Goal: Task Accomplishment & Management: Manage account settings

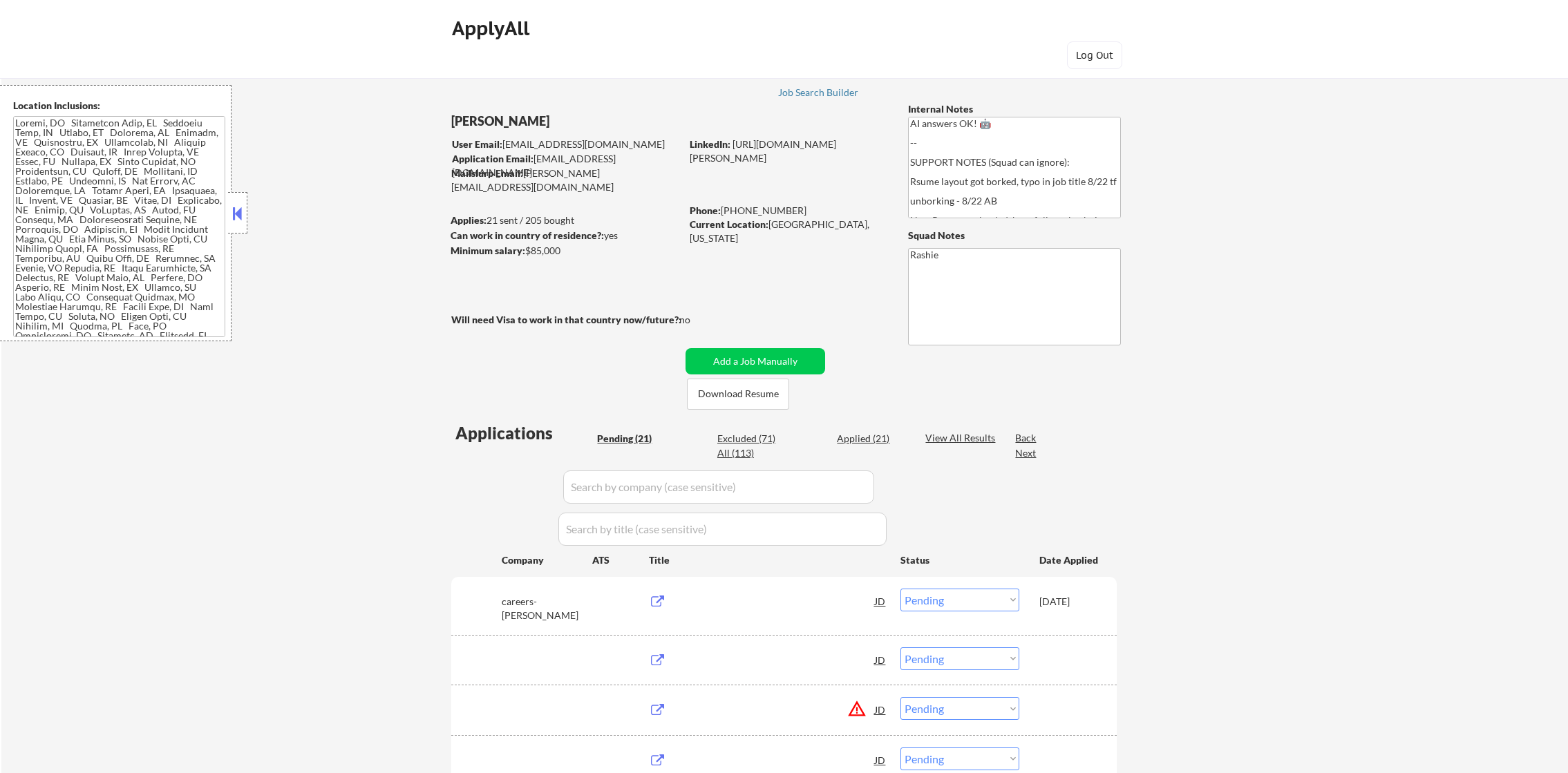
select select ""pending""
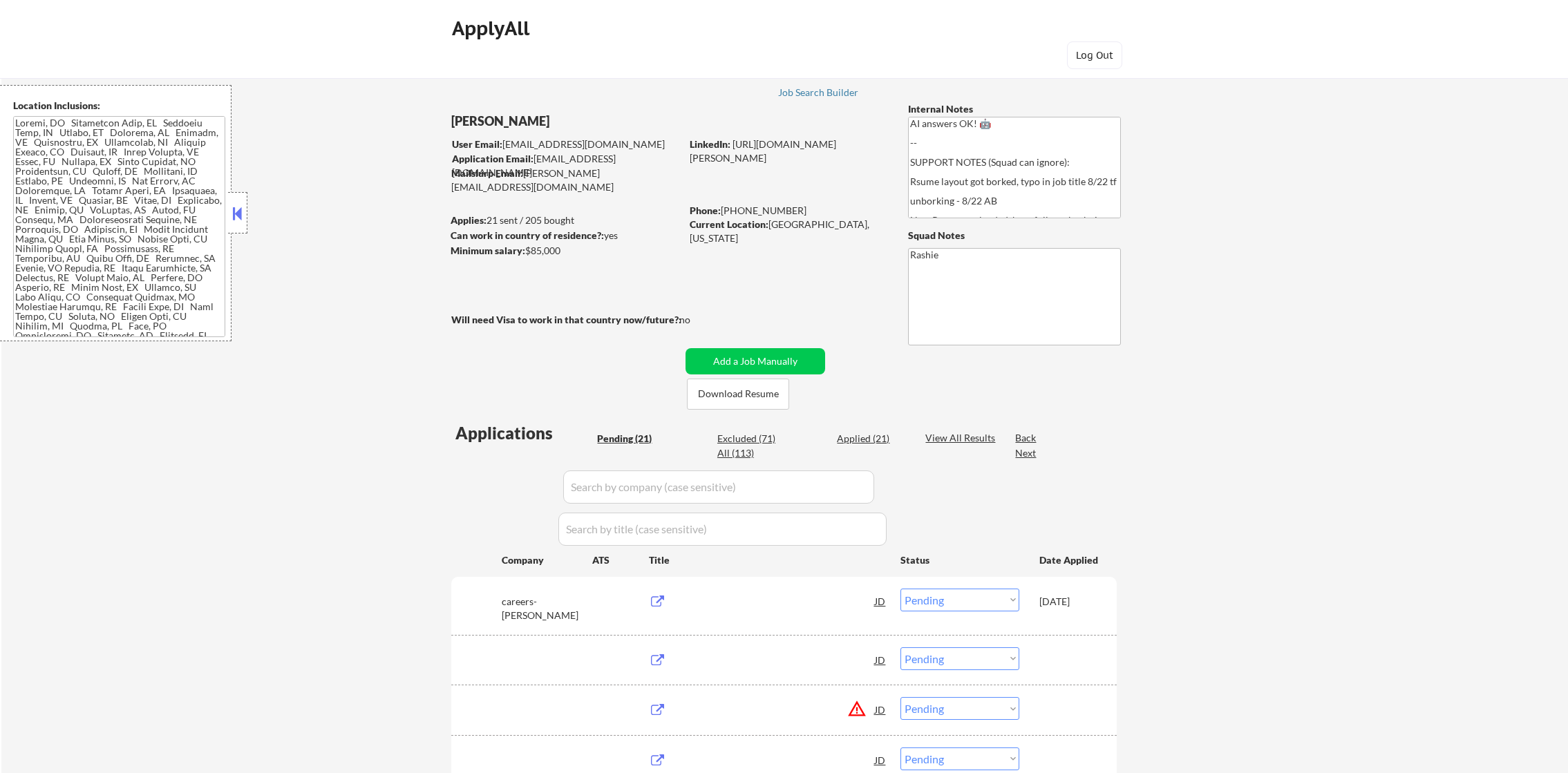
select select ""pending""
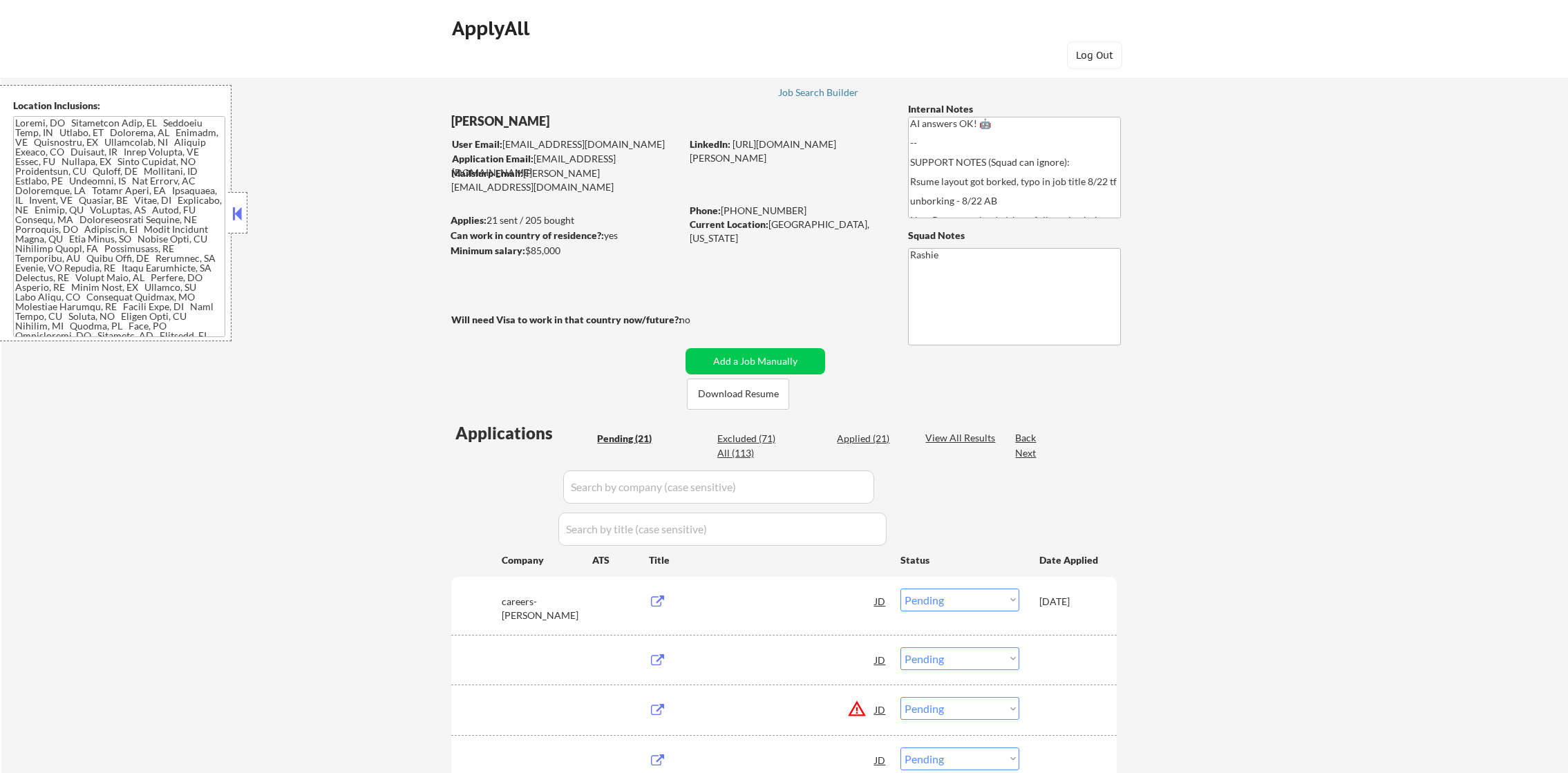
select select ""pending""
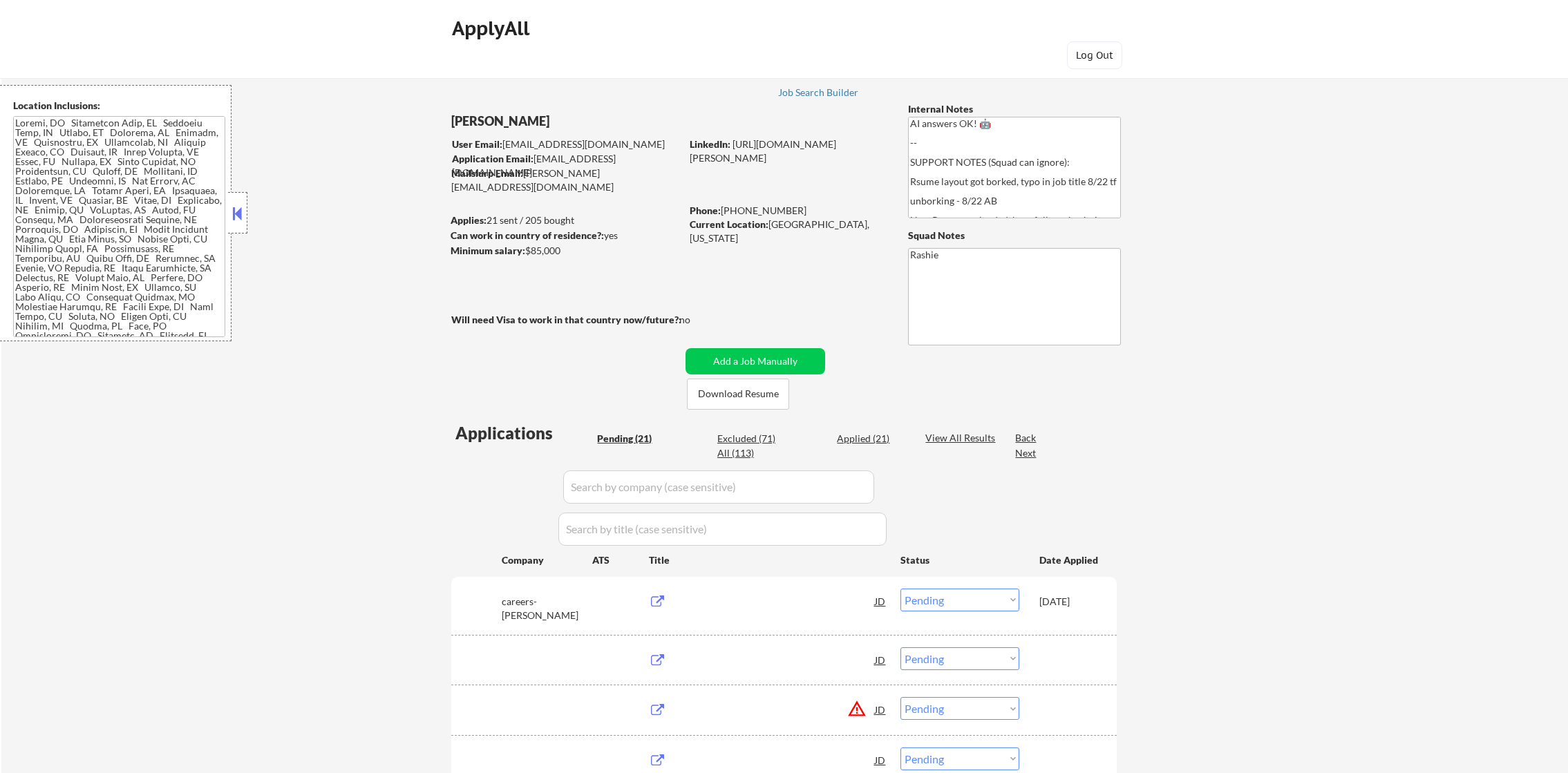
select select ""pending""
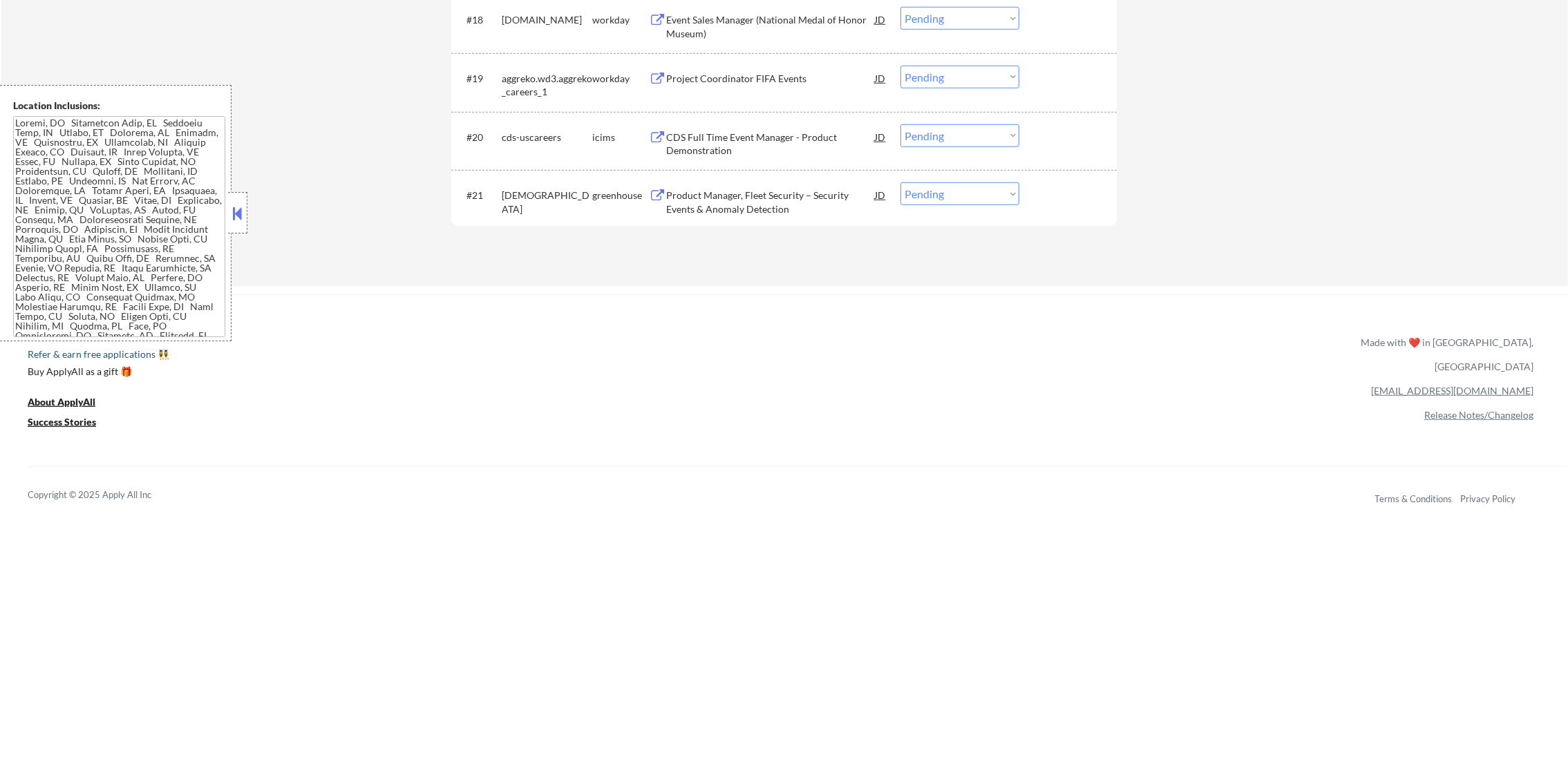
scroll to position [1532, 0]
click at [746, 206] on div "Product Manager, Fleet Security – Security Events & Anomaly Detection" at bounding box center [770, 205] width 209 height 27
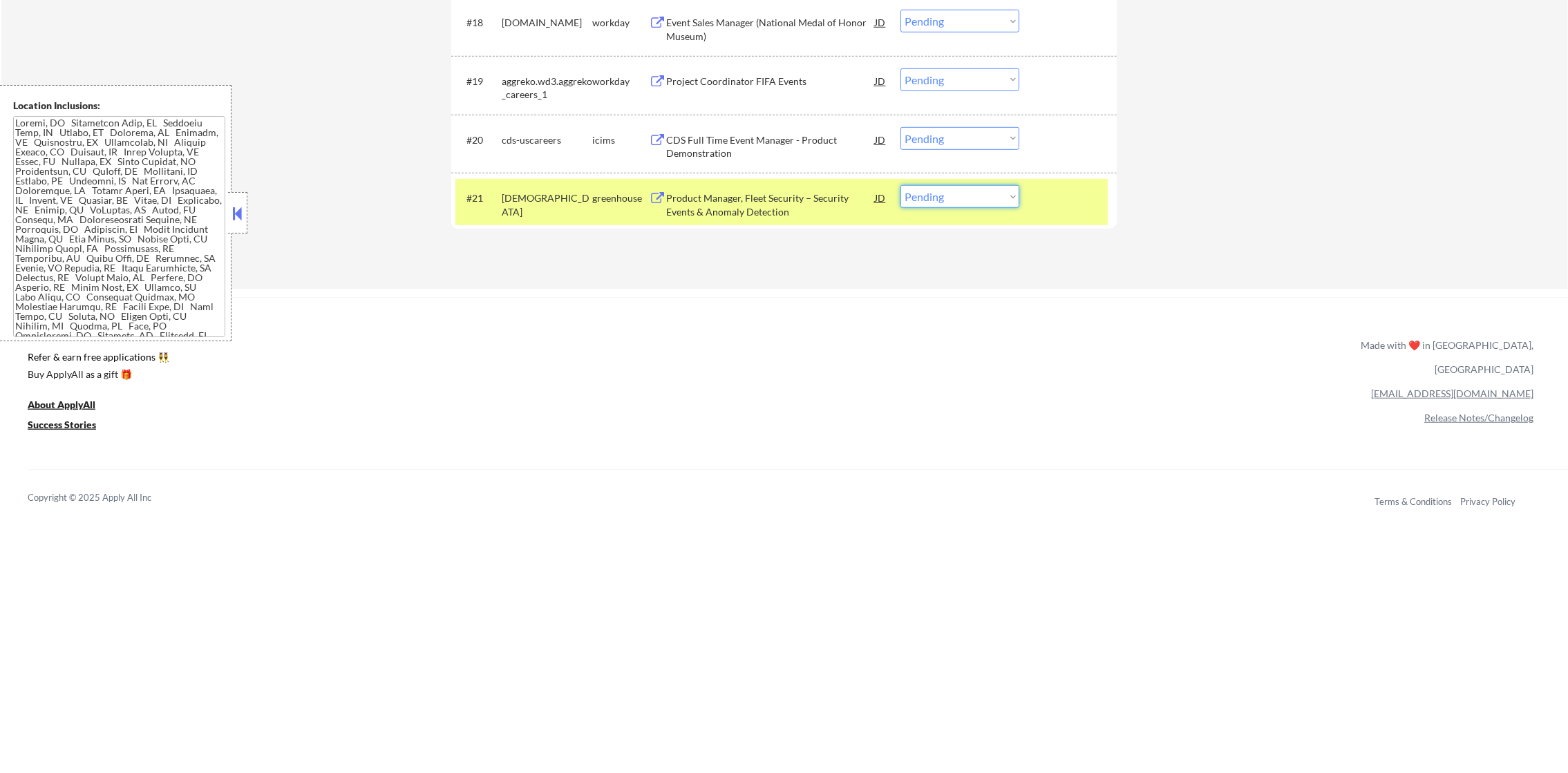
drag, startPoint x: 977, startPoint y: 201, endPoint x: 976, endPoint y: 209, distance: 8.1
click at [977, 201] on select "Choose an option... Pending Applied Excluded (Questions) Excluded (Expired) Exc…" at bounding box center [959, 196] width 119 height 23
select select ""excluded__bad_match_""
click at [900, 185] on select "Choose an option... Pending Applied Excluded (Questions) Excluded (Expired) Exc…" at bounding box center [959, 196] width 119 height 23
click at [537, 203] on div "samsara" at bounding box center [547, 205] width 90 height 27
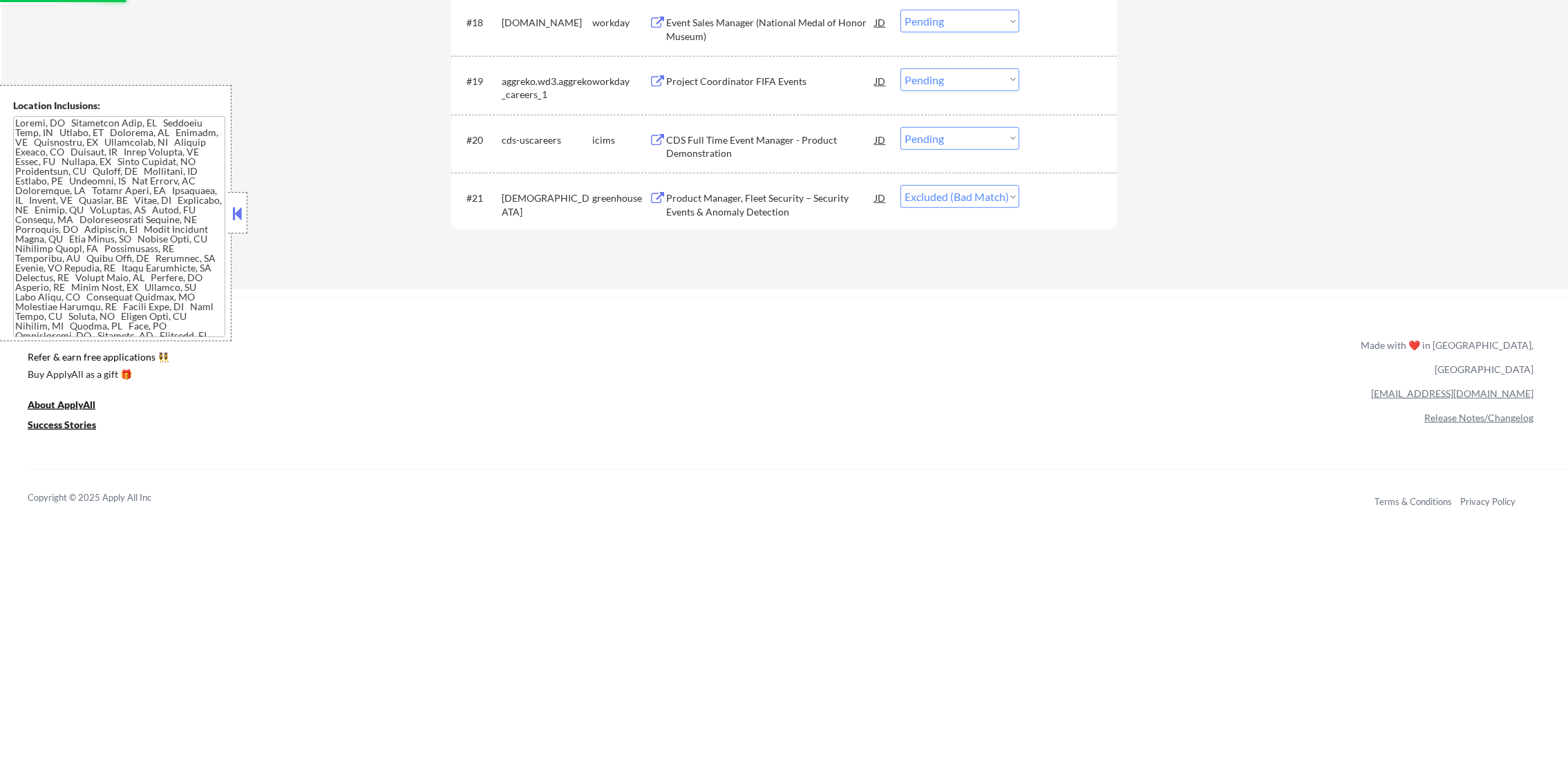
click at [734, 133] on div "CDS Full Time Event Manager - Product Demonstration" at bounding box center [770, 147] width 209 height 27
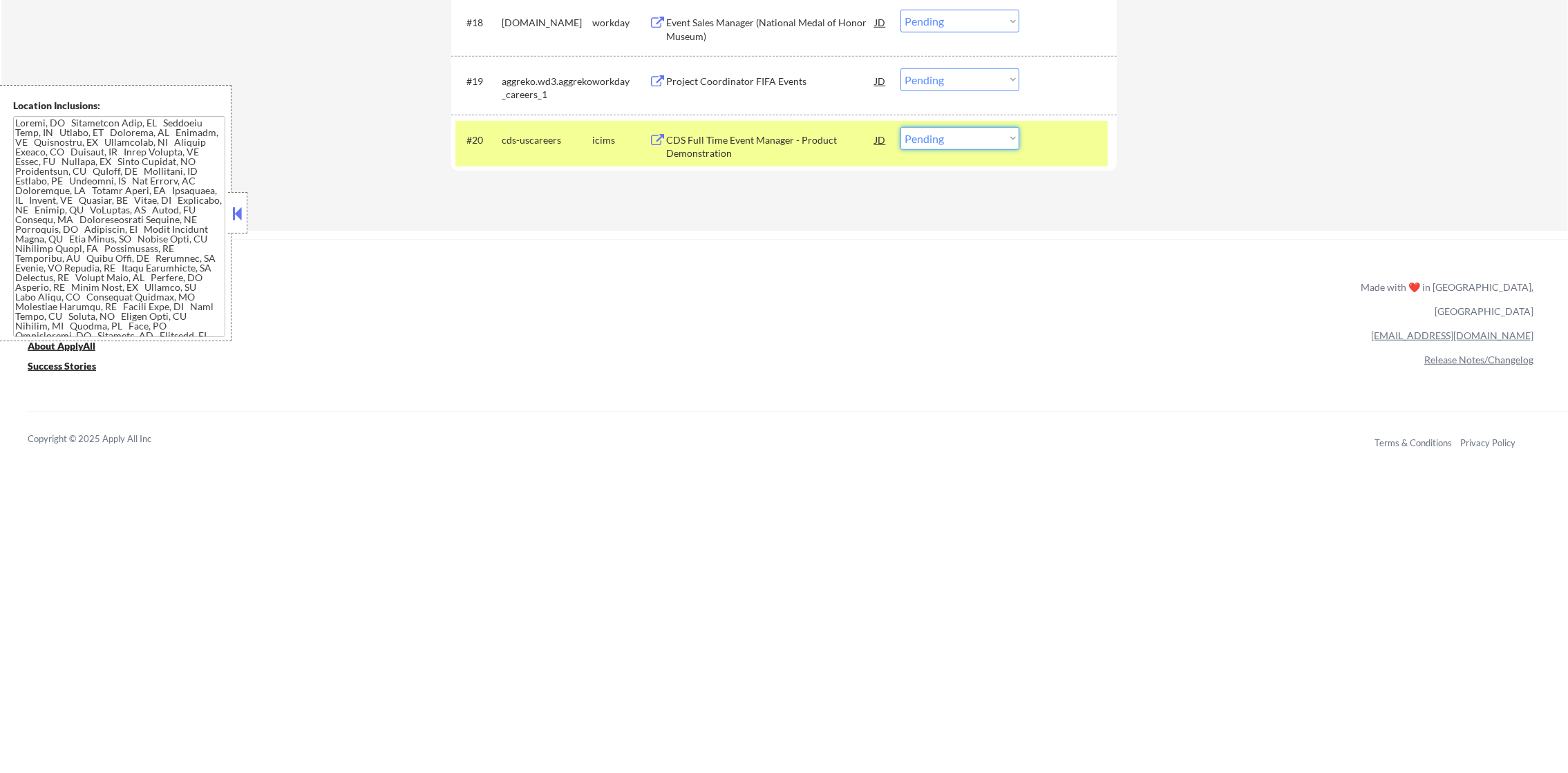
drag, startPoint x: 938, startPoint y: 137, endPoint x: 931, endPoint y: 146, distance: 11.4
click at [938, 137] on select "Choose an option... Pending Applied Excluded (Questions) Excluded (Expired) Exc…" at bounding box center [959, 139] width 119 height 23
select select ""excluded__salary_""
click at [900, 127] on select "Choose an option... Pending Applied Excluded (Questions) Excluded (Expired) Exc…" at bounding box center [959, 139] width 119 height 23
click at [558, 144] on div "cds-uscareers" at bounding box center [547, 140] width 90 height 14
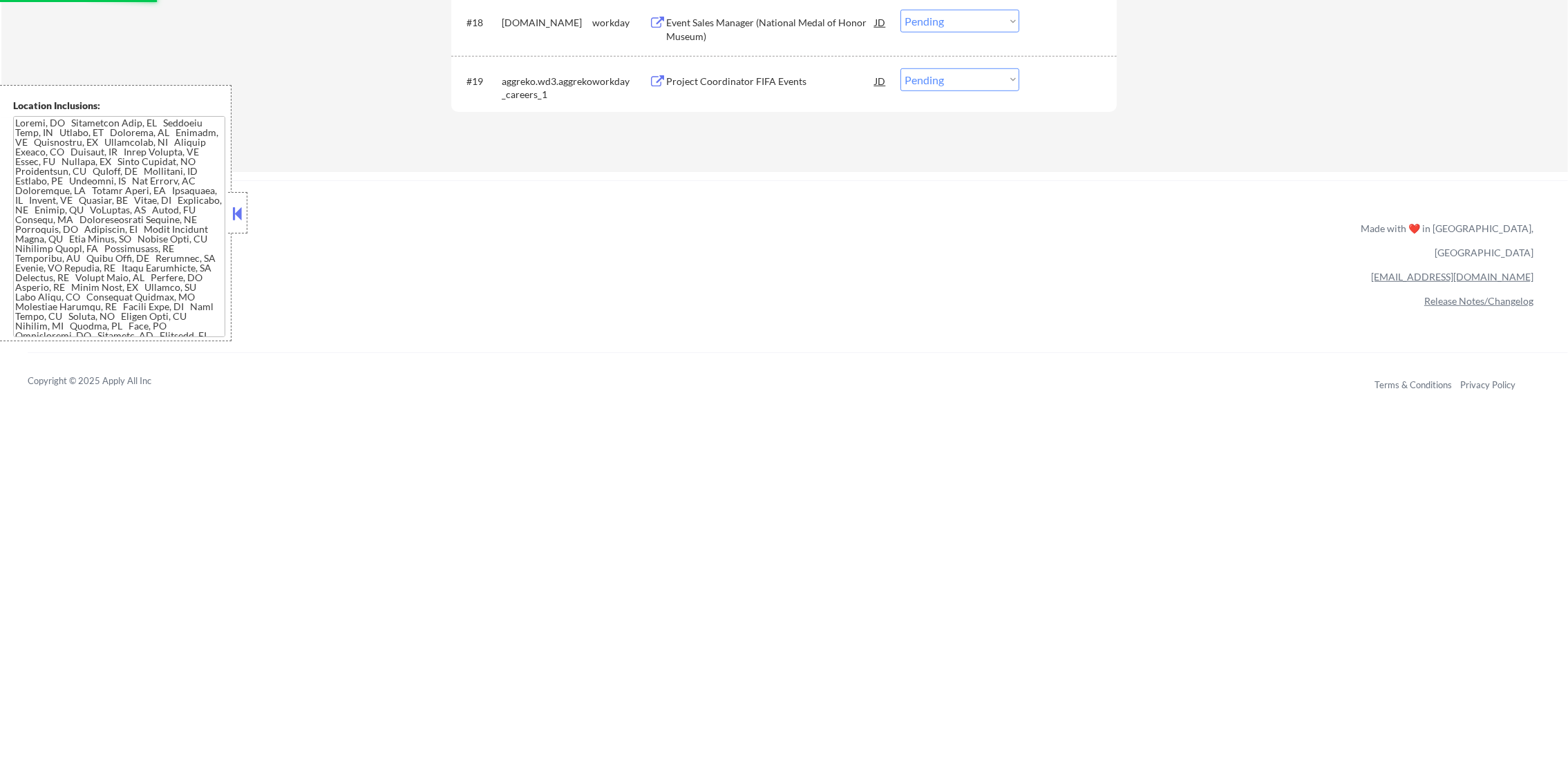
click at [761, 71] on div "Project Coordinator FIFA Events" at bounding box center [770, 81] width 209 height 25
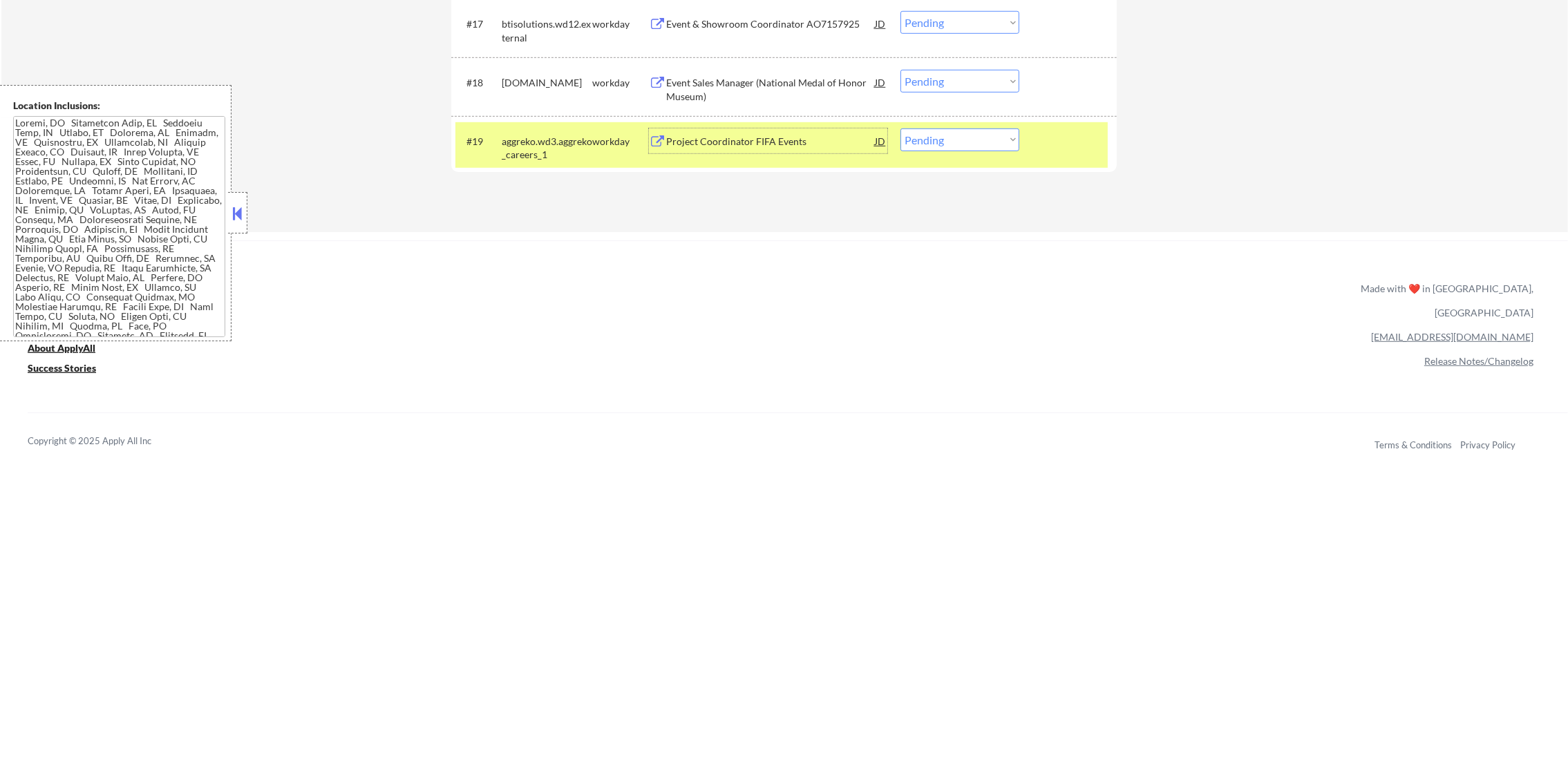
scroll to position [1360, 0]
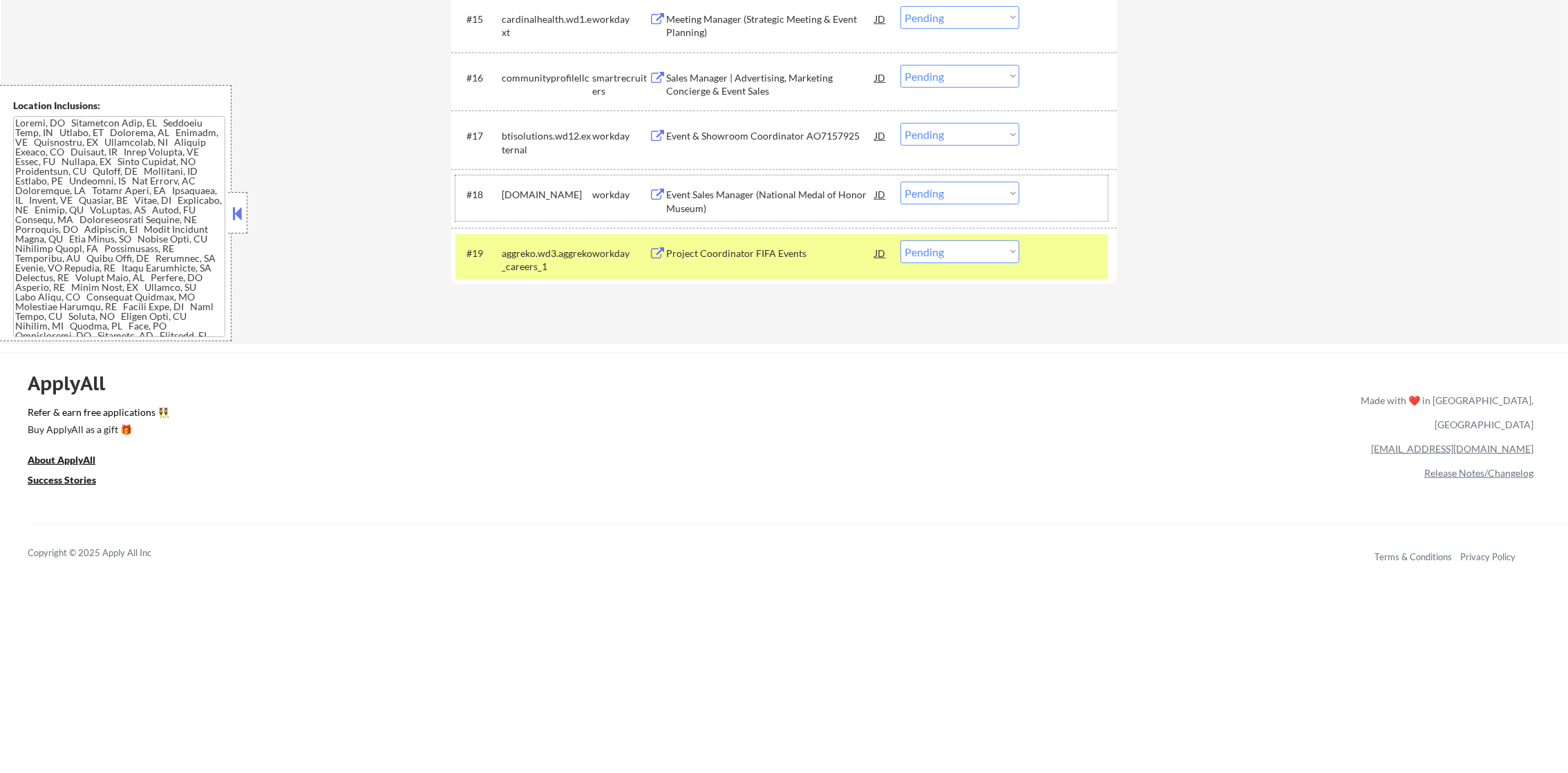
click at [525, 215] on div "#18 asmglobal.wd1.careers workday Event Sales Manager (National Medal of Honor …" at bounding box center [781, 198] width 652 height 45
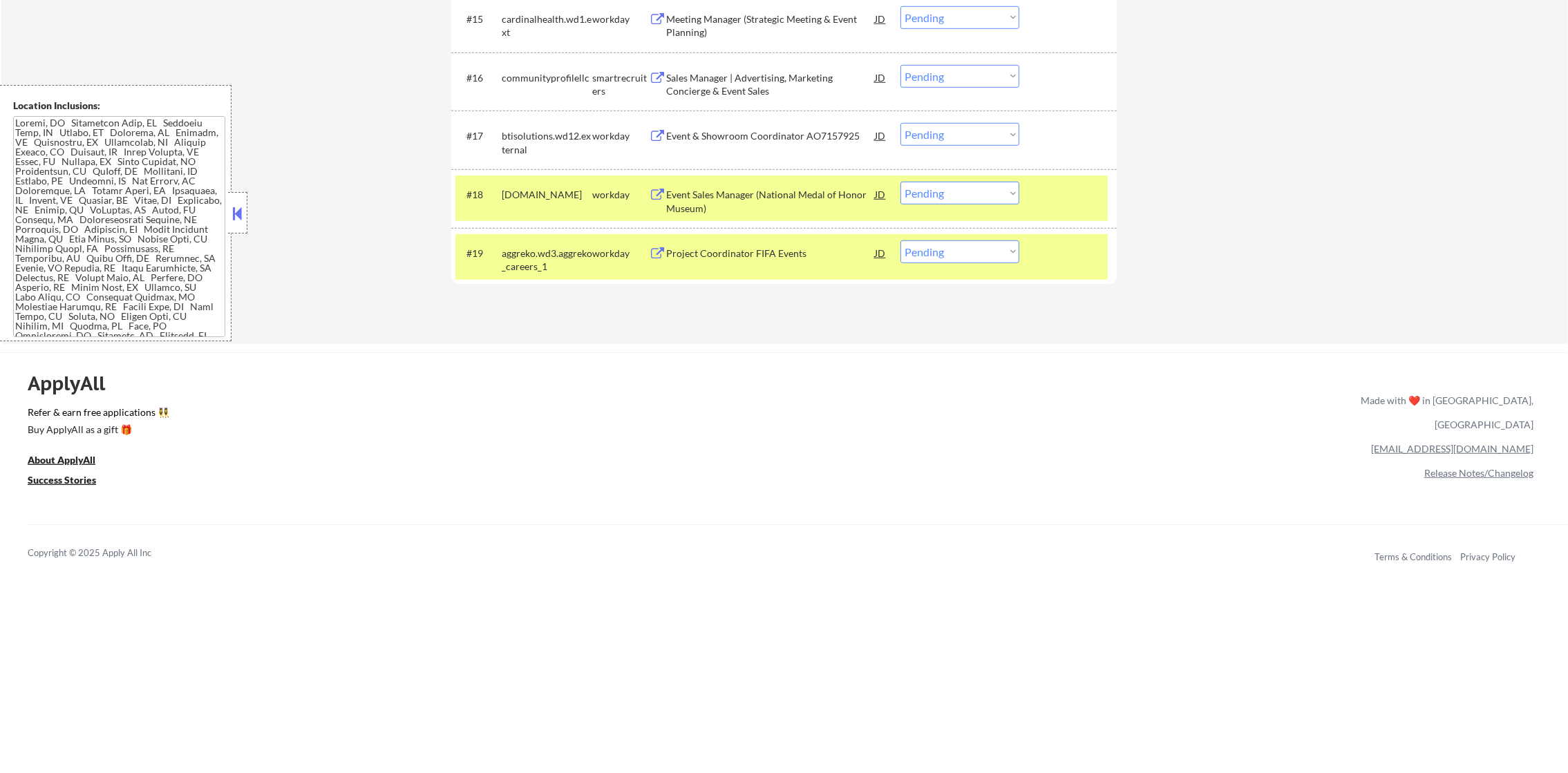
click at [529, 265] on div "aggreko.wd3.aggreko_careers_1" at bounding box center [547, 260] width 90 height 27
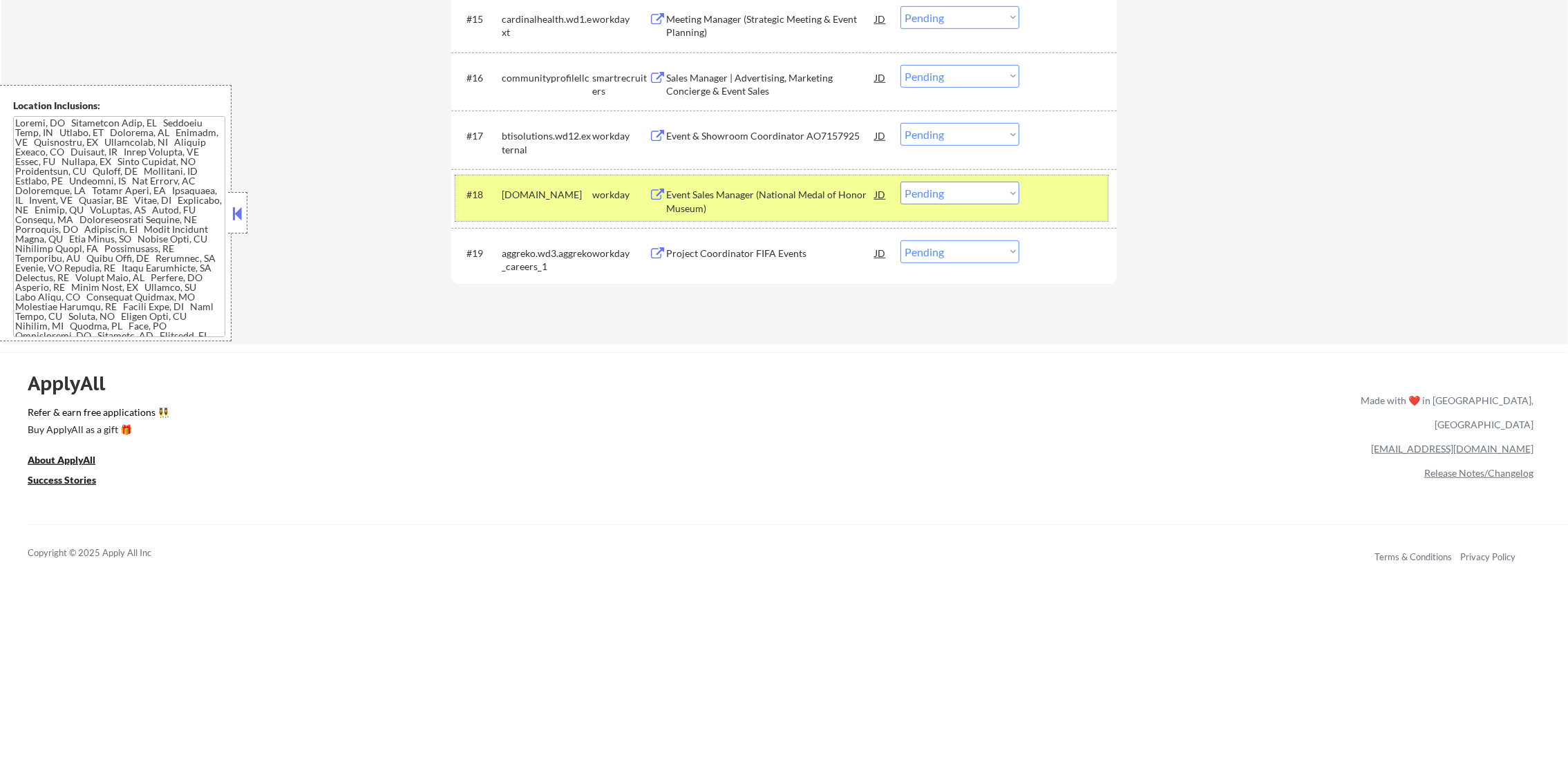
click at [546, 198] on div "asmglobal.wd1.careers" at bounding box center [547, 195] width 90 height 14
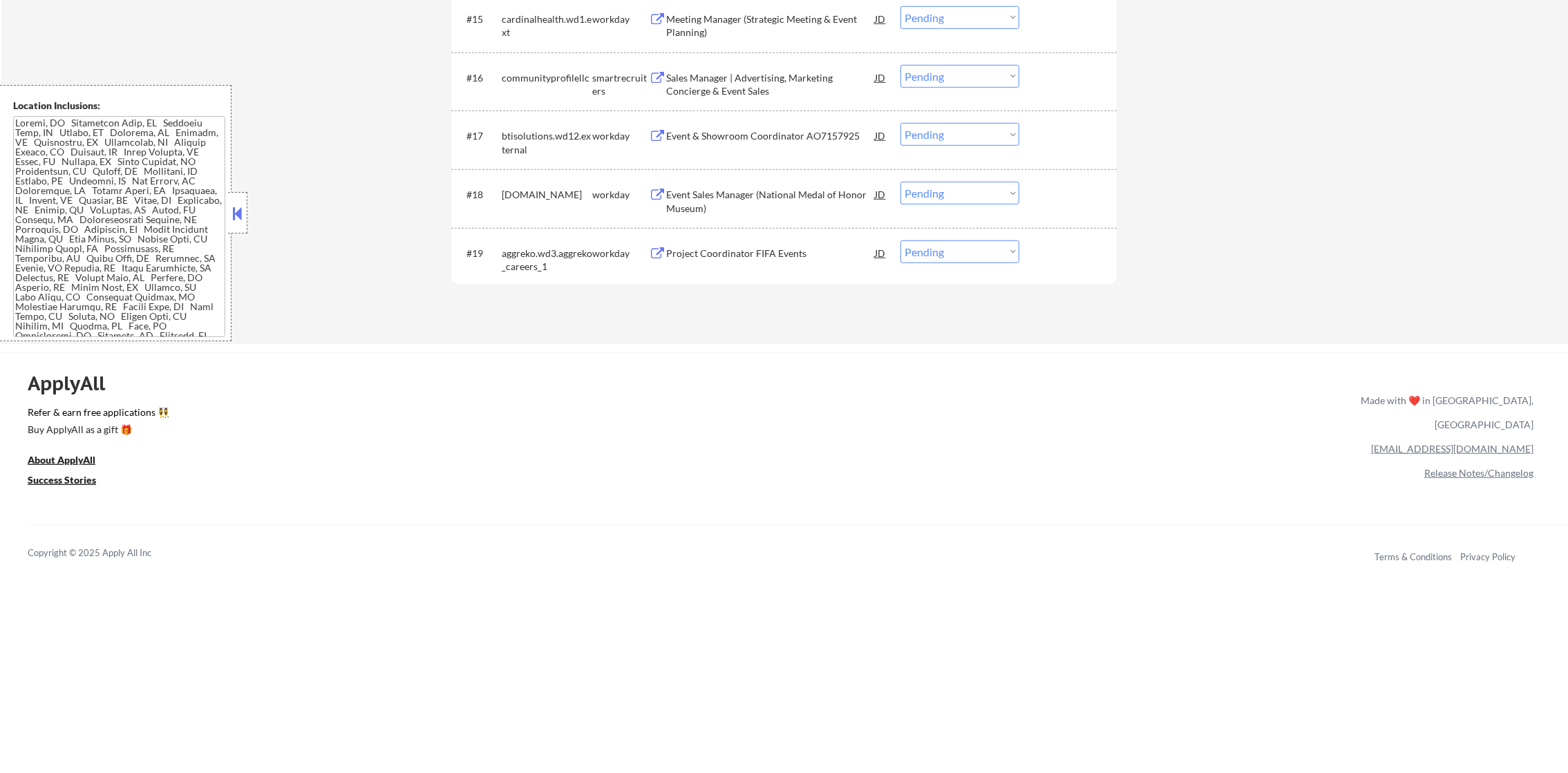
click at [702, 190] on div "Event Sales Manager (National Medal of Honor Museum)" at bounding box center [770, 201] width 209 height 27
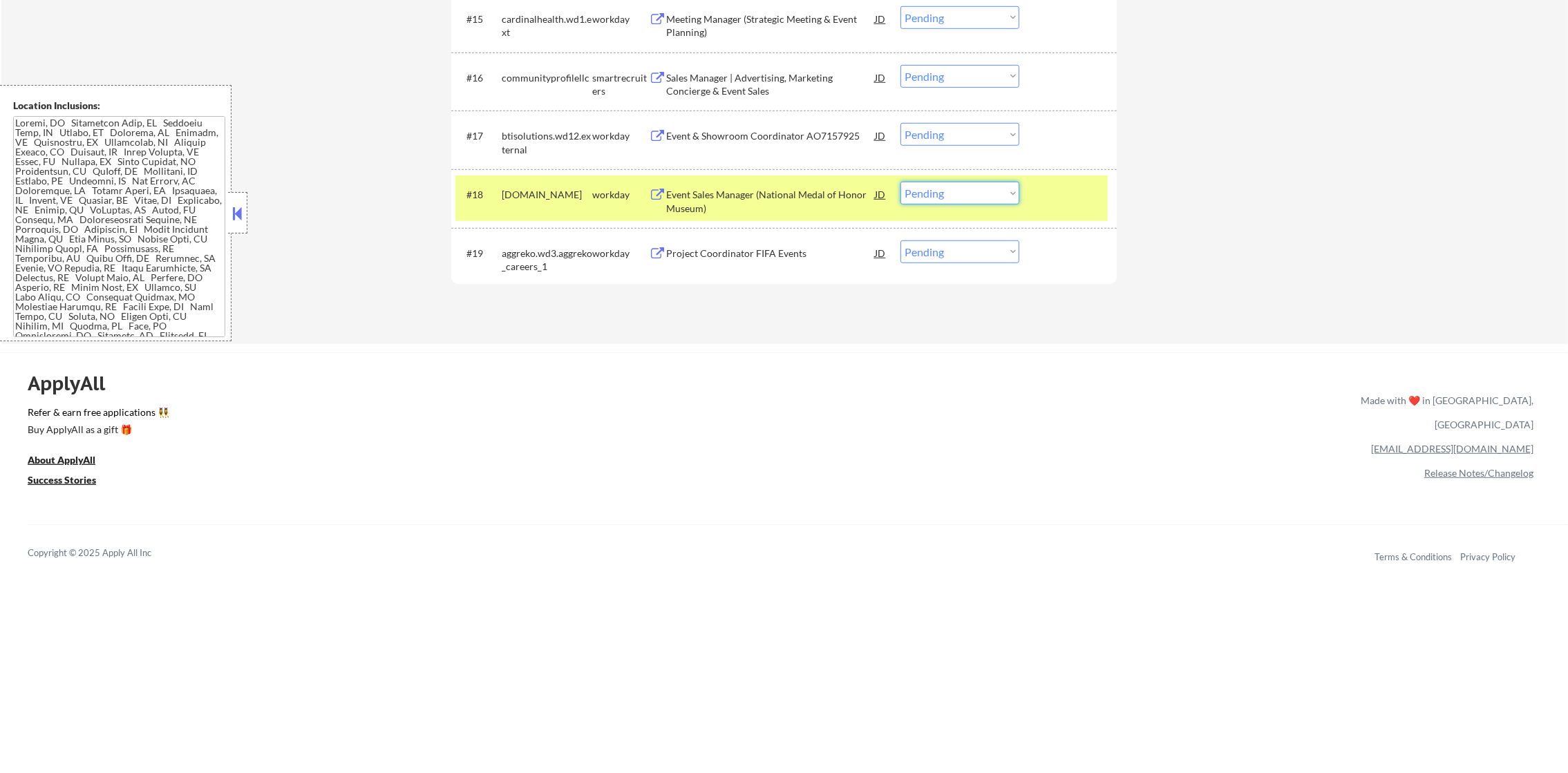
click at [918, 194] on select "Choose an option... Pending Applied Excluded (Questions) Excluded (Expired) Exc…" at bounding box center [959, 193] width 119 height 23
click at [900, 182] on select "Choose an option... Pending Applied Excluded (Questions) Excluded (Expired) Exc…" at bounding box center [959, 193] width 119 height 23
click at [552, 202] on div "asmglobal.wd1.careers" at bounding box center [547, 195] width 90 height 14
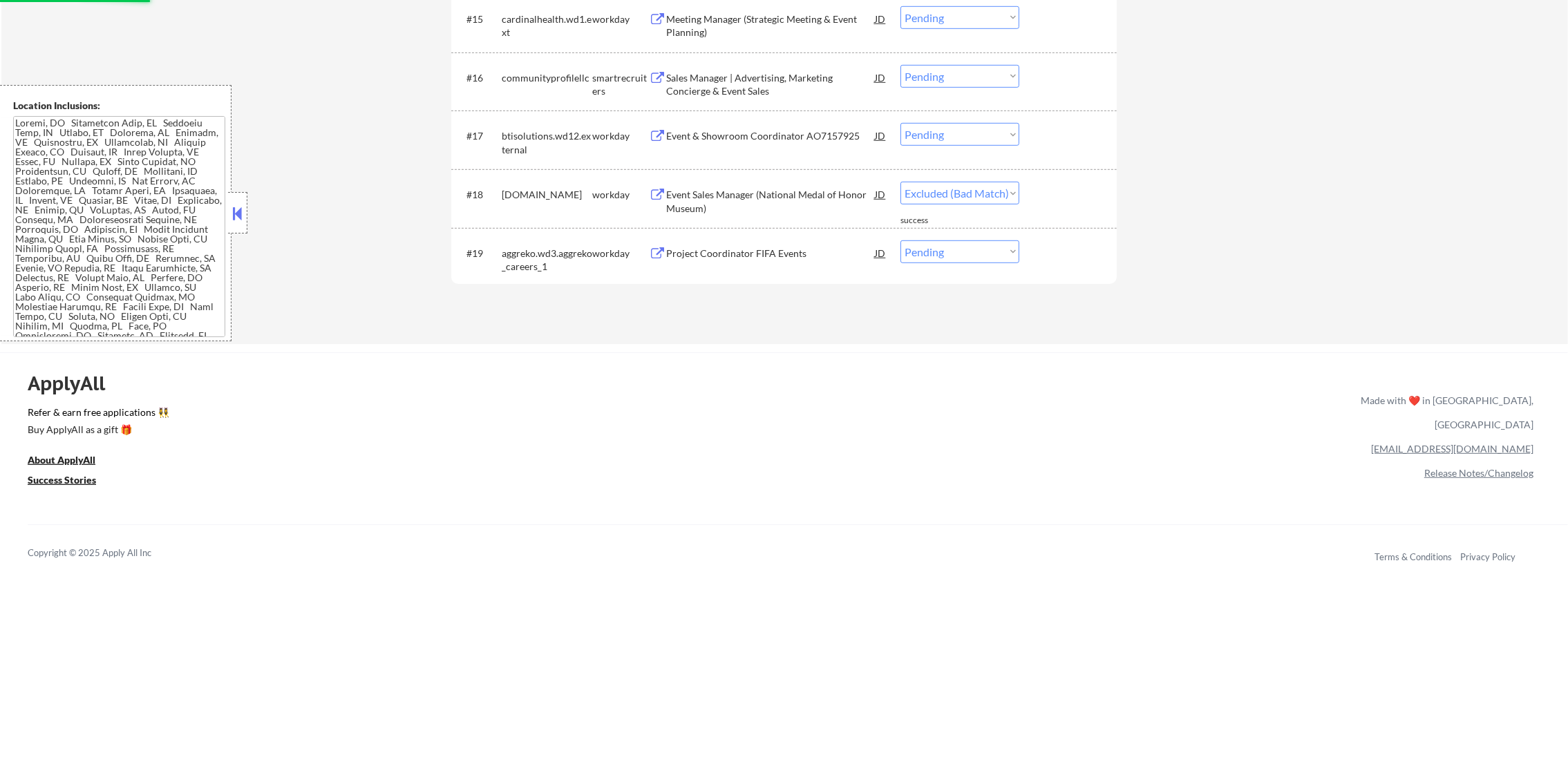
select select ""pending""
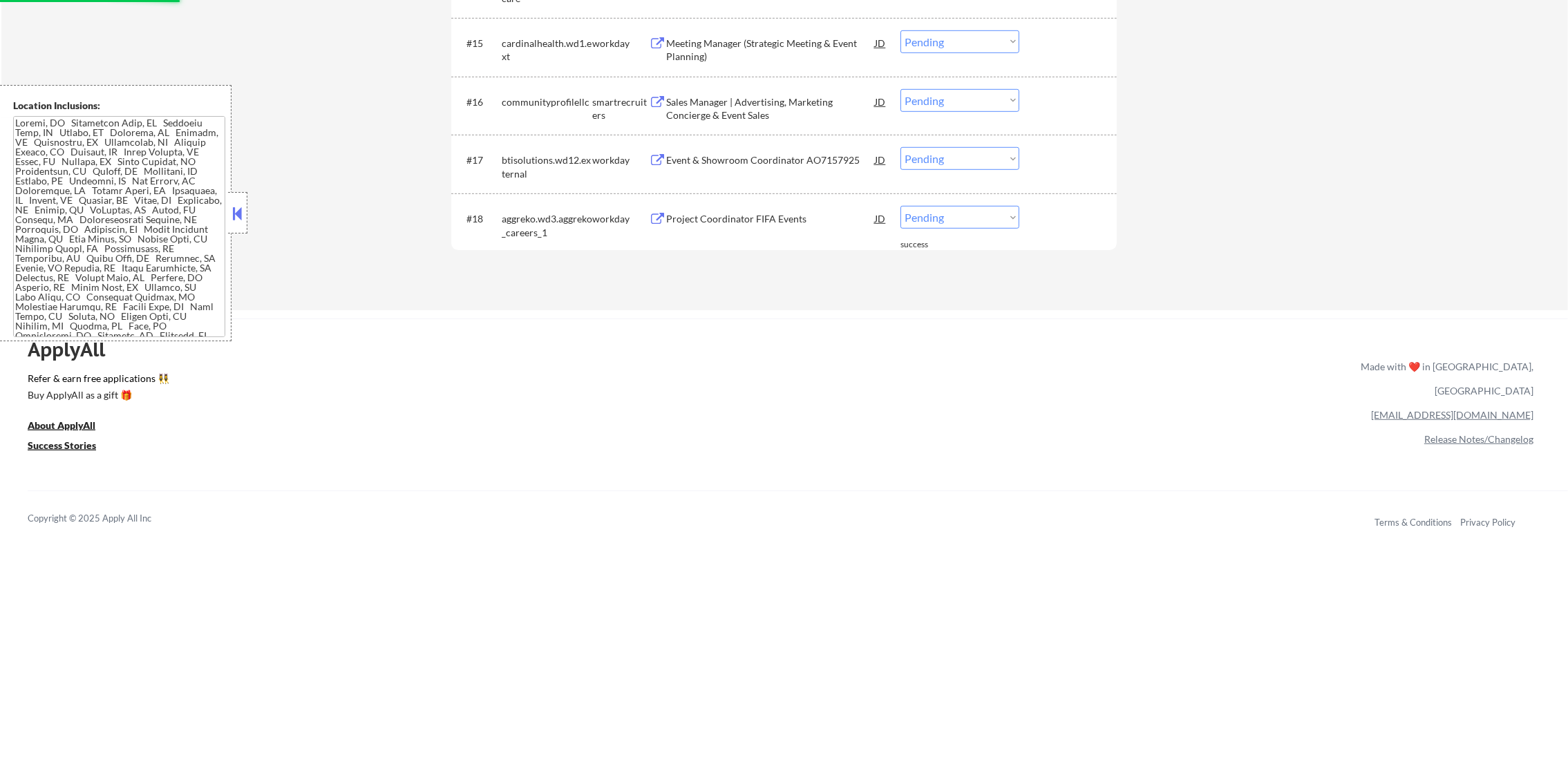
scroll to position [1325, 0]
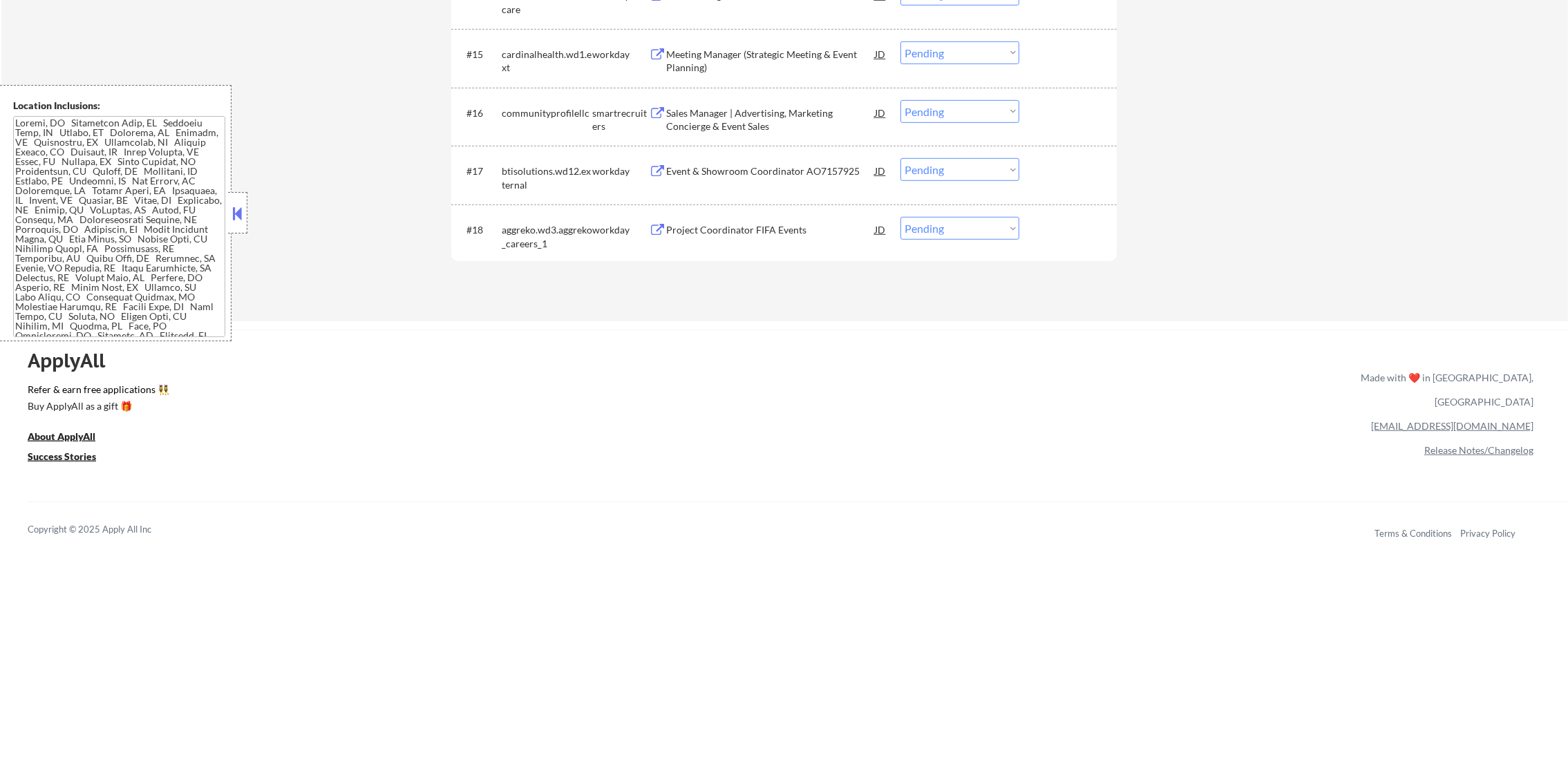
click at [766, 178] on div "Event & Showroom Coordinator AO7157925" at bounding box center [770, 170] width 209 height 25
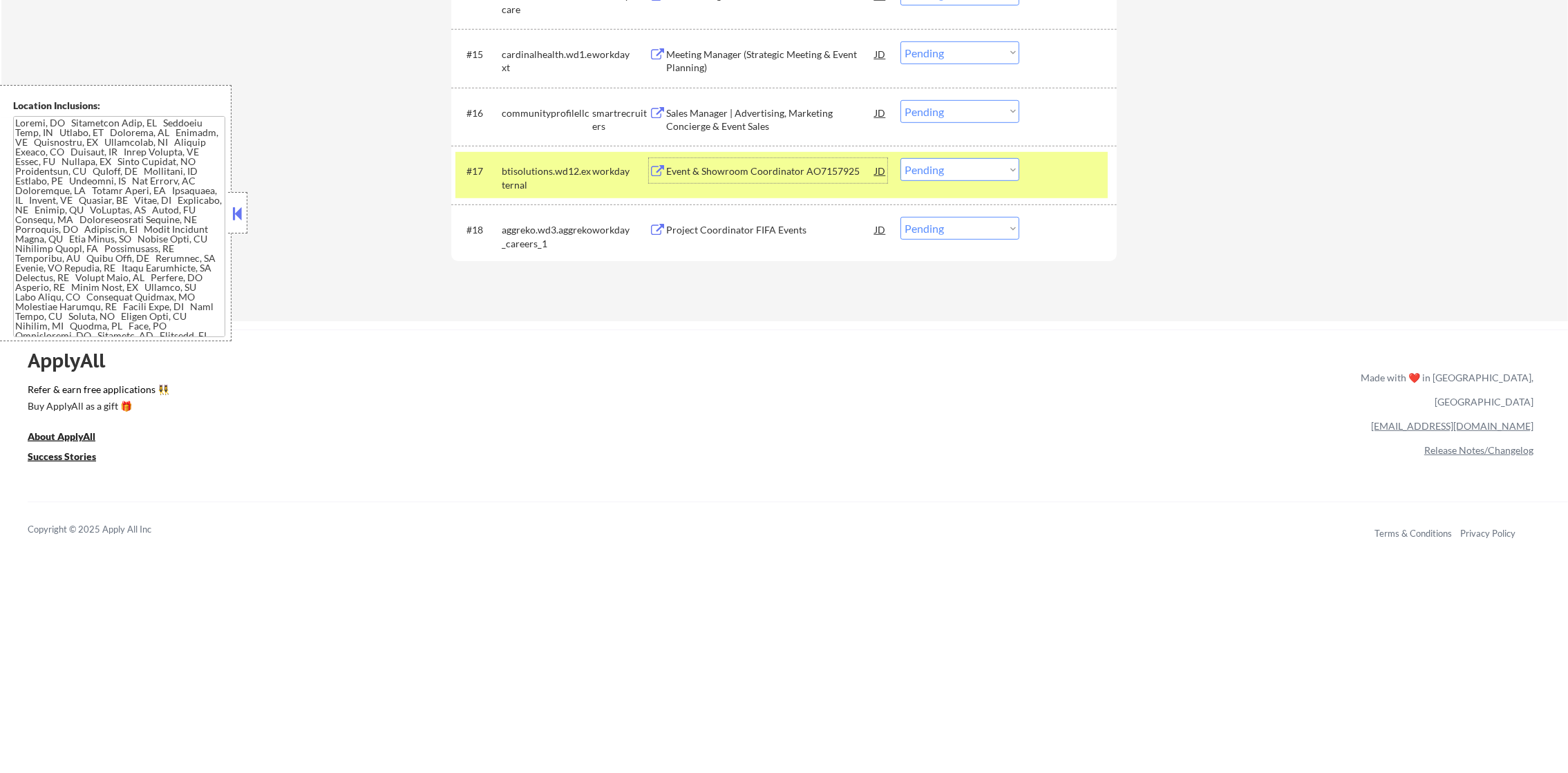
click at [683, 169] on div "Event & Showroom Coordinator AO7157925" at bounding box center [770, 171] width 209 height 14
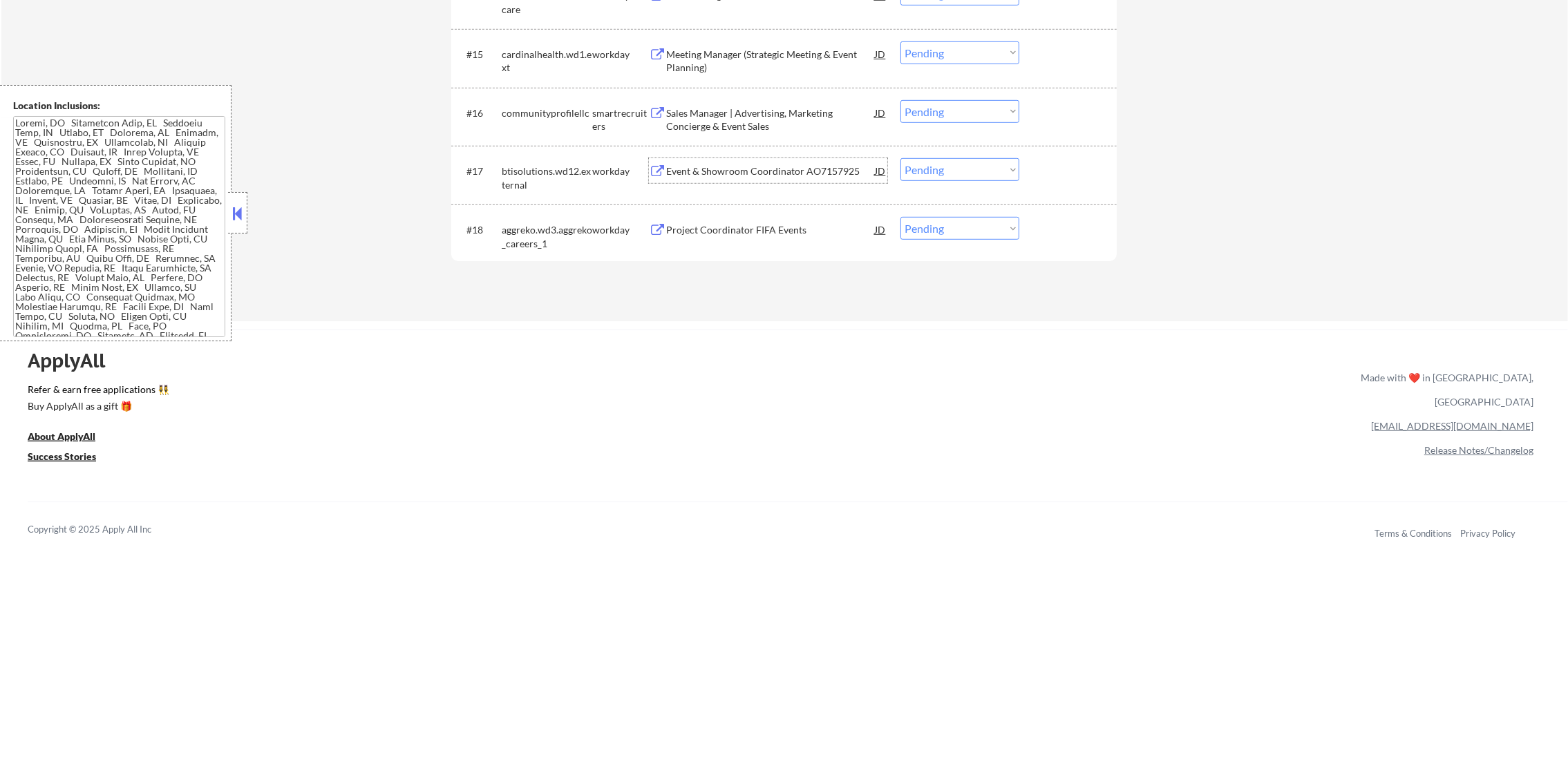
click at [926, 170] on select "Choose an option... Pending Applied Excluded (Questions) Excluded (Expired) Exc…" at bounding box center [959, 169] width 119 height 23
click at [900, 158] on select "Choose an option... Pending Applied Excluded (Questions) Excluded (Expired) Exc…" at bounding box center [959, 169] width 119 height 23
select select ""pending""
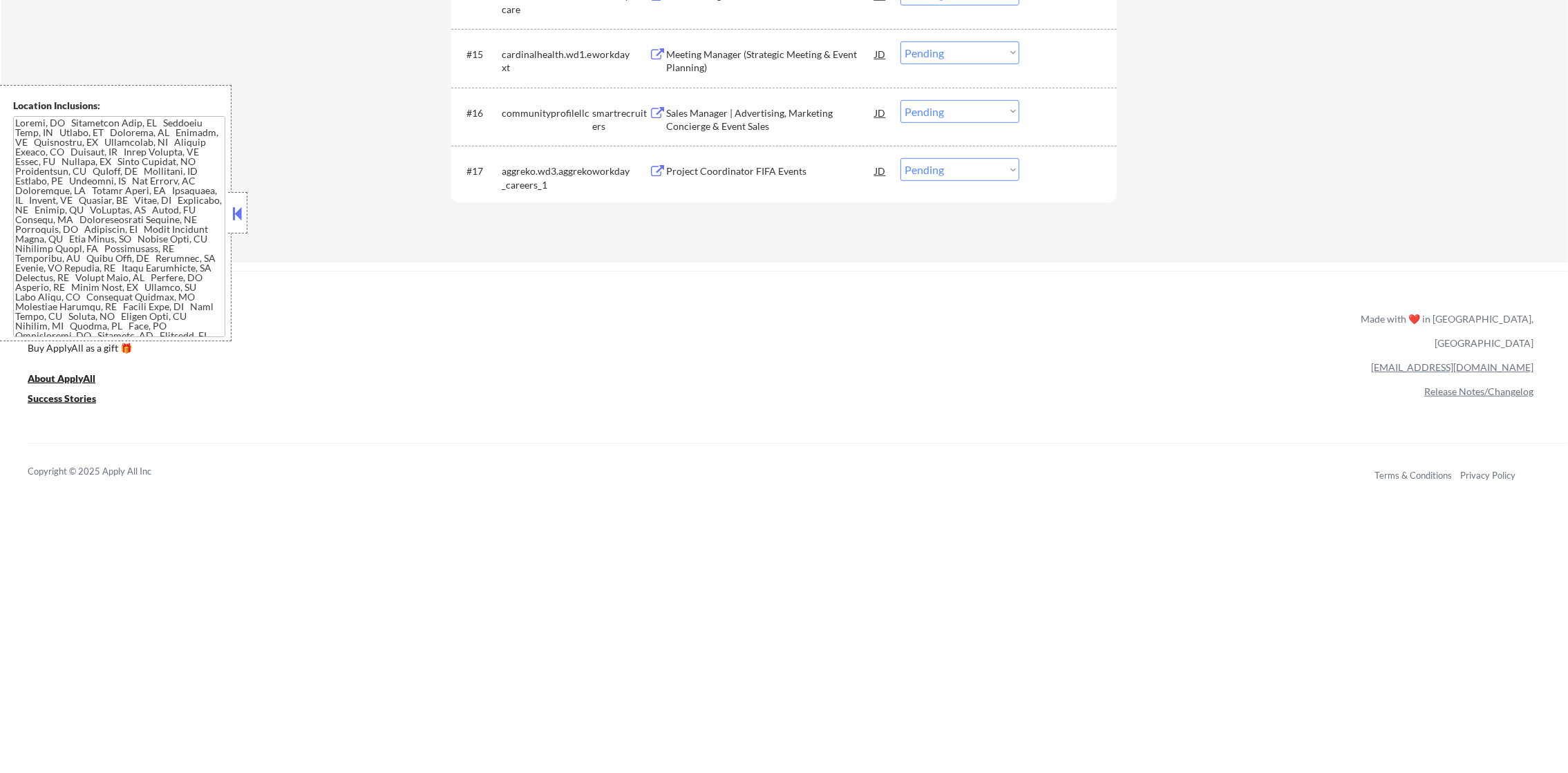
click at [703, 118] on div "Sales Manager | Advertising, Marketing Concierge & Event Sales" at bounding box center [770, 120] width 209 height 27
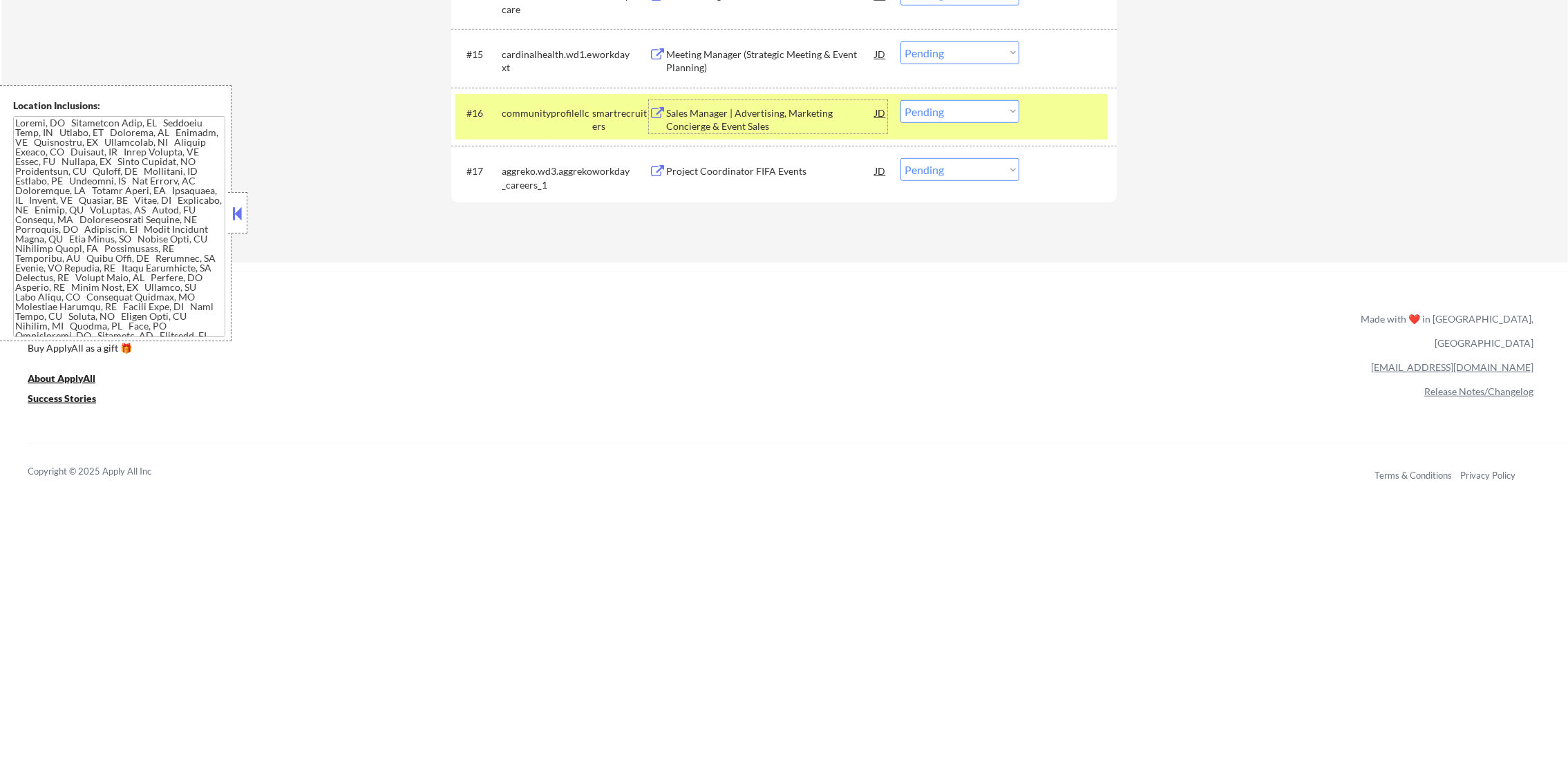
click at [960, 105] on select "Choose an option... Pending Applied Excluded (Questions) Excluded (Expired) Exc…" at bounding box center [959, 111] width 119 height 23
click at [900, 100] on select "Choose an option... Pending Applied Excluded (Questions) Excluded (Expired) Exc…" at bounding box center [959, 111] width 119 height 23
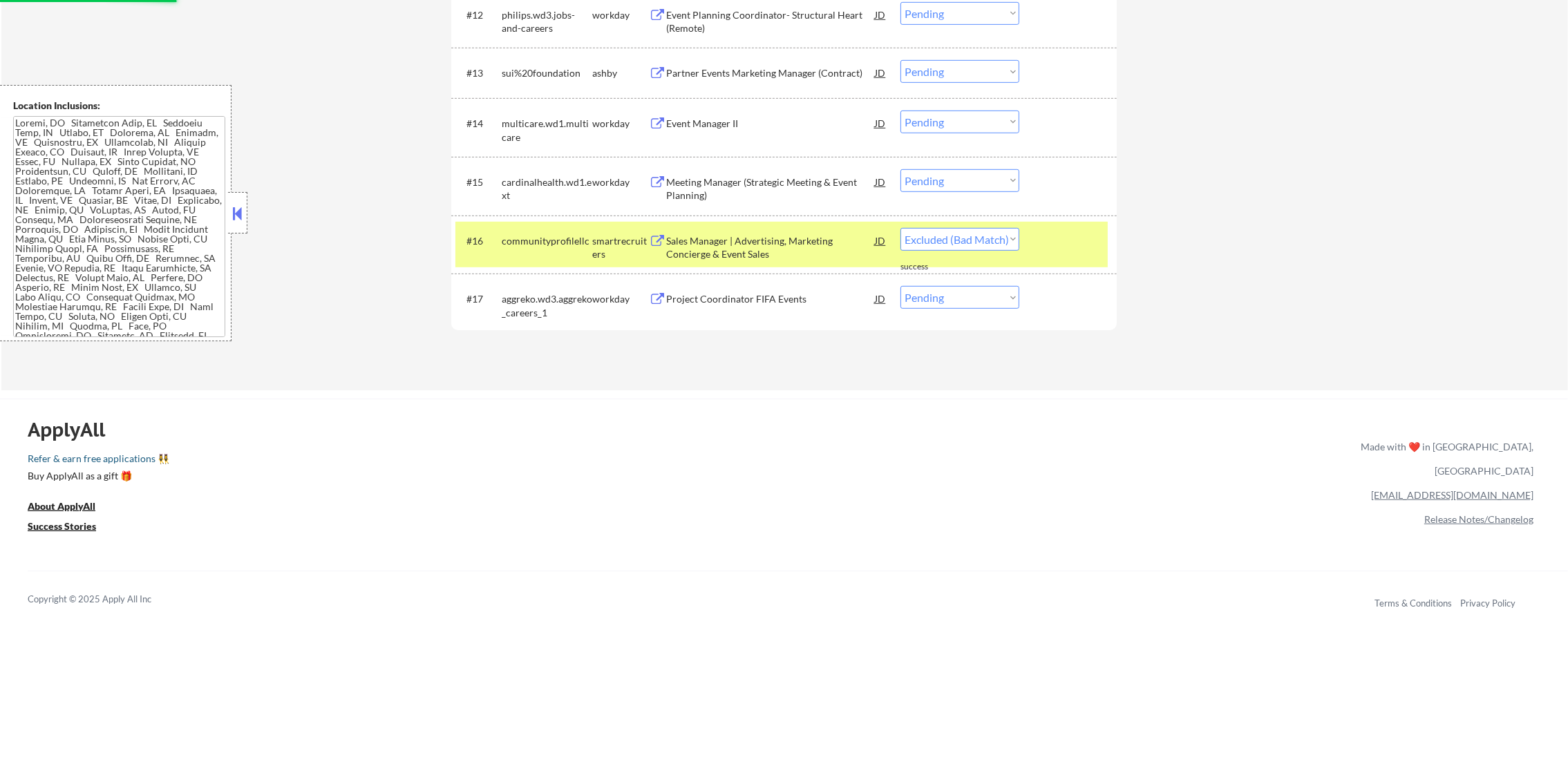
scroll to position [1117, 0]
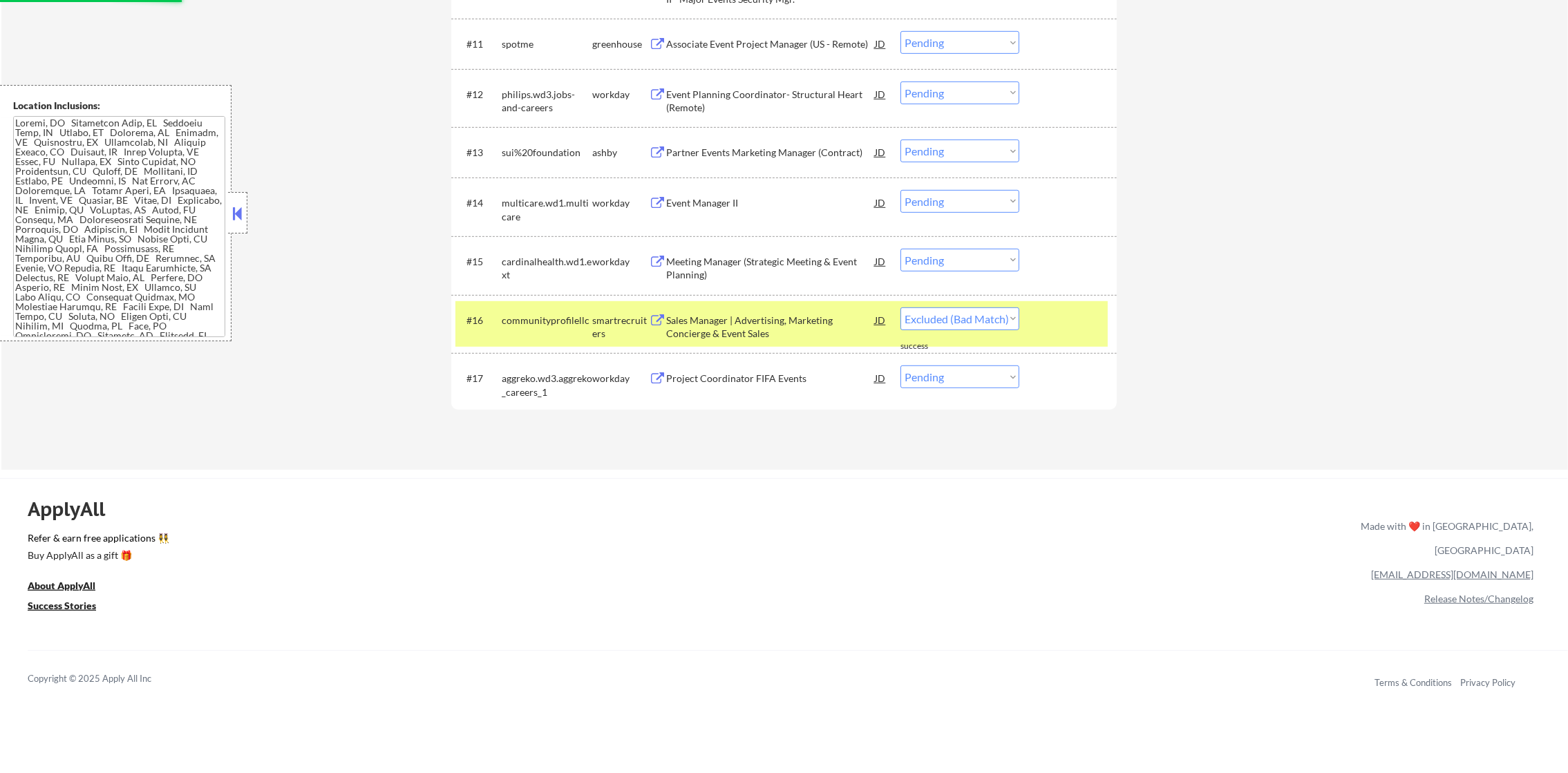
select select ""pending""
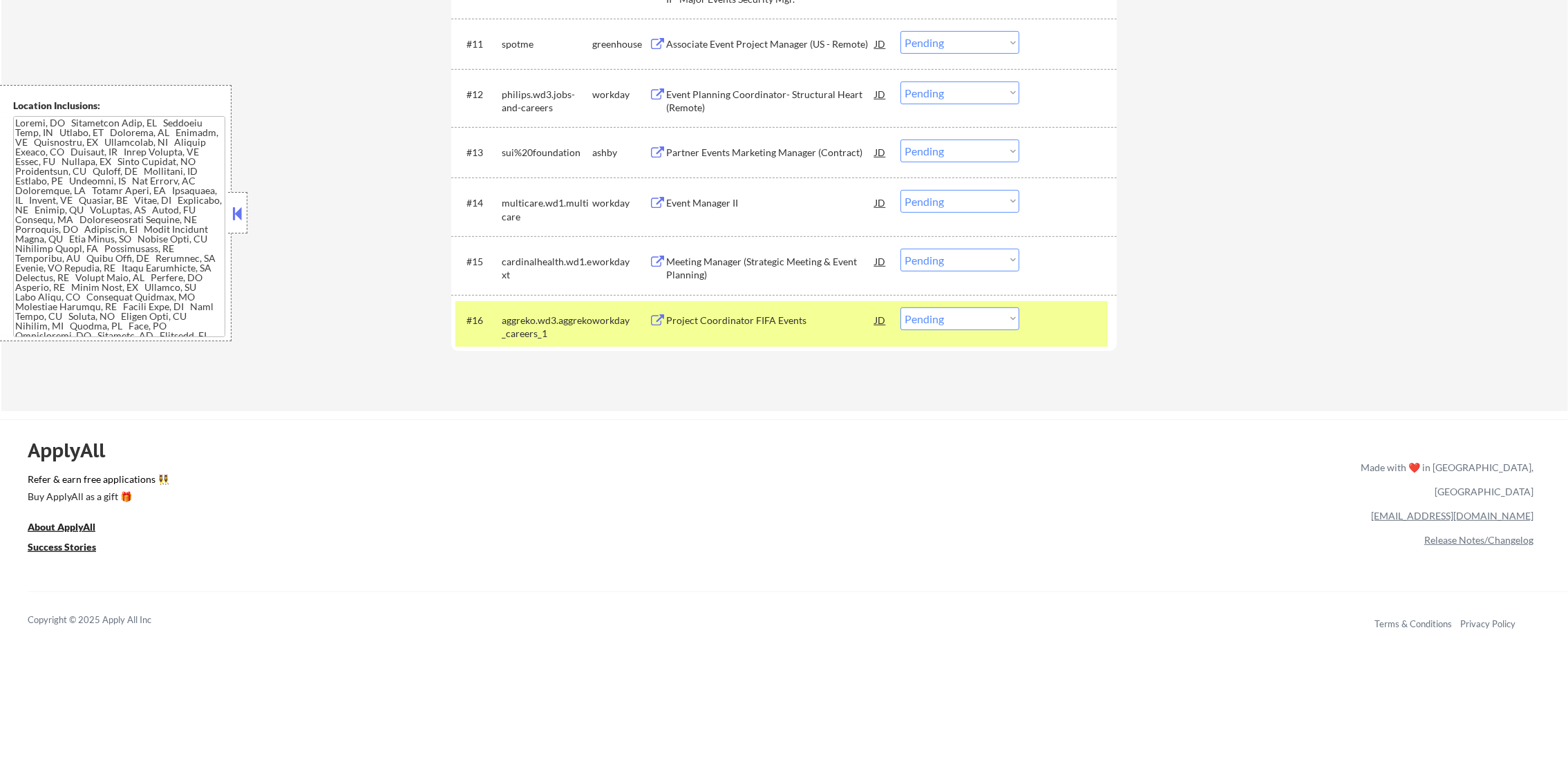
click at [554, 325] on div "aggreko.wd3.aggreko_careers_1" at bounding box center [547, 327] width 90 height 27
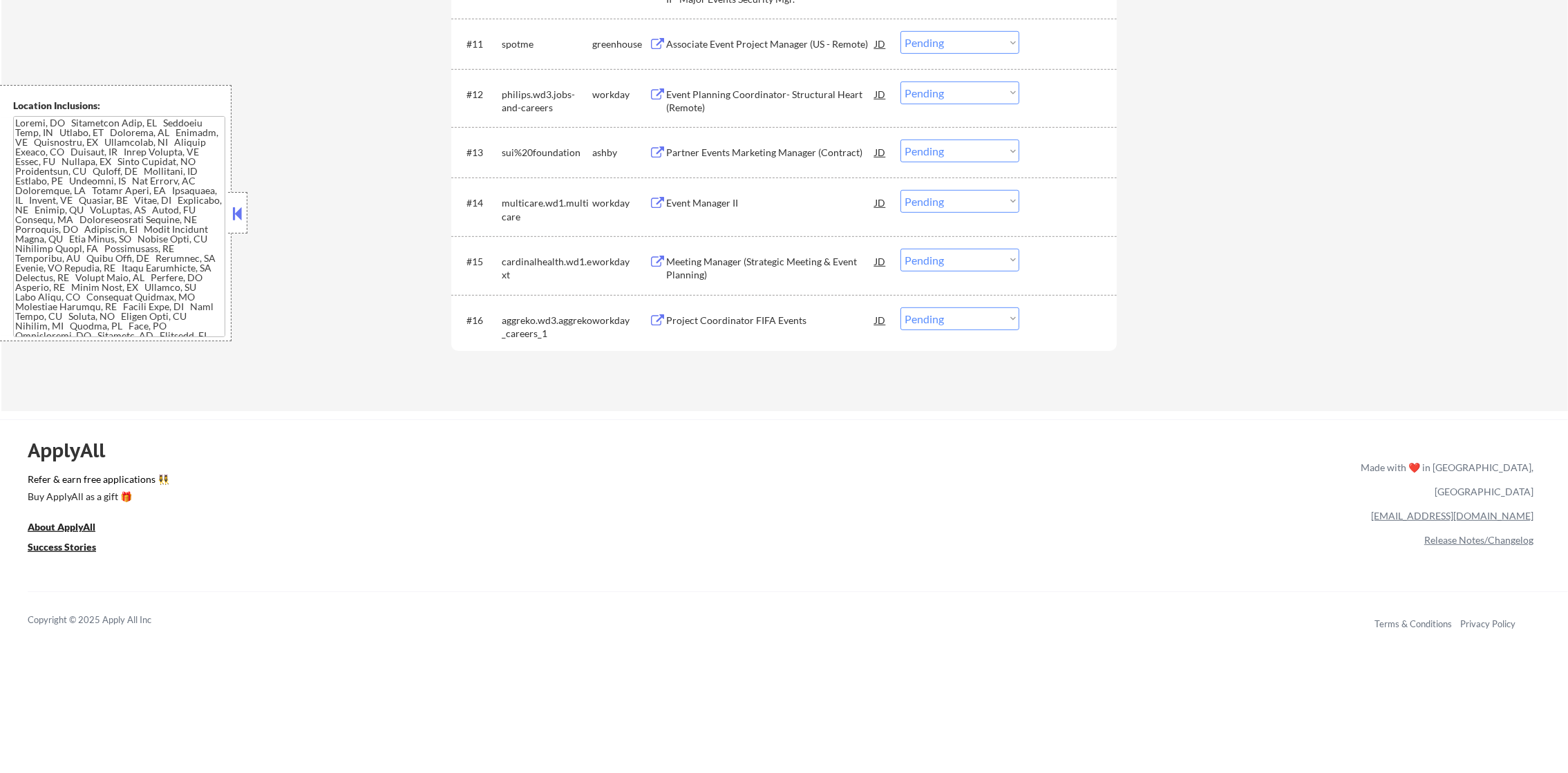
click at [769, 259] on div "Meeting Manager (Strategic Meeting & Event Planning)" at bounding box center [770, 268] width 209 height 27
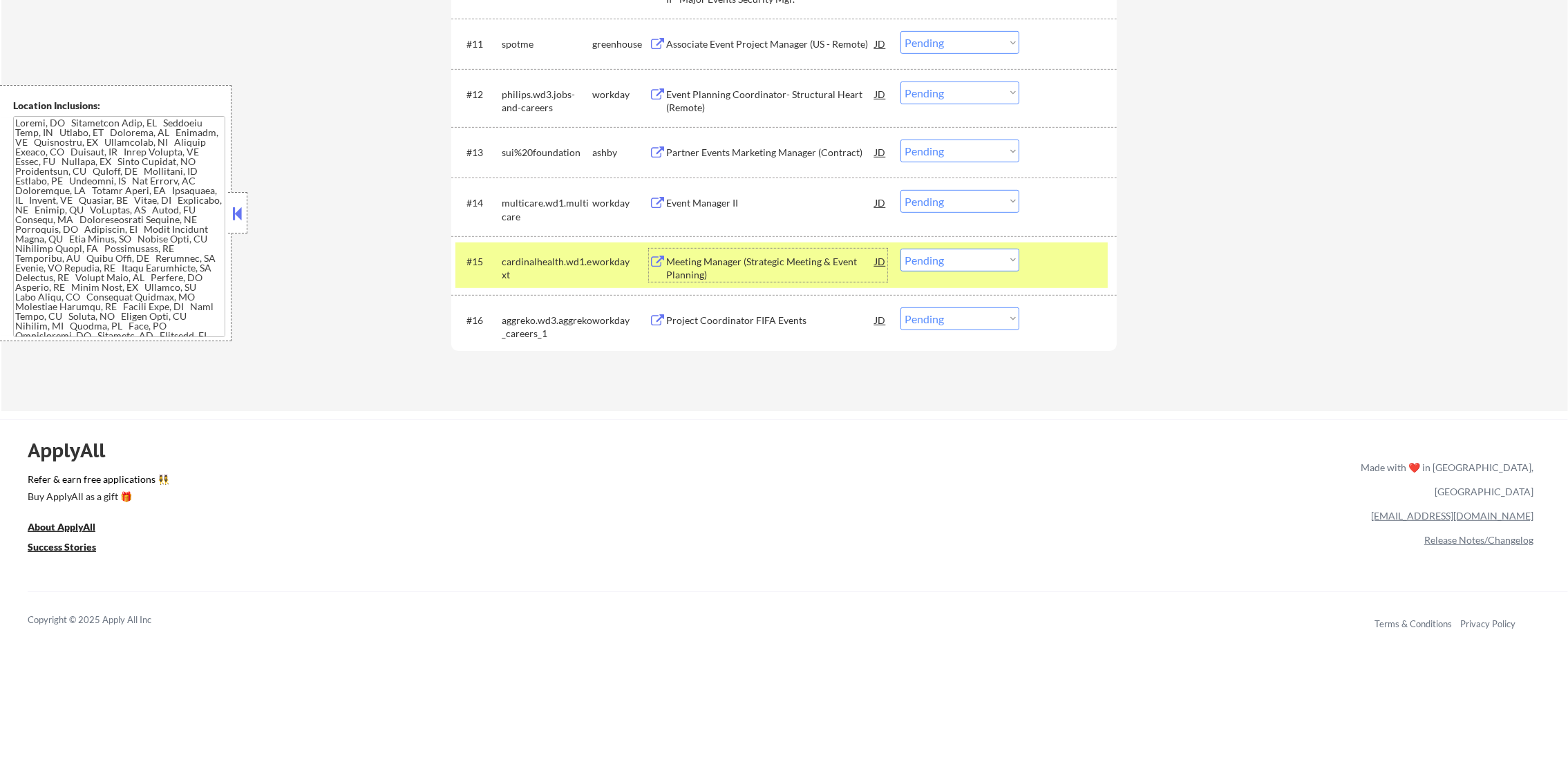
click at [982, 259] on select "Choose an option... Pending Applied Excluded (Questions) Excluded (Expired) Exc…" at bounding box center [959, 260] width 119 height 23
click at [900, 249] on select "Choose an option... Pending Applied Excluded (Questions) Excluded (Expired) Exc…" at bounding box center [959, 260] width 119 height 23
click at [556, 275] on div "cardinalhealth.wd1.ext" at bounding box center [547, 268] width 90 height 27
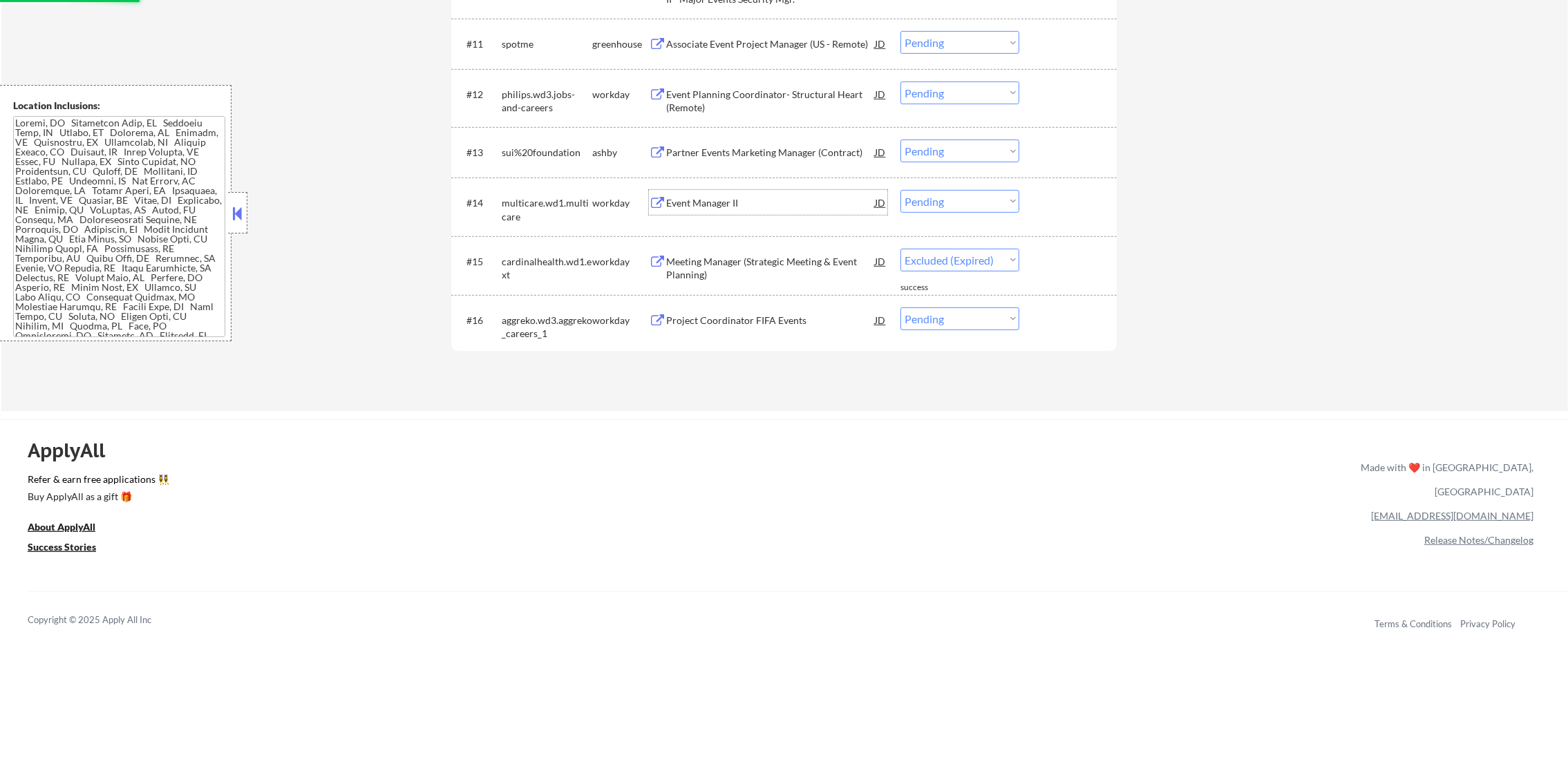
click at [778, 206] on div "Event Manager II" at bounding box center [770, 203] width 209 height 14
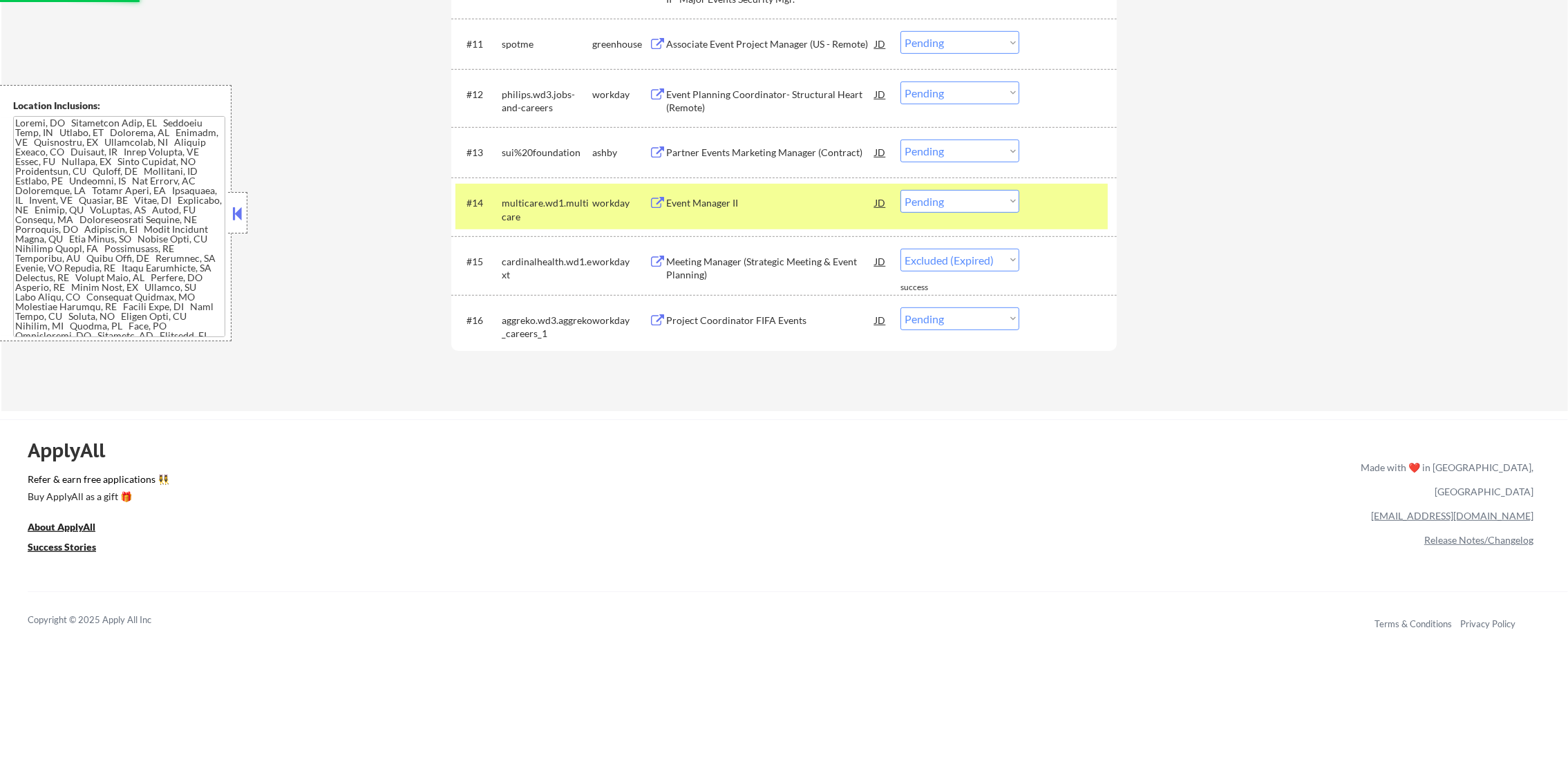
select select ""pending""
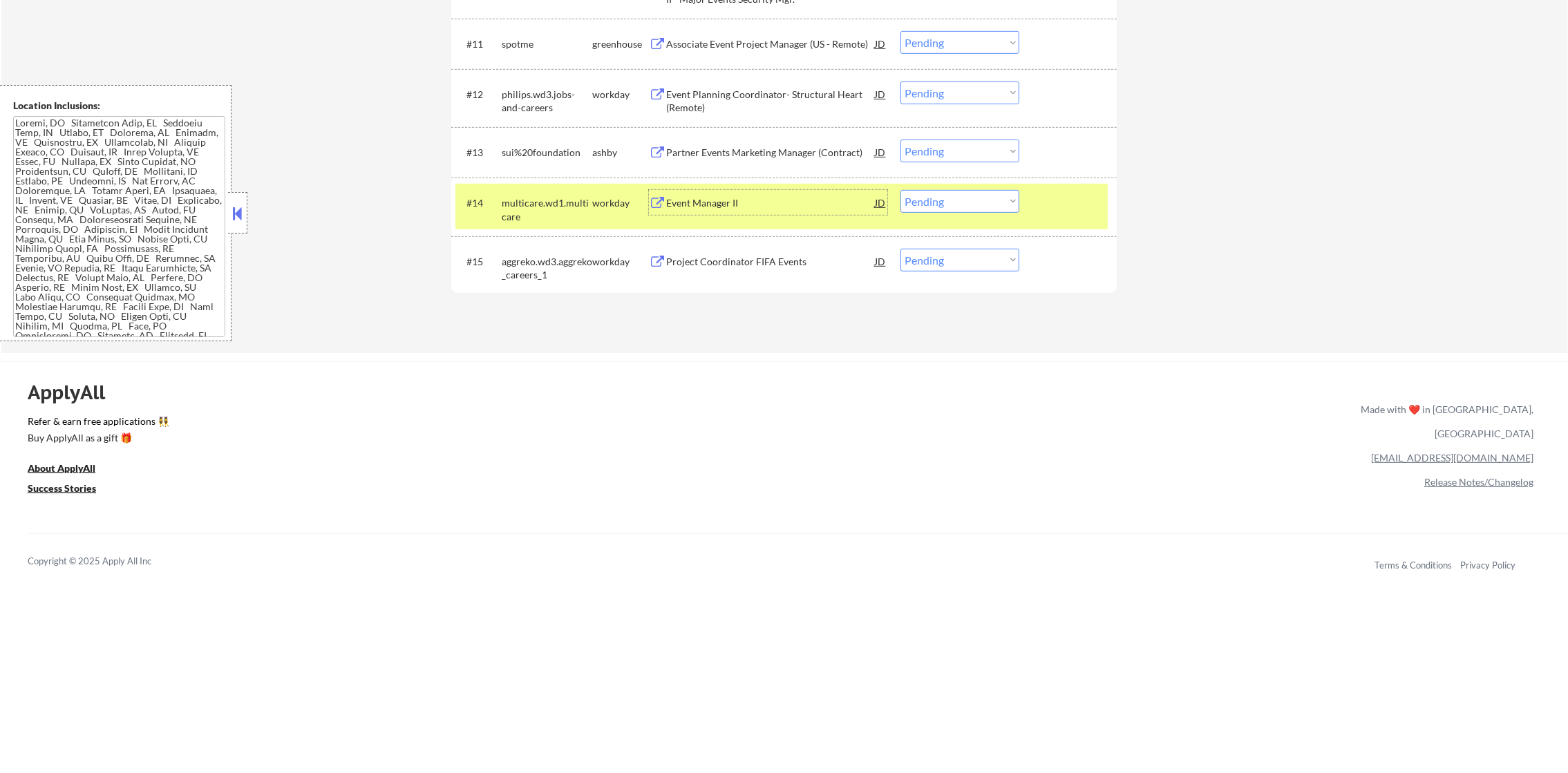
click at [960, 199] on select "Choose an option... Pending Applied Excluded (Questions) Excluded (Expired) Exc…" at bounding box center [959, 201] width 119 height 23
click at [900, 190] on select "Choose an option... Pending Applied Excluded (Questions) Excluded (Expired) Exc…" at bounding box center [959, 201] width 119 height 23
click at [538, 206] on div "multicare.wd1.multicare" at bounding box center [547, 209] width 90 height 27
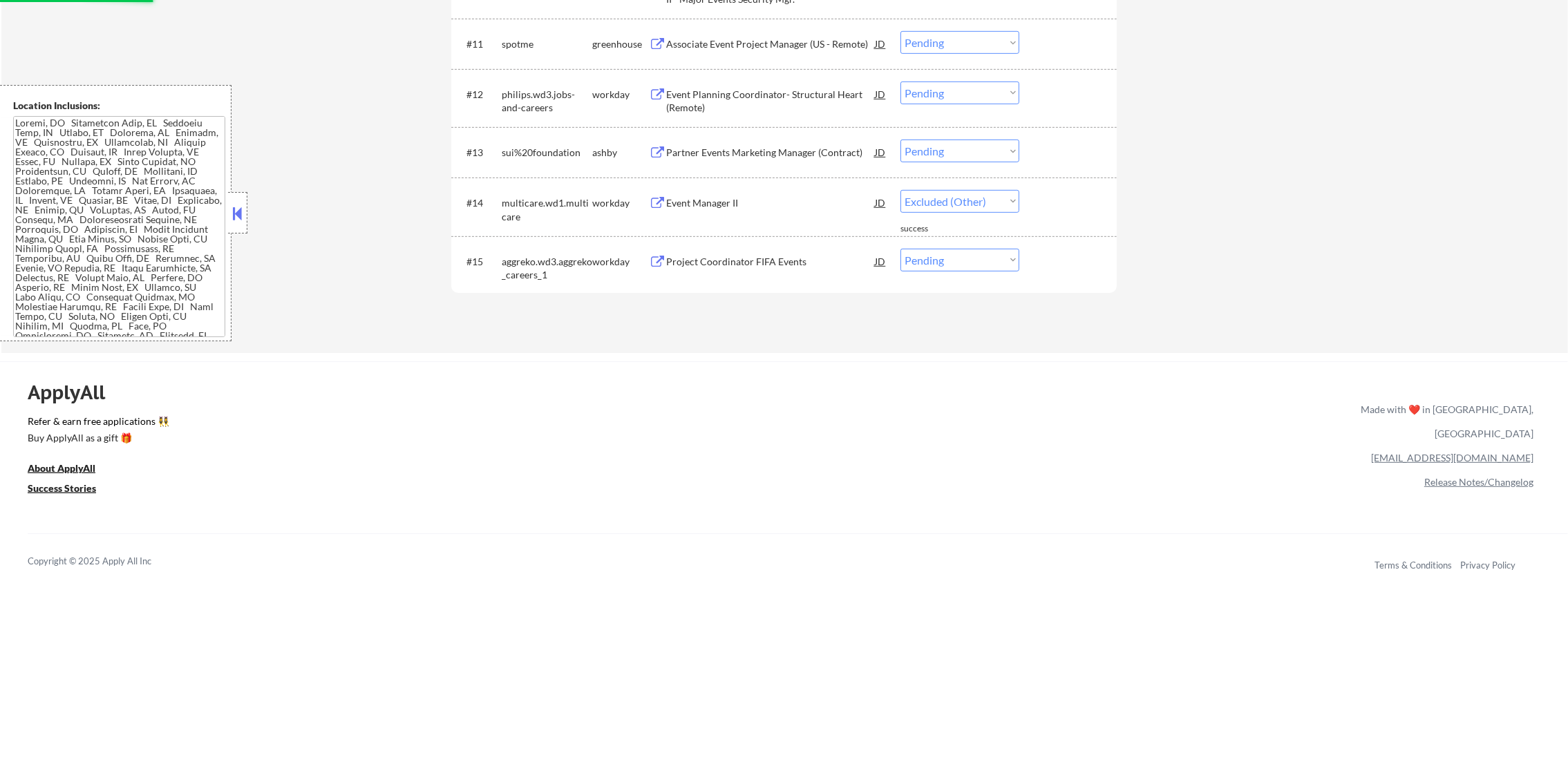
select select ""pending""
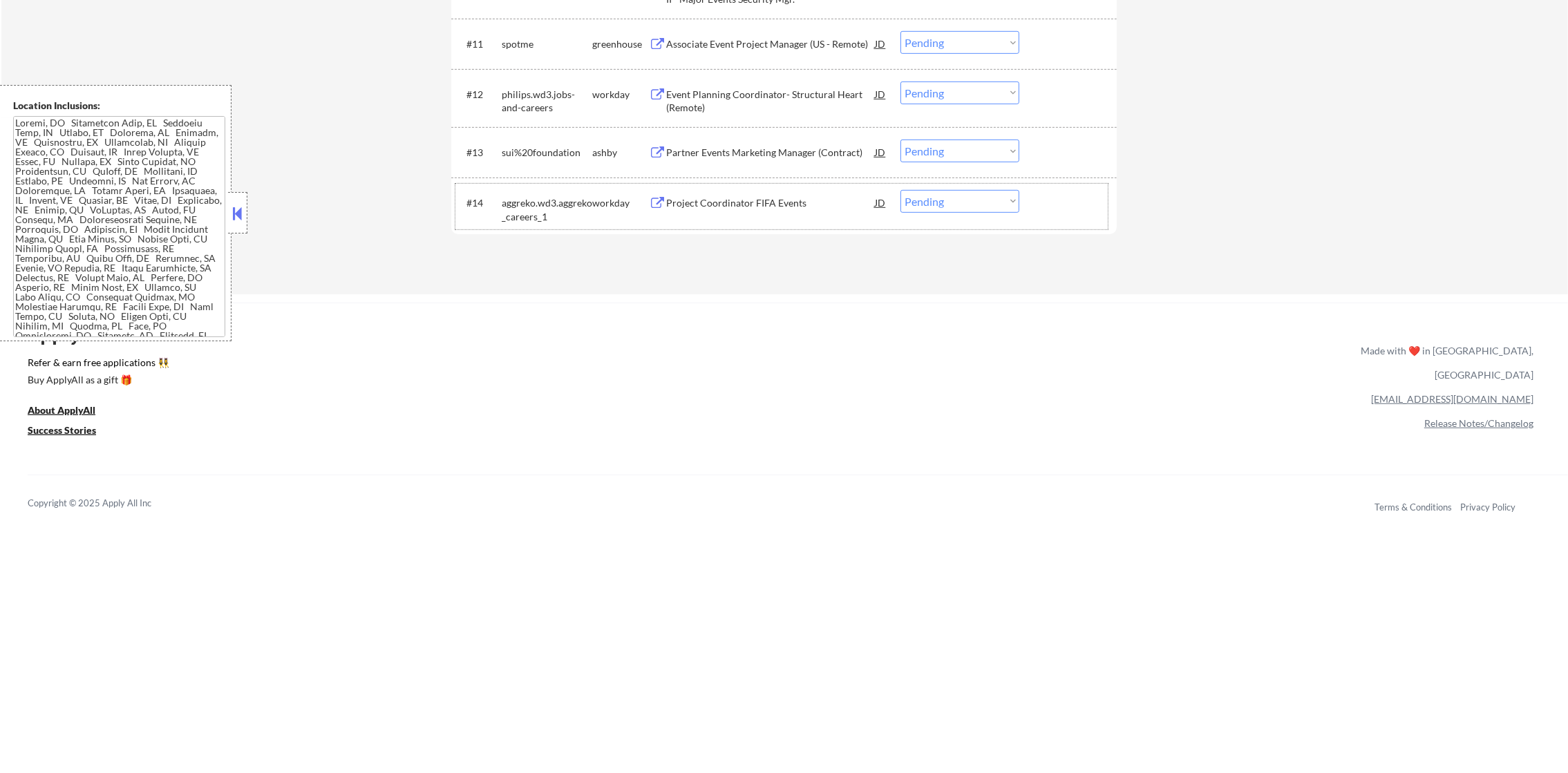
click at [820, 159] on div "Partner Events Marketing Manager (Contract)" at bounding box center [770, 151] width 209 height 25
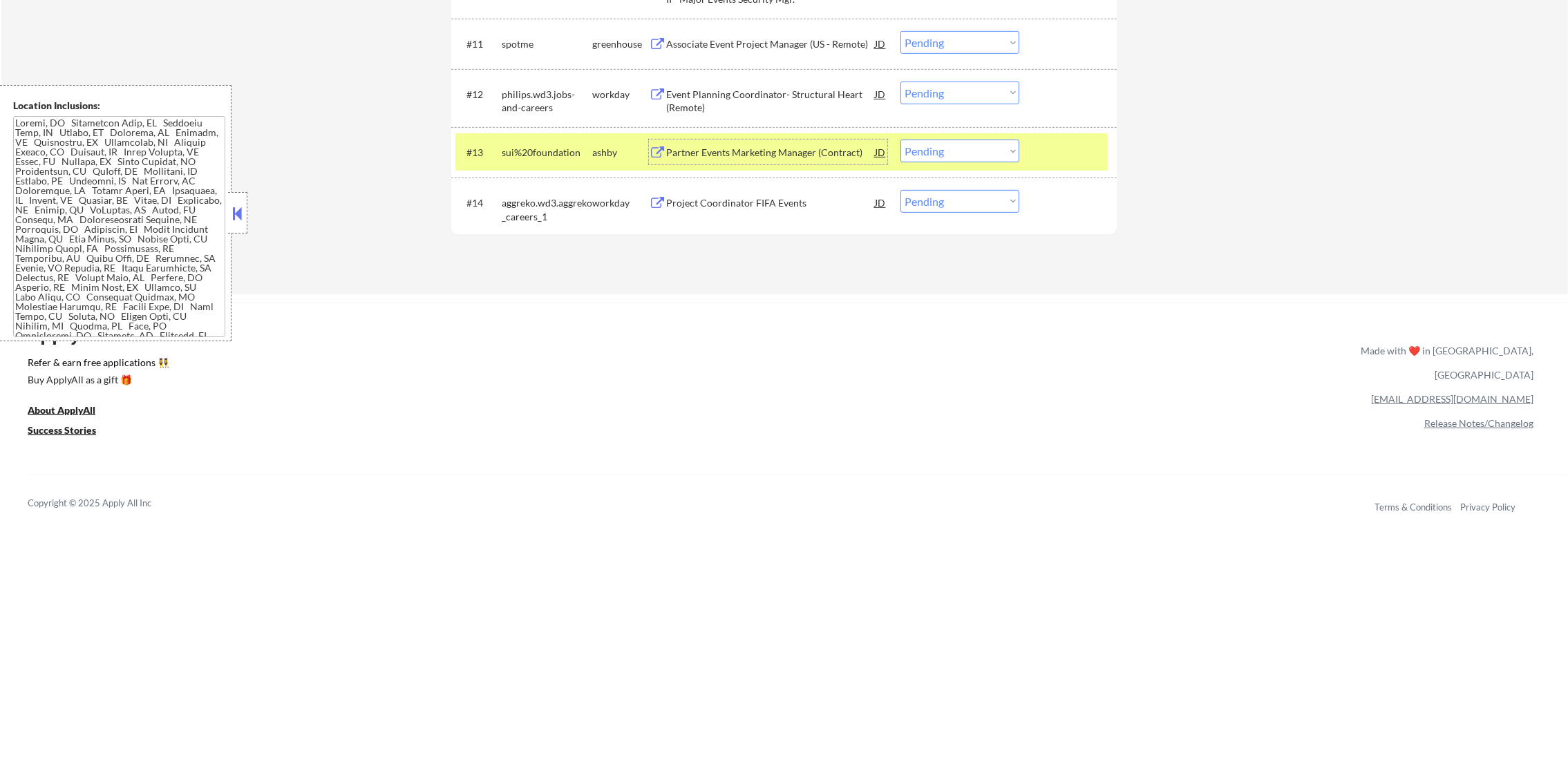
click at [921, 155] on select "Choose an option... Pending Applied Excluded (Questions) Excluded (Expired) Exc…" at bounding box center [959, 151] width 119 height 23
click at [1001, 157] on select "Choose an option... Pending Applied Excluded (Questions) Excluded (Expired) Exc…" at bounding box center [959, 151] width 119 height 23
click at [900, 139] on select "Choose an option... Pending Applied Excluded (Questions) Excluded (Expired) Exc…" at bounding box center [959, 151] width 119 height 23
click at [537, 165] on div "#13 sui%20foundation ashby Partner Events Marketing Manager (Contract) JD Choos…" at bounding box center [781, 152] width 652 height 37
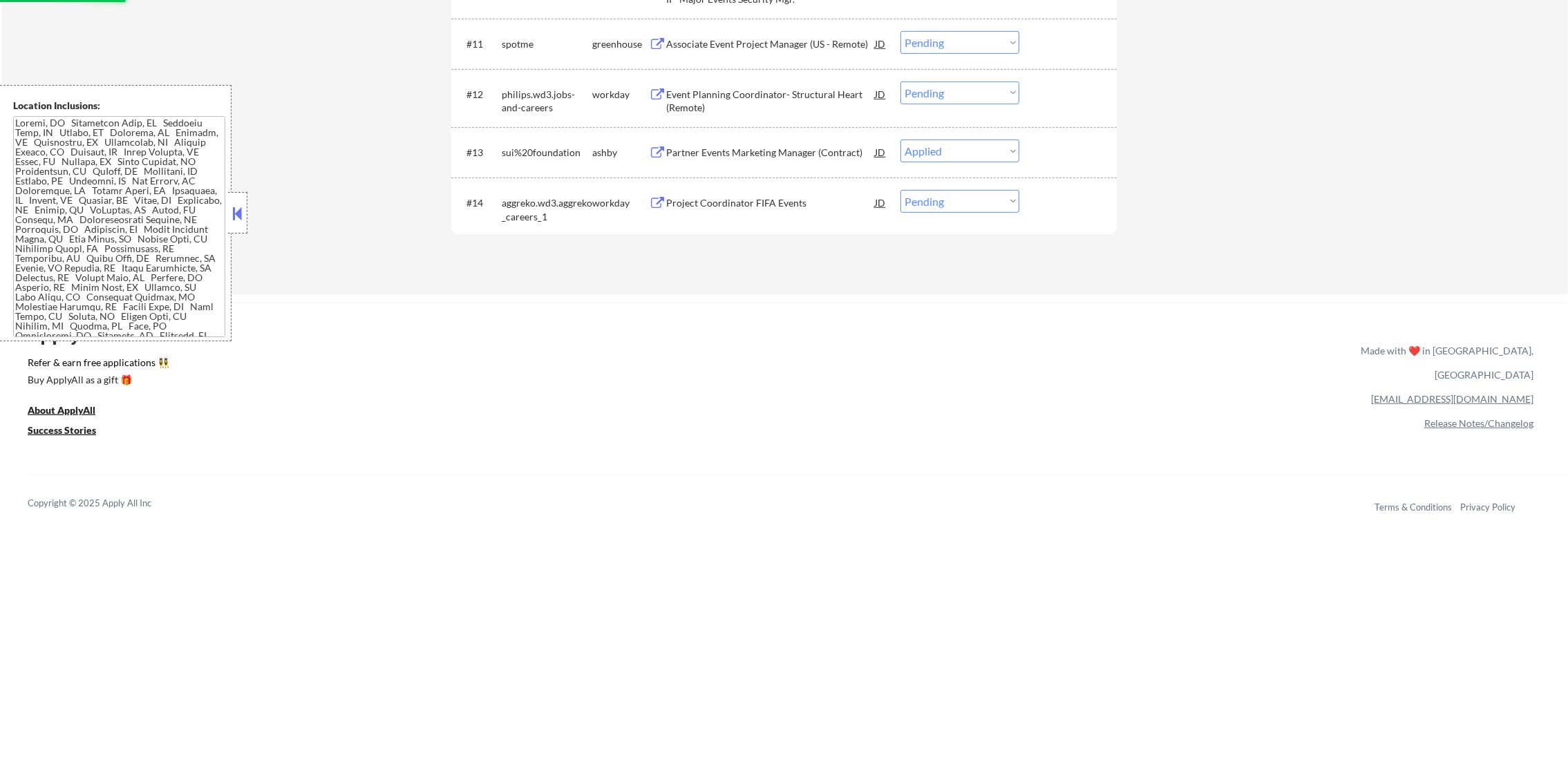
click at [719, 69] on div "#12 philips.wd3.jobs-and-careers workday Event Planning Coordinator- Structural…" at bounding box center [784, 98] width 665 height 59
select select ""pending""
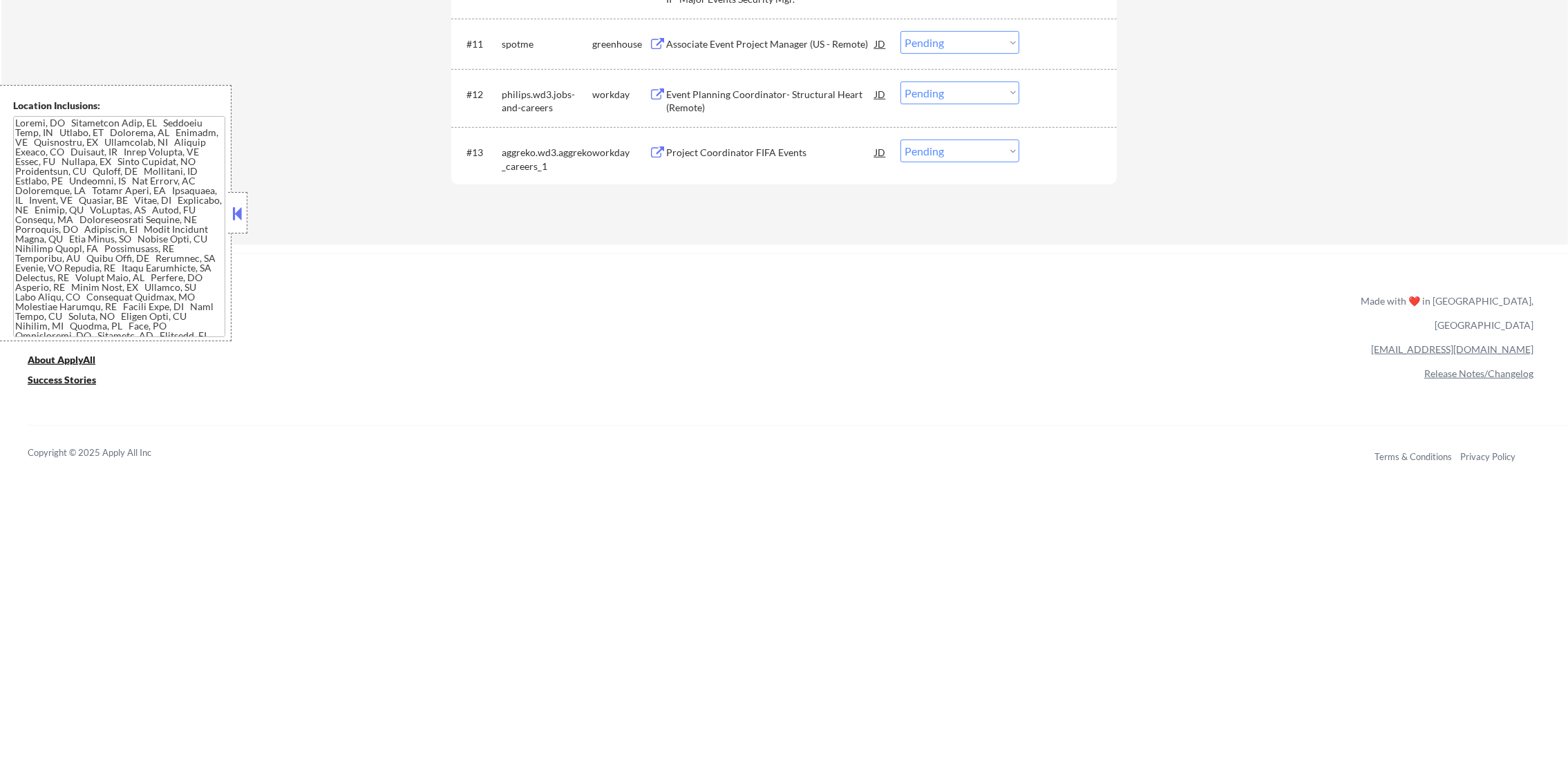
click at [725, 96] on div "Event Planning Coordinator- Structural Heart (Remote)" at bounding box center [770, 101] width 209 height 27
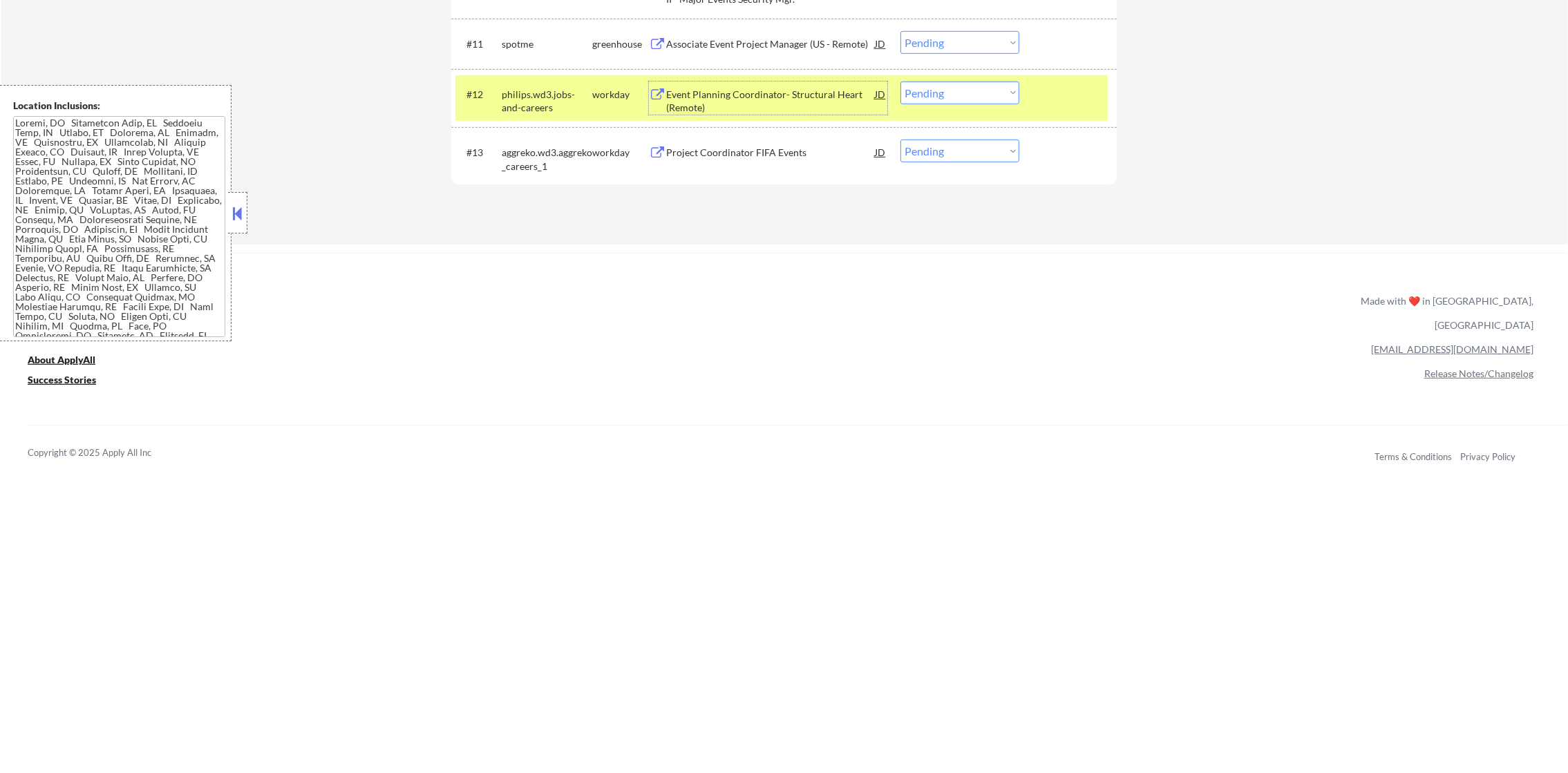
drag, startPoint x: 961, startPoint y: 92, endPoint x: 967, endPoint y: 105, distance: 14.3
click at [961, 92] on select "Choose an option... Pending Applied Excluded (Questions) Excluded (Expired) Exc…" at bounding box center [959, 92] width 119 height 23
click at [900, 81] on select "Choose an option... Pending Applied Excluded (Questions) Excluded (Expired) Exc…" at bounding box center [959, 92] width 119 height 23
click at [534, 108] on div "philips.wd3.jobs-and-careers" at bounding box center [547, 101] width 90 height 27
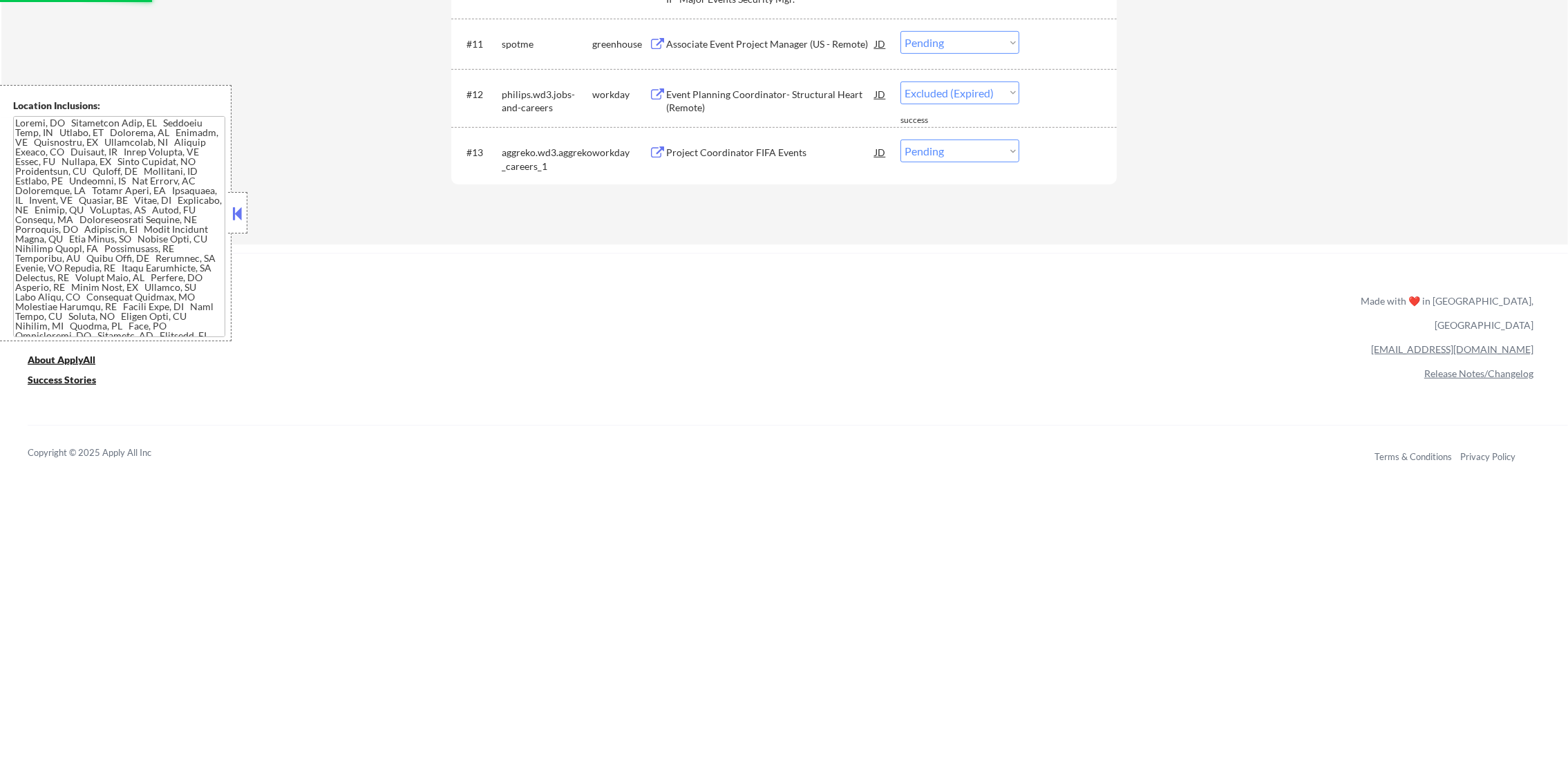
select select ""pending""
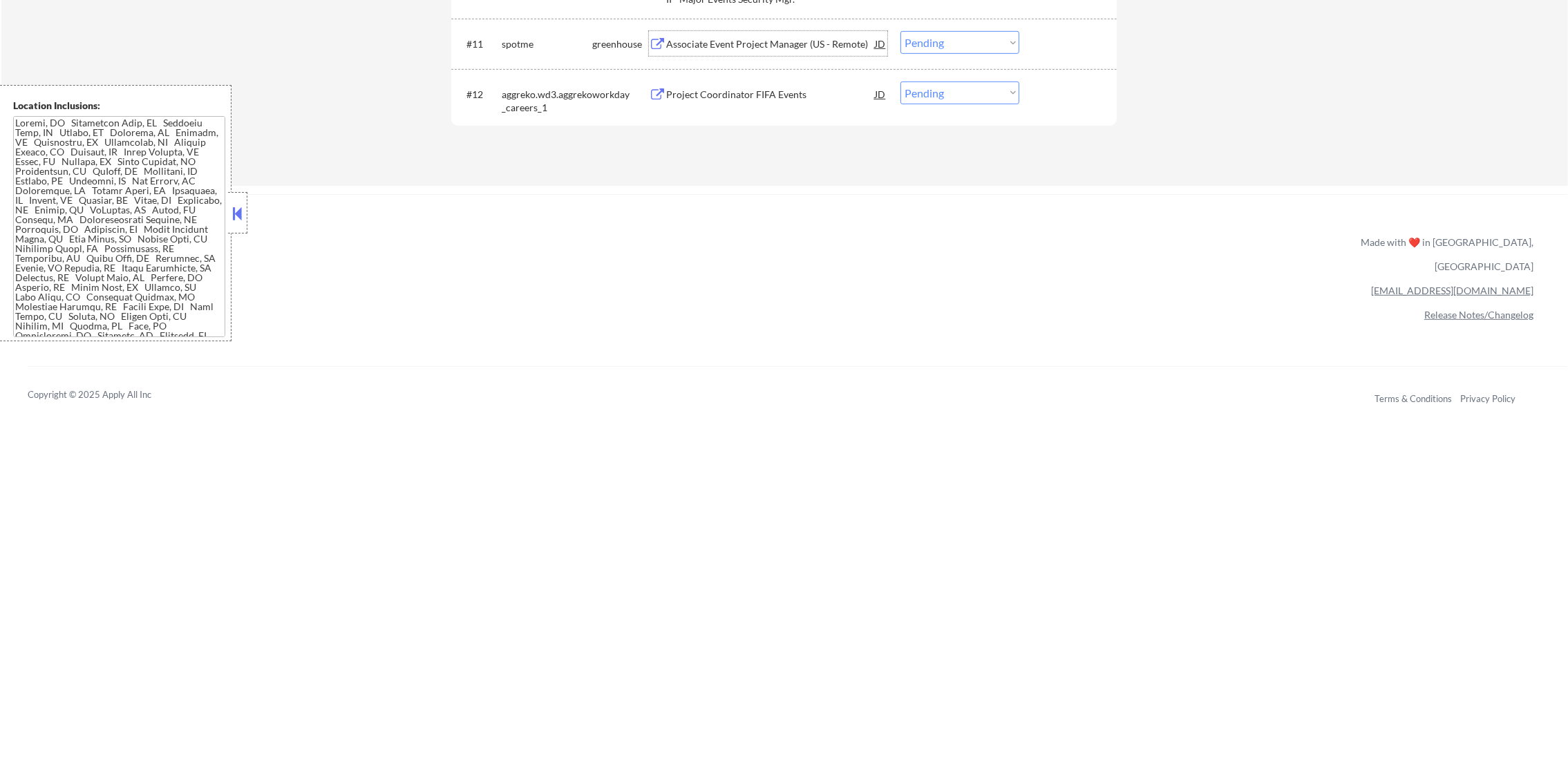
click at [724, 38] on div "Associate Event Project Manager (US - Remote)" at bounding box center [770, 44] width 209 height 14
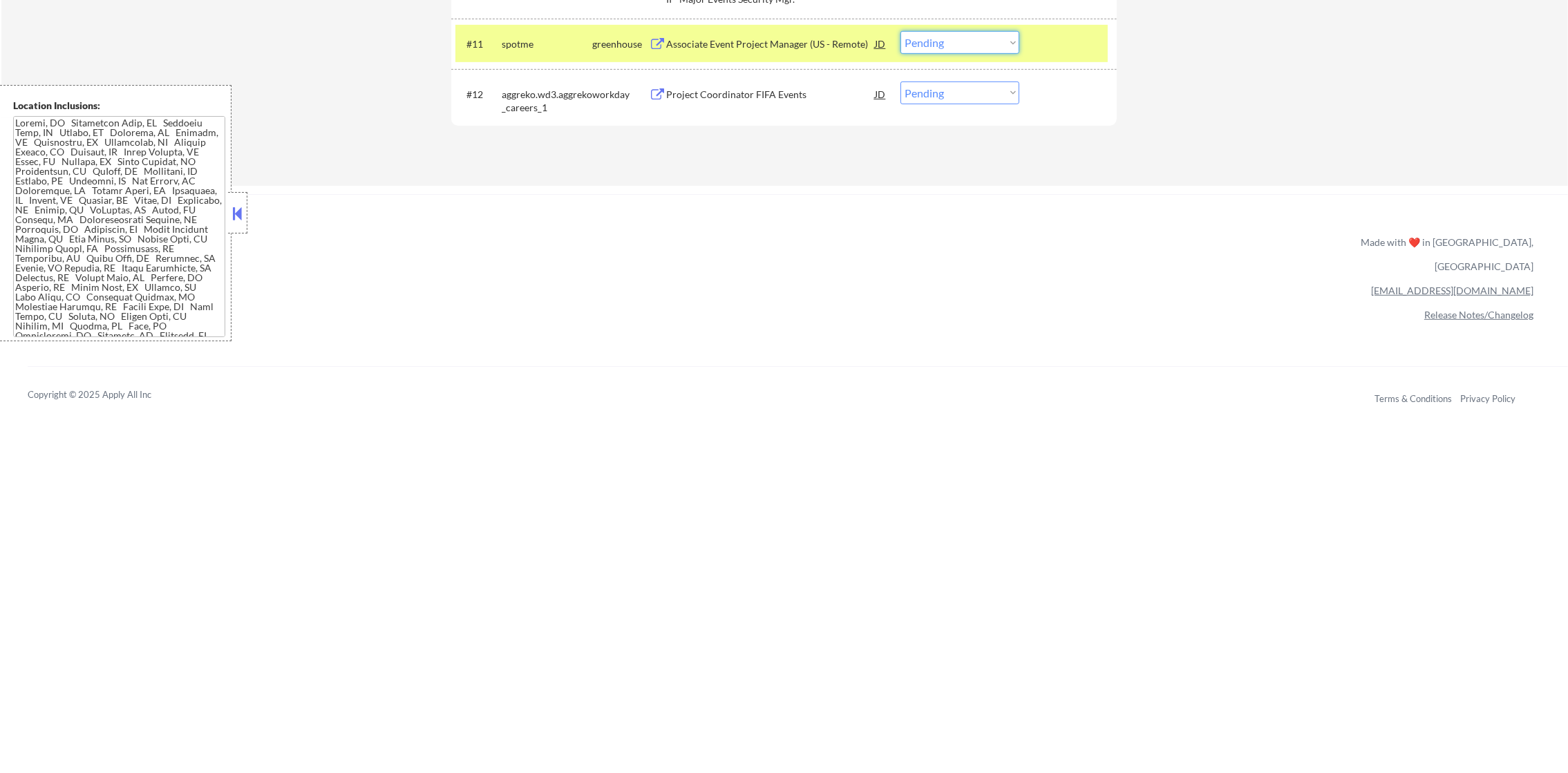
click at [915, 51] on select "Choose an option... Pending Applied Excluded (Questions) Excluded (Expired) Exc…" at bounding box center [959, 42] width 119 height 23
click at [900, 31] on select "Choose an option... Pending Applied Excluded (Questions) Excluded (Expired) Exc…" at bounding box center [959, 42] width 119 height 23
click at [537, 45] on div "spotme" at bounding box center [547, 44] width 90 height 14
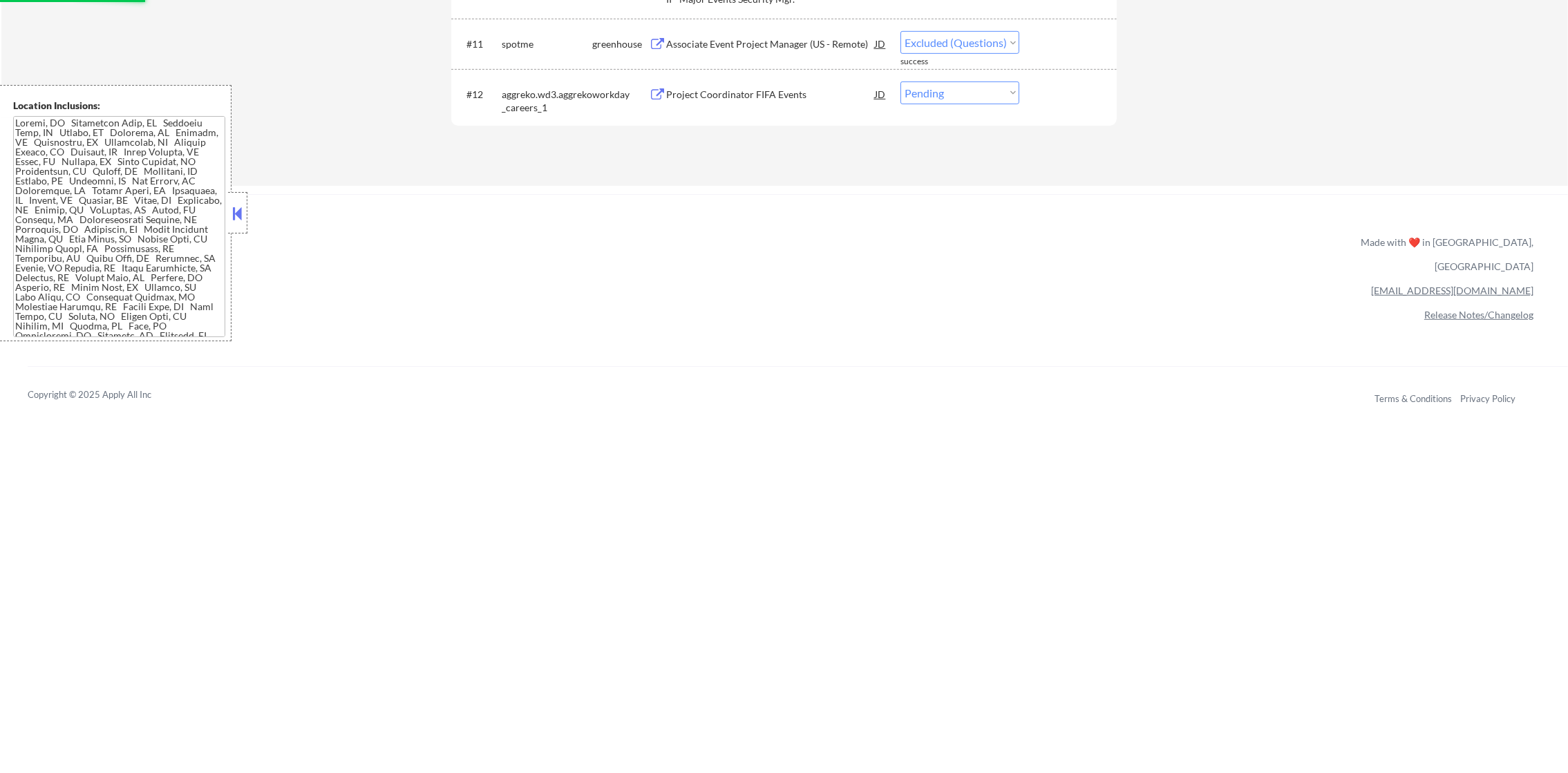
scroll to position [1050, 0]
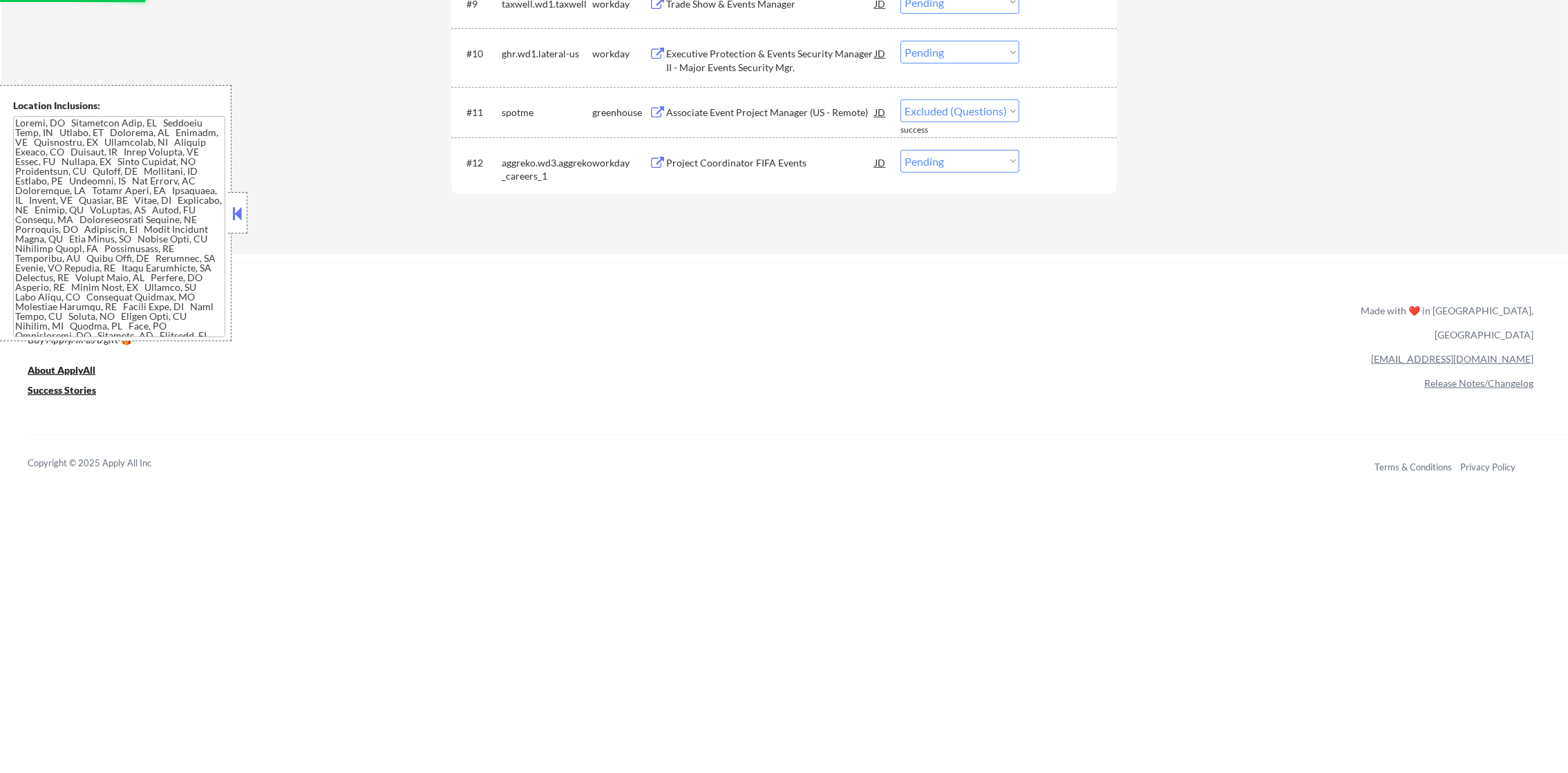
select select ""pending""
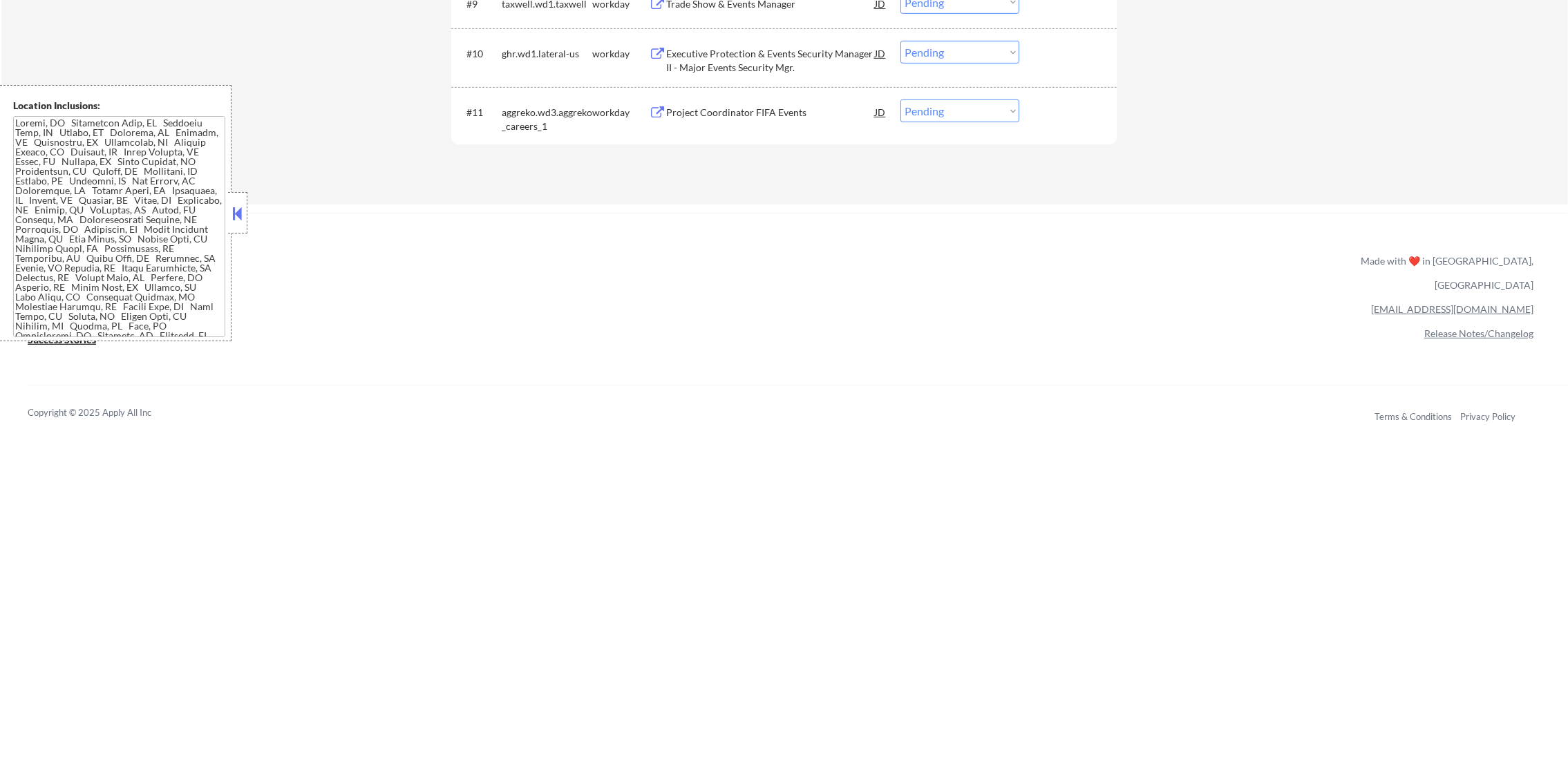
click at [790, 52] on div "Executive Protection & Events Security Manager II - Major Events Security Mgr." at bounding box center [770, 60] width 209 height 27
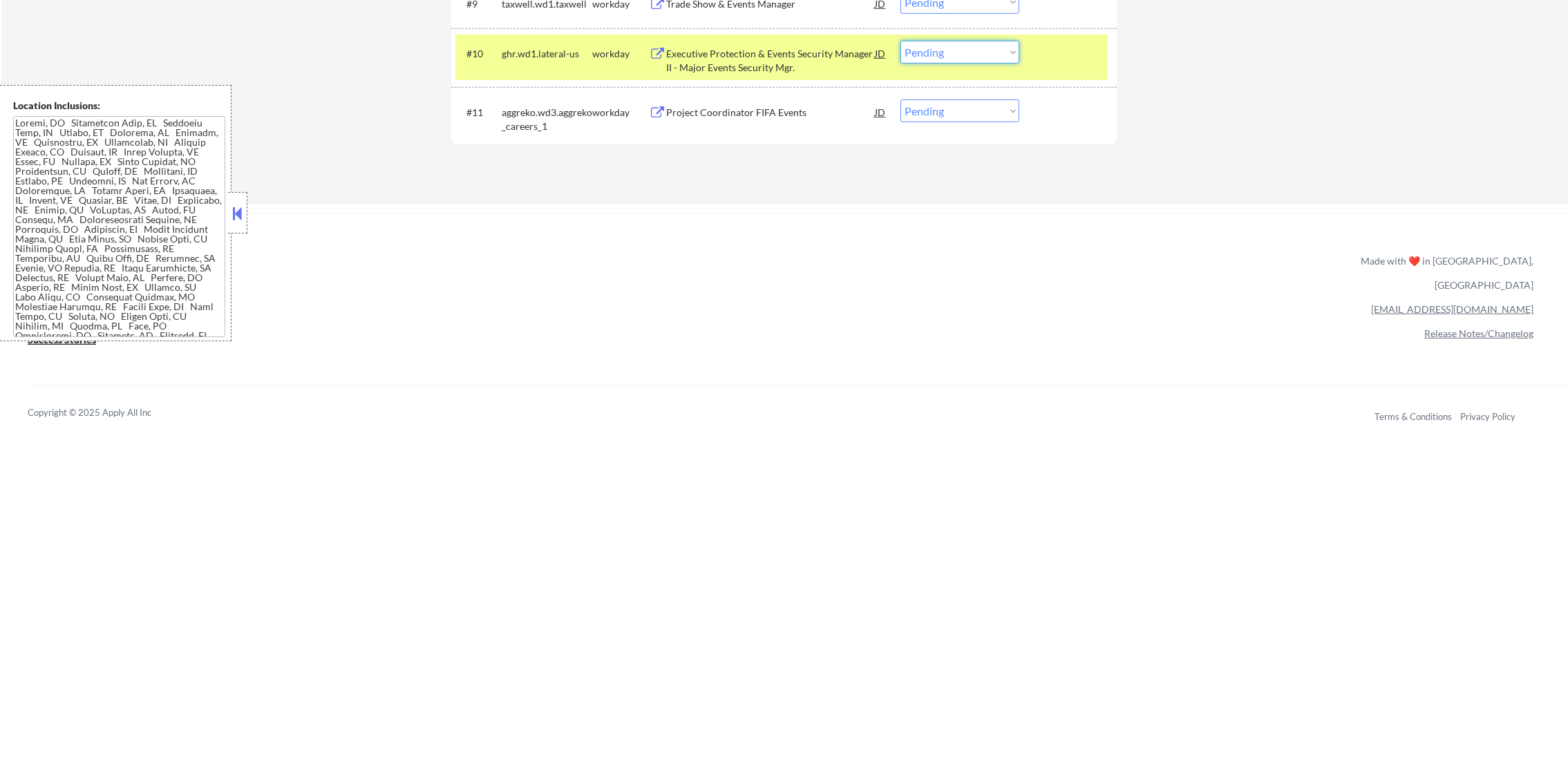
click at [957, 58] on select "Choose an option... Pending Applied Excluded (Questions) Excluded (Expired) Exc…" at bounding box center [959, 52] width 119 height 23
click at [900, 41] on select "Choose an option... Pending Applied Excluded (Questions) Excluded (Expired) Exc…" at bounding box center [959, 52] width 119 height 23
click at [547, 68] on div "#10 ghr.wd1.lateral-us workday Executive Protection & Events Security Manager I…" at bounding box center [781, 57] width 652 height 45
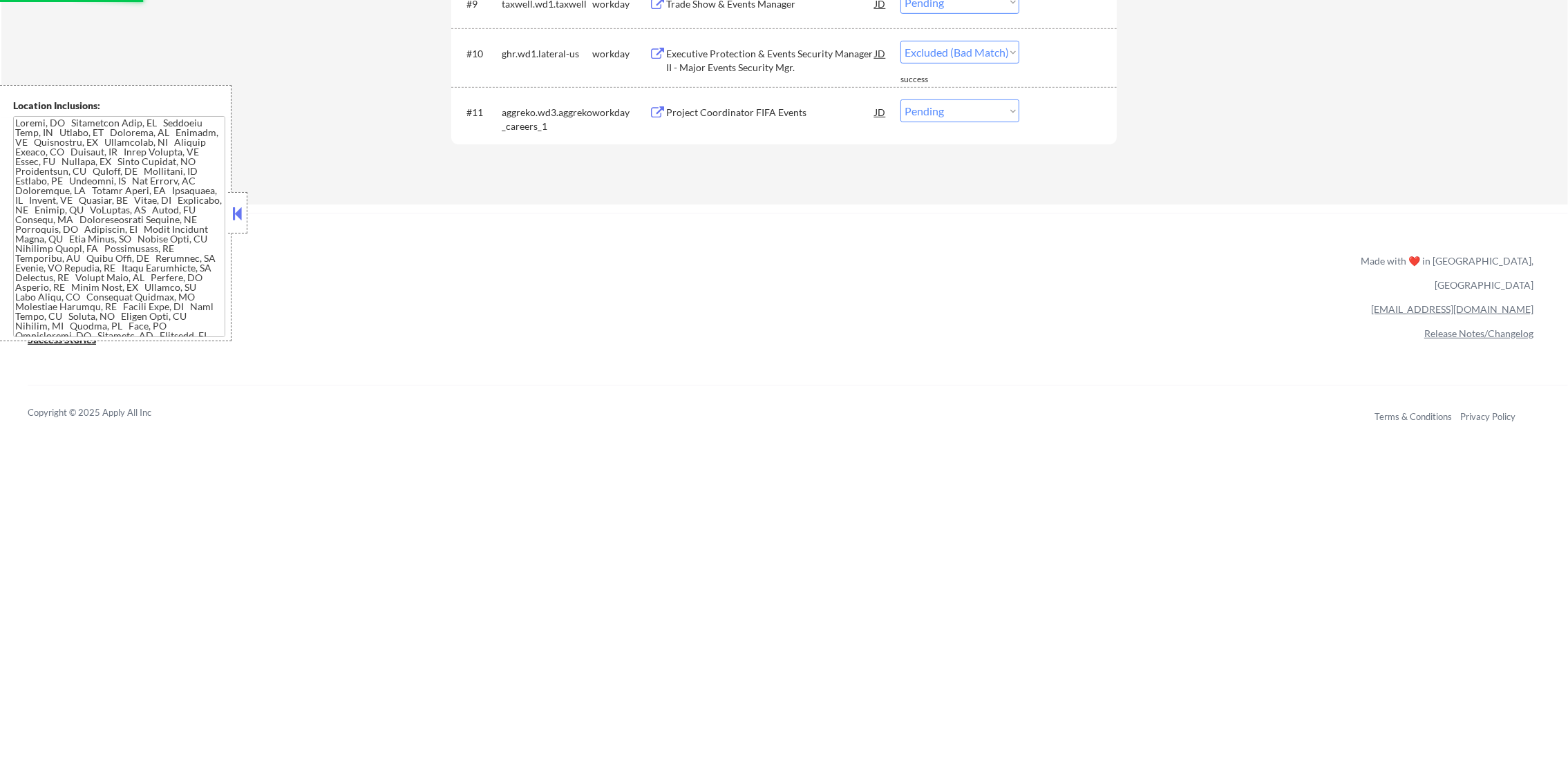
select select ""pending""
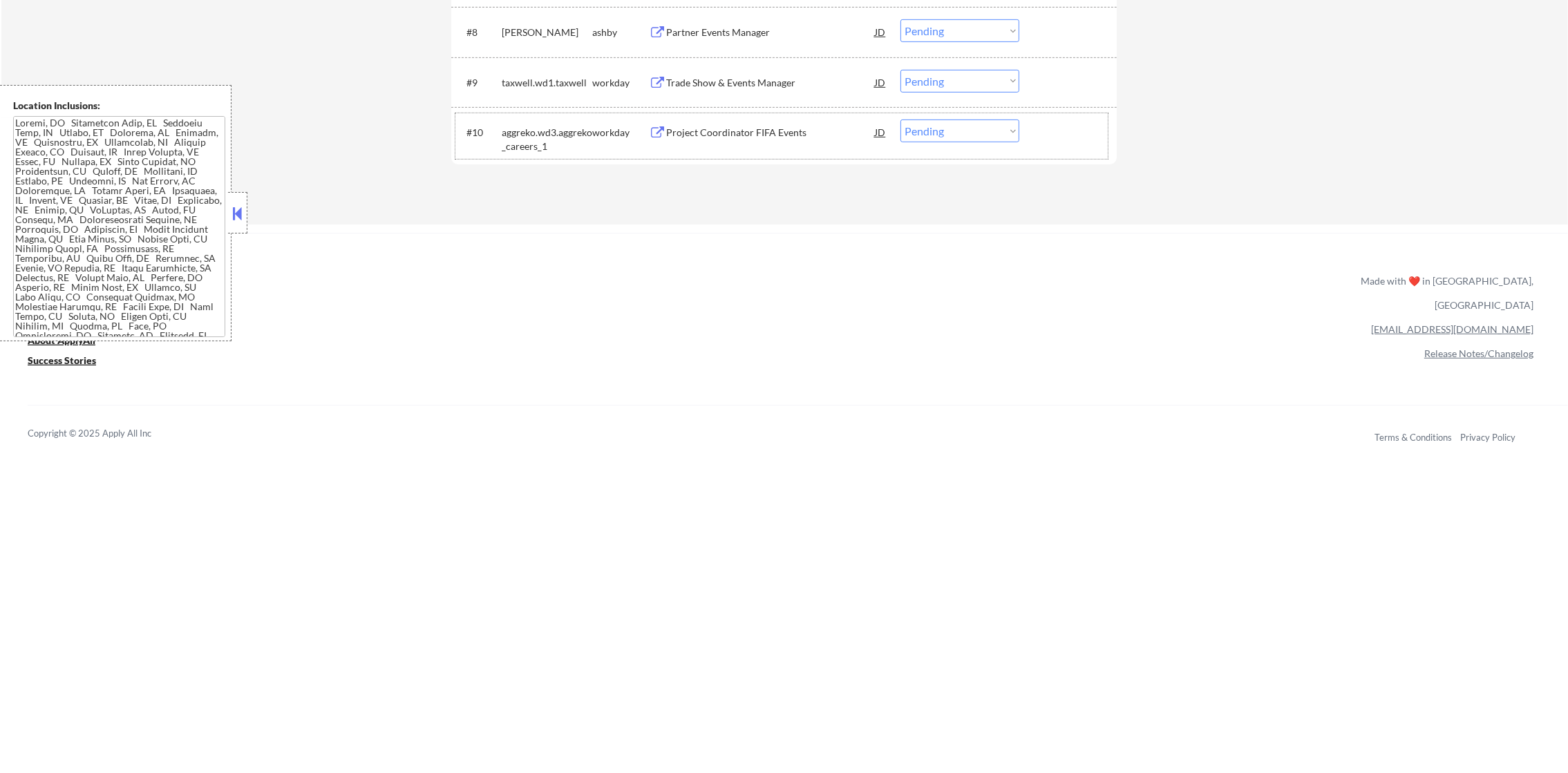
scroll to position [946, 0]
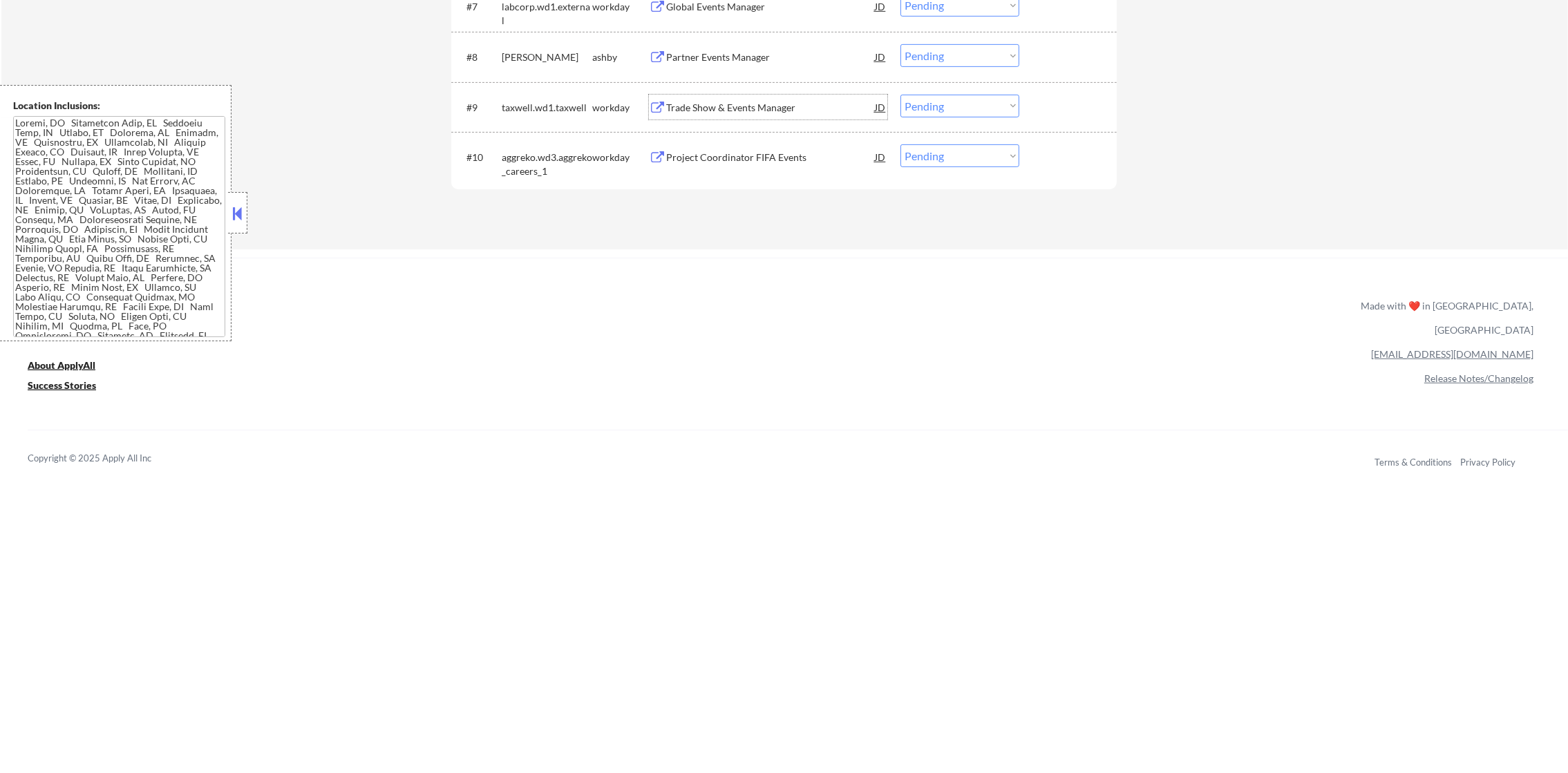
click at [745, 101] on div "Trade Show & Events Manager" at bounding box center [770, 107] width 209 height 14
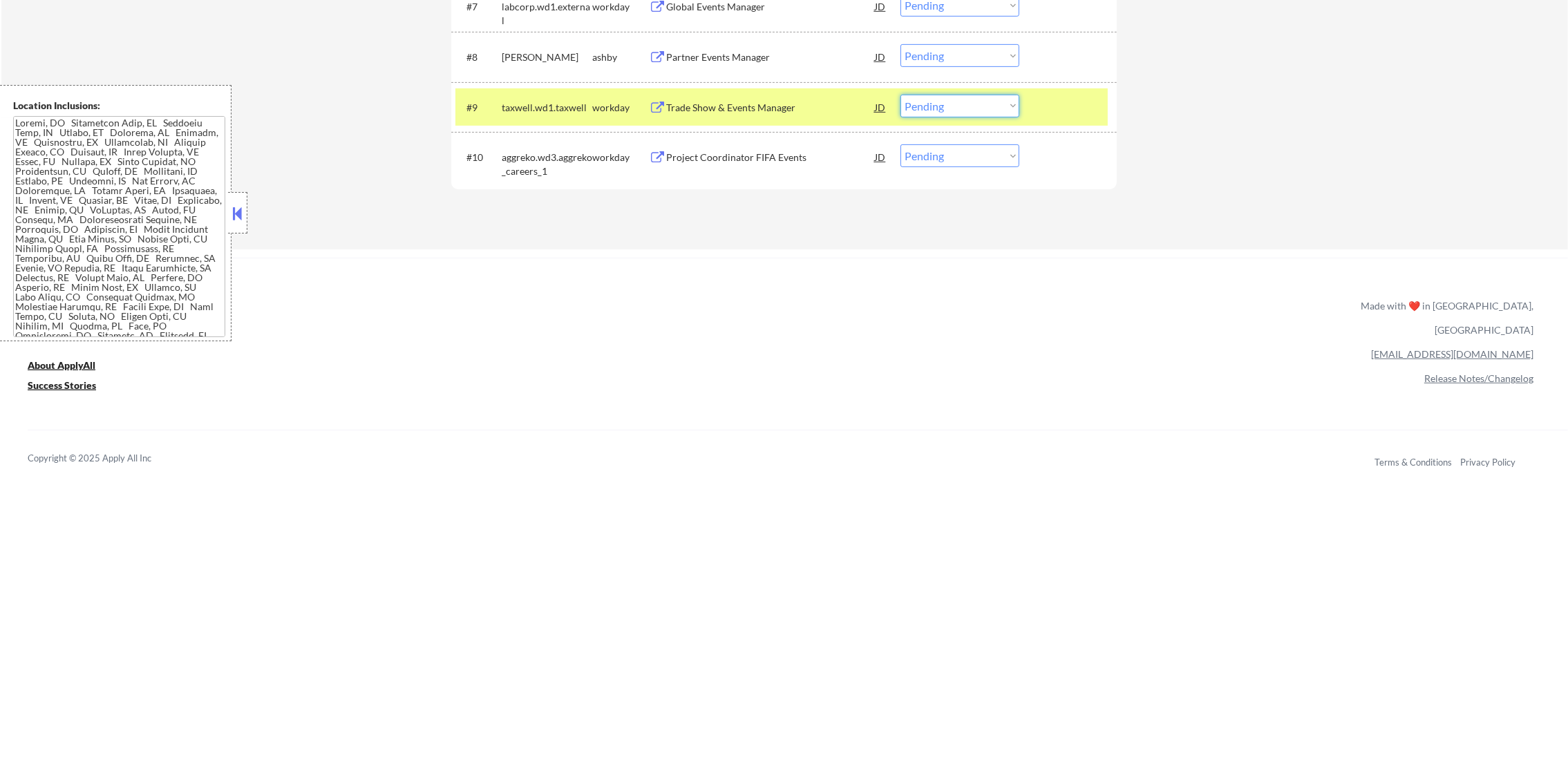
click at [933, 111] on select "Choose an option... Pending Applied Excluded (Questions) Excluded (Expired) Exc…" at bounding box center [959, 106] width 119 height 23
click at [900, 95] on select "Choose an option... Pending Applied Excluded (Questions) Excluded (Expired) Exc…" at bounding box center [959, 106] width 119 height 23
click at [505, 98] on div "taxwell.wd1.taxwell" at bounding box center [547, 107] width 90 height 25
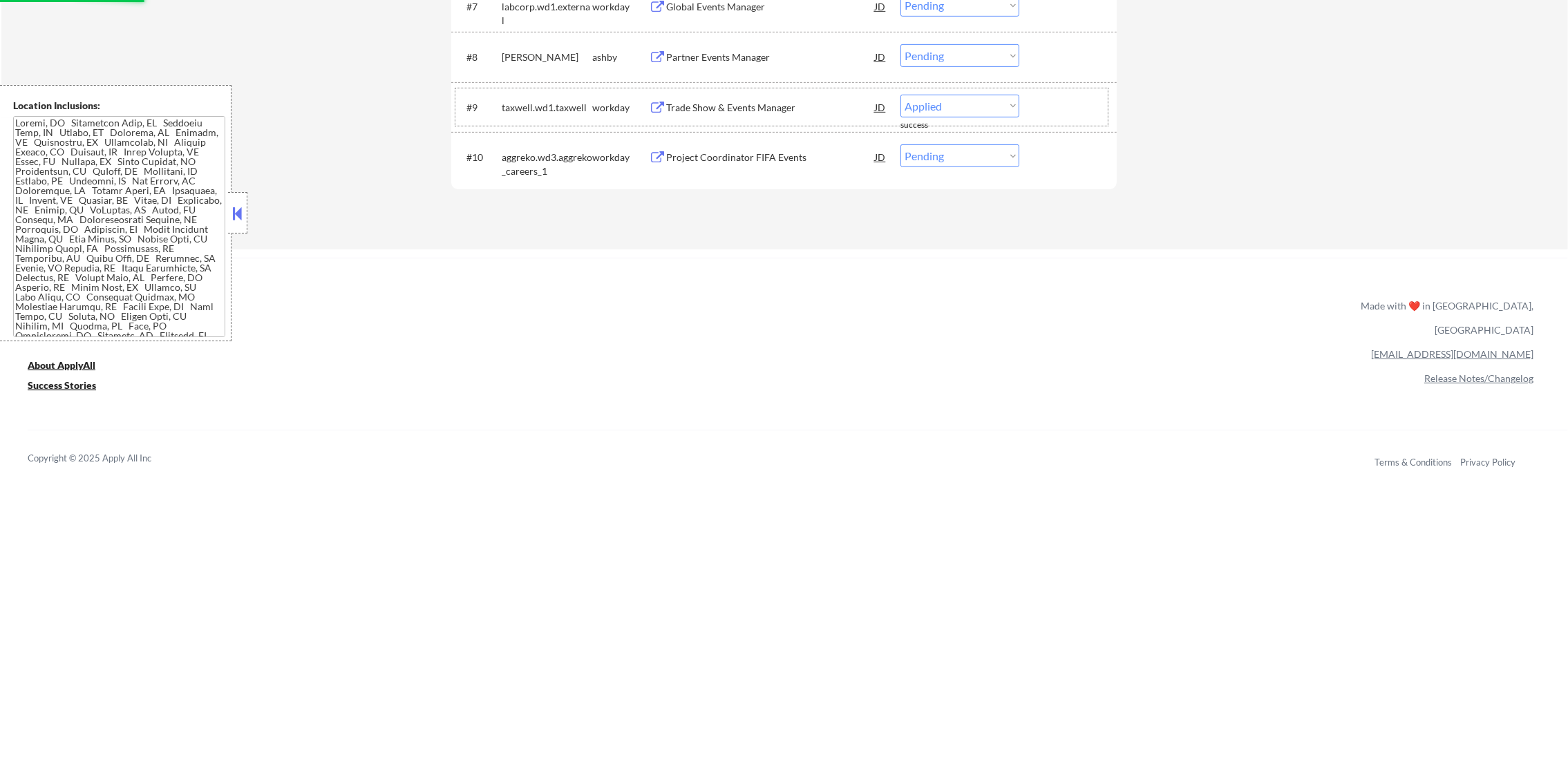
select select ""pending""
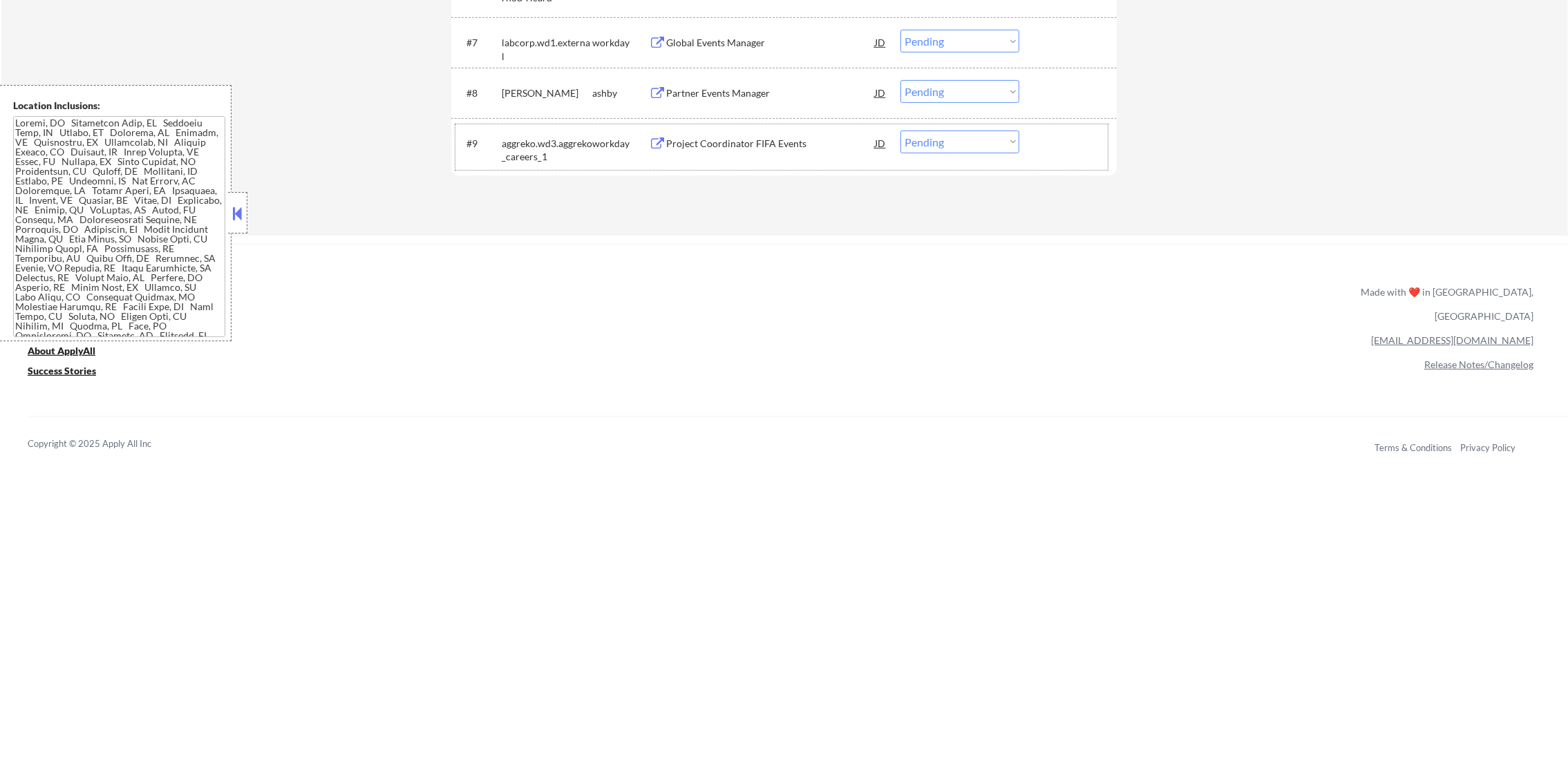
scroll to position [877, 0]
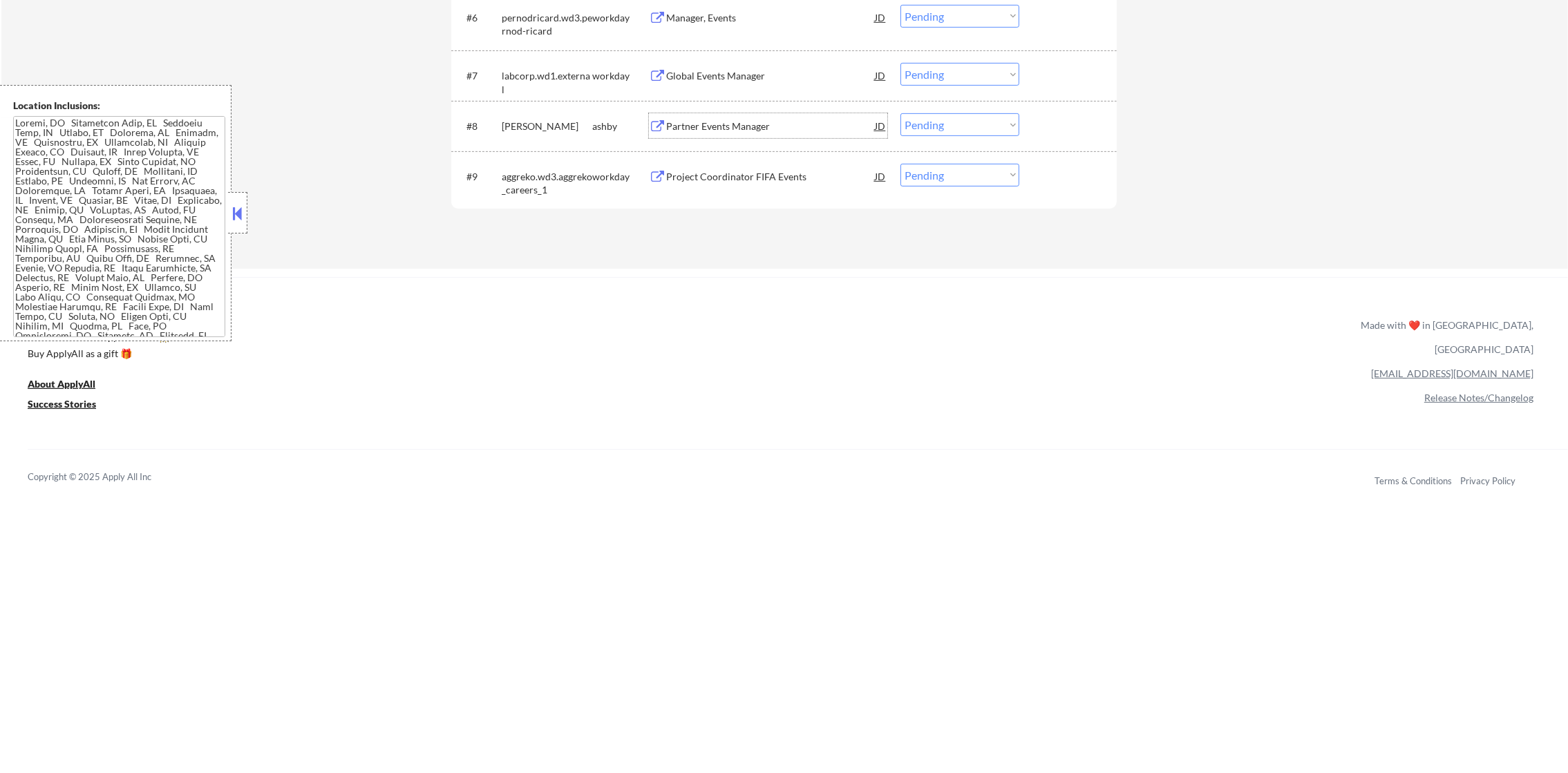
click at [760, 123] on div "Partner Events Manager" at bounding box center [770, 126] width 209 height 14
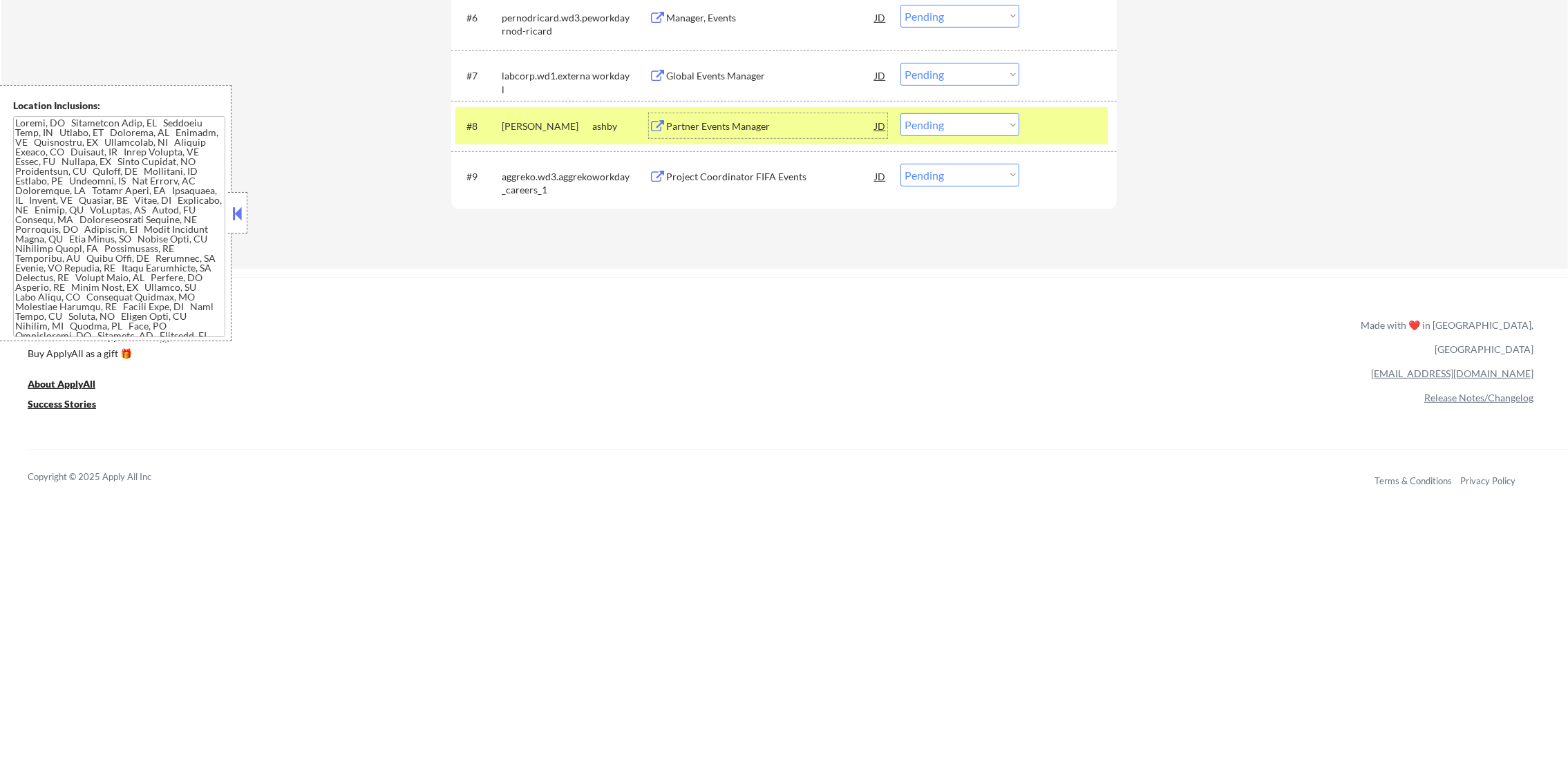
click at [948, 116] on select "Choose an option... Pending Applied Excluded (Questions) Excluded (Expired) Exc…" at bounding box center [959, 124] width 119 height 23
click at [900, 113] on select "Choose an option... Pending Applied Excluded (Questions) Excluded (Expired) Exc…" at bounding box center [959, 124] width 119 height 23
click at [558, 109] on div "#8 deel ashby Partner Events Manager JD Choose an option... Pending Applied Exc…" at bounding box center [781, 126] width 652 height 37
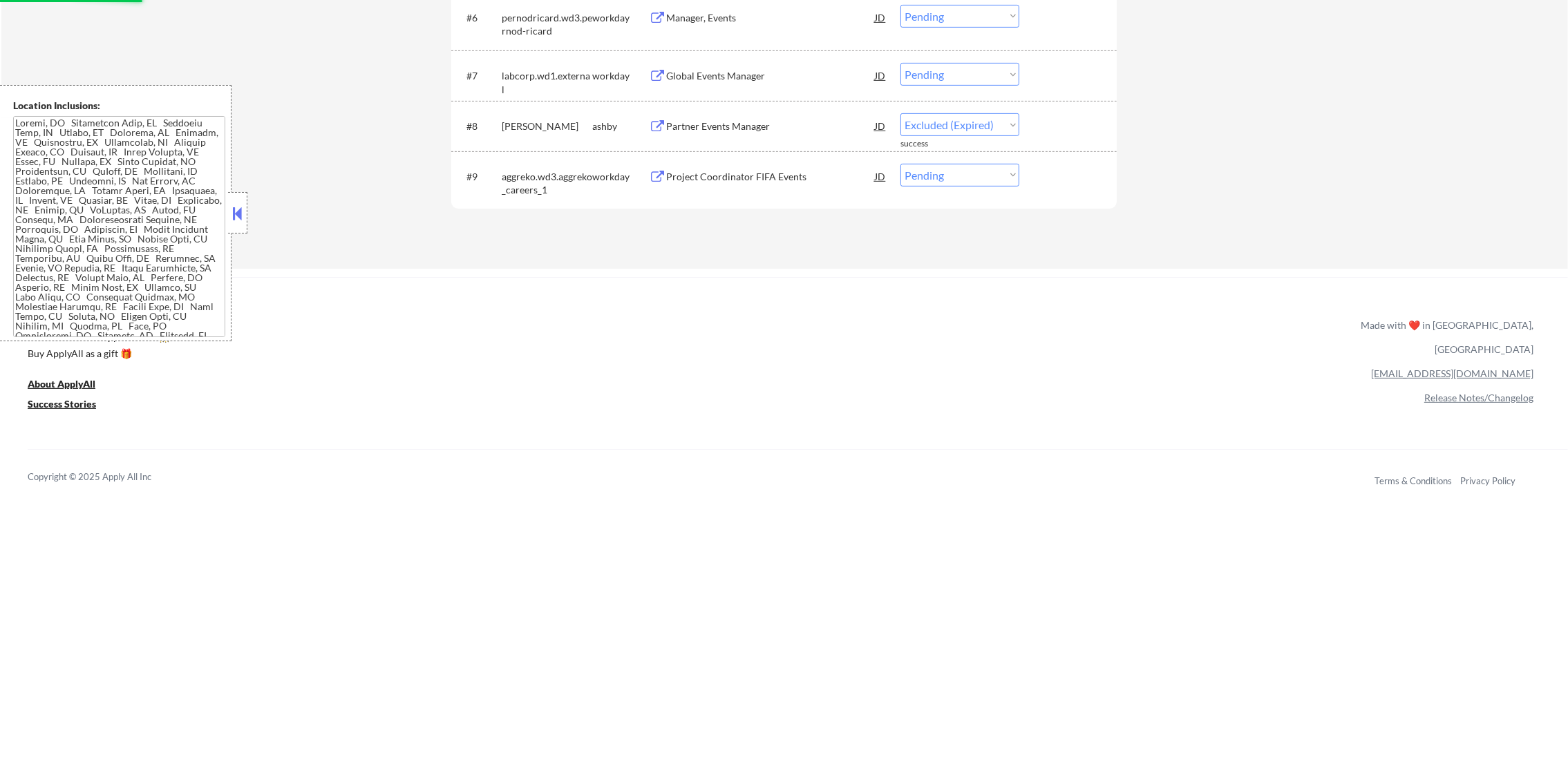
click at [770, 71] on div "Global Events Manager" at bounding box center [770, 76] width 209 height 14
select select ""pending""
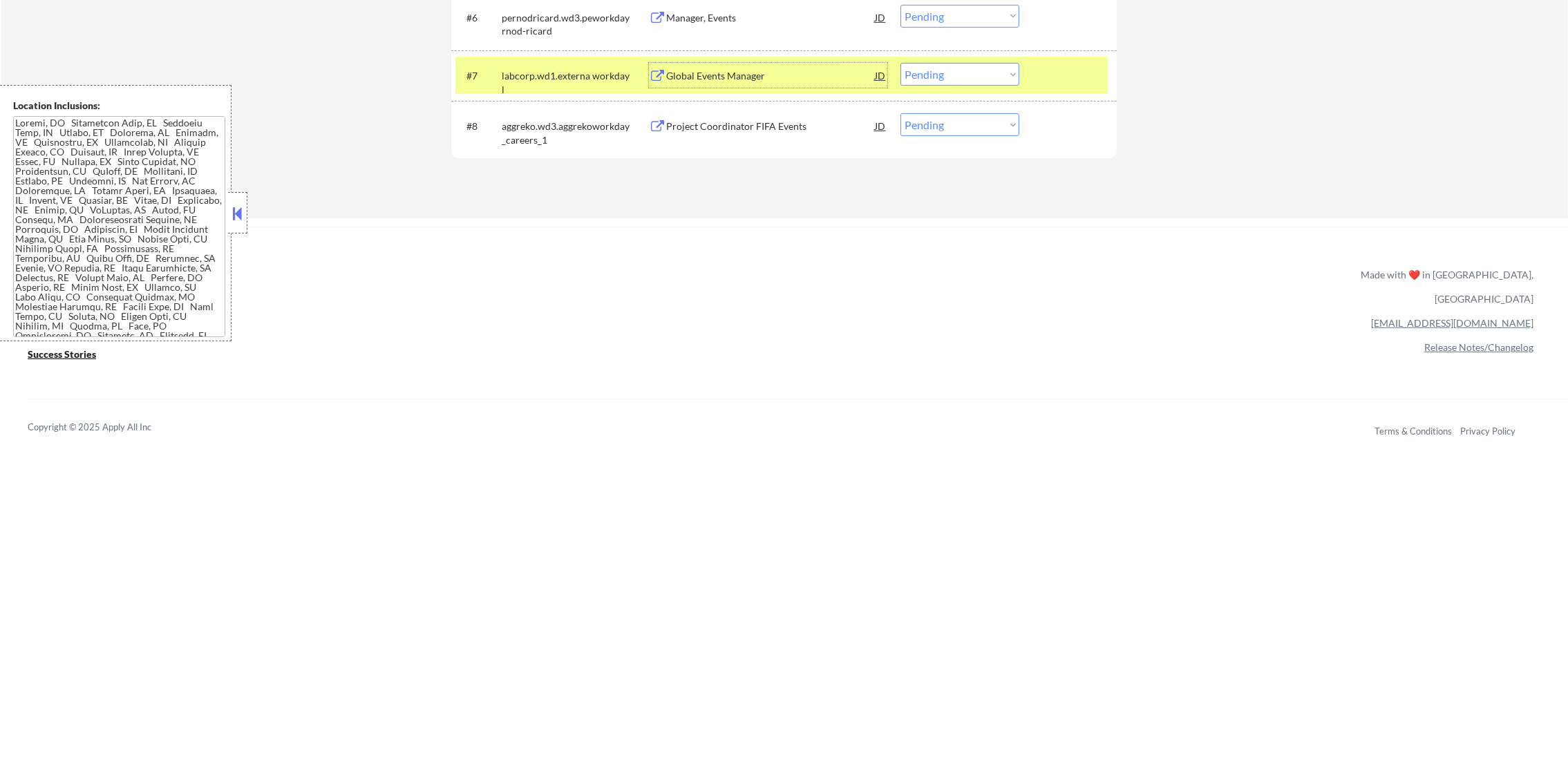
click at [986, 81] on select "Choose an option... Pending Applied Excluded (Questions) Excluded (Expired) Exc…" at bounding box center [959, 74] width 119 height 23
click at [900, 63] on select "Choose an option... Pending Applied Excluded (Questions) Excluded (Expired) Exc…" at bounding box center [959, 74] width 119 height 23
click at [567, 86] on div "labcorp.wd1.external" at bounding box center [547, 75] width 90 height 25
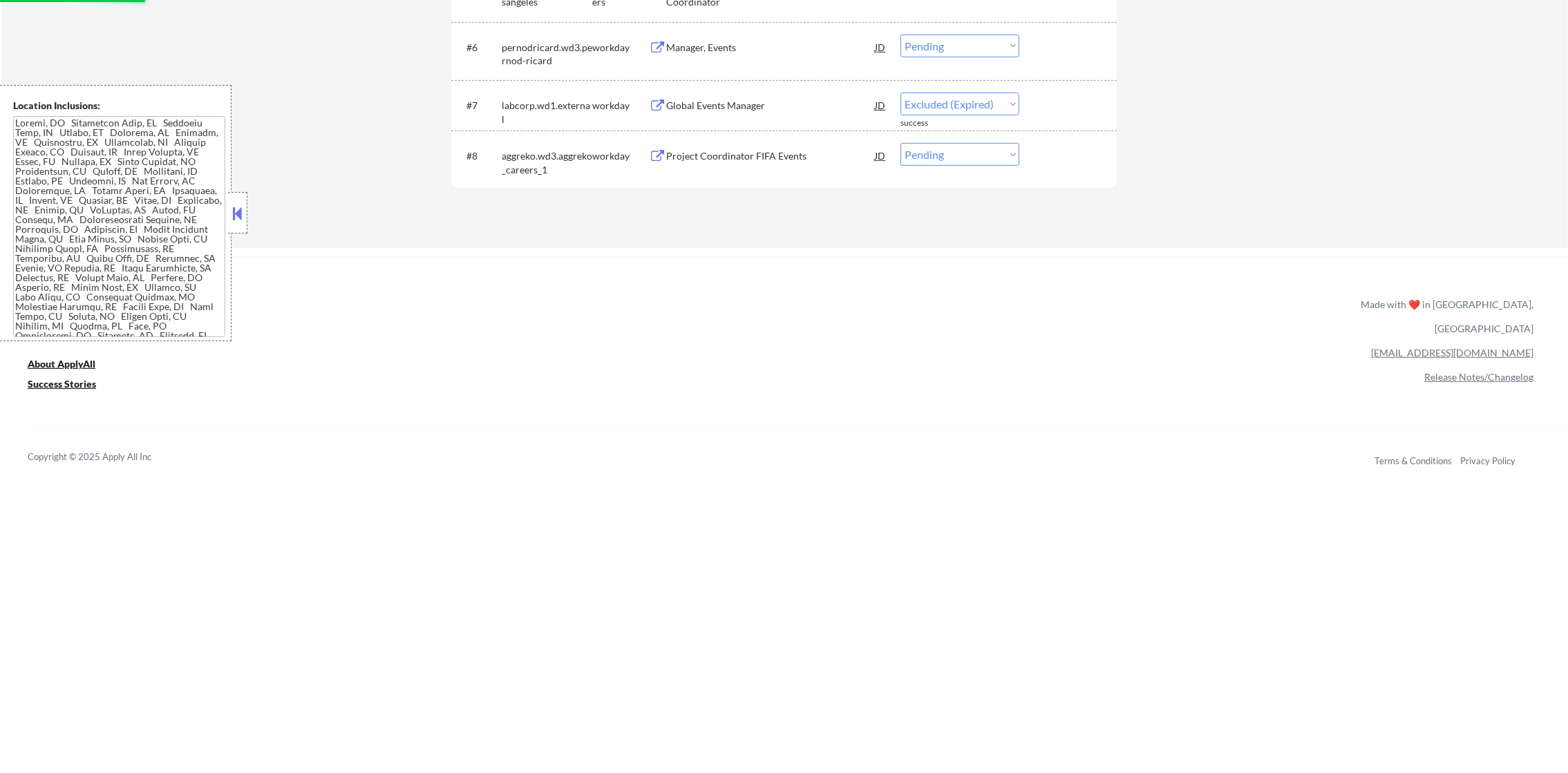
scroll to position [773, 0]
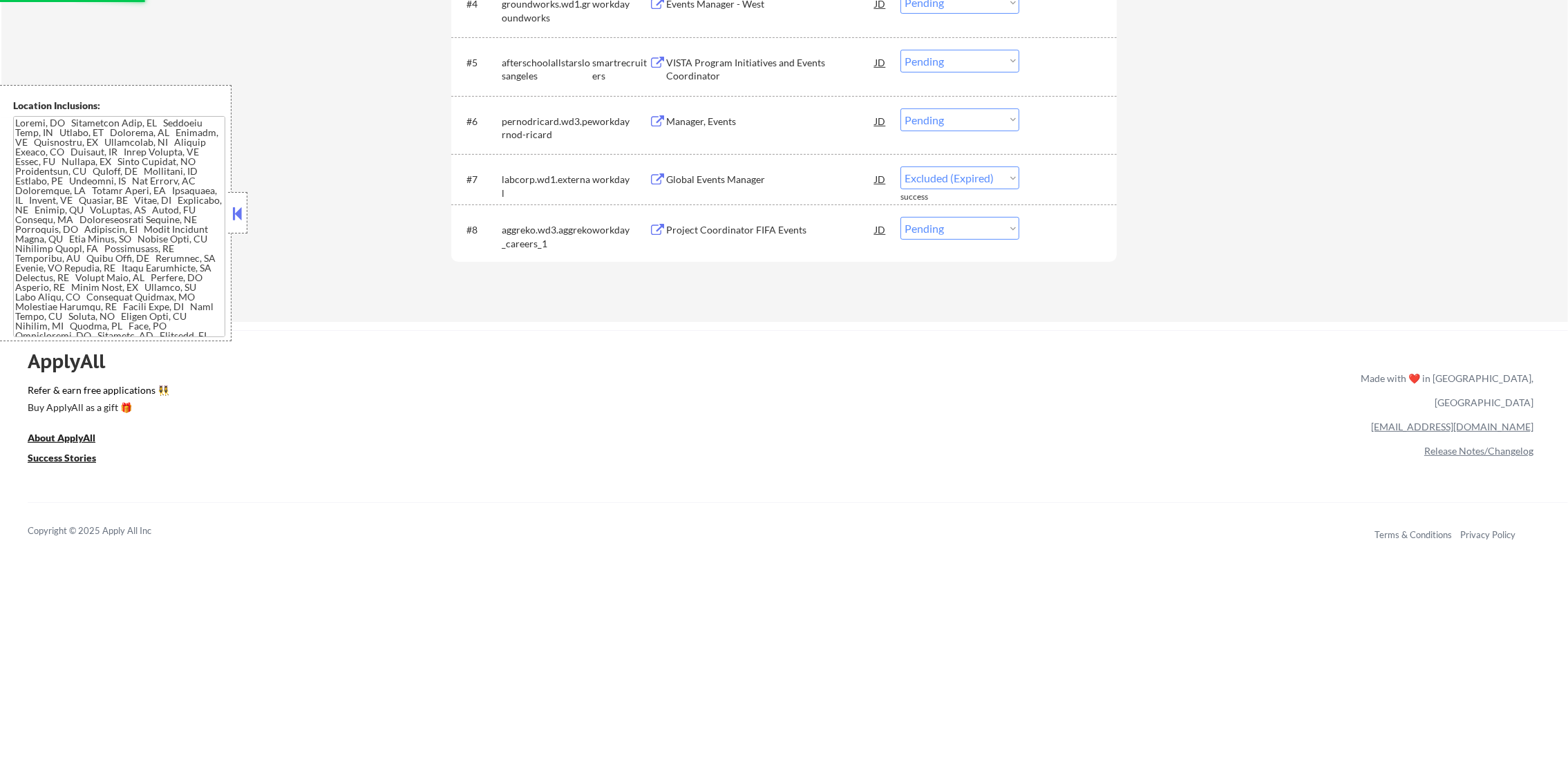
select select ""pending""
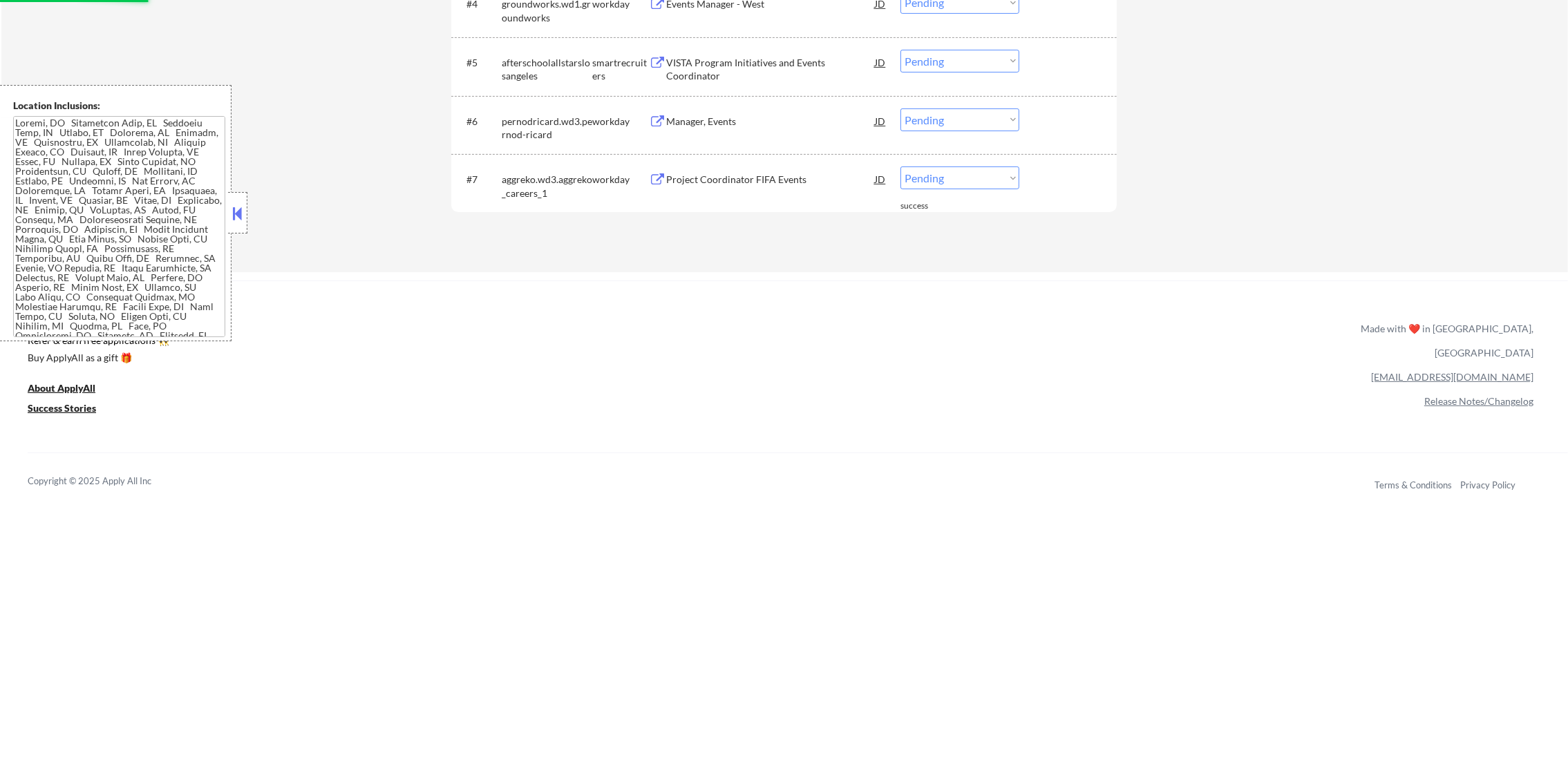
click at [754, 120] on div "Manager, Events" at bounding box center [770, 122] width 209 height 14
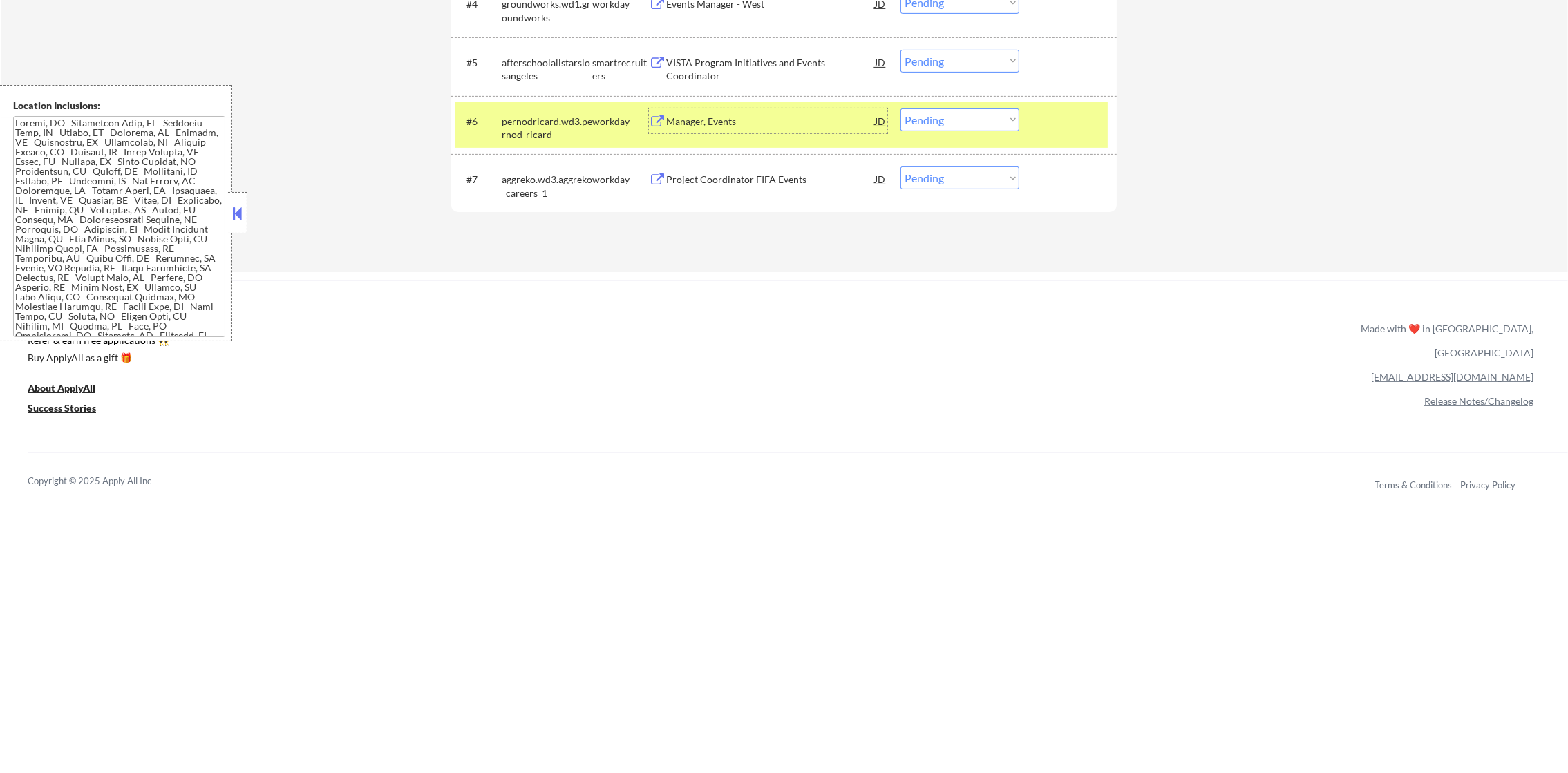
click at [942, 122] on select "Choose an option... Pending Applied Excluded (Questions) Excluded (Expired) Exc…" at bounding box center [959, 119] width 119 height 23
click at [900, 108] on select "Choose an option... Pending Applied Excluded (Questions) Excluded (Expired) Exc…" at bounding box center [959, 119] width 119 height 23
click at [566, 113] on div "pernodricard.wd3.pernod-ricard" at bounding box center [547, 124] width 90 height 33
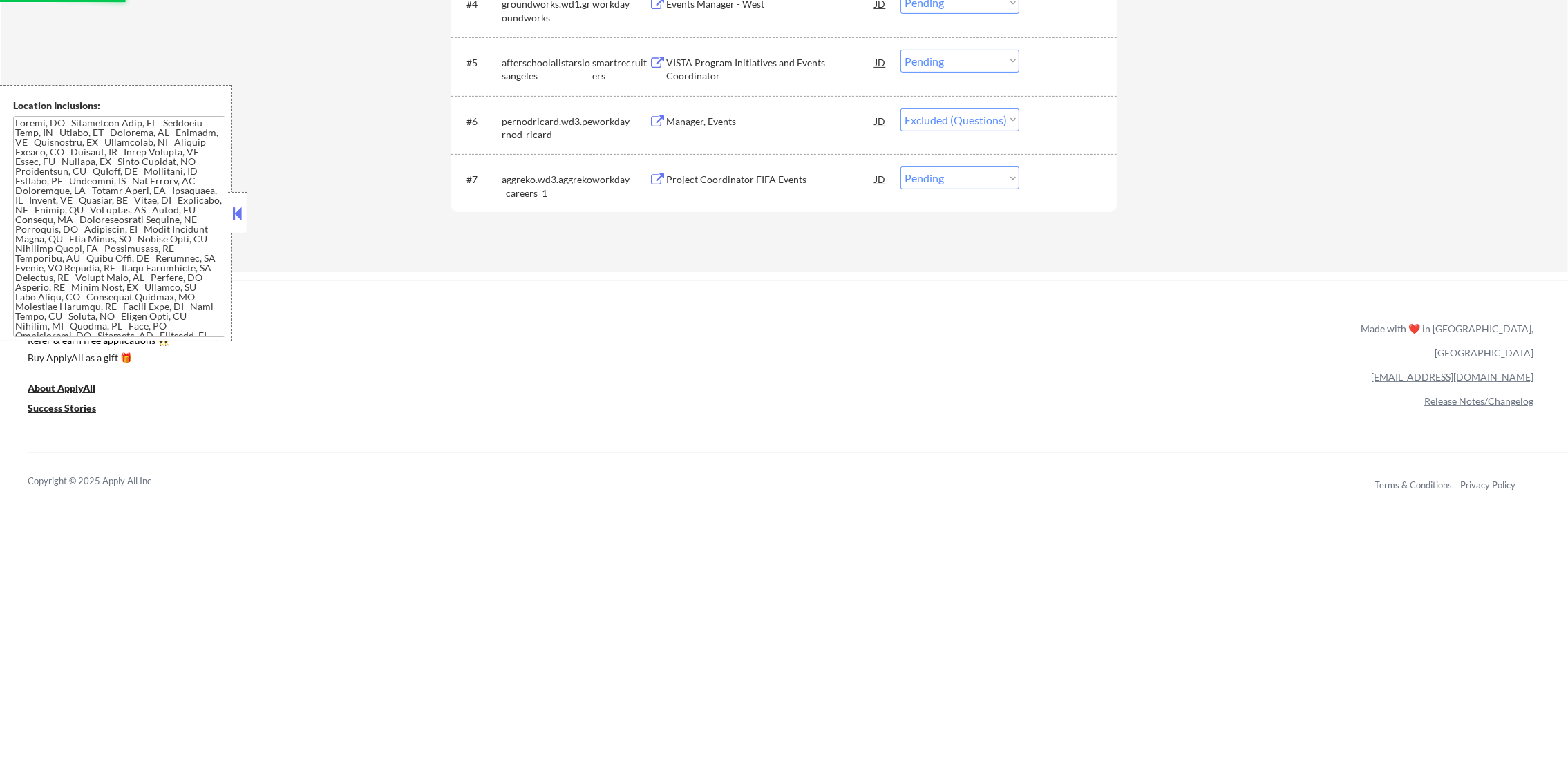
select select ""pending""
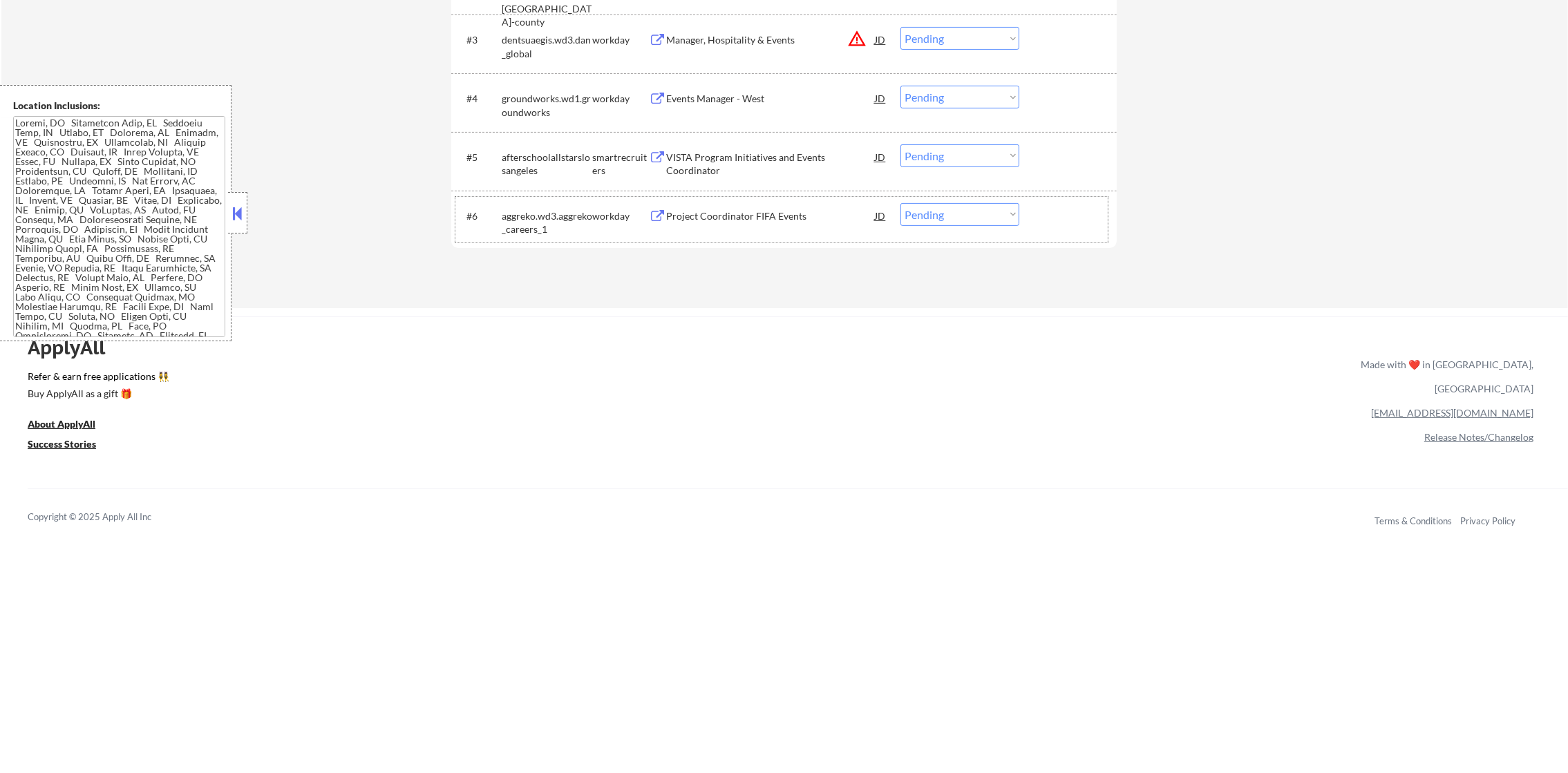
scroll to position [669, 0]
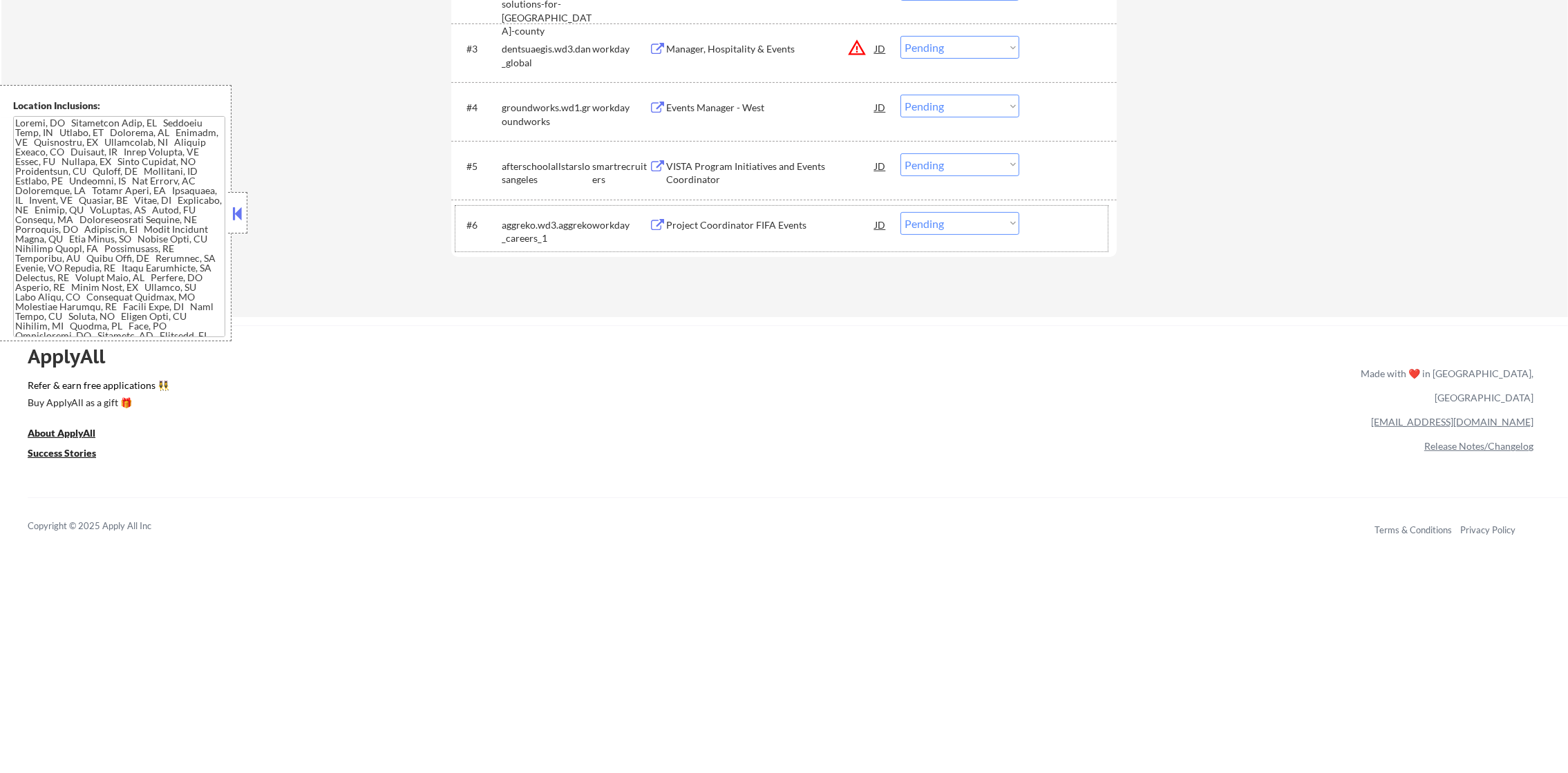
click at [753, 160] on div "VISTA Program Initiatives and Events Coordinator" at bounding box center [770, 173] width 209 height 27
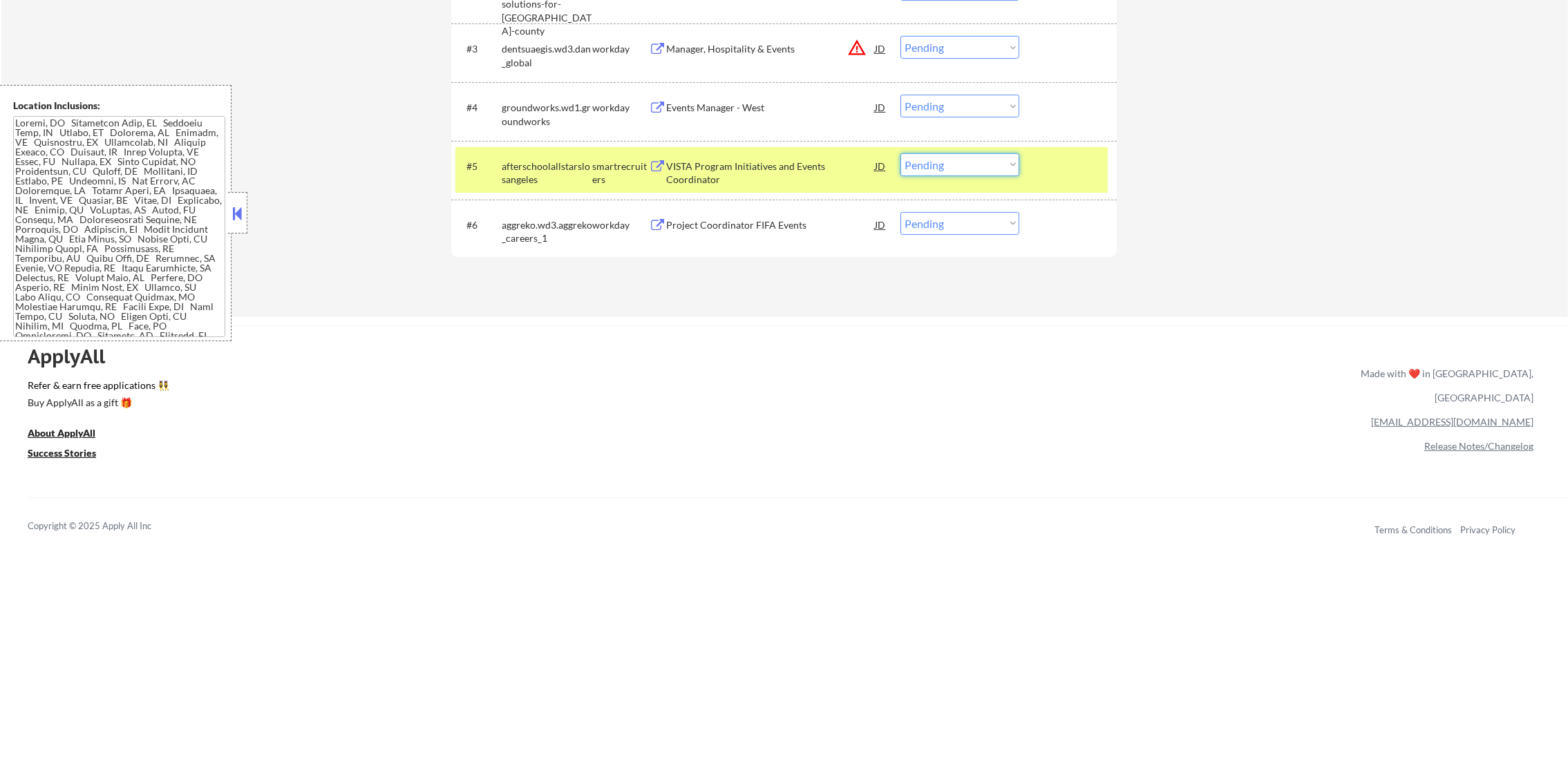
click at [916, 163] on select "Choose an option... Pending Applied Excluded (Questions) Excluded (Expired) Exc…" at bounding box center [959, 165] width 119 height 23
click at [900, 154] on select "Choose an option... Pending Applied Excluded (Questions) Excluded (Expired) Exc…" at bounding box center [959, 165] width 119 height 23
select select ""pending""
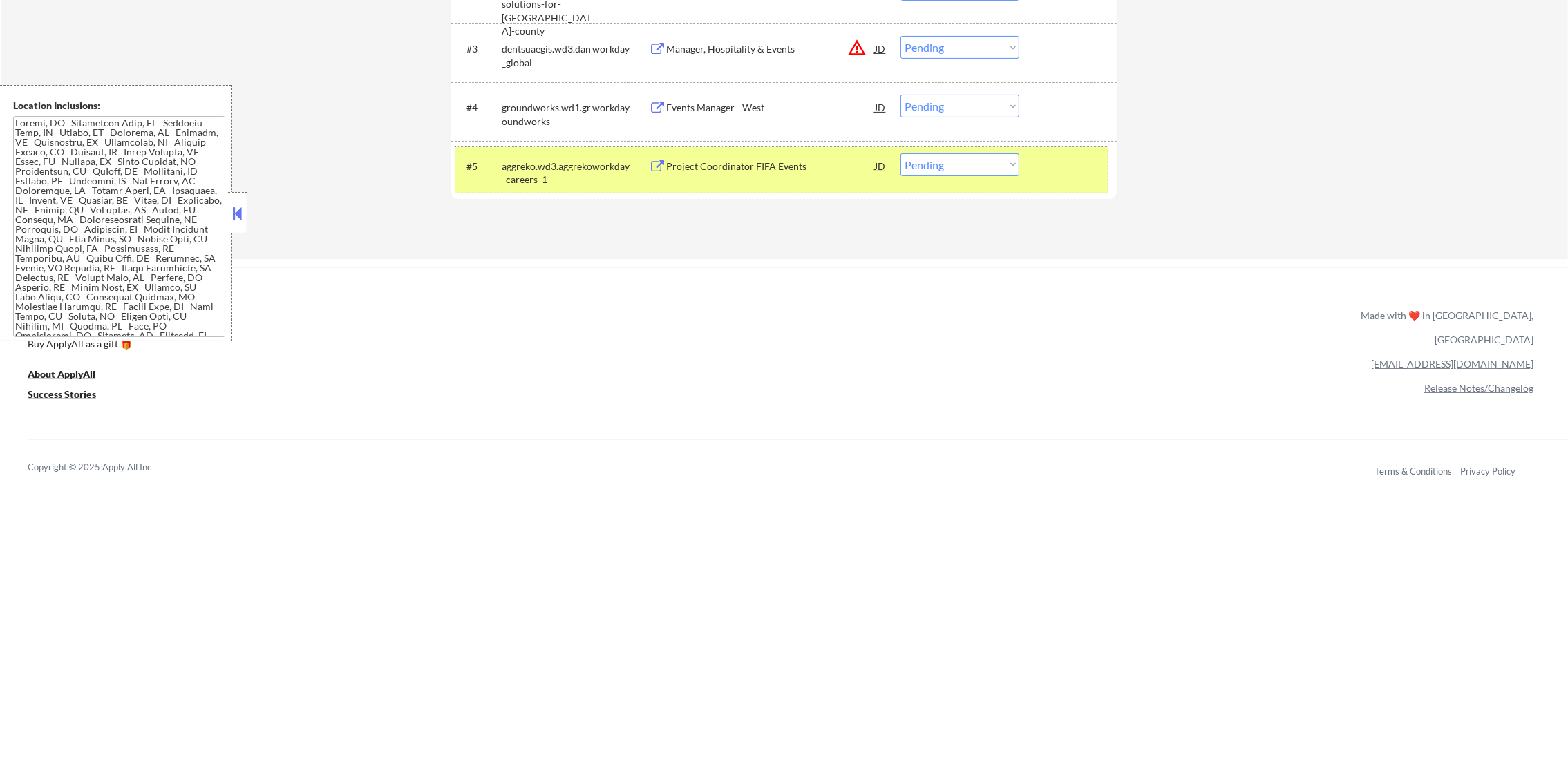
click at [554, 165] on div "aggreko.wd3.aggreko_careers_1" at bounding box center [547, 173] width 90 height 27
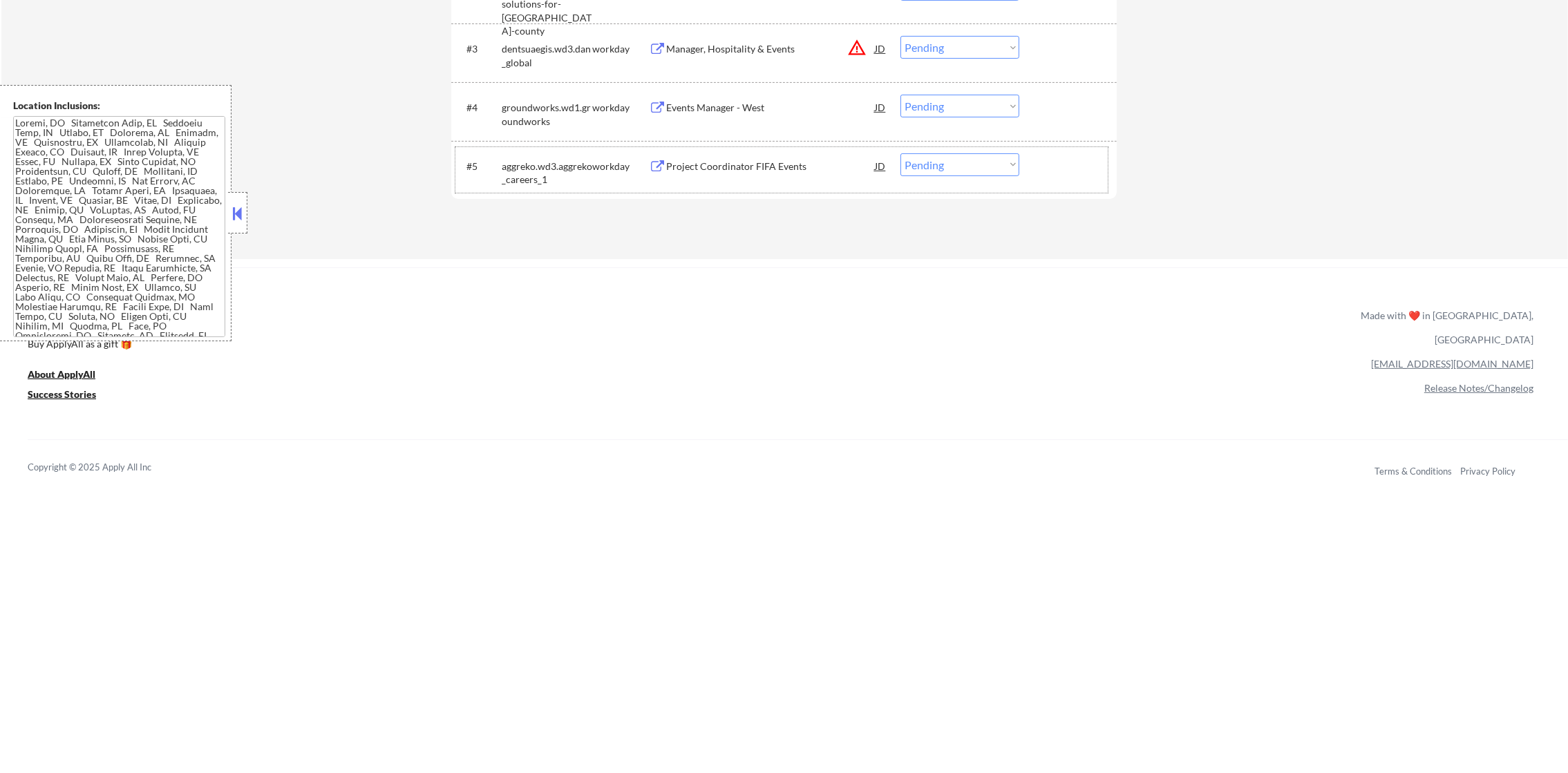
click at [957, 95] on select "Choose an option... Pending Applied Excluded (Questions) Excluded (Expired) Exc…" at bounding box center [959, 106] width 119 height 23
click at [900, 95] on select "Choose an option... Pending Applied Excluded (Questions) Excluded (Expired) Exc…" at bounding box center [959, 106] width 119 height 23
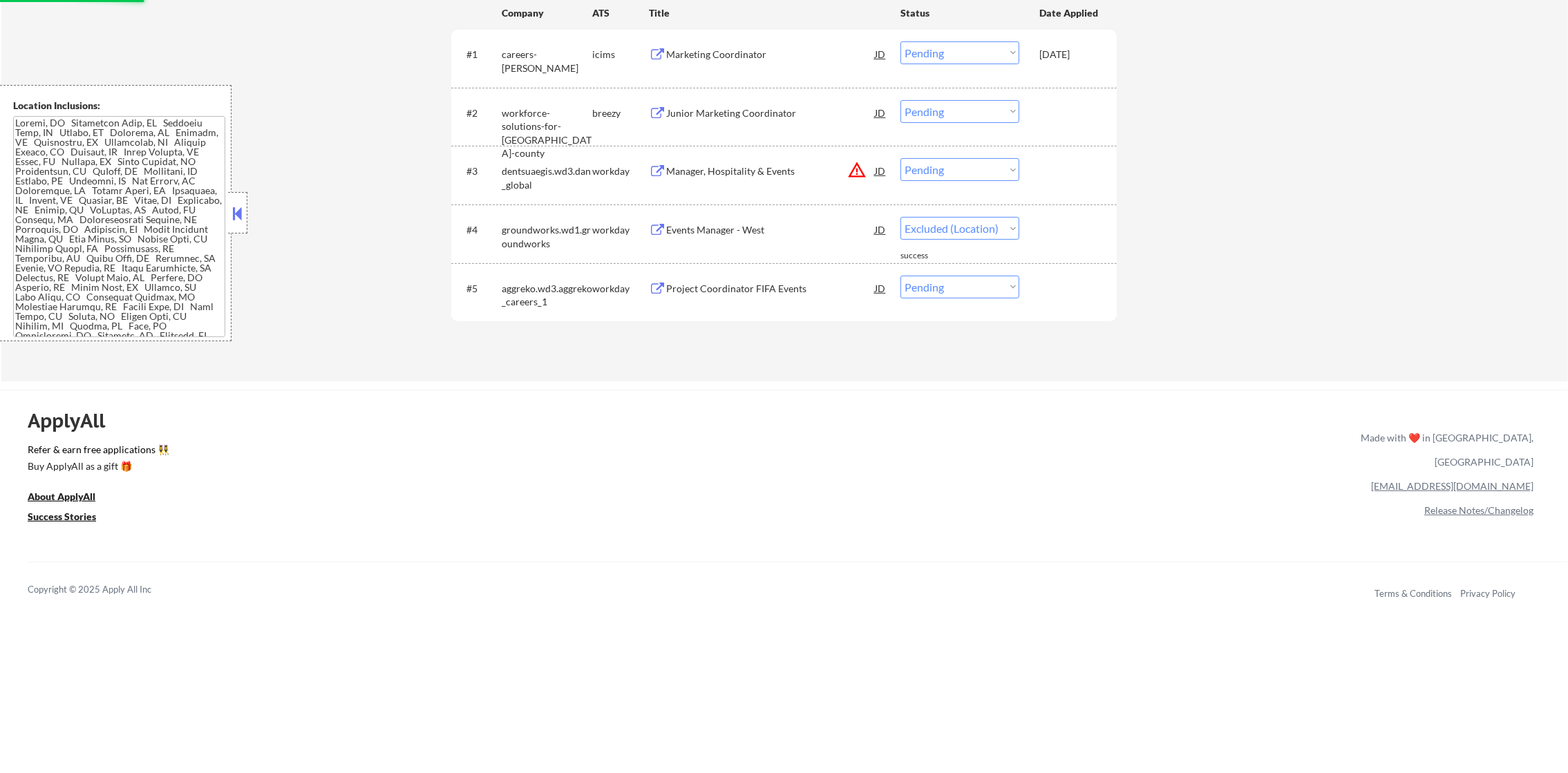
select select ""pending""
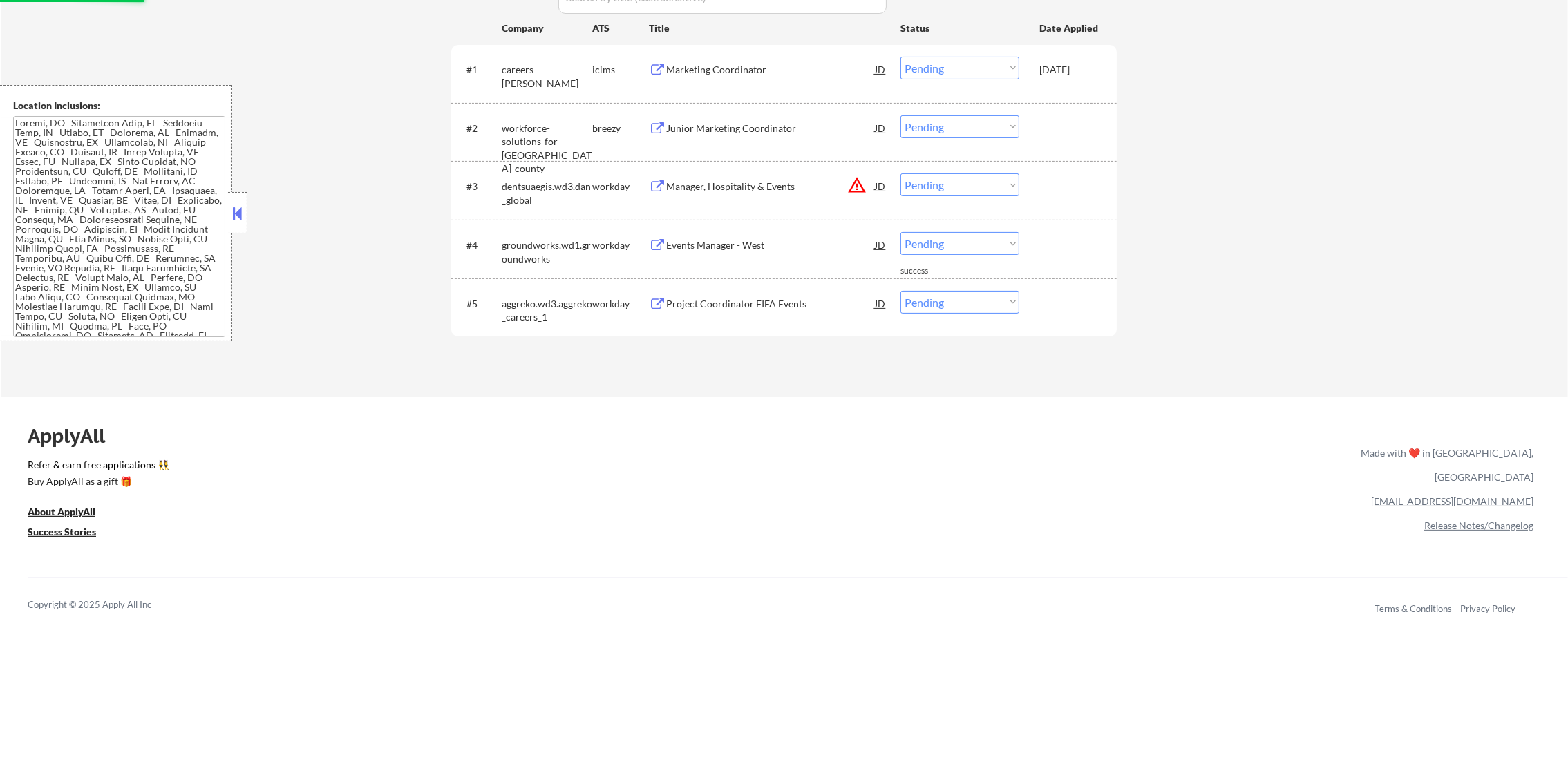
scroll to position [531, 0]
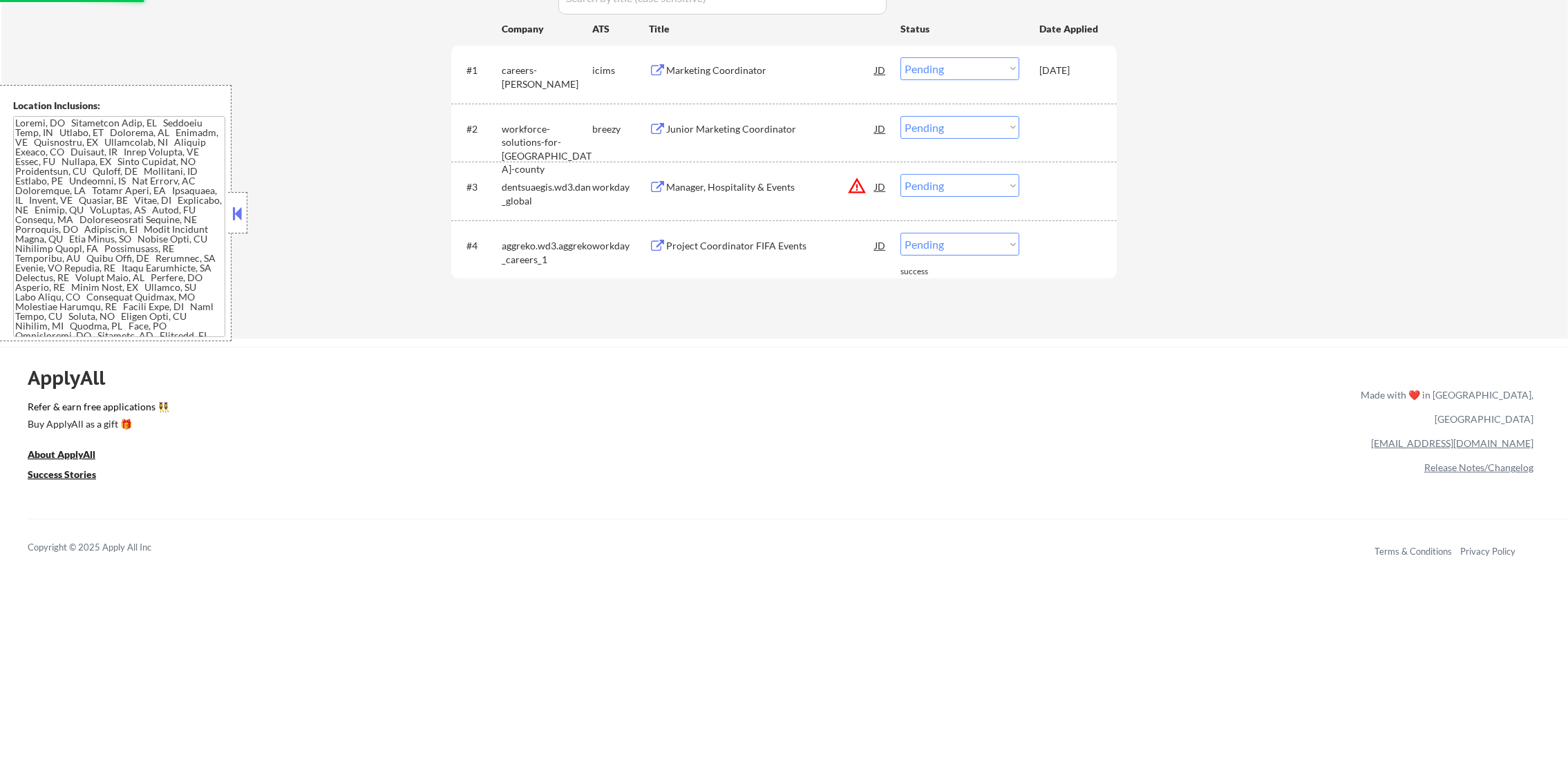
click at [854, 188] on button "warning_amber" at bounding box center [857, 186] width 19 height 19
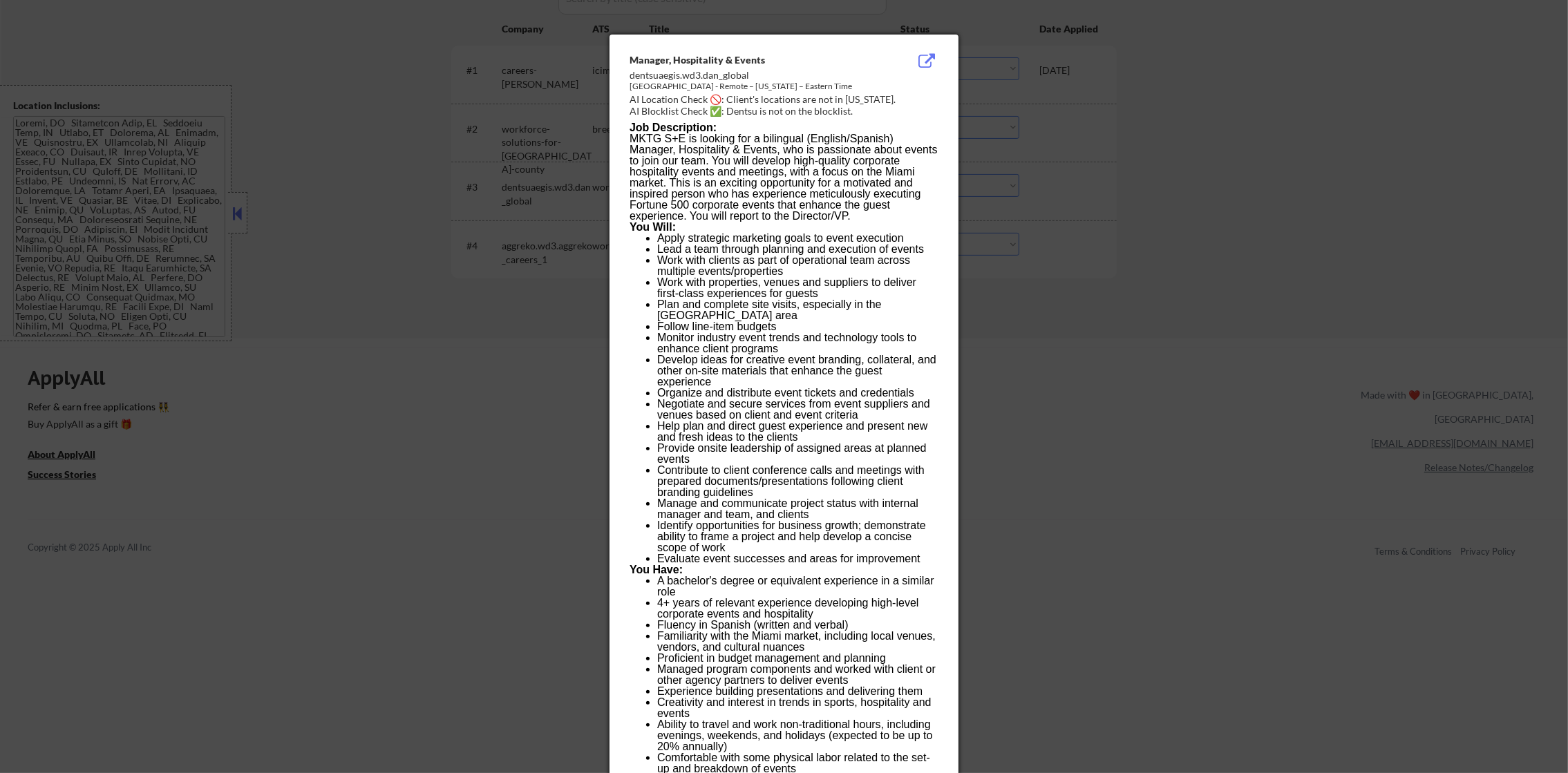
click at [1021, 190] on div at bounding box center [784, 386] width 1568 height 773
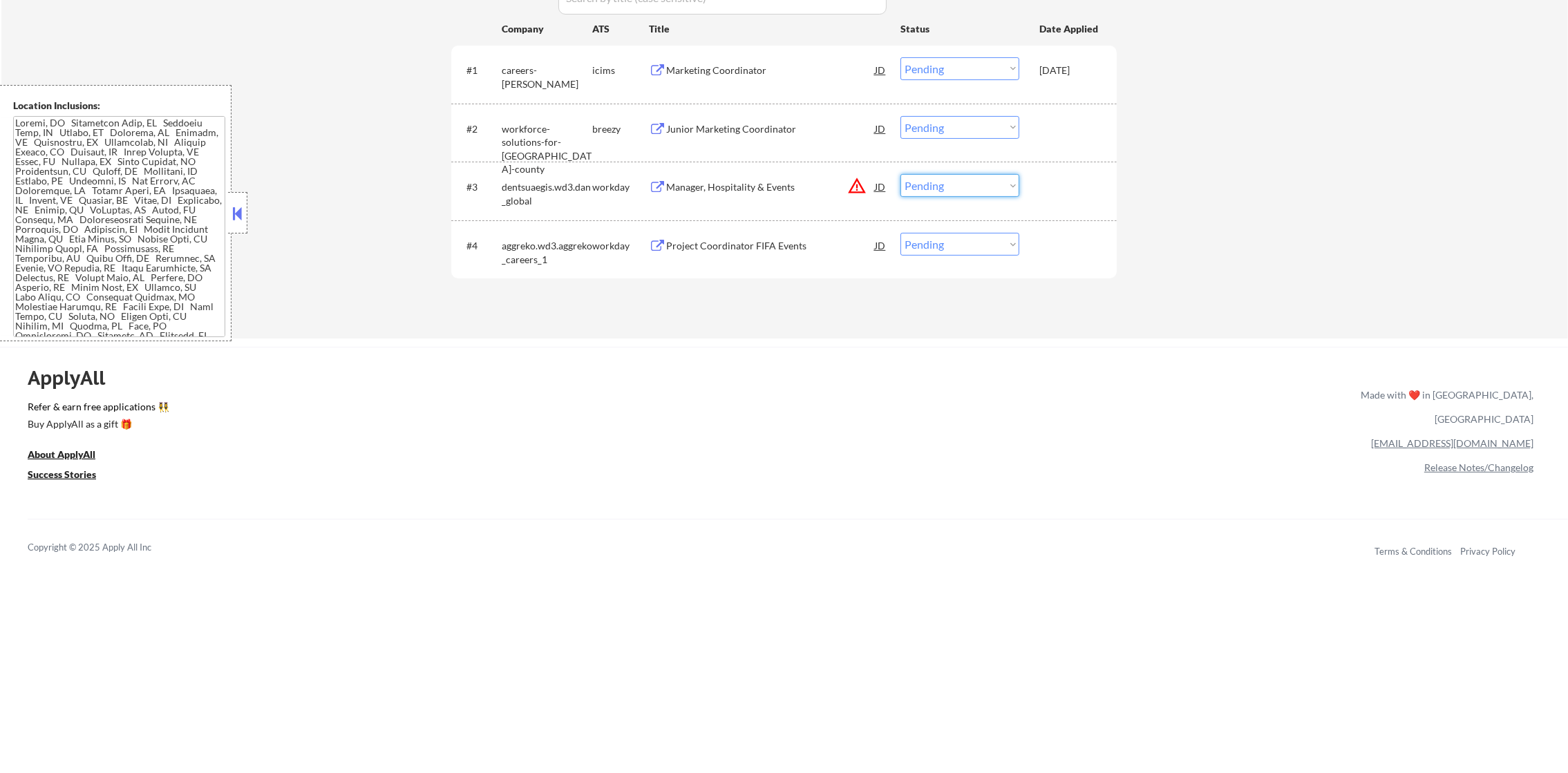
click at [976, 186] on select "Choose an option... Pending Applied Excluded (Questions) Excluded (Expired) Exc…" at bounding box center [959, 186] width 119 height 23
click at [900, 174] on select "Choose an option... Pending Applied Excluded (Questions) Excluded (Expired) Exc…" at bounding box center [959, 186] width 119 height 23
select select ""pending""
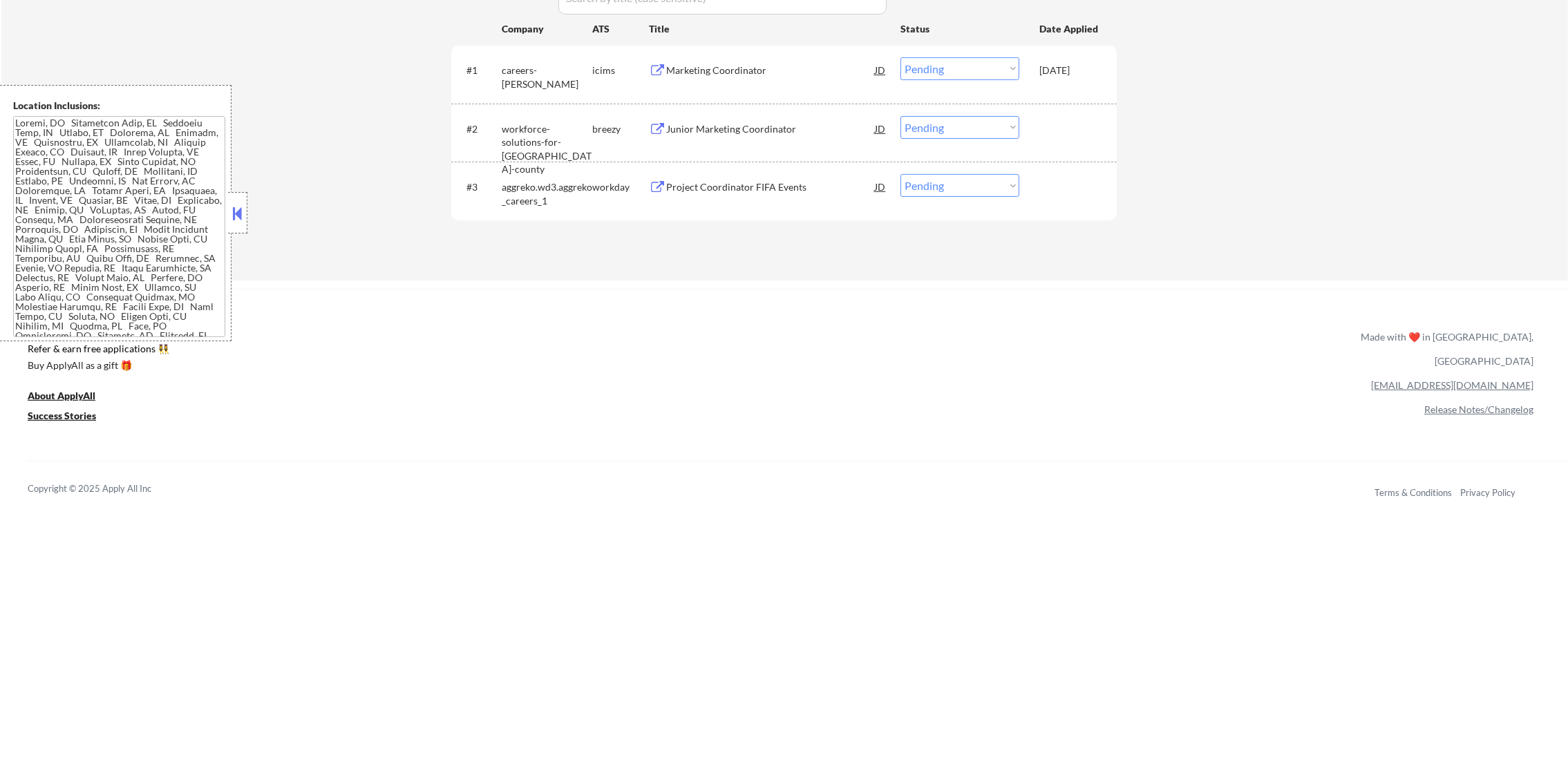
click at [757, 124] on div "Junior Marketing Coordinator" at bounding box center [770, 129] width 209 height 14
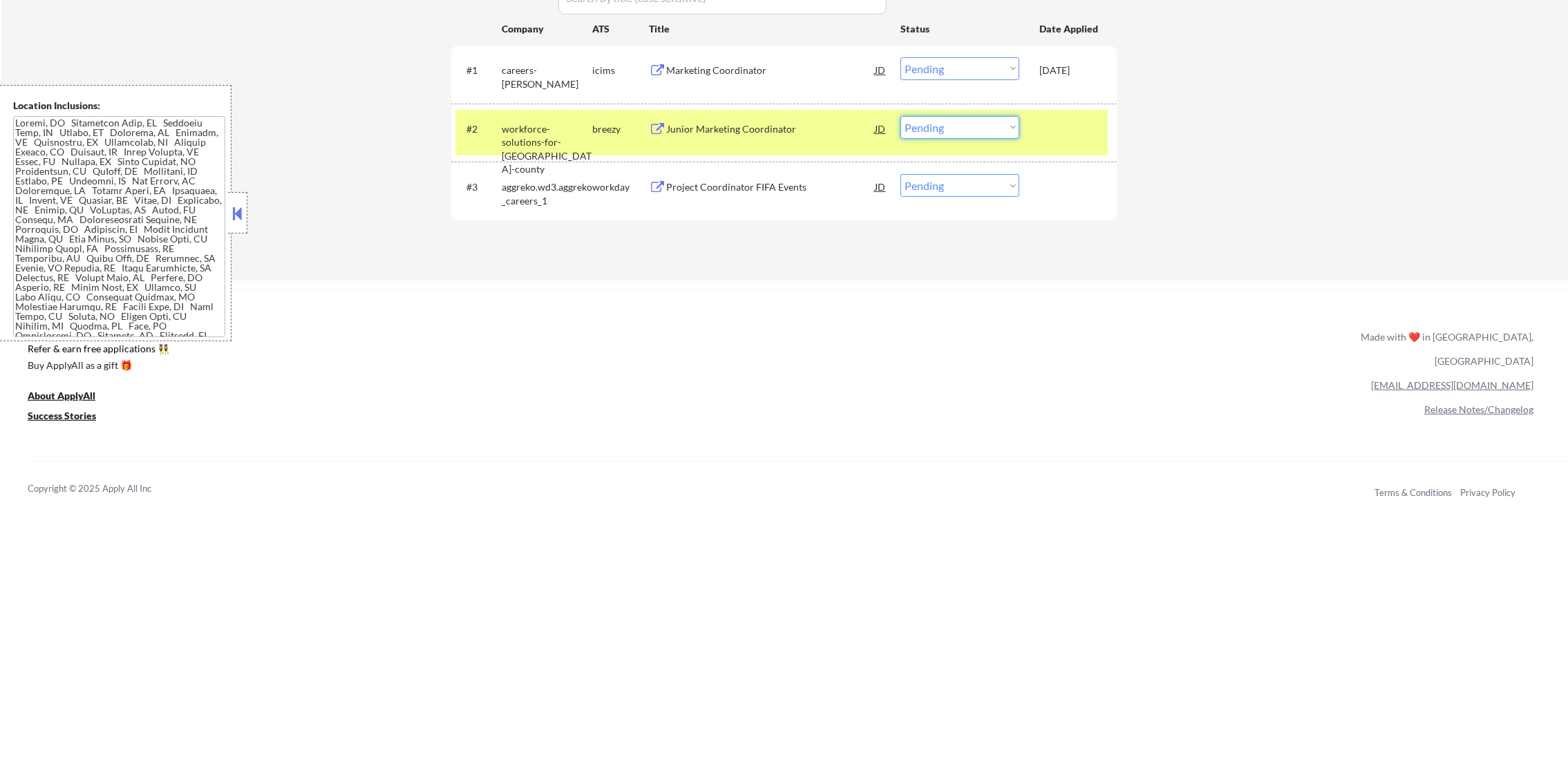
drag, startPoint x: 947, startPoint y: 123, endPoint x: 950, endPoint y: 139, distance: 16.3
click at [948, 125] on select "Choose an option... Pending Applied Excluded (Questions) Excluded (Expired) Exc…" at bounding box center [959, 127] width 119 height 23
click at [900, 116] on select "Choose an option... Pending Applied Excluded (Questions) Excluded (Expired) Exc…" at bounding box center [959, 127] width 119 height 23
click at [551, 136] on div "workforce-solutions-for-tarrant-county" at bounding box center [547, 149] width 90 height 54
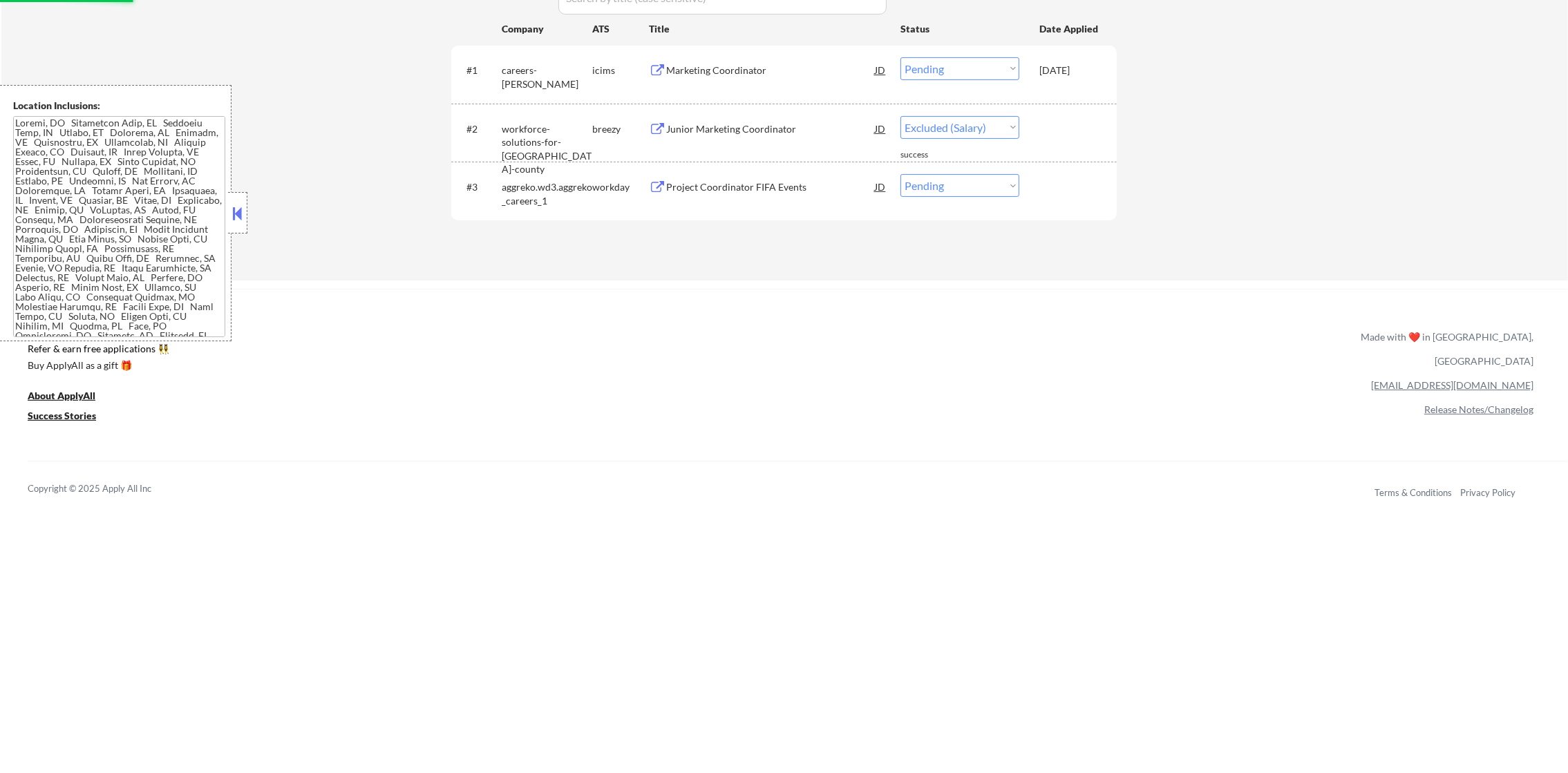
select select ""pending""
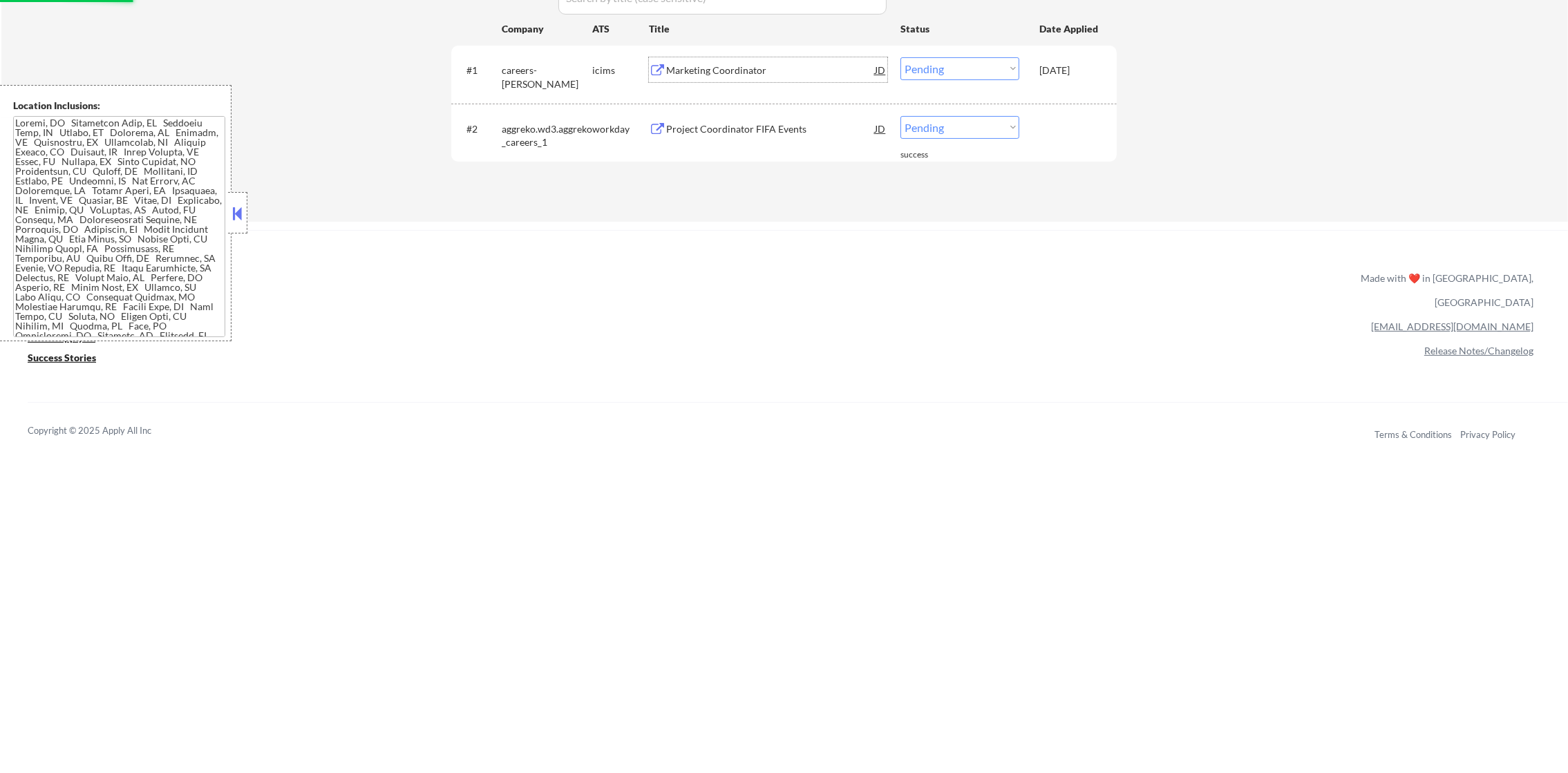
click at [778, 68] on div "Marketing Coordinator" at bounding box center [770, 70] width 209 height 14
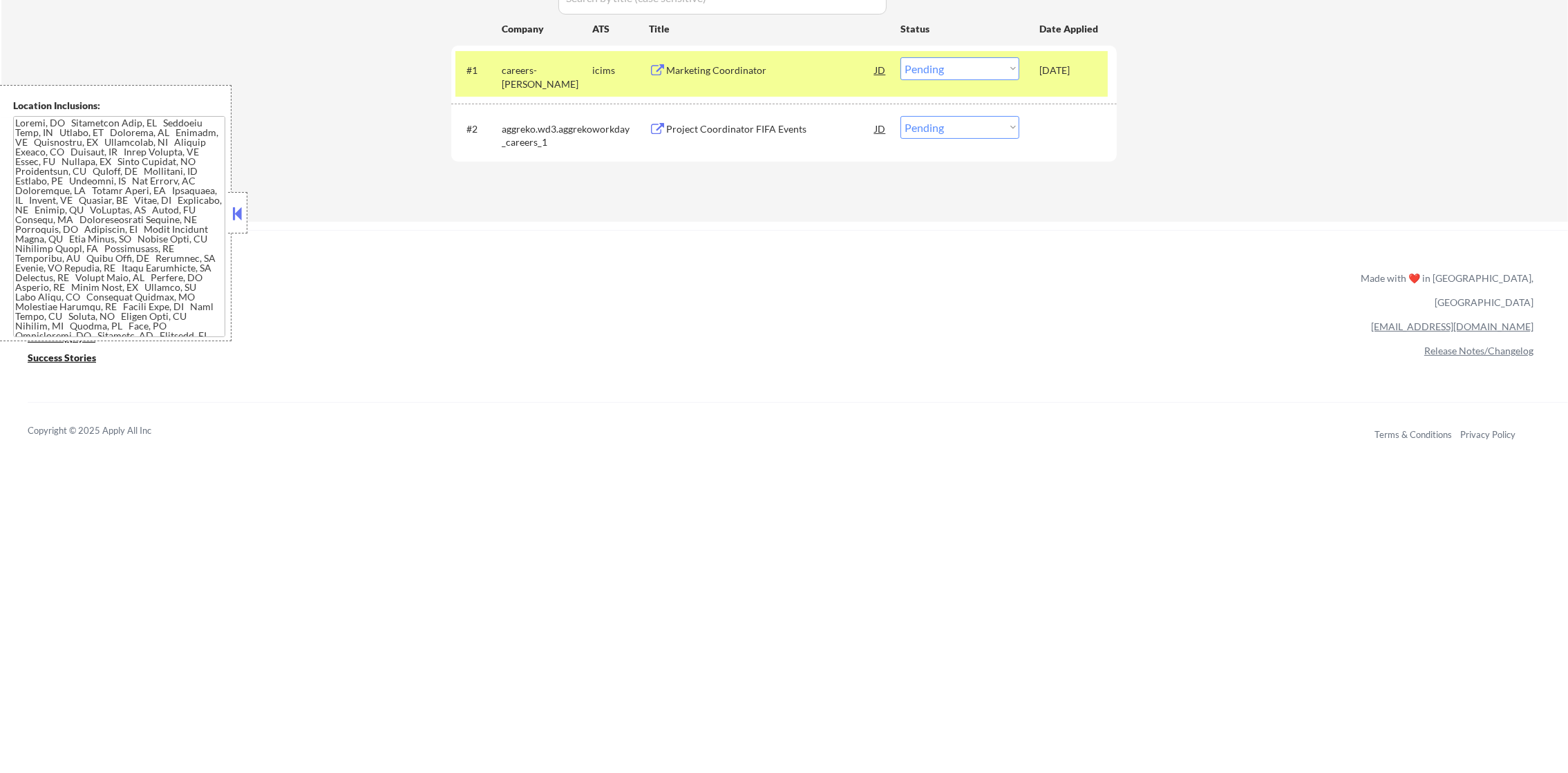
click at [745, 67] on div "Marketing Coordinator" at bounding box center [770, 70] width 209 height 14
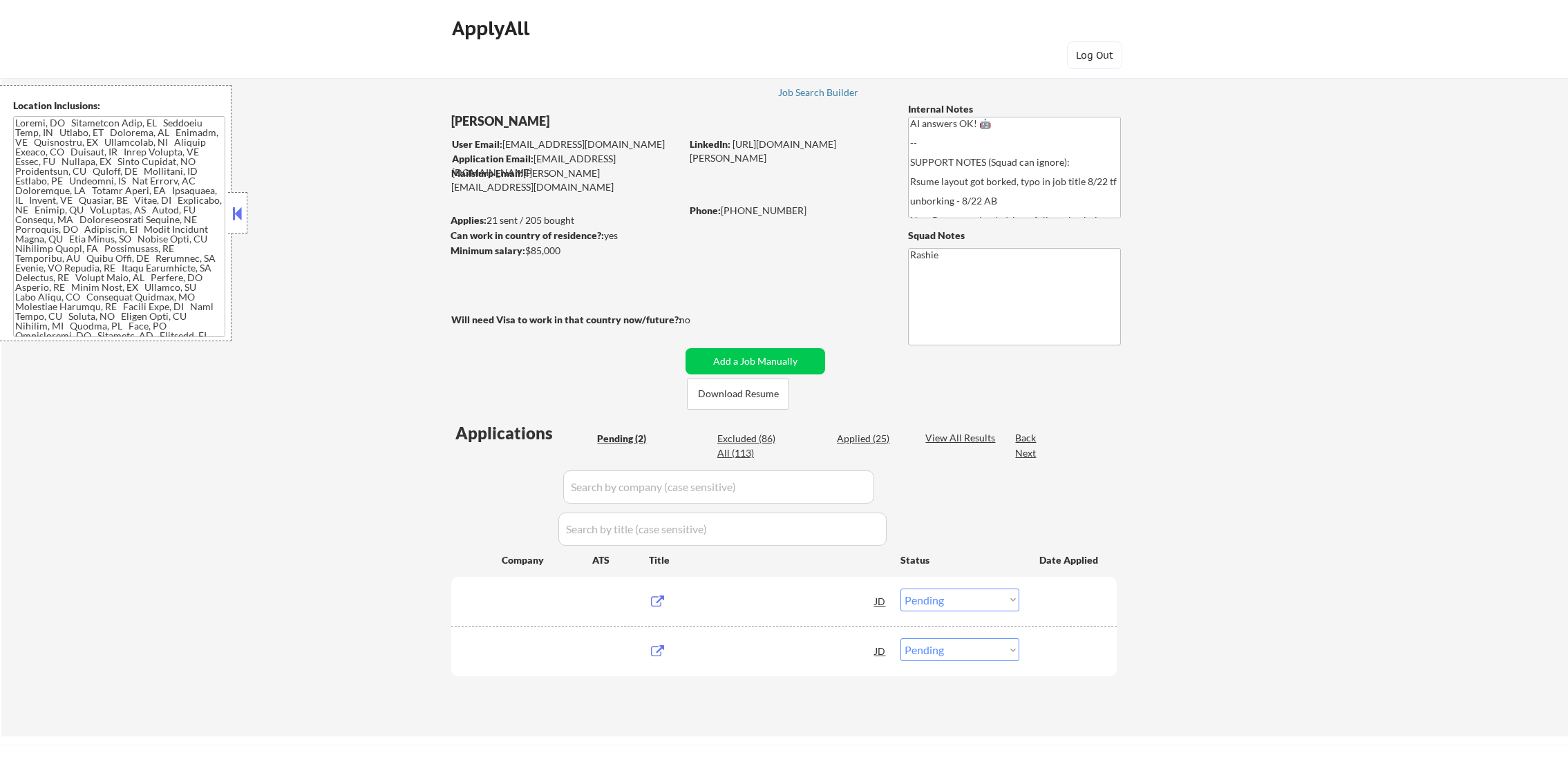
select select ""pending""
click at [934, 606] on select "Choose an option... Pending Applied Excluded (Questions) Excluded (Expired) Exc…" at bounding box center [959, 600] width 119 height 23
click at [900, 589] on select "Choose an option... Pending Applied Excluded (Questions) Excluded (Expired) Exc…" at bounding box center [959, 600] width 119 height 23
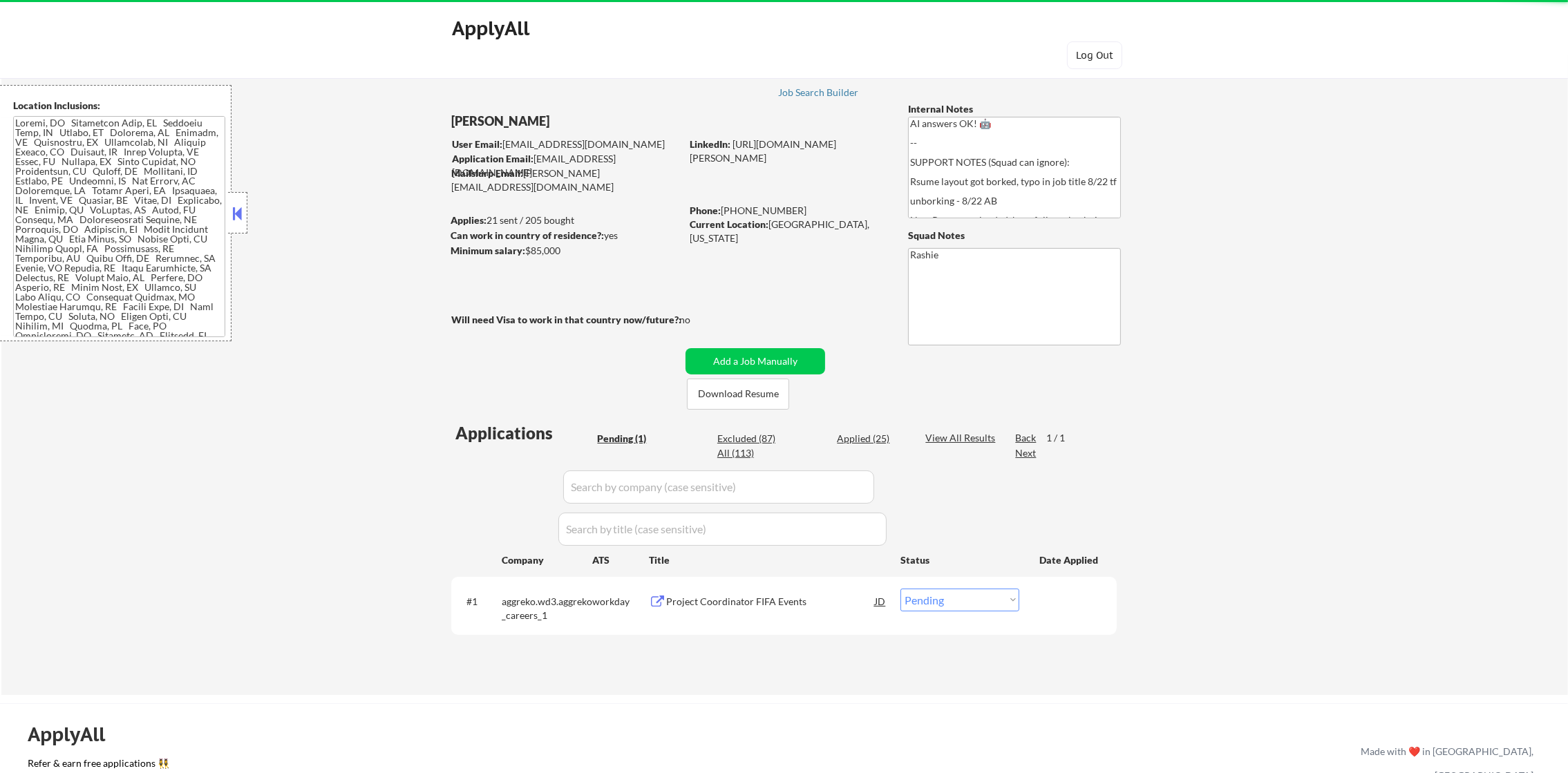
click at [717, 621] on div "#1 aggreko.wd3.aggreko_careers_1 workday Project Coordinator FIFA Events JD Cho…" at bounding box center [781, 605] width 652 height 45
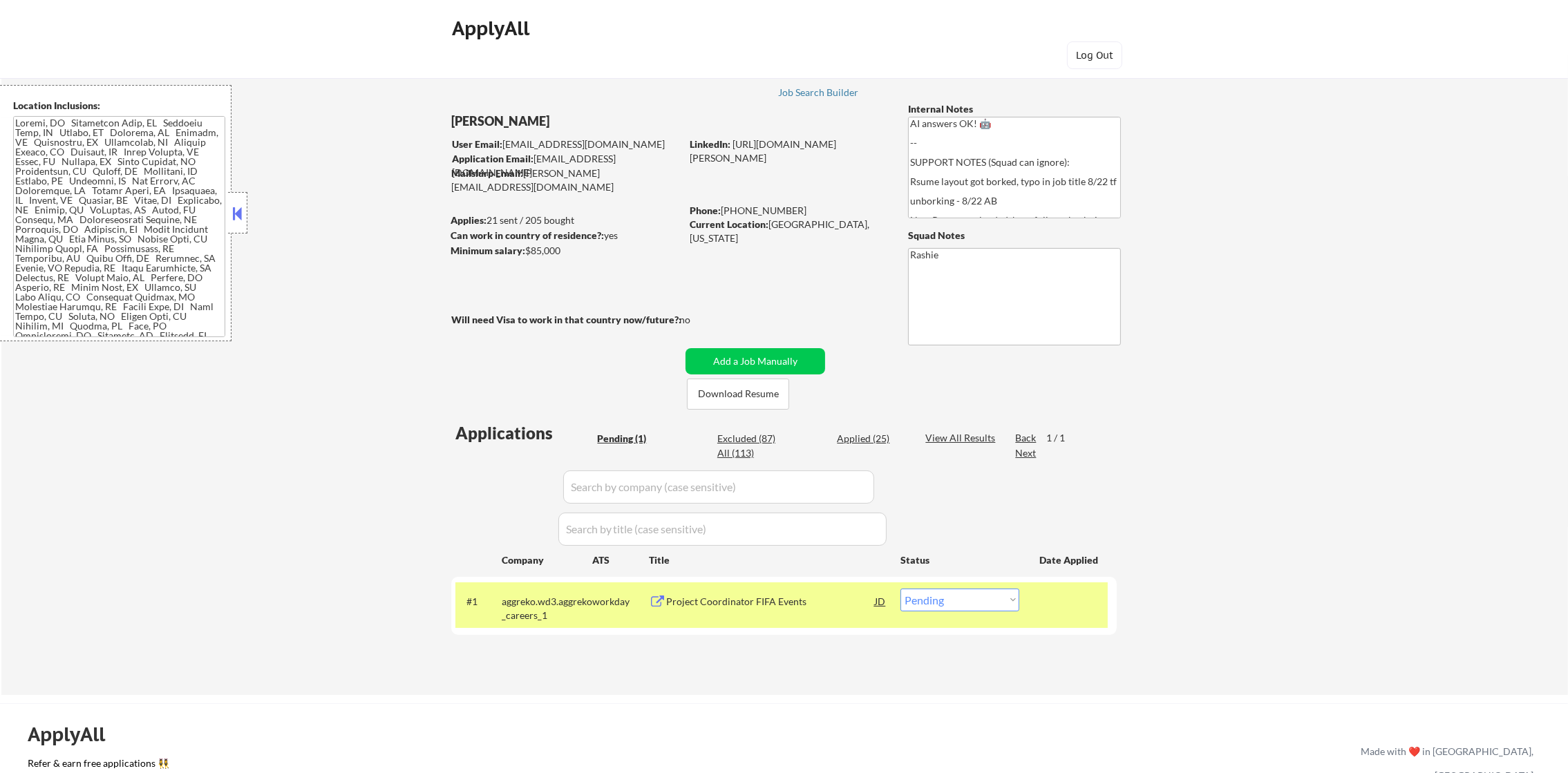
click at [728, 590] on div "Project Coordinator FIFA Events" at bounding box center [770, 601] width 209 height 25
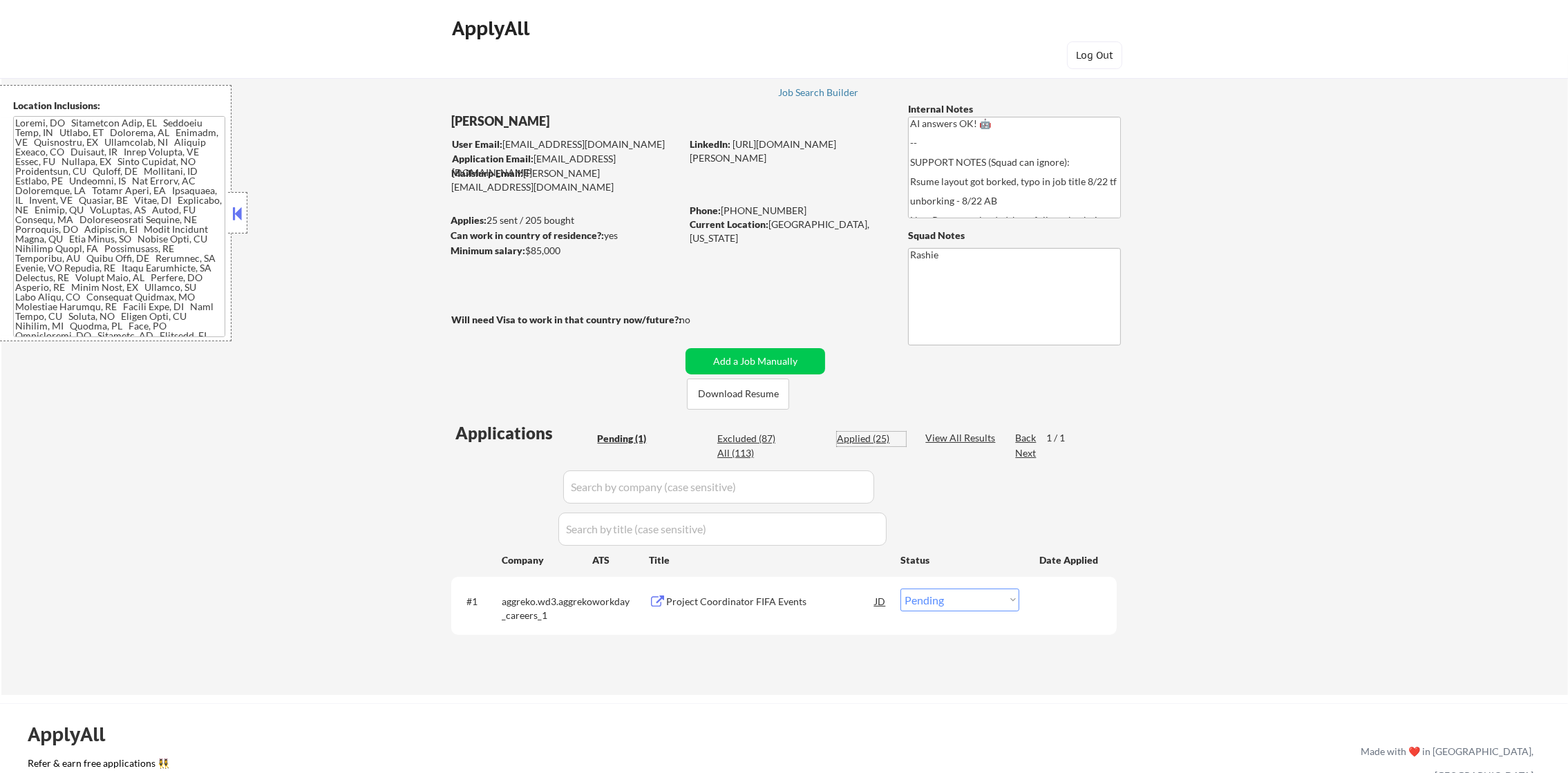
click at [844, 440] on div "Applied (25)" at bounding box center [871, 438] width 69 height 14
select select ""applied""
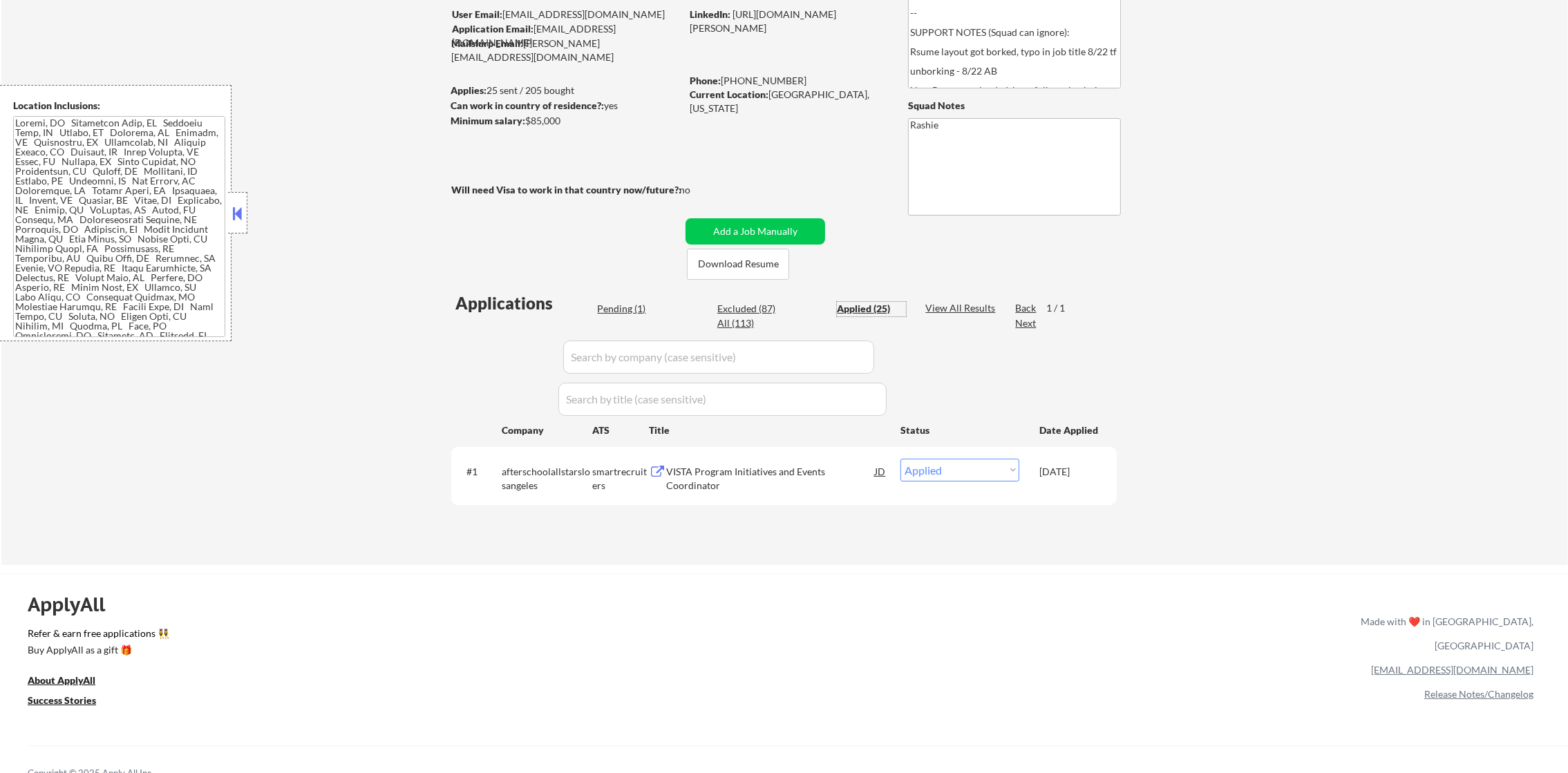
scroll to position [172, 0]
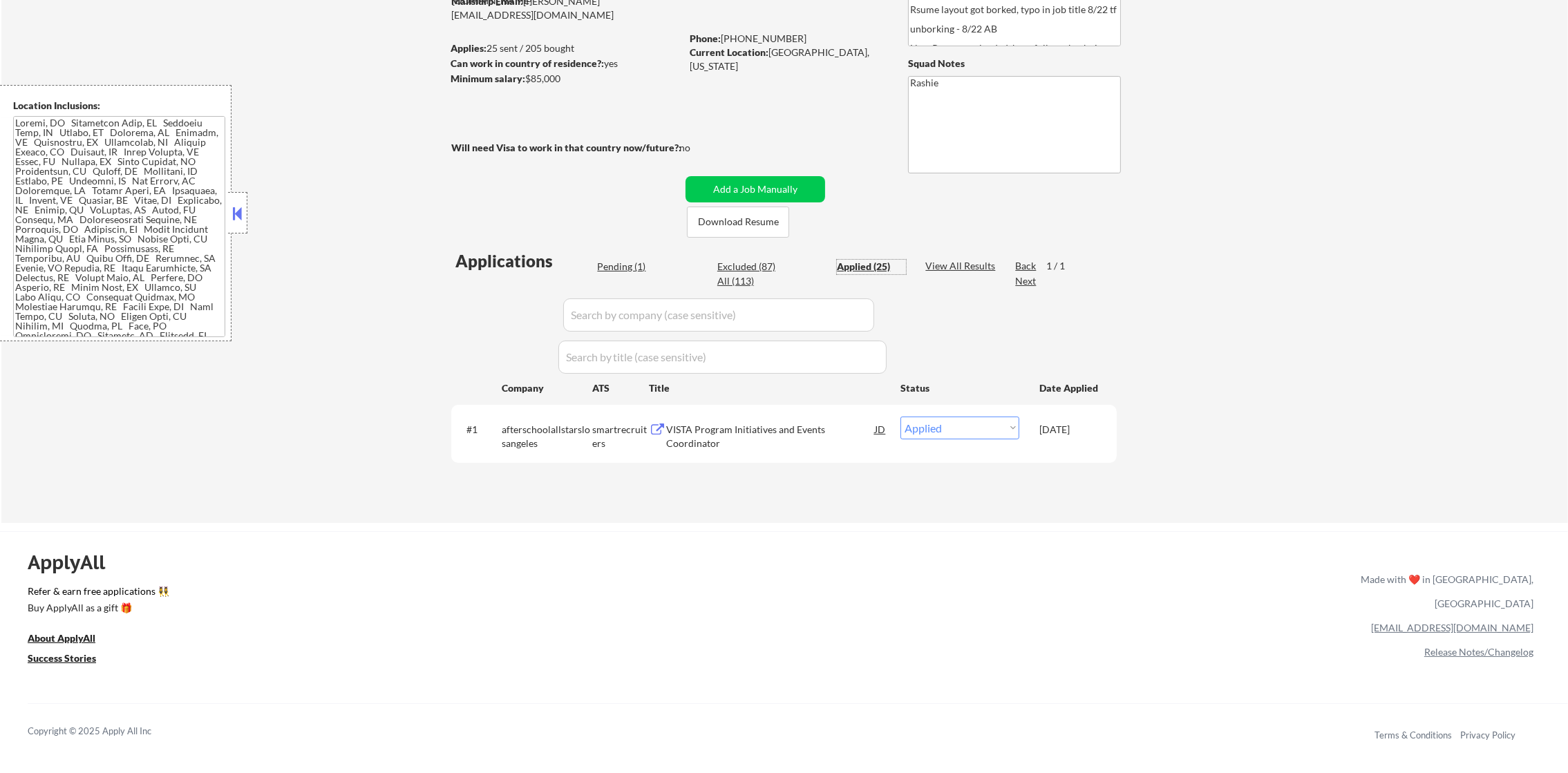
select select ""applied""
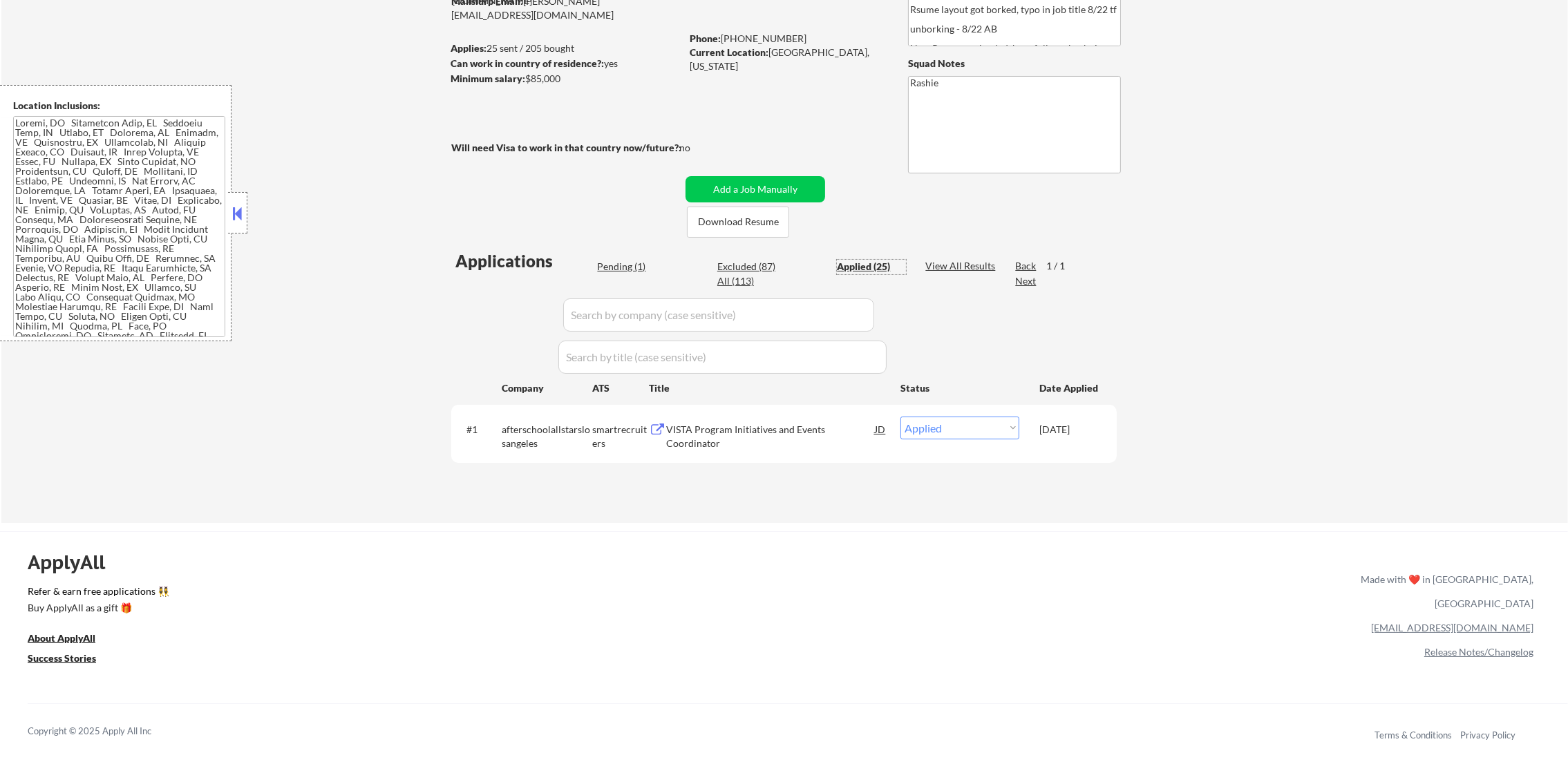
select select ""applied""
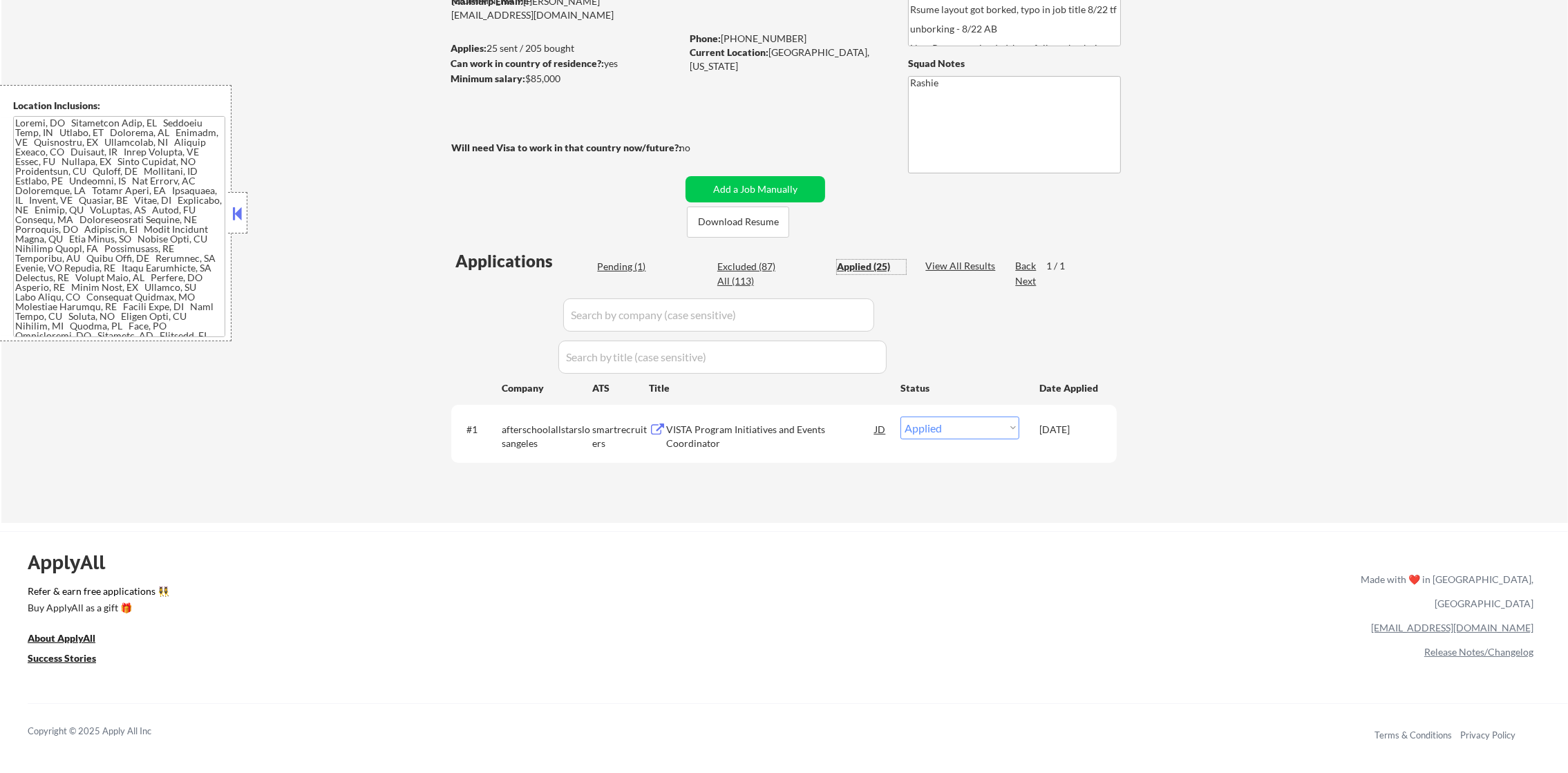
select select ""applied""
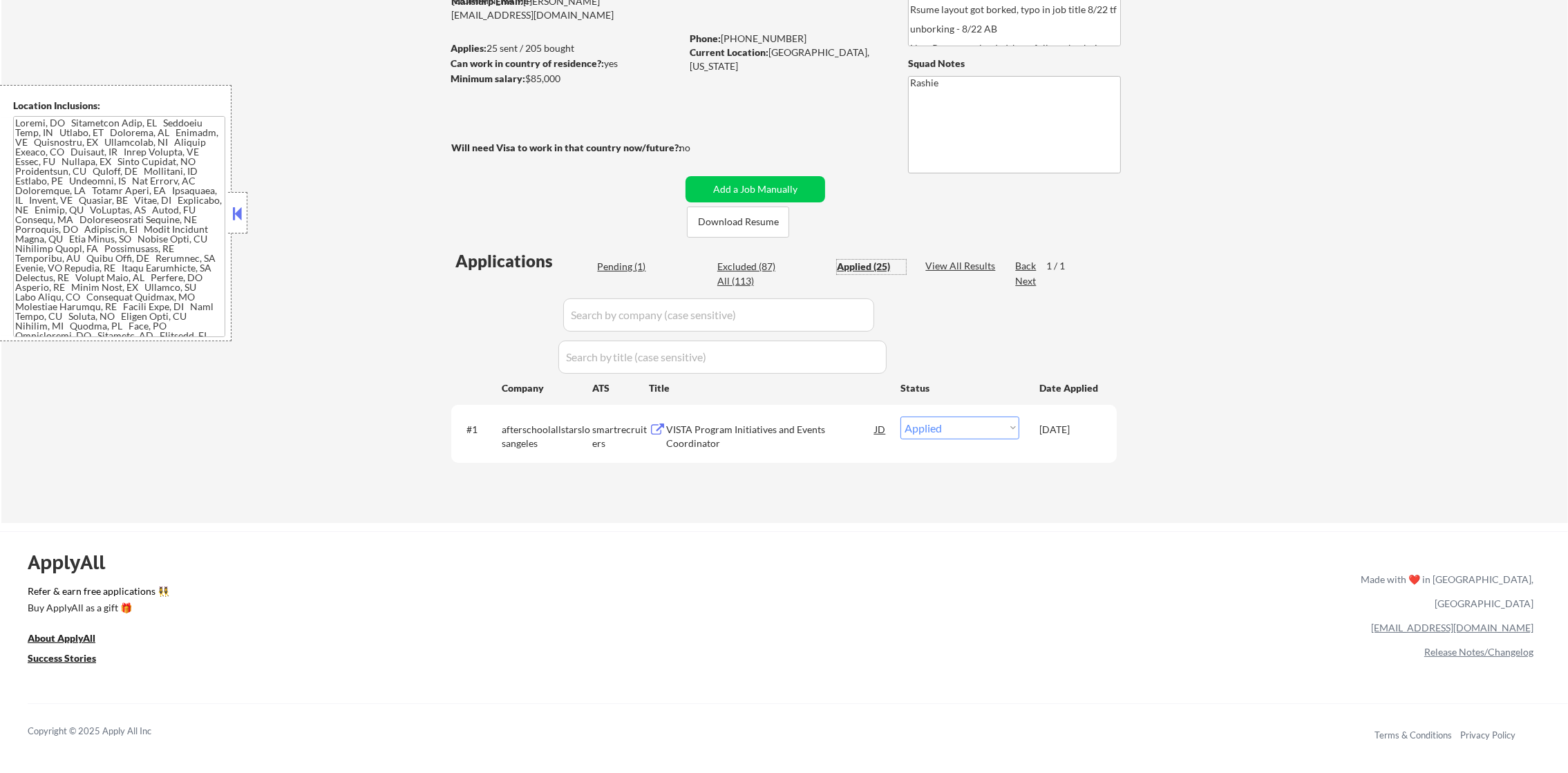
select select ""applied""
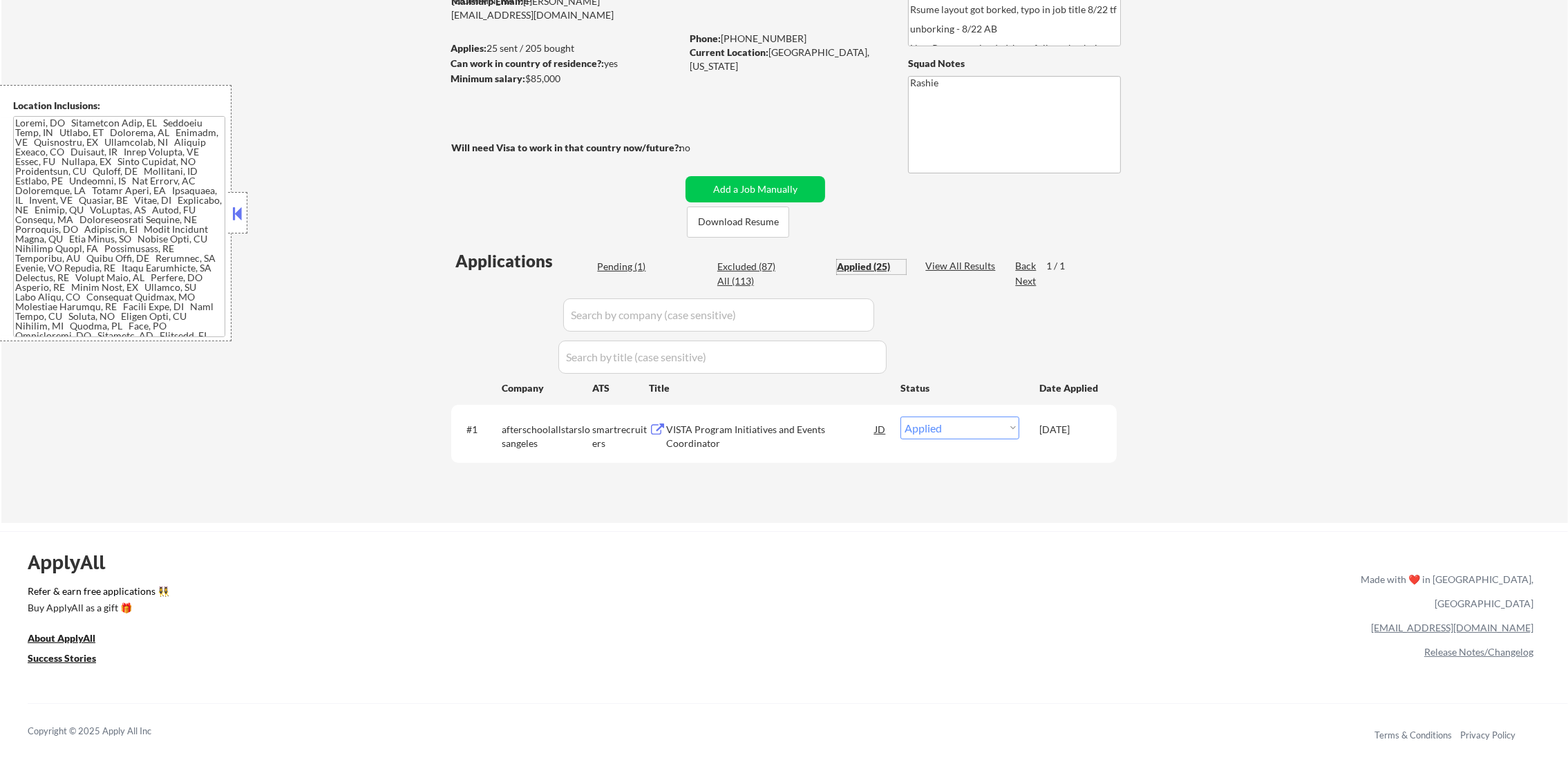
select select ""applied""
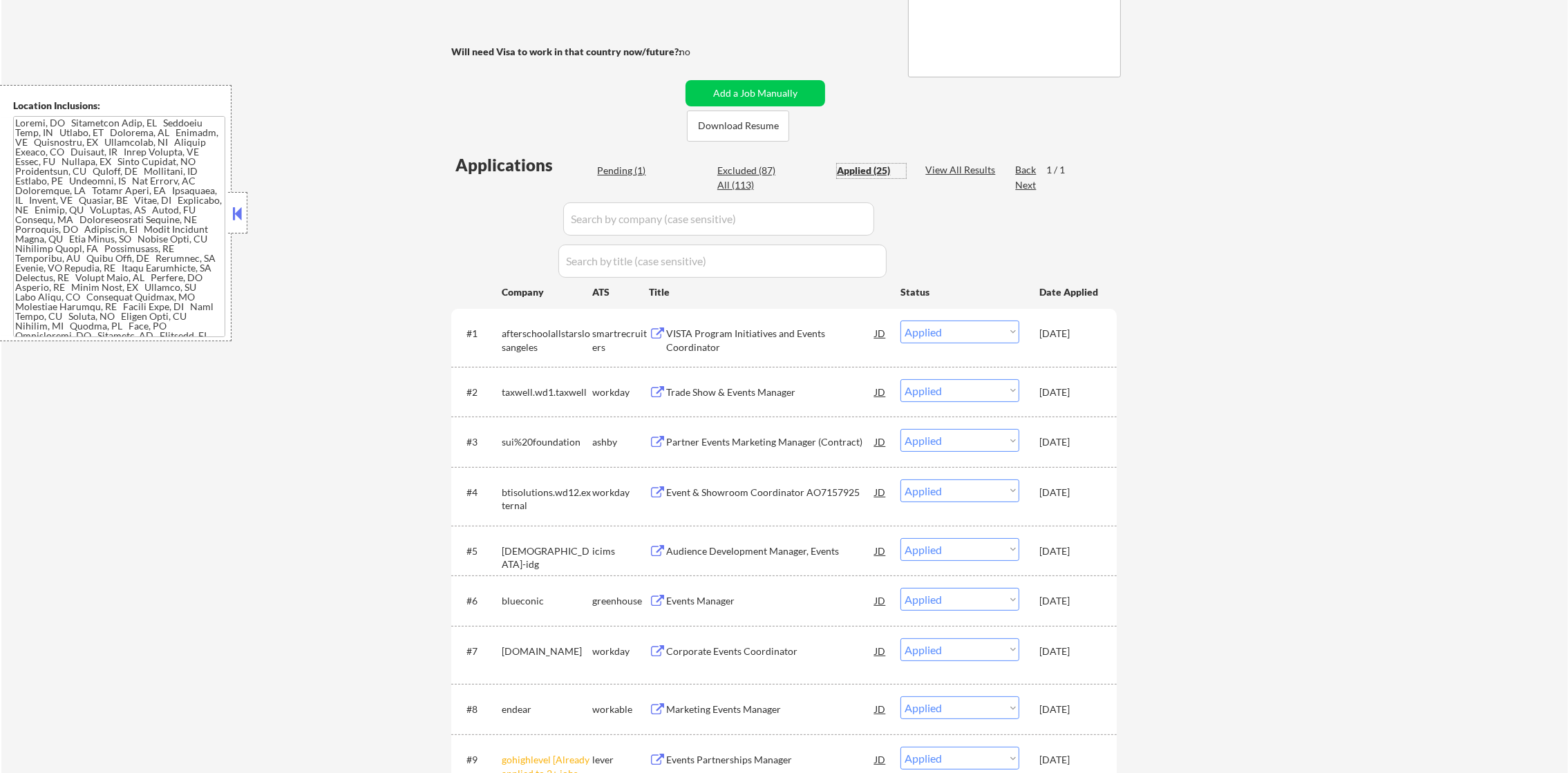
scroll to position [414, 0]
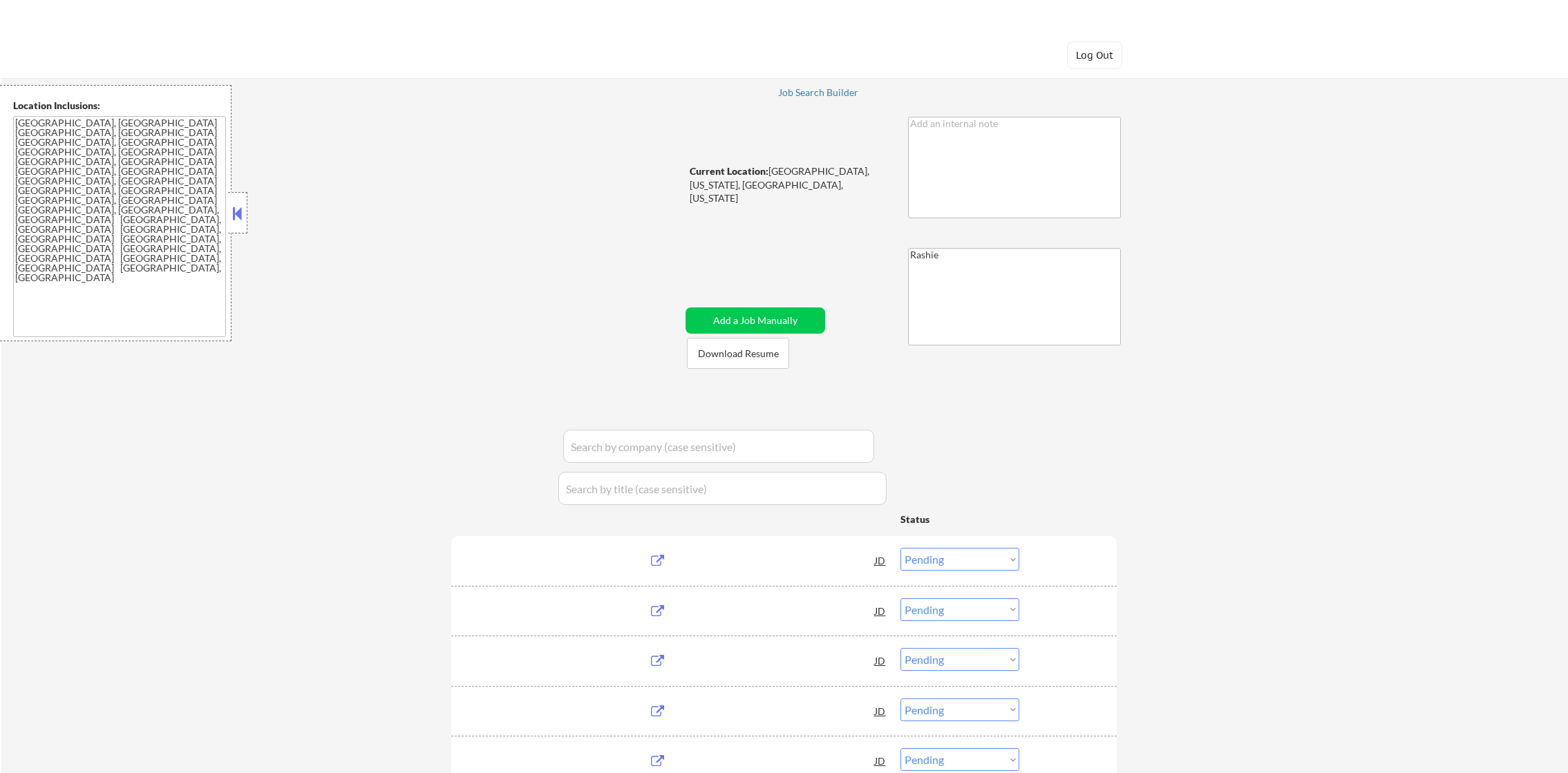
select select ""pending""
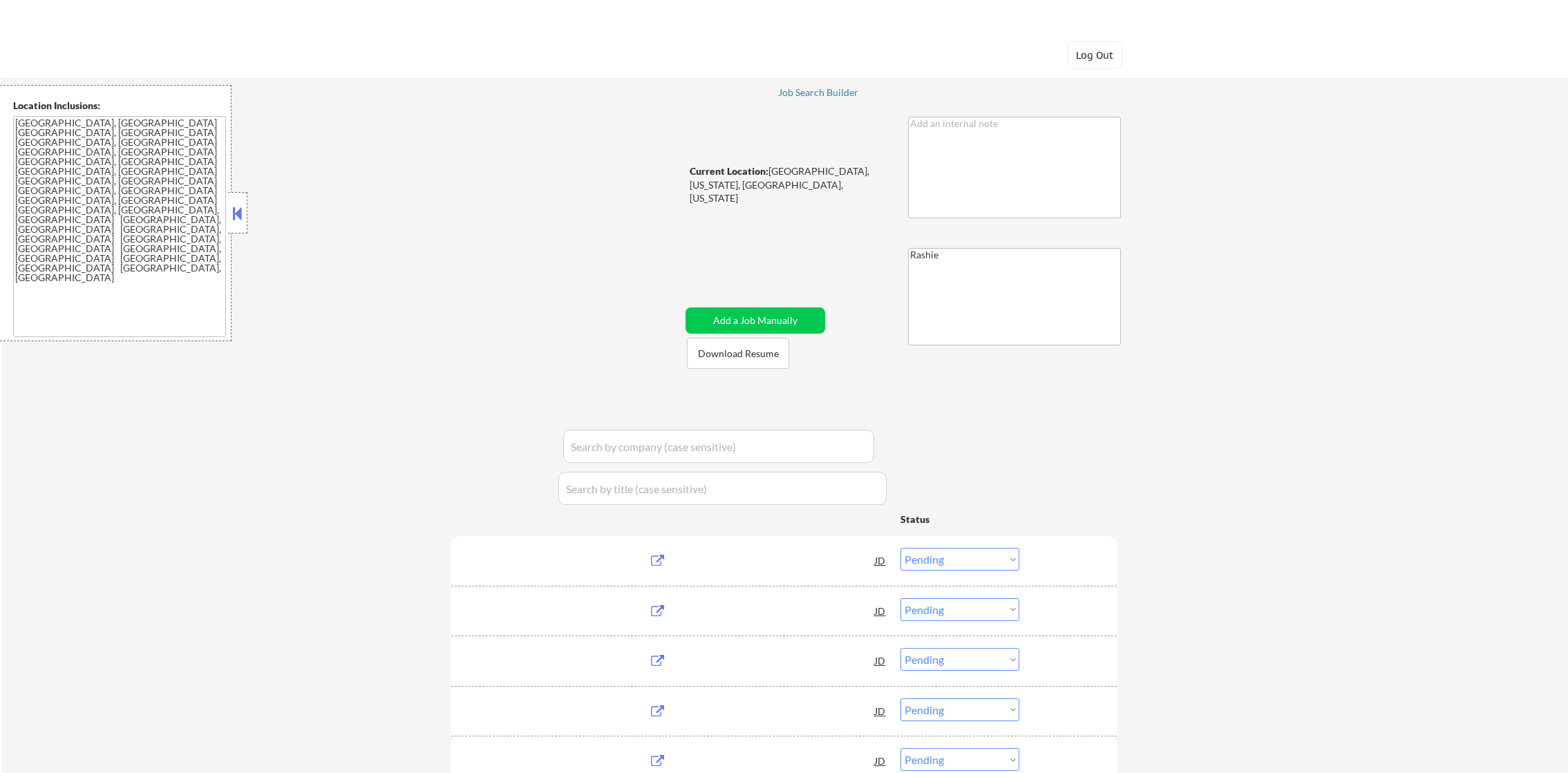
select select ""pending""
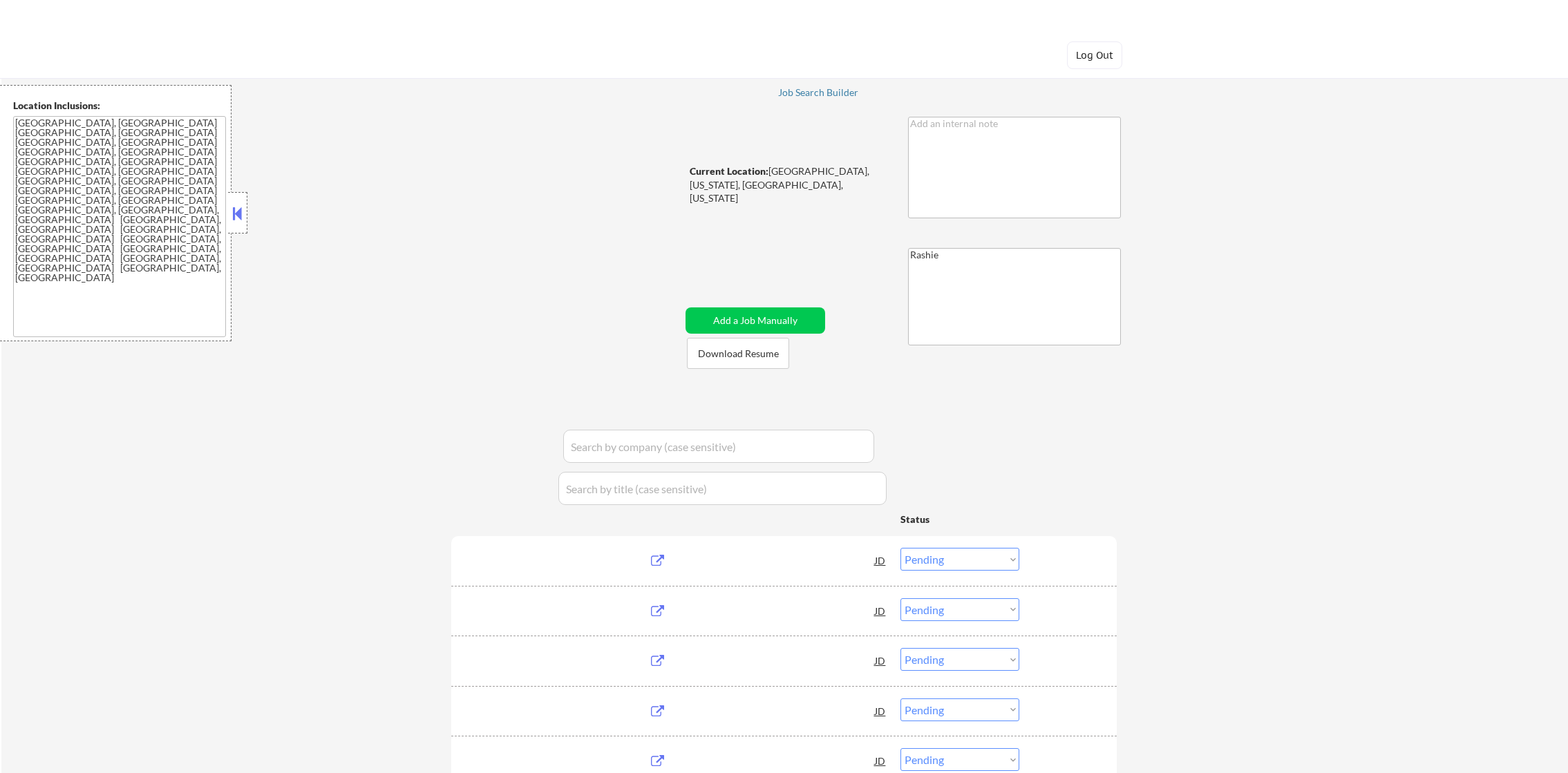
select select ""pending""
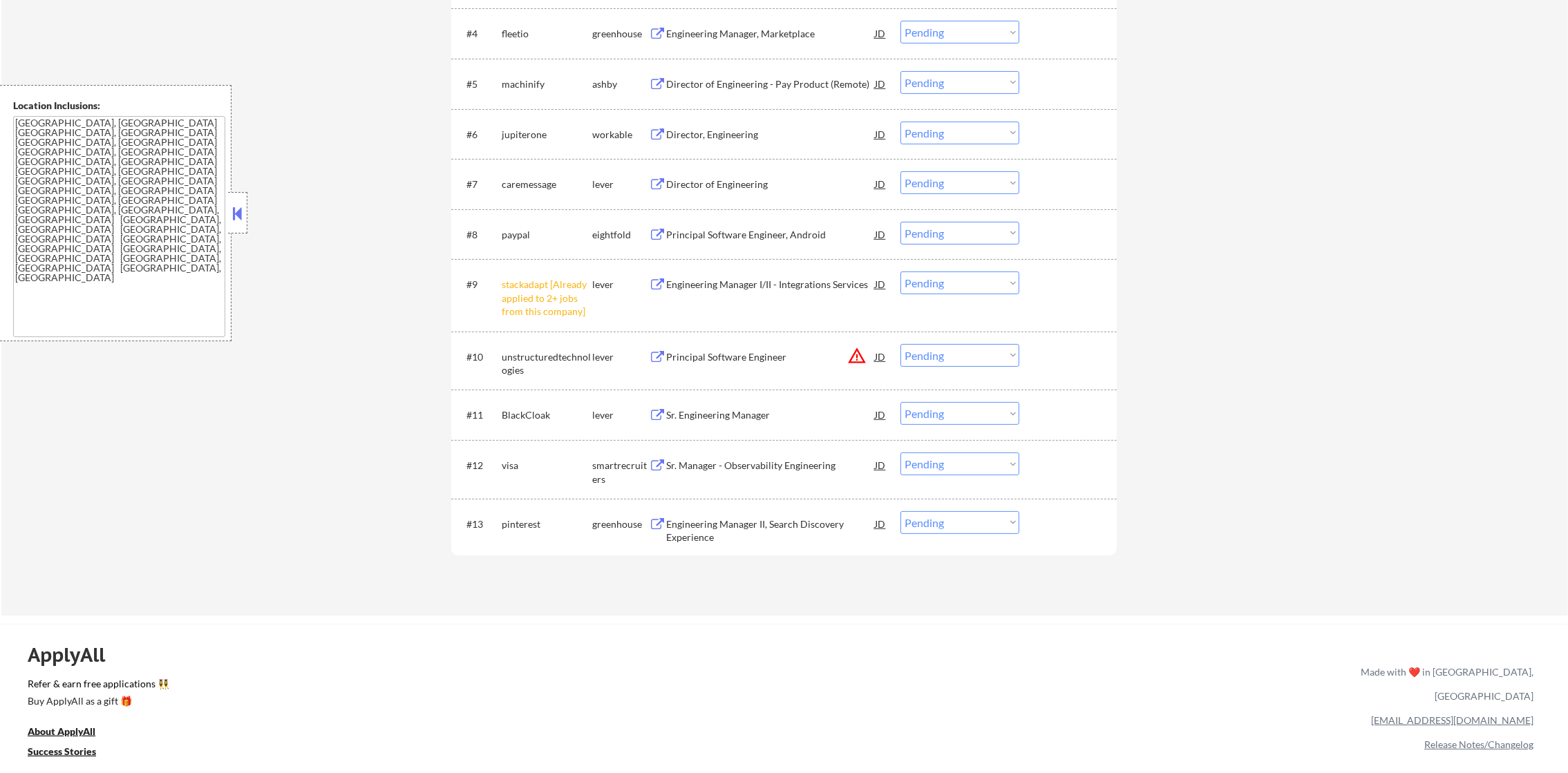
scroll to position [725, 0]
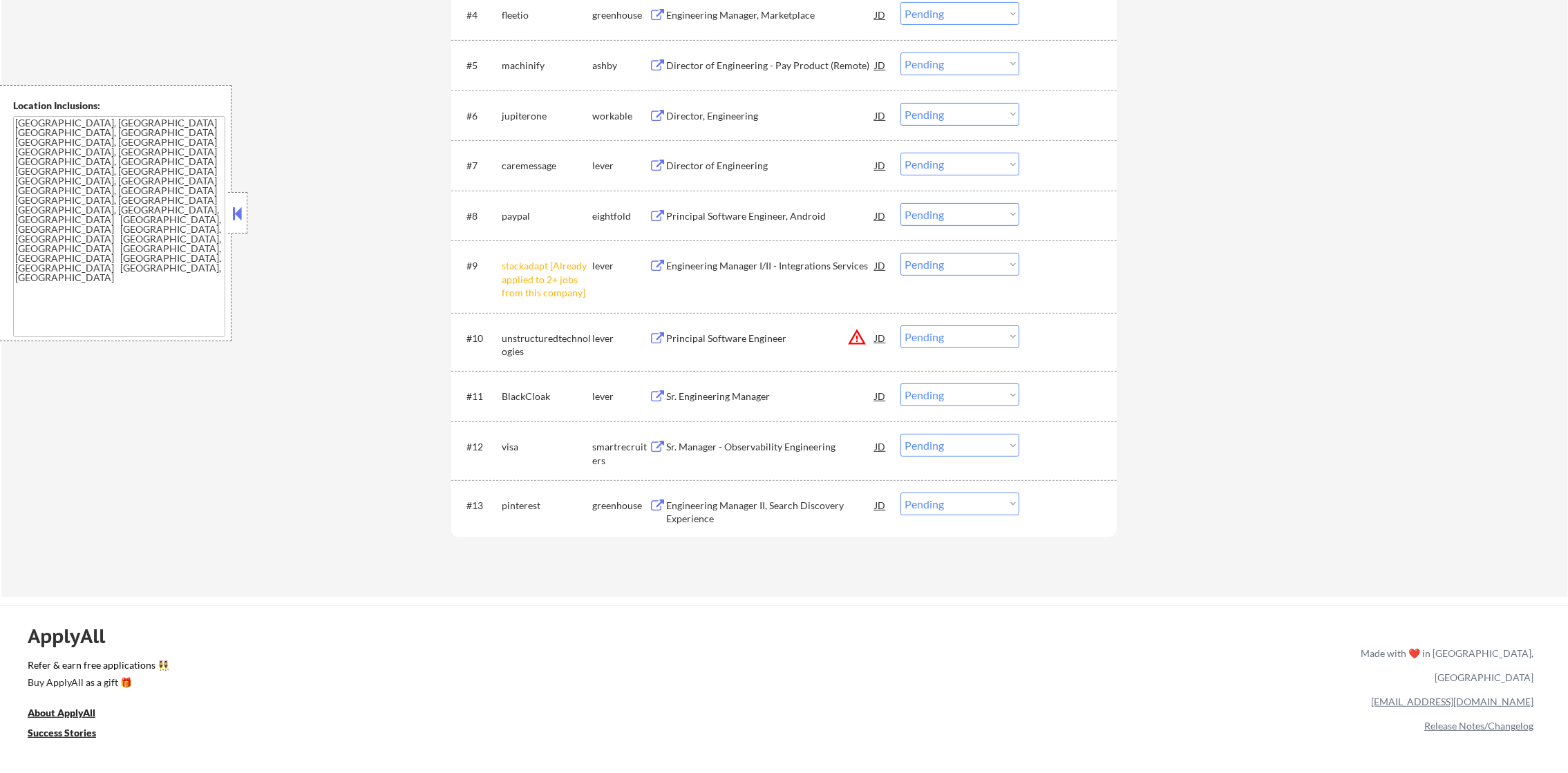
click at [938, 270] on select "Choose an option... Pending Applied Excluded (Questions) Excluded (Expired) Exc…" at bounding box center [959, 264] width 119 height 23
click at [900, 253] on select "Choose an option... Pending Applied Excluded (Questions) Excluded (Expired) Exc…" at bounding box center [959, 264] width 119 height 23
click at [857, 337] on button "warning_amber" at bounding box center [857, 337] width 19 height 19
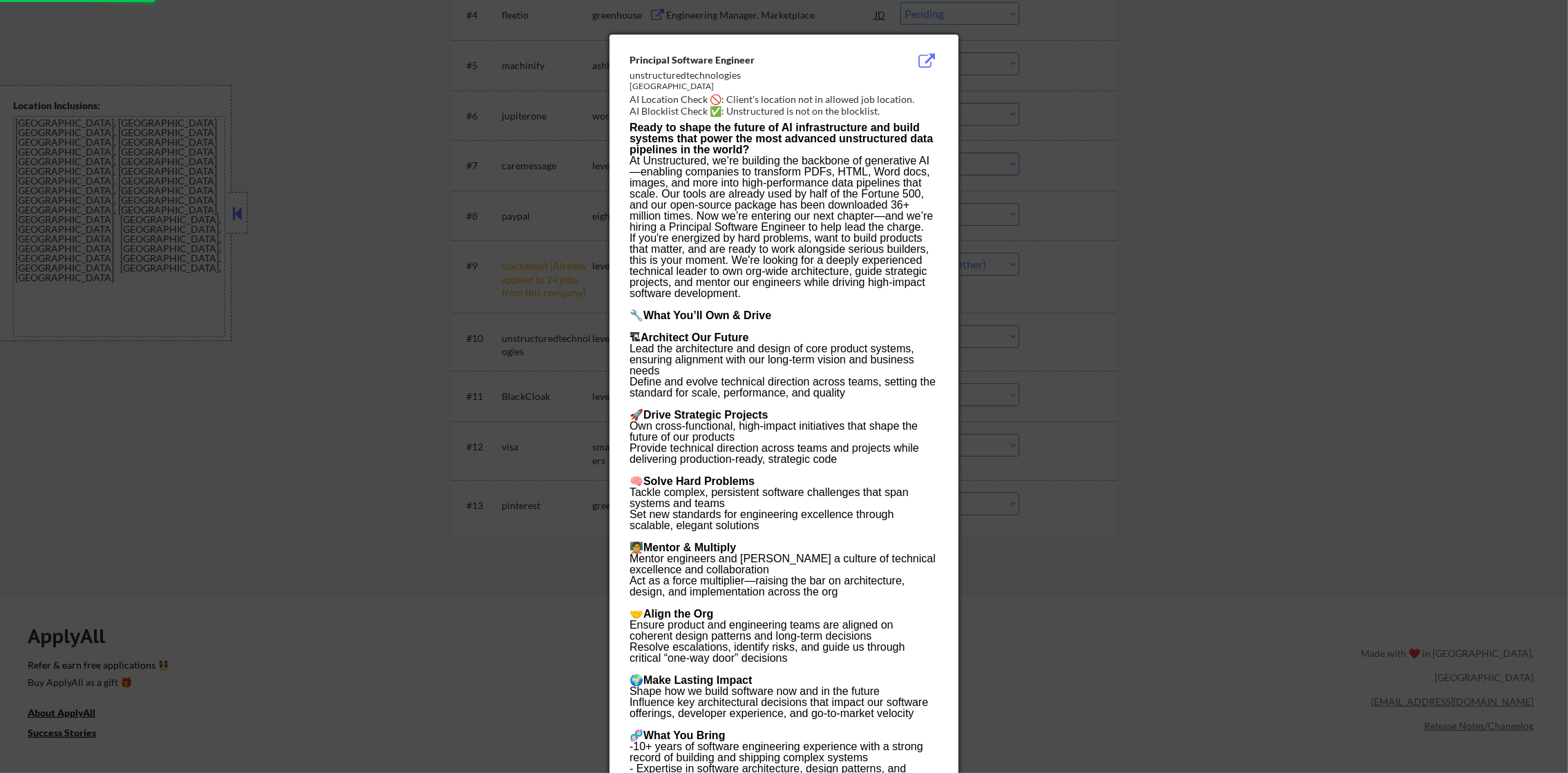
click at [1068, 270] on div at bounding box center [784, 386] width 1568 height 773
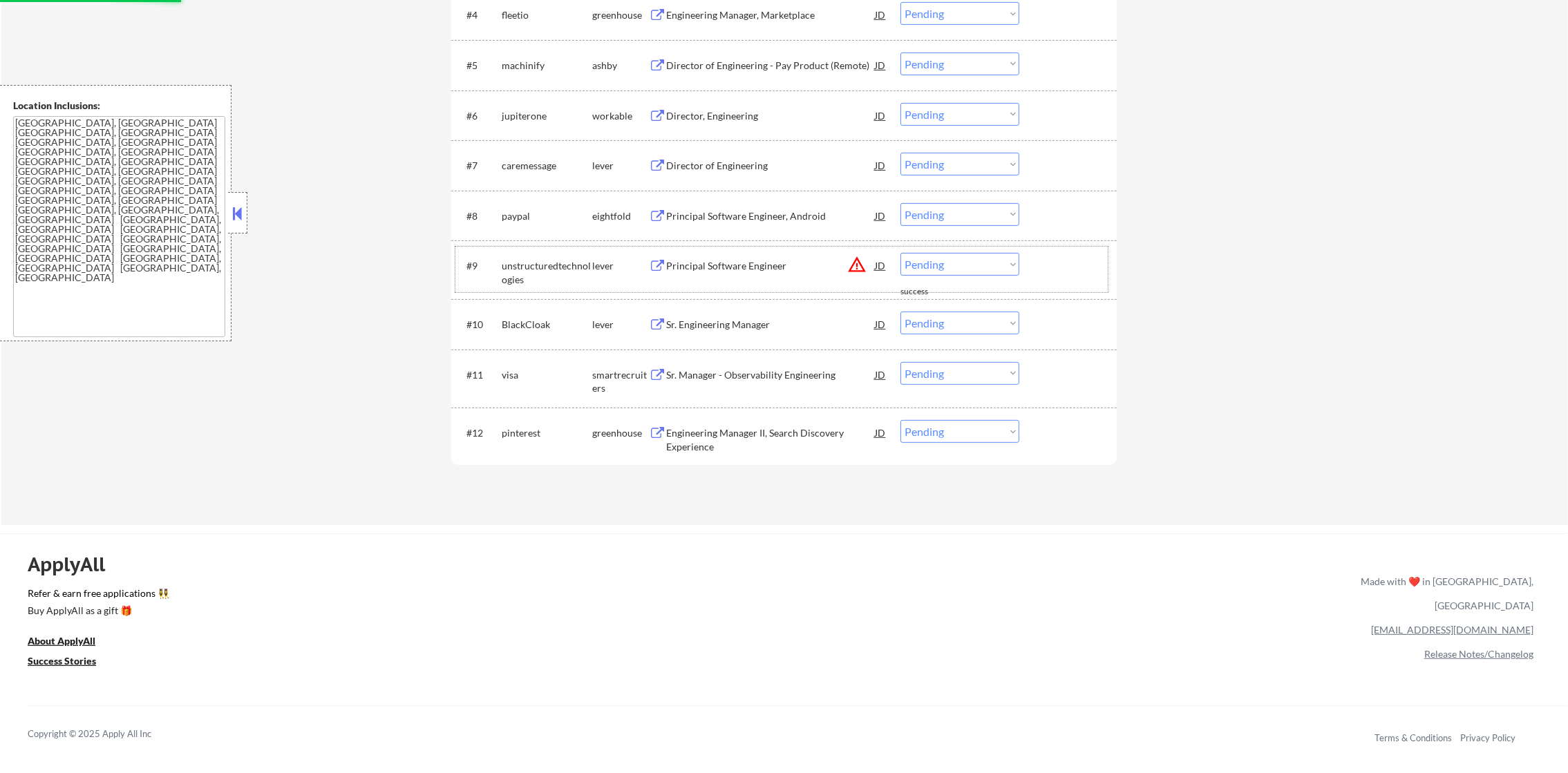
click at [761, 249] on div "#9 unstructuredtechnologies lever Principal Software Engineer JD warning_amber …" at bounding box center [781, 269] width 652 height 45
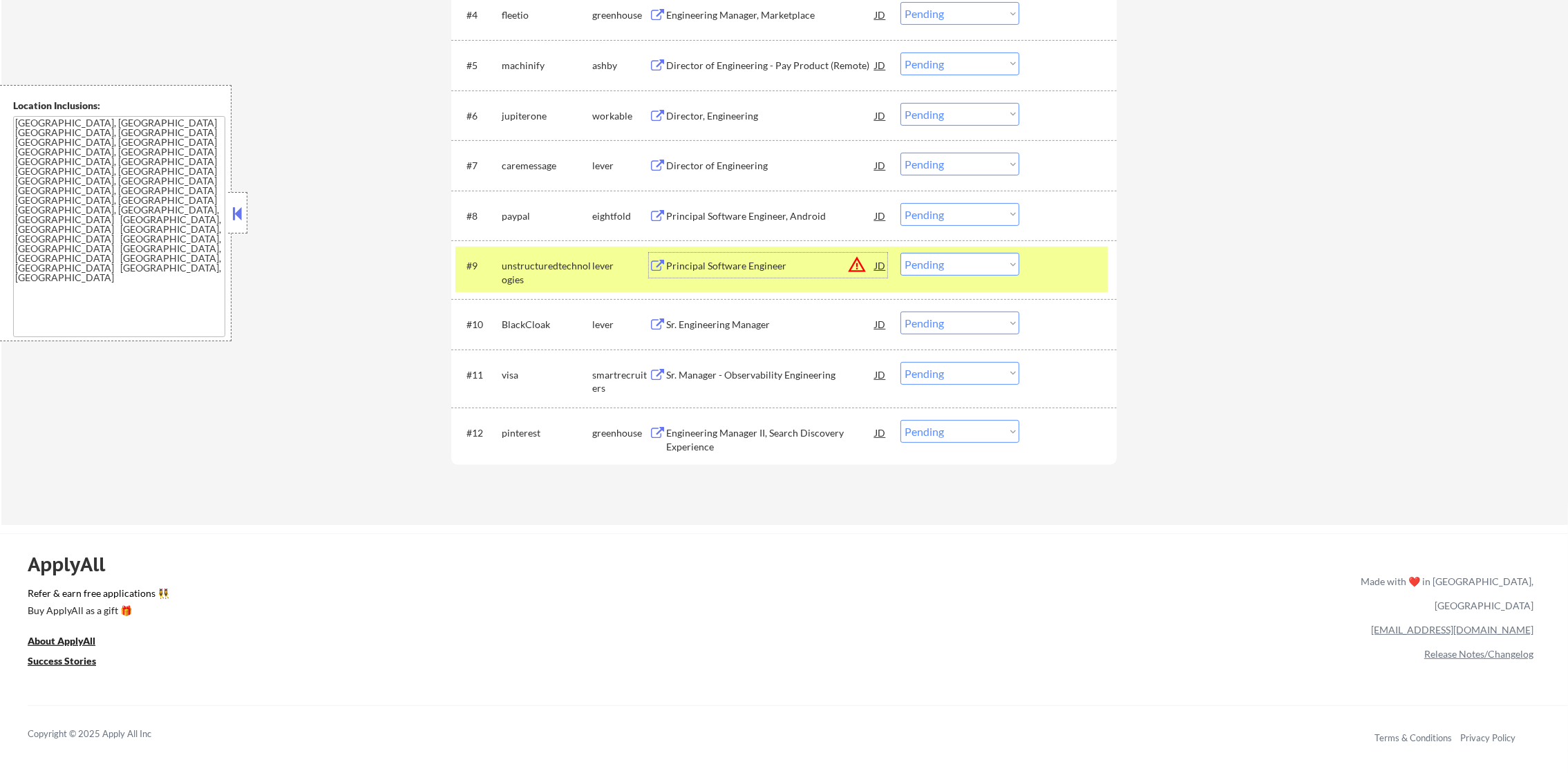
click at [752, 265] on div "Principal Software Engineer" at bounding box center [770, 266] width 209 height 14
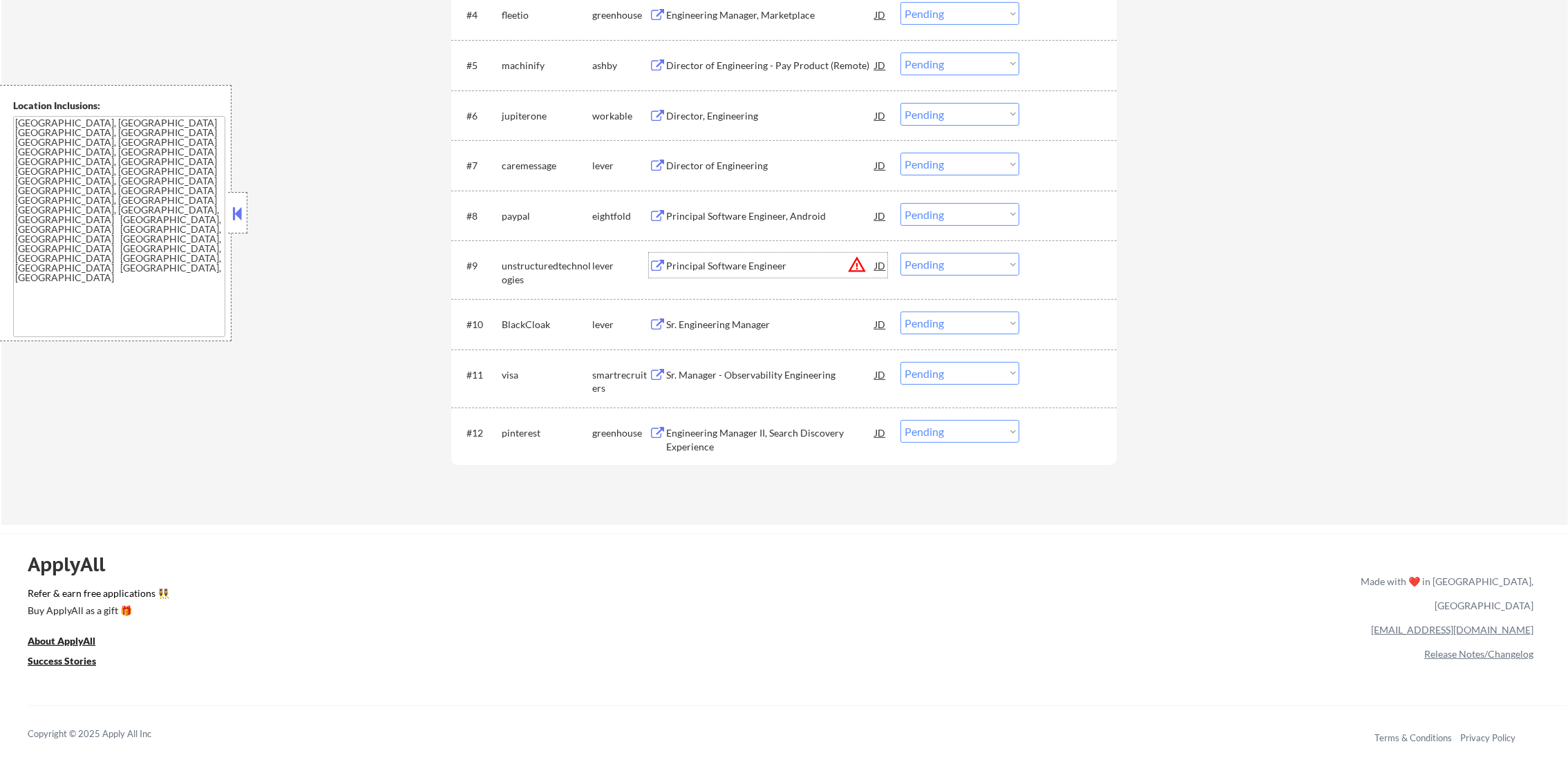
click at [972, 262] on select "Choose an option... Pending Applied Excluded (Questions) Excluded (Expired) Exc…" at bounding box center [959, 264] width 119 height 23
click at [900, 253] on select "Choose an option... Pending Applied Excluded (Questions) Excluded (Expired) Exc…" at bounding box center [959, 264] width 119 height 23
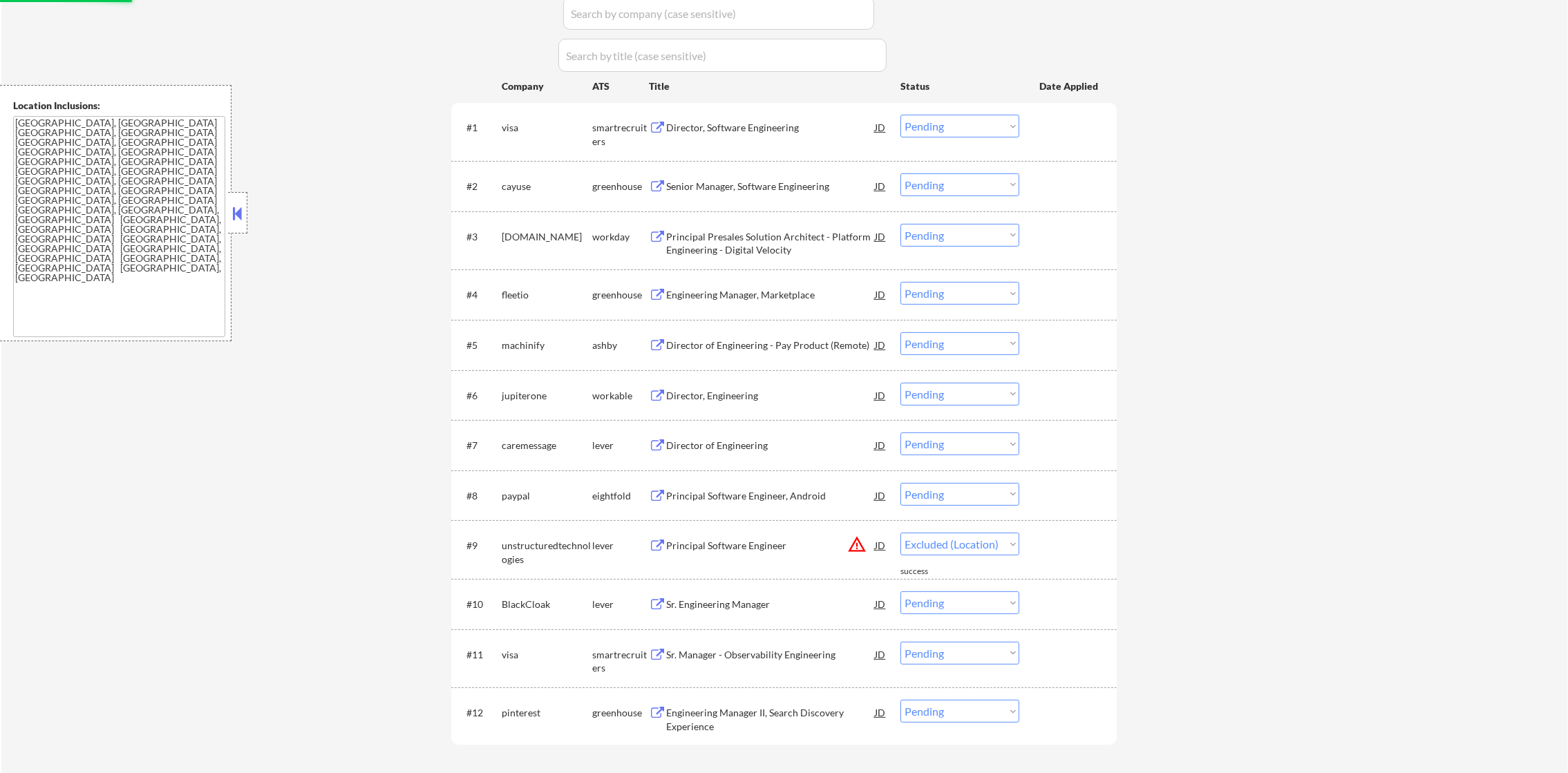
scroll to position [429, 0]
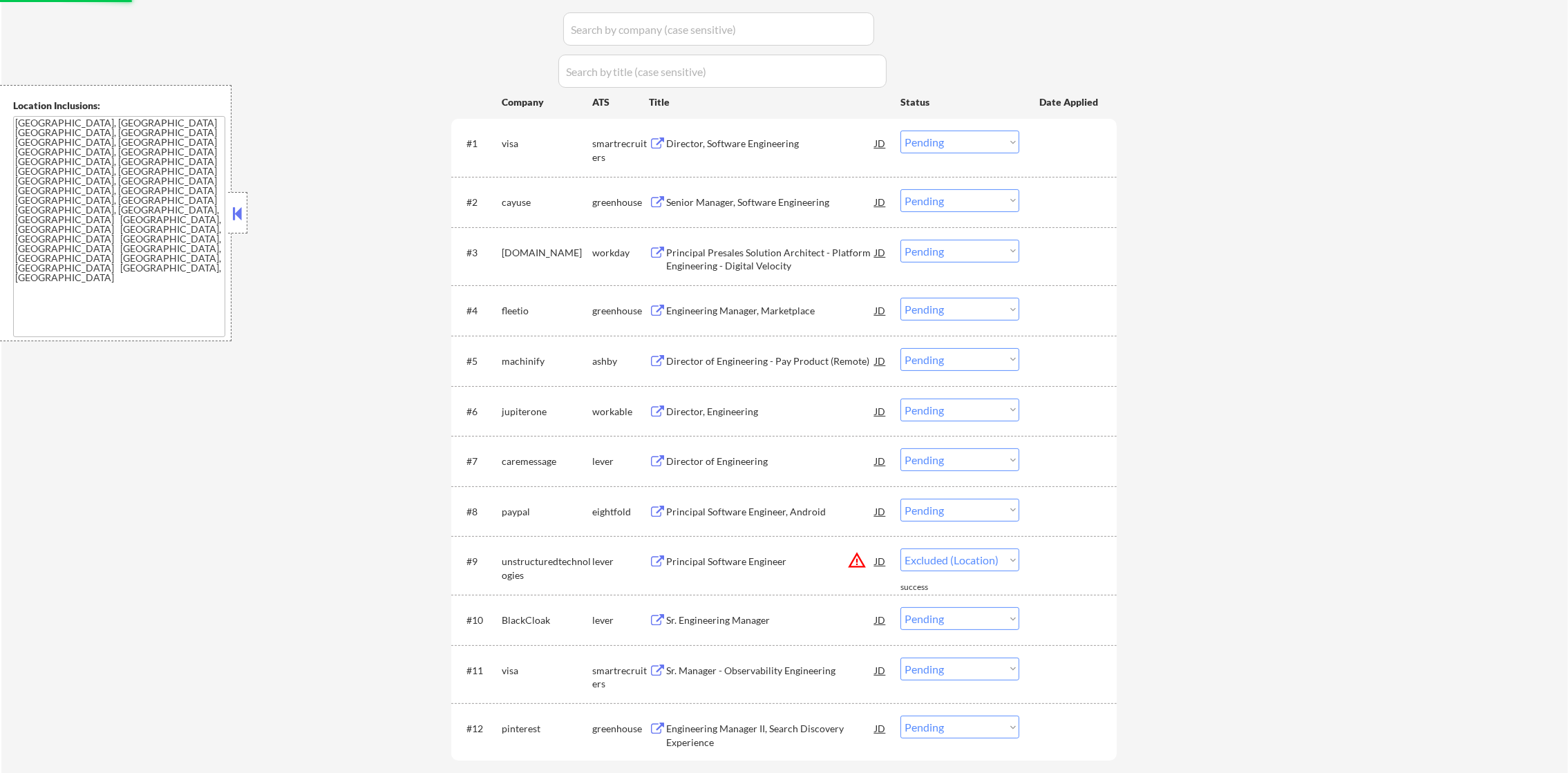
select select ""pending""
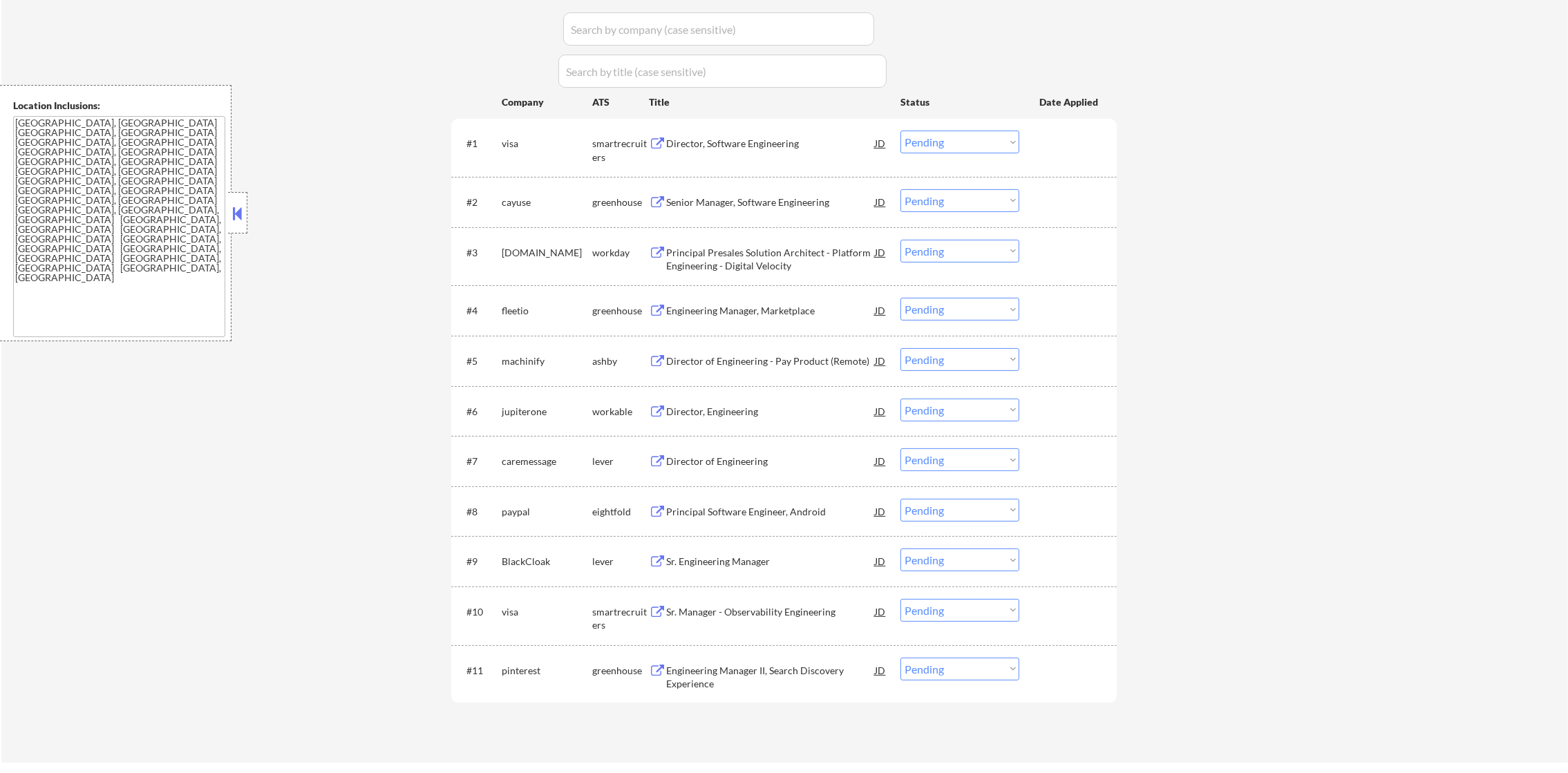
click at [726, 142] on div "Director, Software Engineering" at bounding box center [770, 143] width 209 height 14
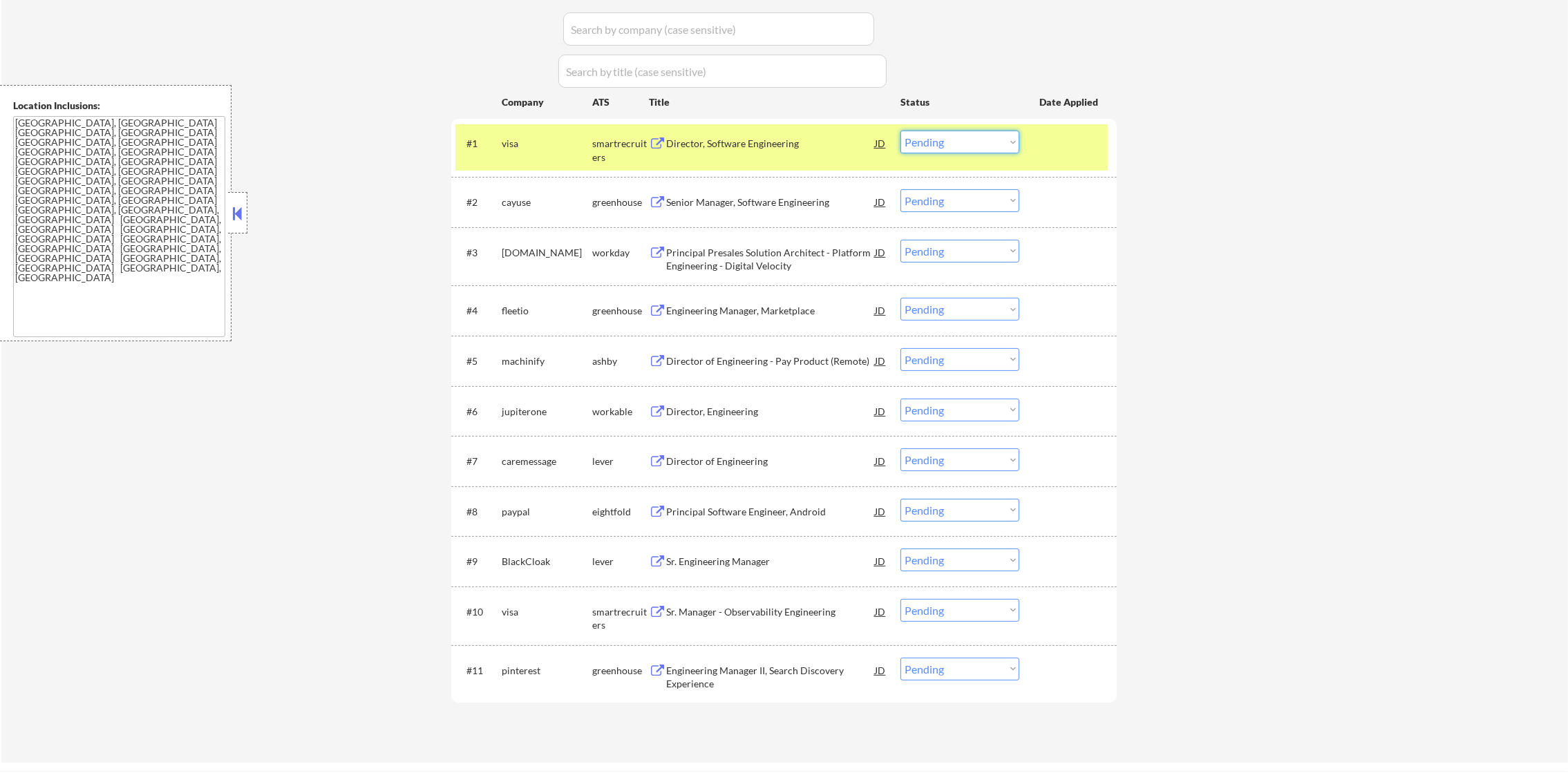
click at [932, 134] on select "Choose an option... Pending Applied Excluded (Questions) Excluded (Expired) Exc…" at bounding box center [959, 142] width 119 height 23
click at [935, 130] on select "Choose an option... Pending Applied Excluded (Questions) Excluded (Expired) Exc…" at bounding box center [959, 142] width 119 height 23
click at [900, 130] on select "Choose an option... Pending Applied Excluded (Questions) Excluded (Expired) Exc…" at bounding box center [959, 142] width 119 height 23
click at [537, 154] on div "visa" at bounding box center [547, 142] width 90 height 25
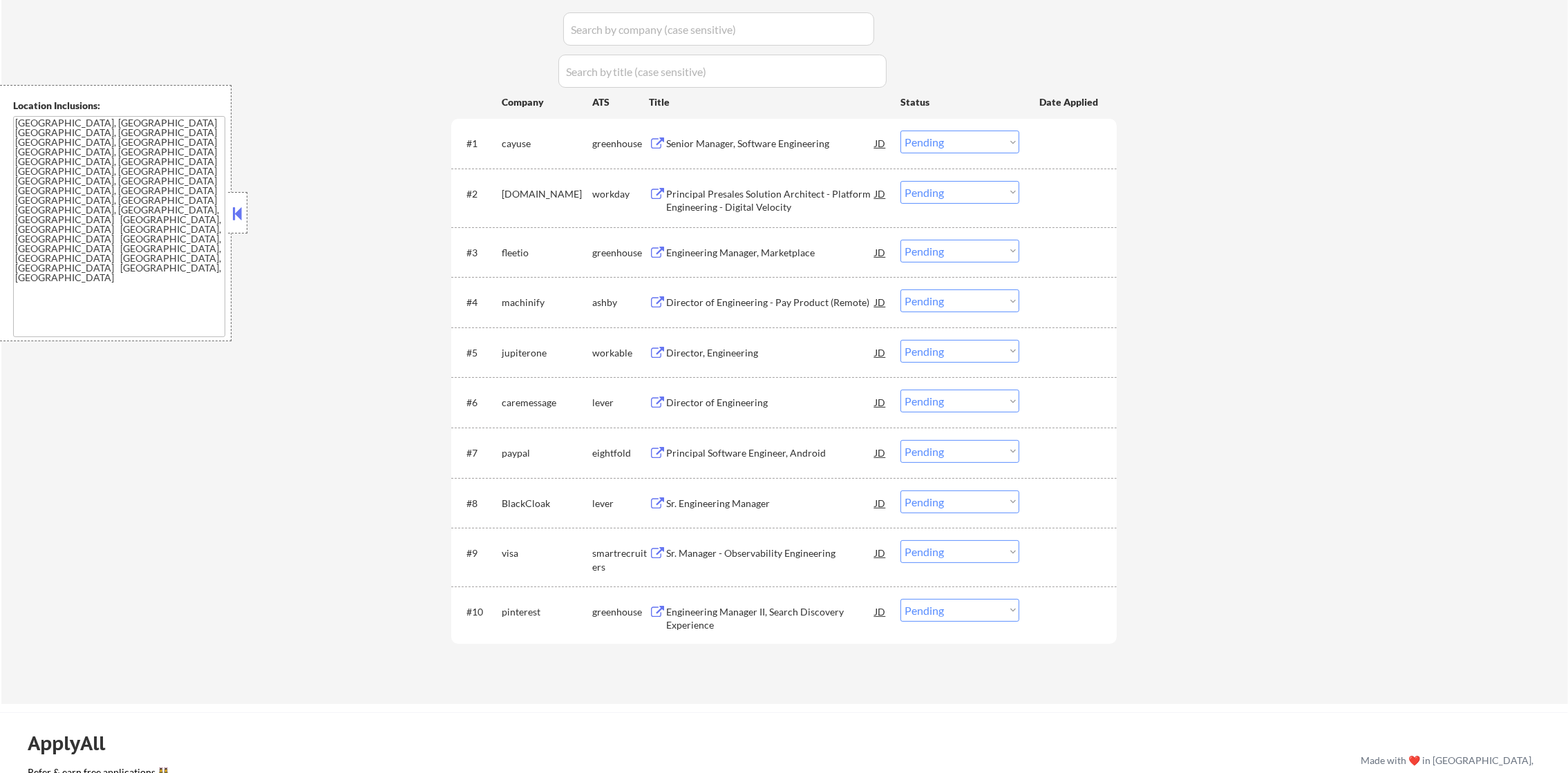
click at [828, 142] on div "Senior Manager, Software Engineering" at bounding box center [770, 143] width 209 height 14
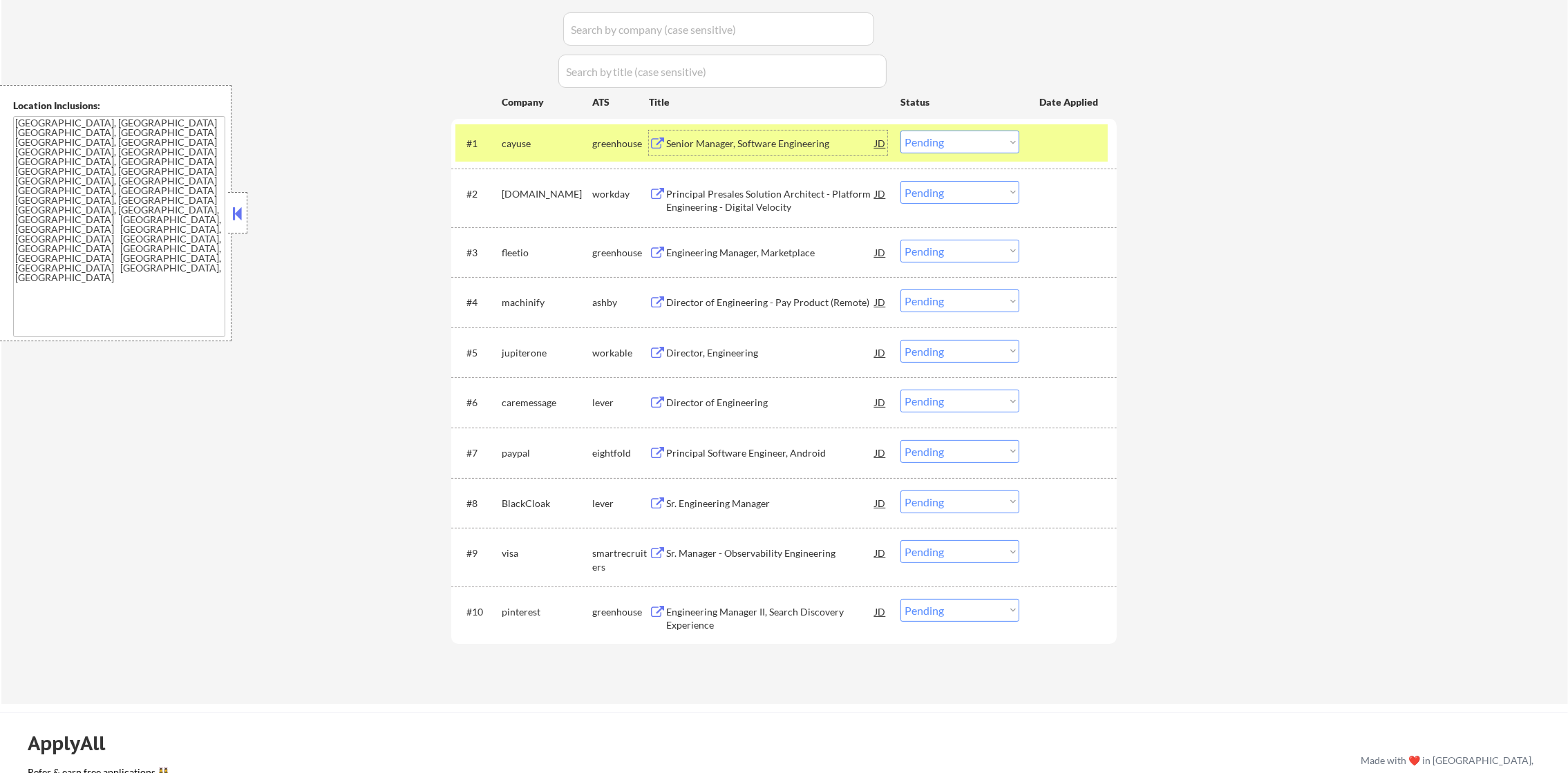
click at [910, 136] on select "Choose an option... Pending Applied Excluded (Questions) Excluded (Expired) Exc…" at bounding box center [959, 142] width 119 height 23
click at [900, 130] on select "Choose an option... Pending Applied Excluded (Questions) Excluded (Expired) Exc…" at bounding box center [959, 142] width 119 height 23
click at [553, 148] on div "cayuse" at bounding box center [547, 143] width 90 height 14
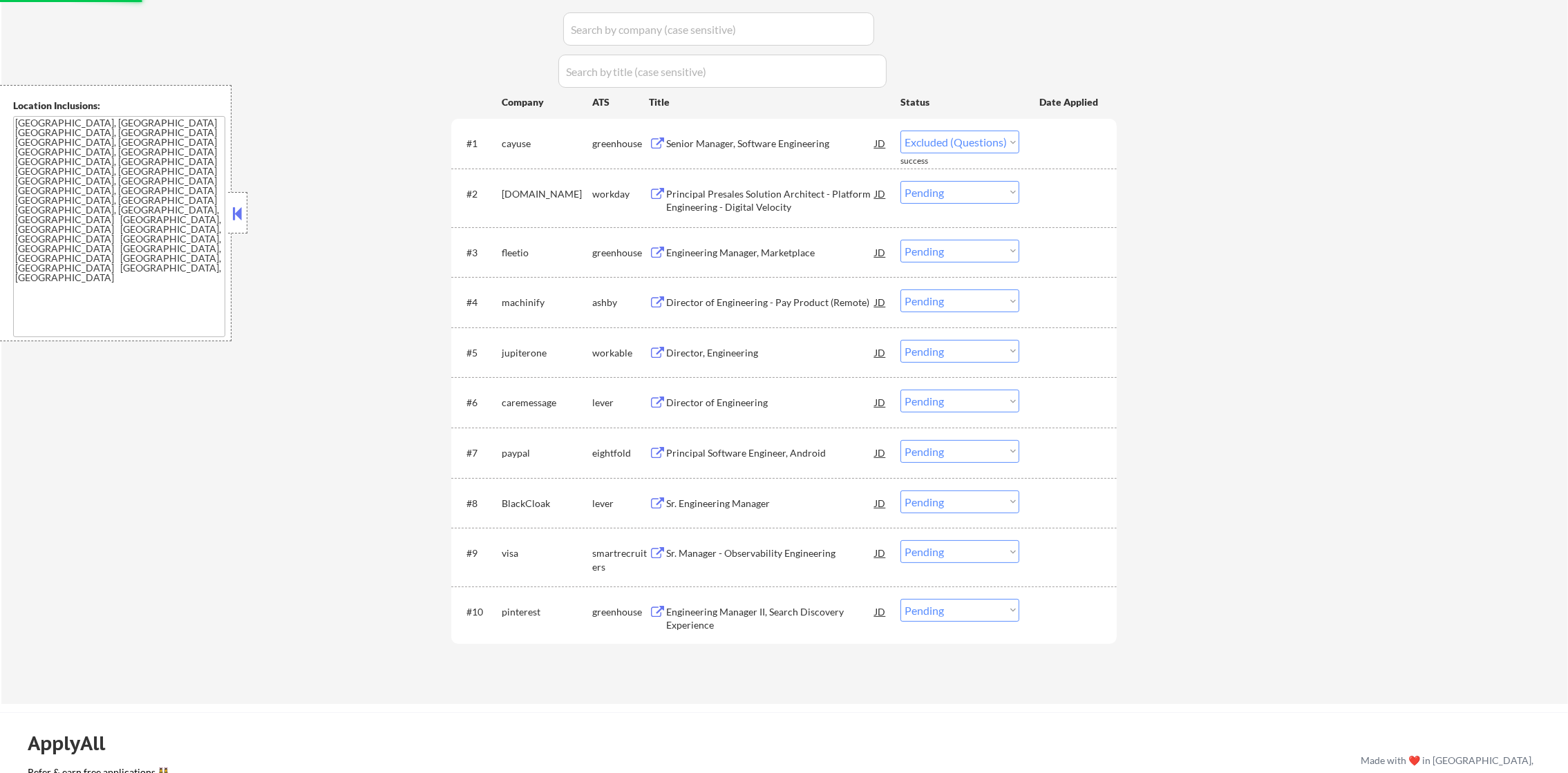
select select ""pending""
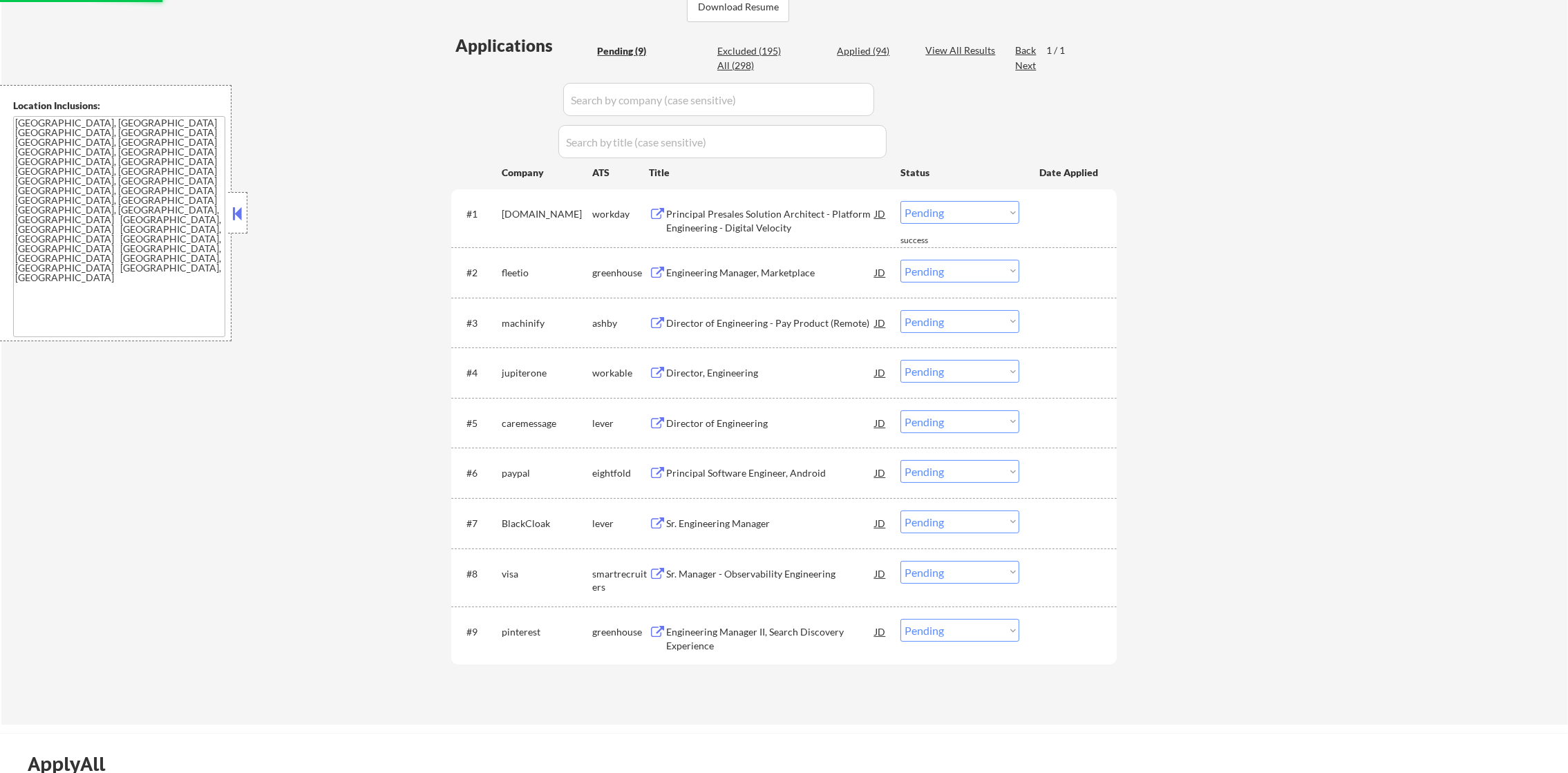
scroll to position [362, 0]
click at [739, 629] on div "Engineering Manager II, Search Discovery Experience" at bounding box center [770, 637] width 209 height 27
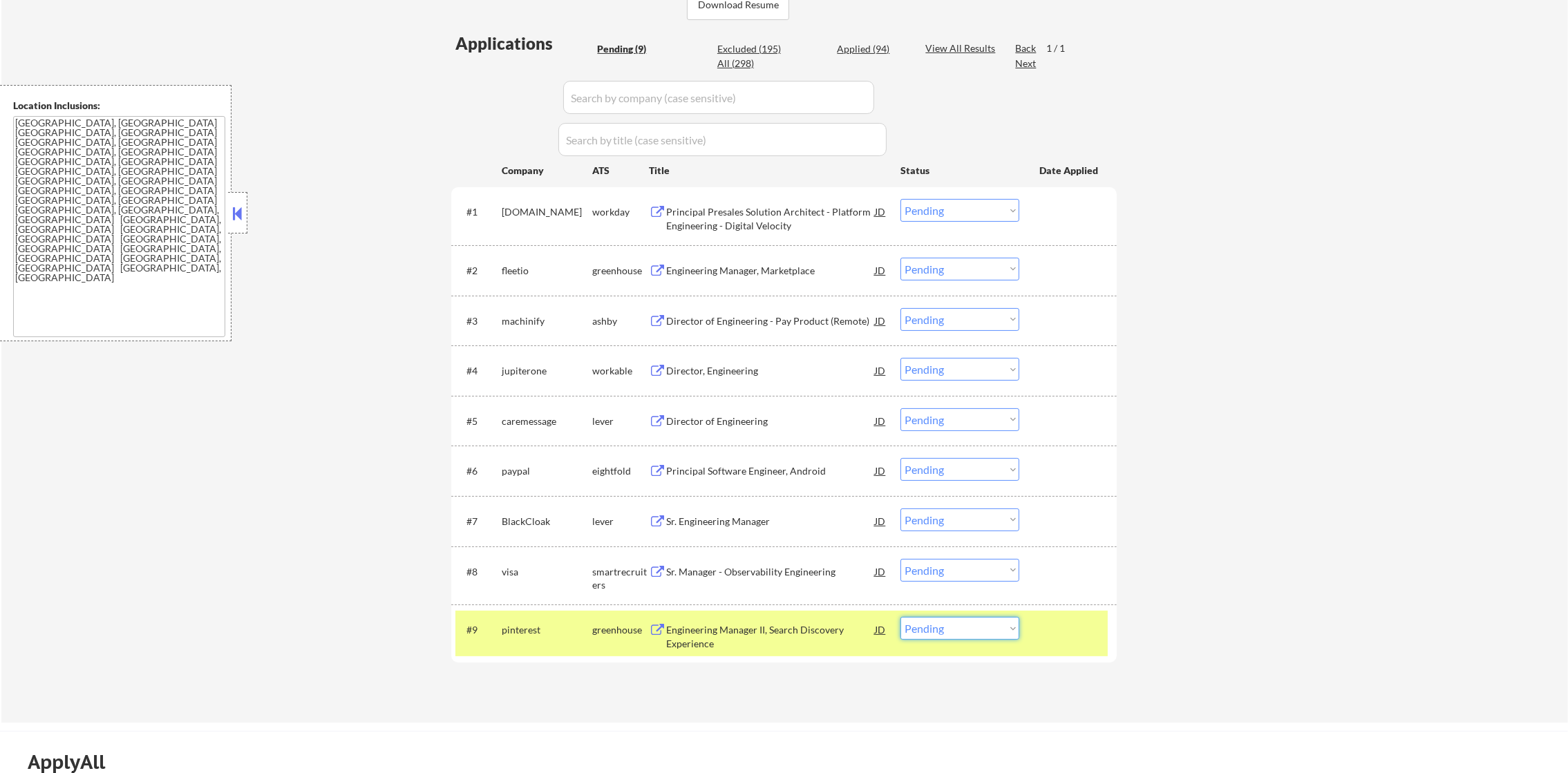
click at [926, 625] on select "Choose an option... Pending Applied Excluded (Questions) Excluded (Expired) Exc…" at bounding box center [959, 628] width 119 height 23
select select ""applied""
click at [900, 617] on select "Choose an option... Pending Applied Excluded (Questions) Excluded (Expired) Exc…" at bounding box center [959, 628] width 119 height 23
click at [544, 628] on div "pinterest" at bounding box center [547, 630] width 90 height 14
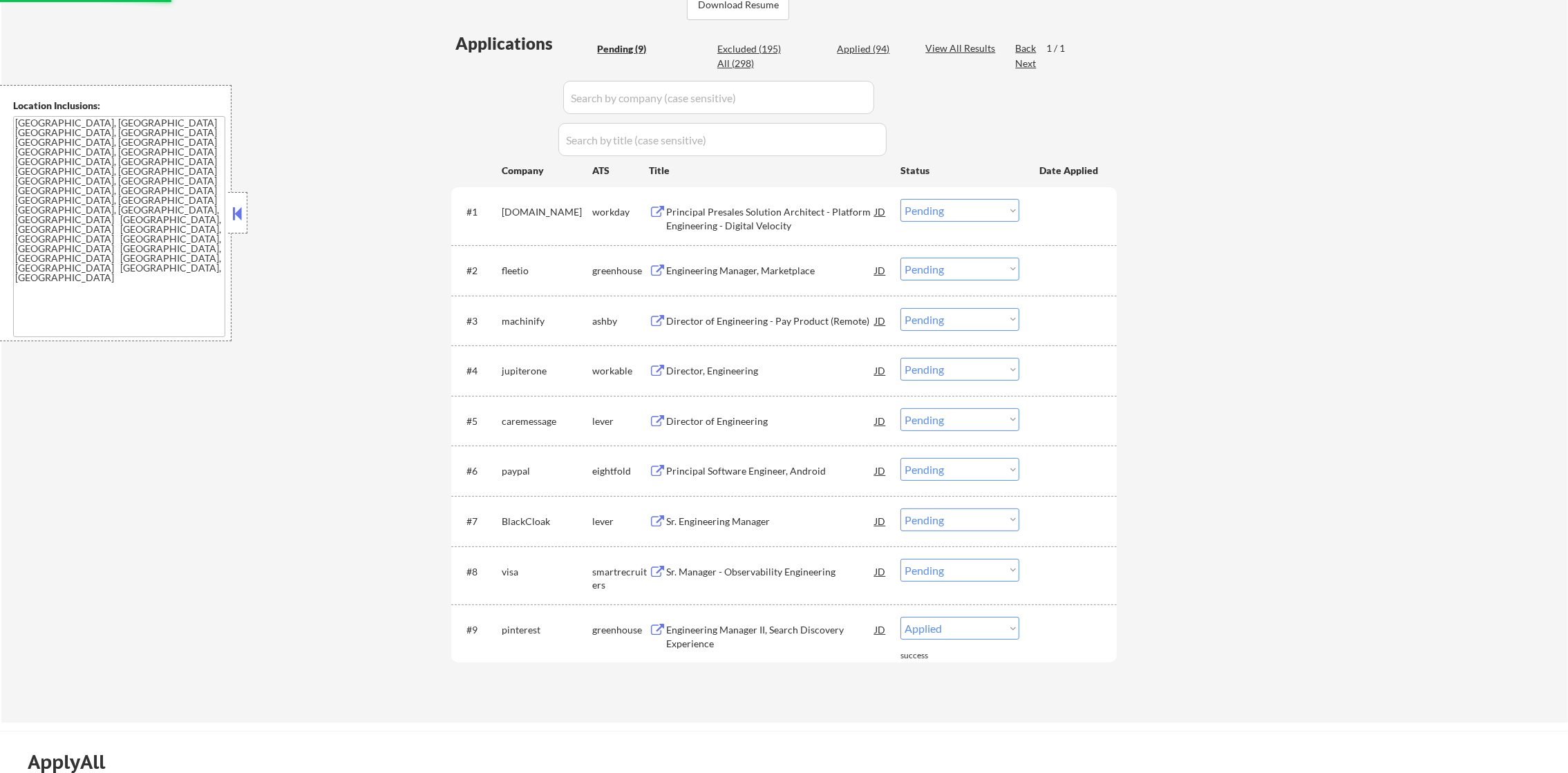
click at [966, 572] on select "Choose an option... Pending Applied Excluded (Questions) Excluded (Expired) Exc…" at bounding box center [959, 570] width 119 height 23
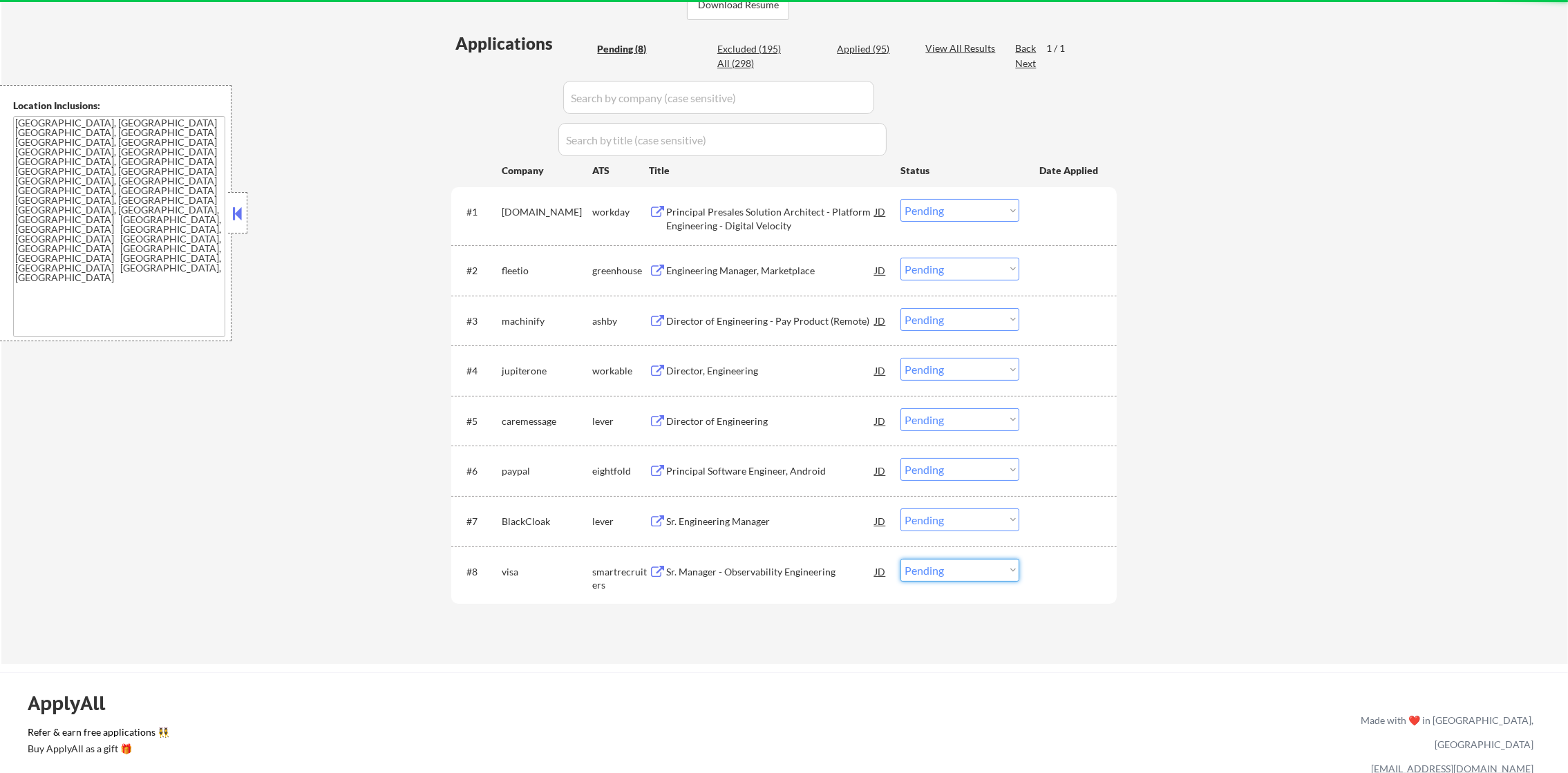
select select ""excluded""
click at [900, 559] on select "Choose an option... Pending Applied Excluded (Questions) Excluded (Expired) Exc…" at bounding box center [959, 570] width 119 height 23
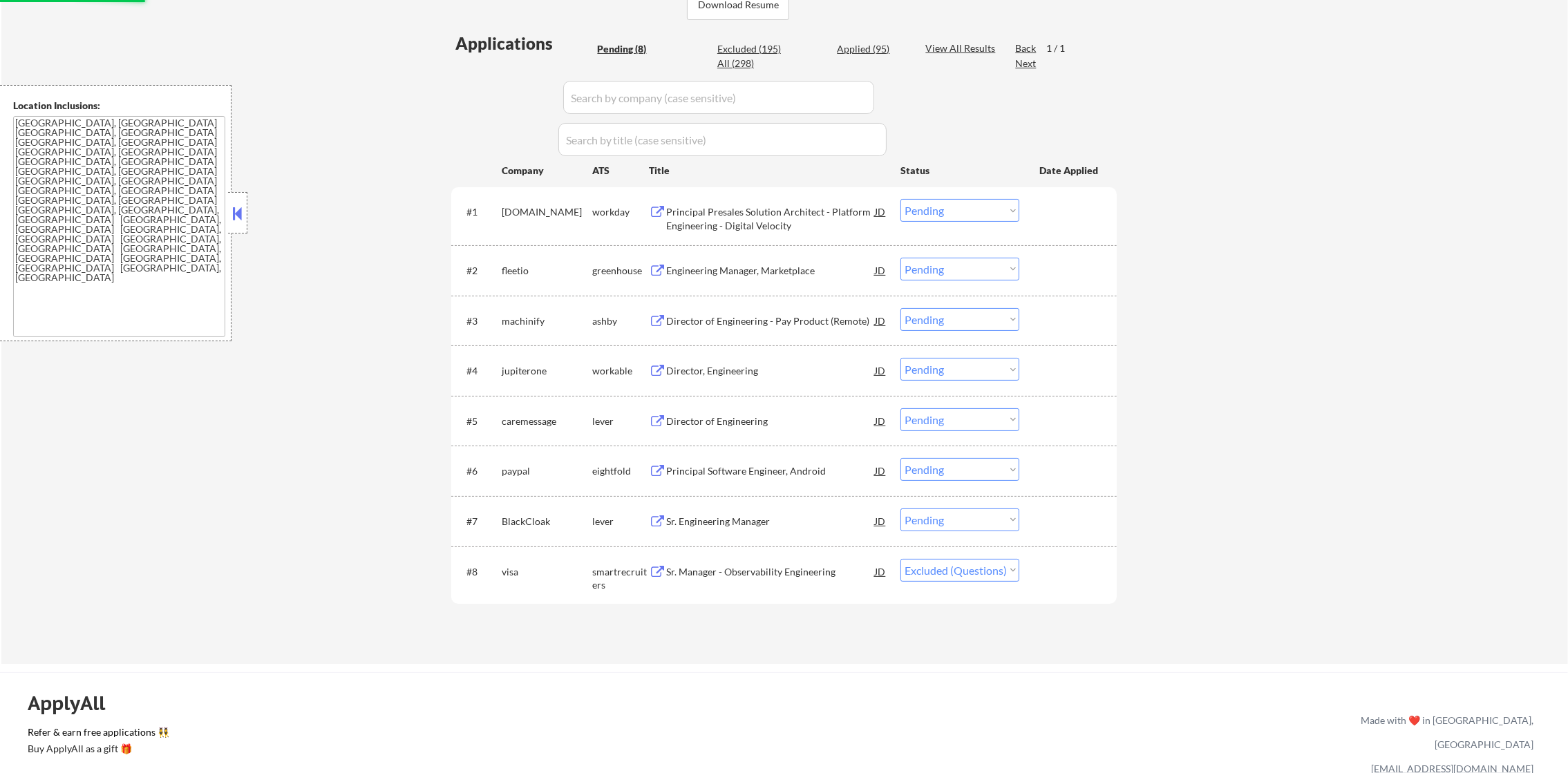
click at [1233, 301] on div "← Return to /applysquad Mailslurp Inbox Job Search Builder Justin Martin User E…" at bounding box center [784, 178] width 1567 height 970
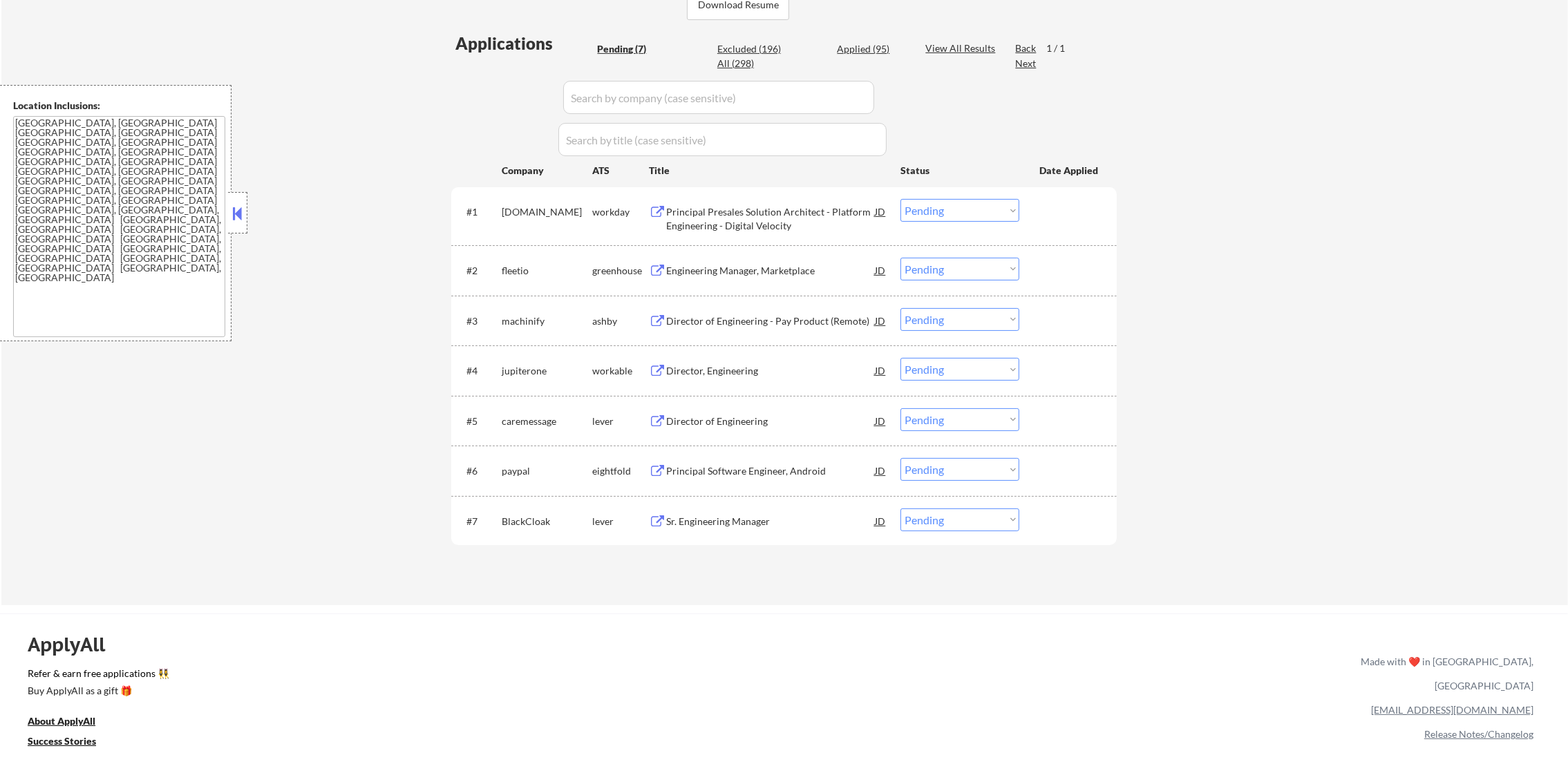
click at [749, 223] on div "Principal Presales Solution Architect - Platform Engineering - Digital Velocity" at bounding box center [770, 218] width 209 height 27
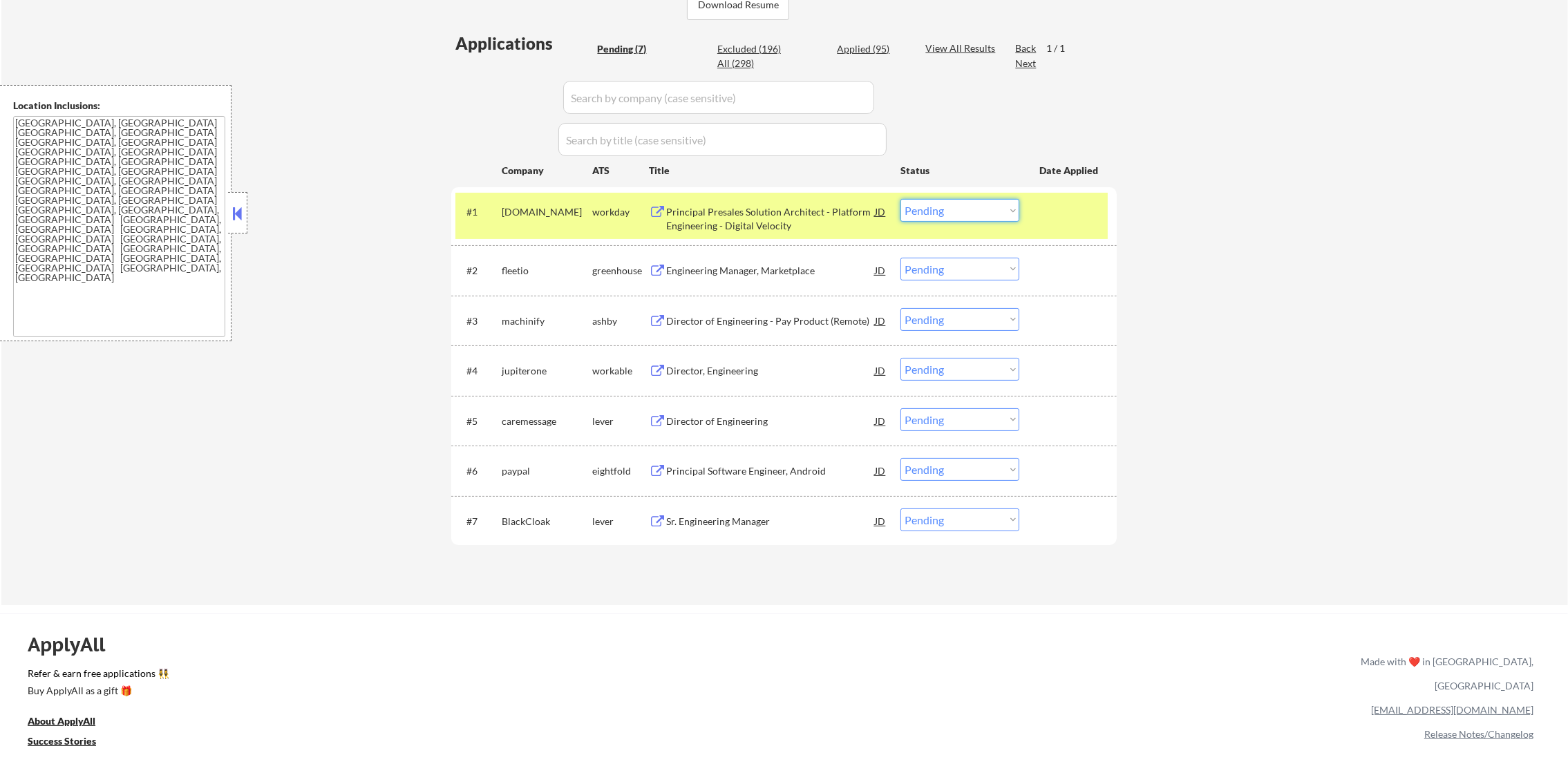
click at [972, 210] on select "Choose an option... Pending Applied Excluded (Questions) Excluded (Expired) Exc…" at bounding box center [959, 210] width 119 height 23
click at [900, 199] on select "Choose an option... Pending Applied Excluded (Questions) Excluded (Expired) Exc…" at bounding box center [959, 210] width 119 height 23
click at [495, 212] on div "#1 cdw.wd5.careers workday Principal Presales Solution Architect - Platform Eng…" at bounding box center [781, 215] width 652 height 45
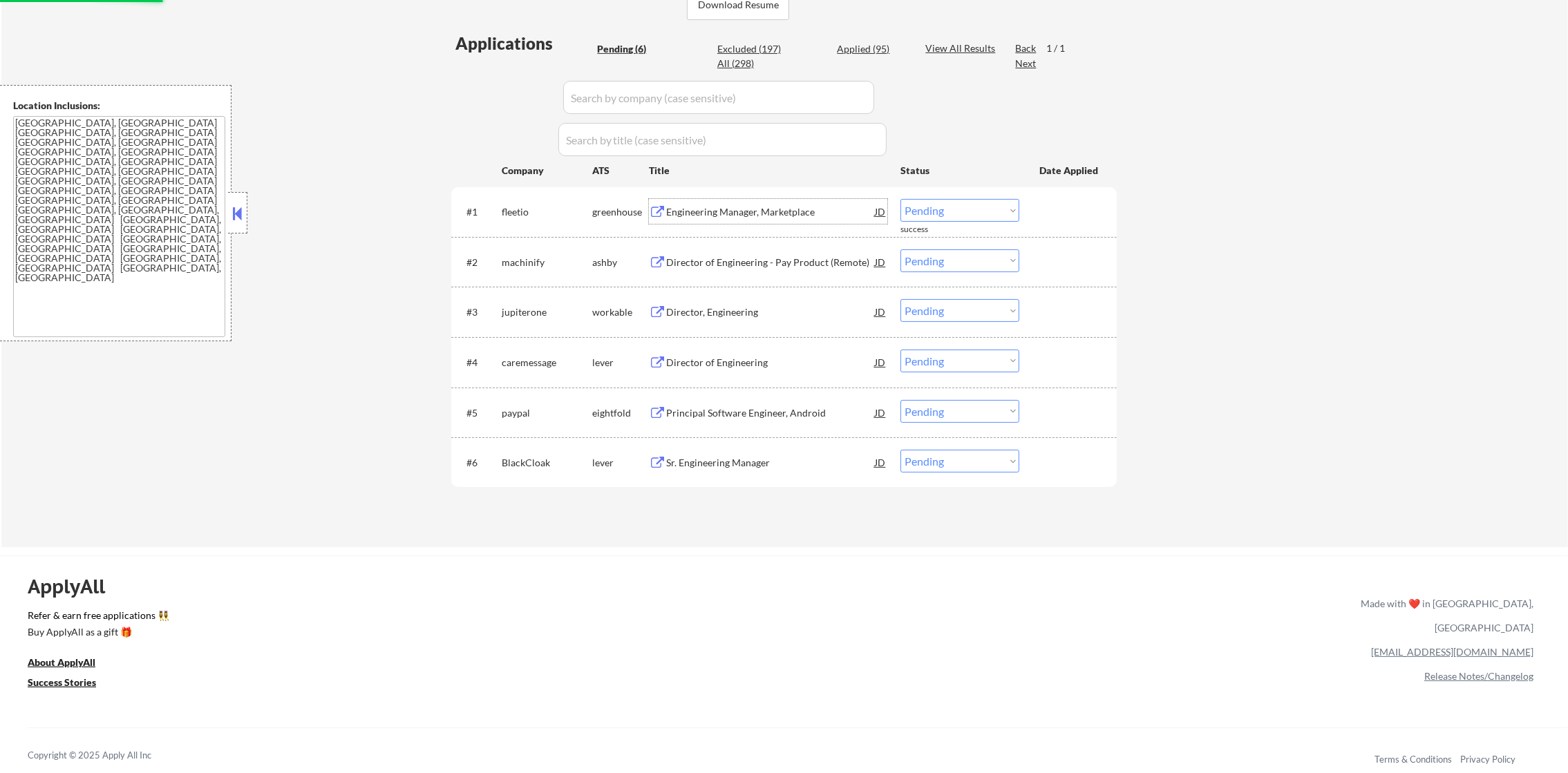
click at [770, 199] on div "Engineering Manager, Marketplace" at bounding box center [770, 211] width 209 height 25
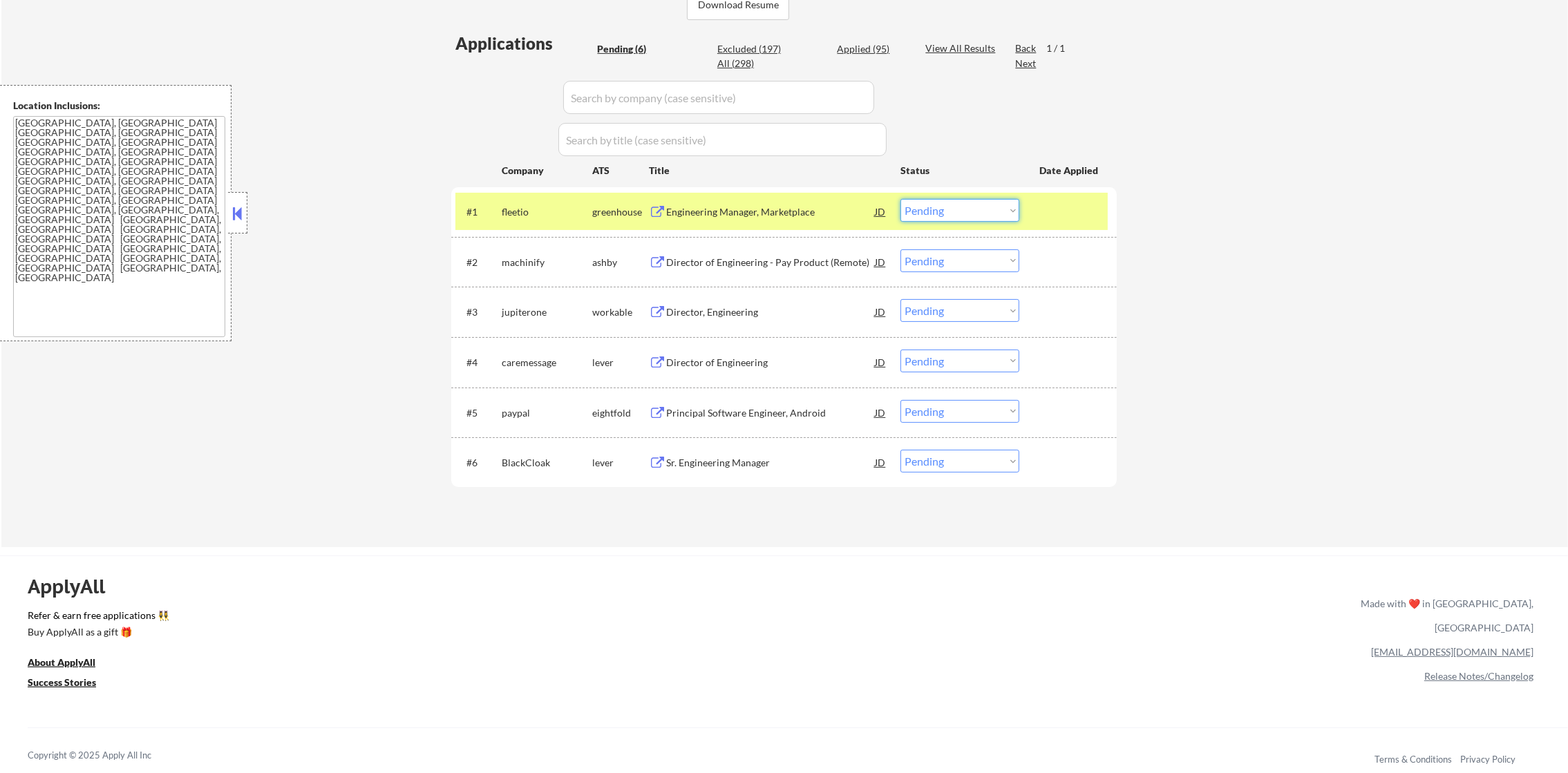
drag, startPoint x: 942, startPoint y: 208, endPoint x: 939, endPoint y: 222, distance: 14.3
click at [942, 214] on select "Choose an option... Pending Applied Excluded (Questions) Excluded (Expired) Exc…" at bounding box center [959, 210] width 119 height 23
click at [900, 199] on select "Choose an option... Pending Applied Excluded (Questions) Excluded (Expired) Exc…" at bounding box center [959, 210] width 119 height 23
click at [495, 218] on div "#1 fleetio greenhouse Engineering Manager, Marketplace JD Choose an option... P…" at bounding box center [781, 212] width 652 height 37
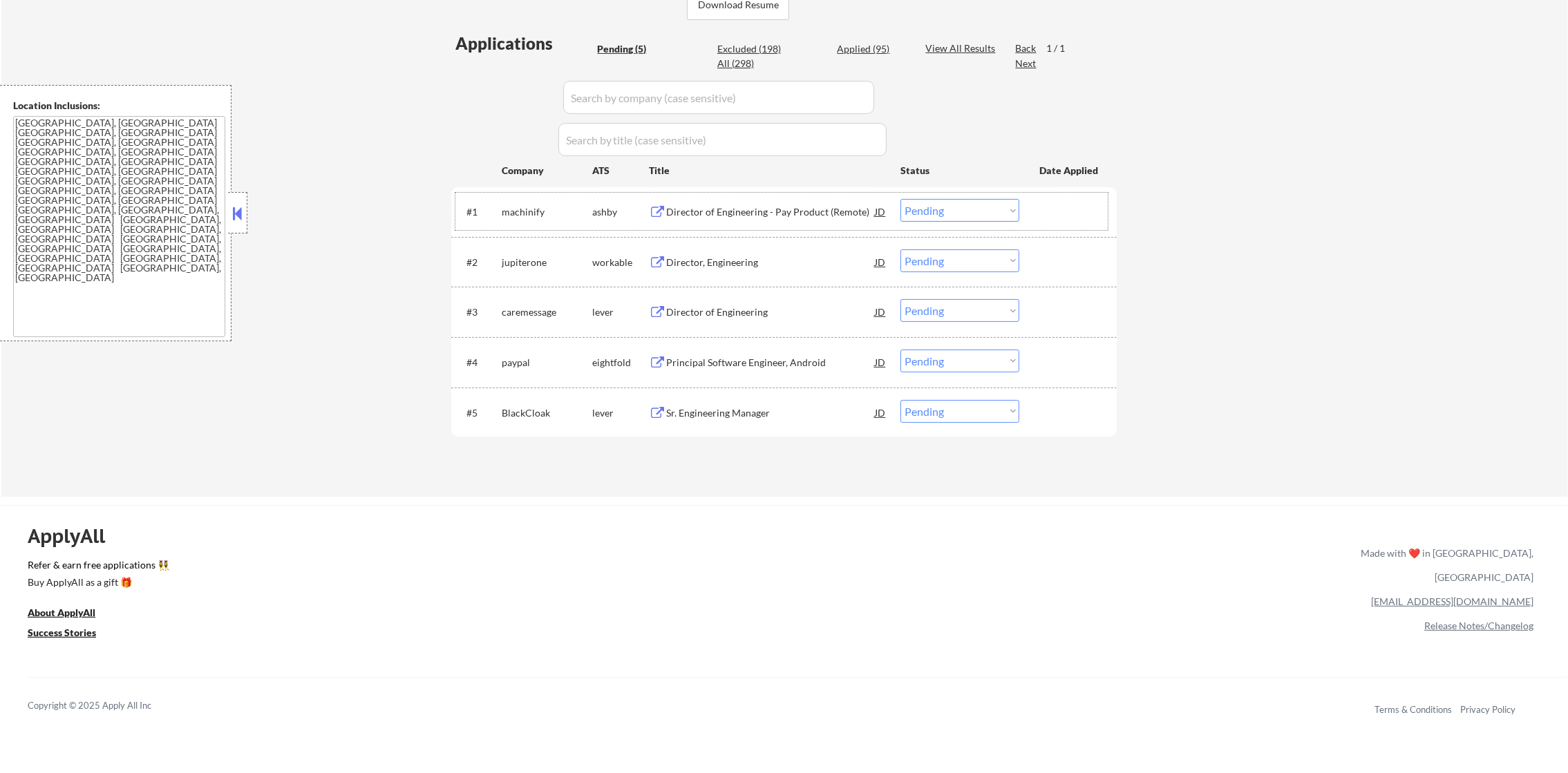
click at [736, 206] on div "Director of Engineering - Pay Product (Remote)" at bounding box center [770, 212] width 209 height 14
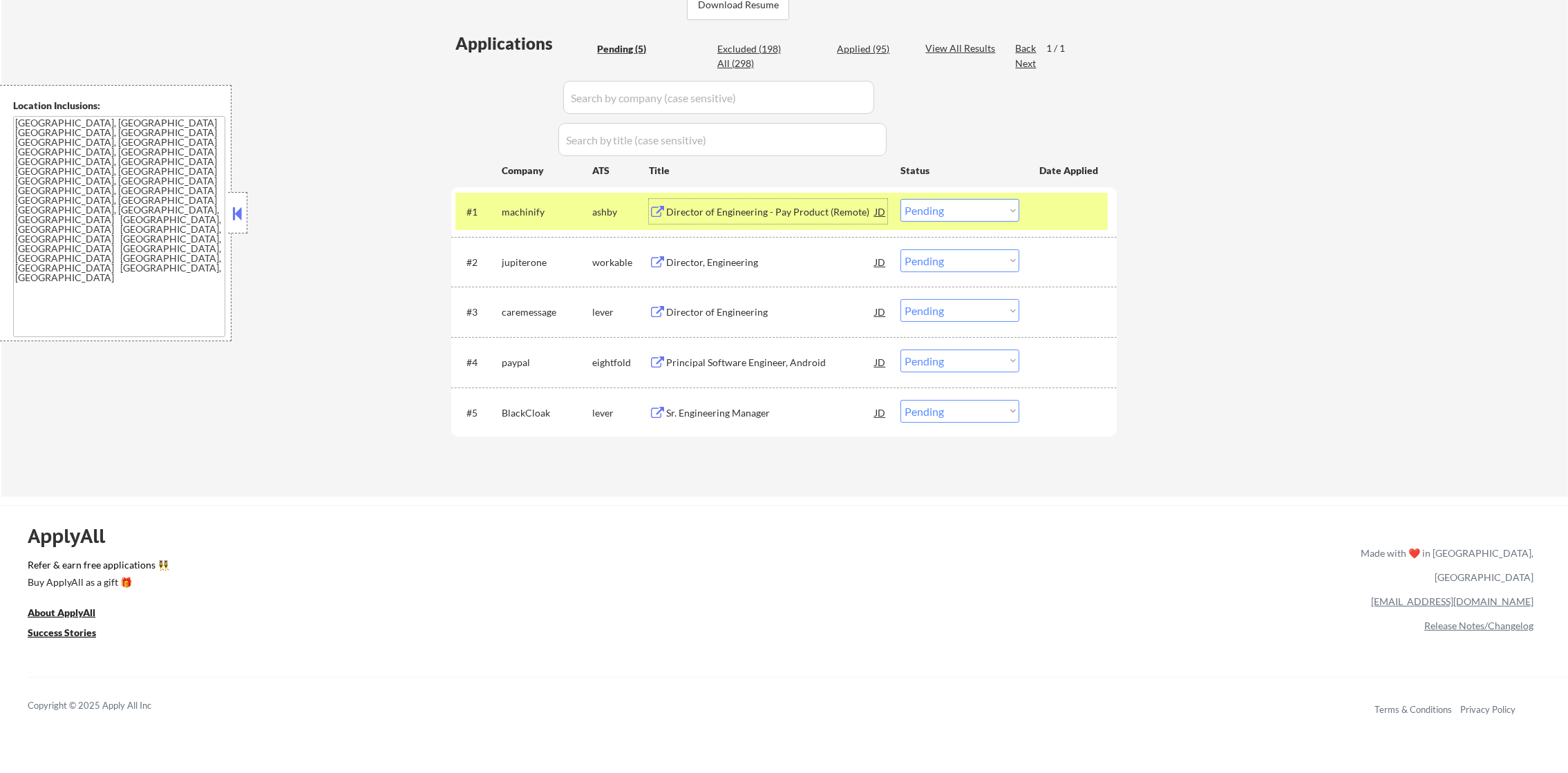
click at [950, 210] on select "Choose an option... Pending Applied Excluded (Questions) Excluded (Expired) Exc…" at bounding box center [959, 210] width 119 height 23
click at [900, 199] on select "Choose an option... Pending Applied Excluded (Questions) Excluded (Expired) Exc…" at bounding box center [959, 210] width 119 height 23
click at [533, 217] on div "machinify" at bounding box center [547, 212] width 90 height 14
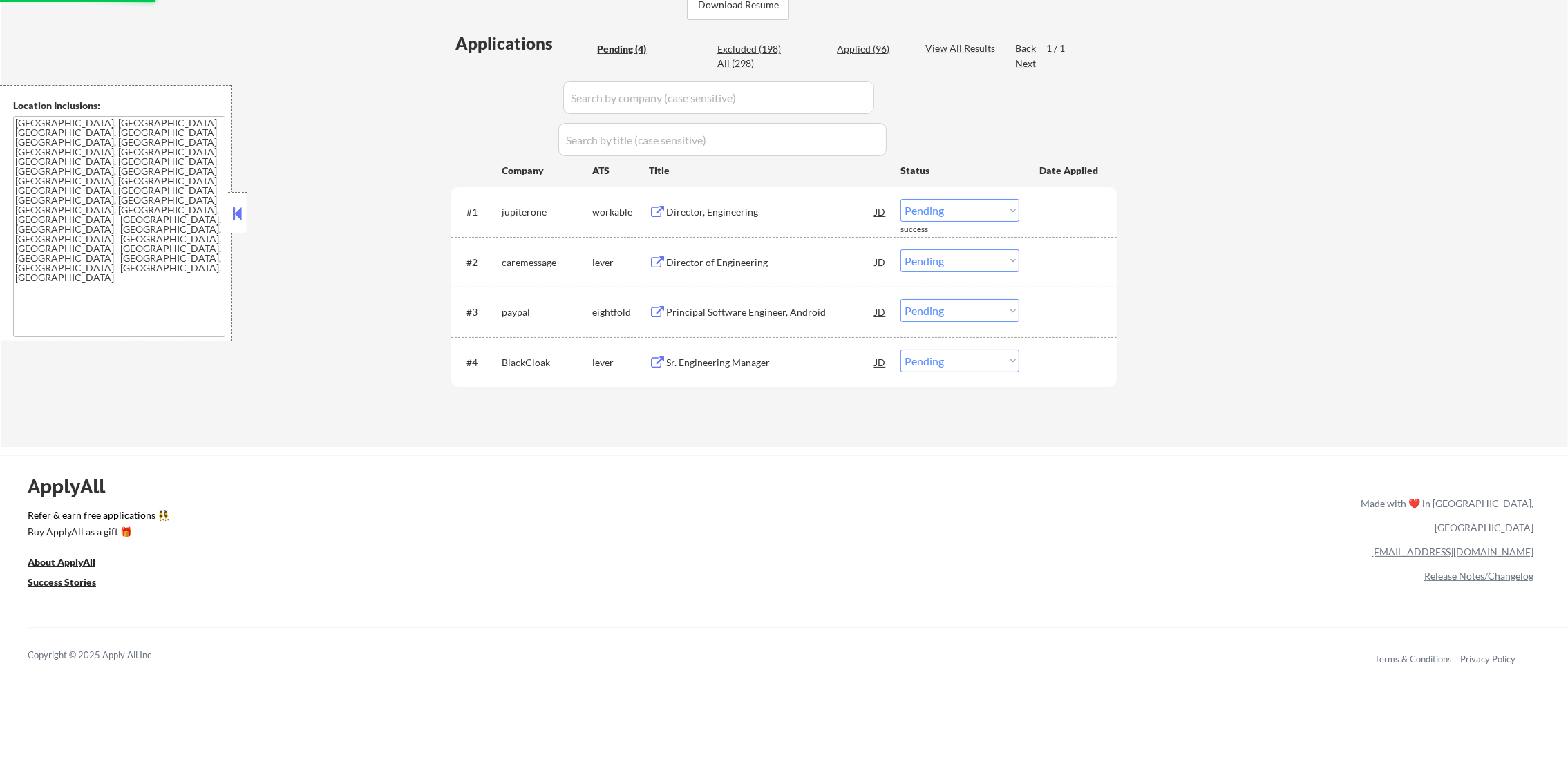
click at [703, 211] on div "Director, Engineering" at bounding box center [770, 212] width 209 height 14
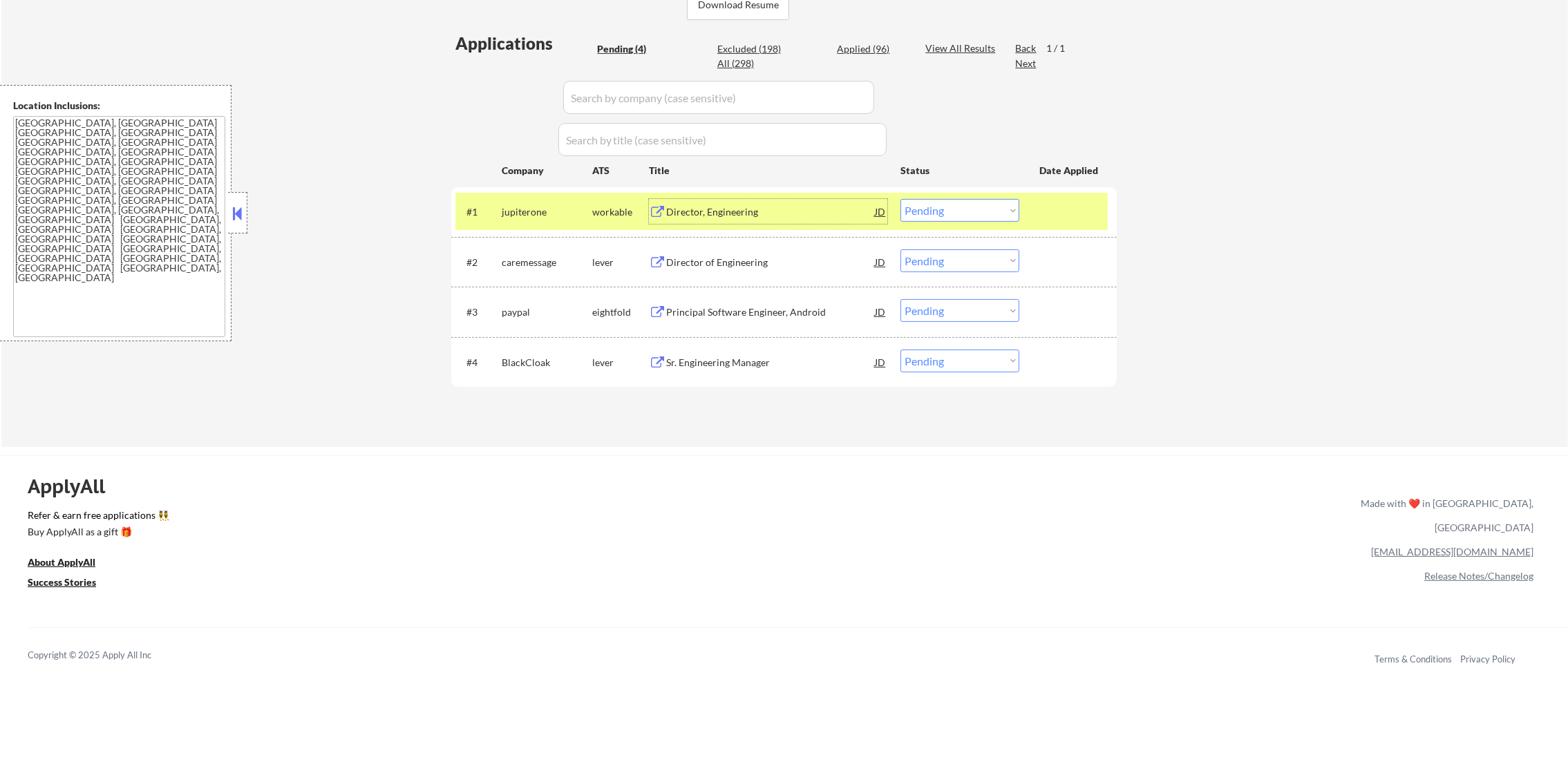
click at [948, 212] on select "Choose an option... Pending Applied Excluded (Questions) Excluded (Expired) Exc…" at bounding box center [959, 210] width 119 height 23
click at [900, 199] on select "Choose an option... Pending Applied Excluded (Questions) Excluded (Expired) Exc…" at bounding box center [959, 210] width 119 height 23
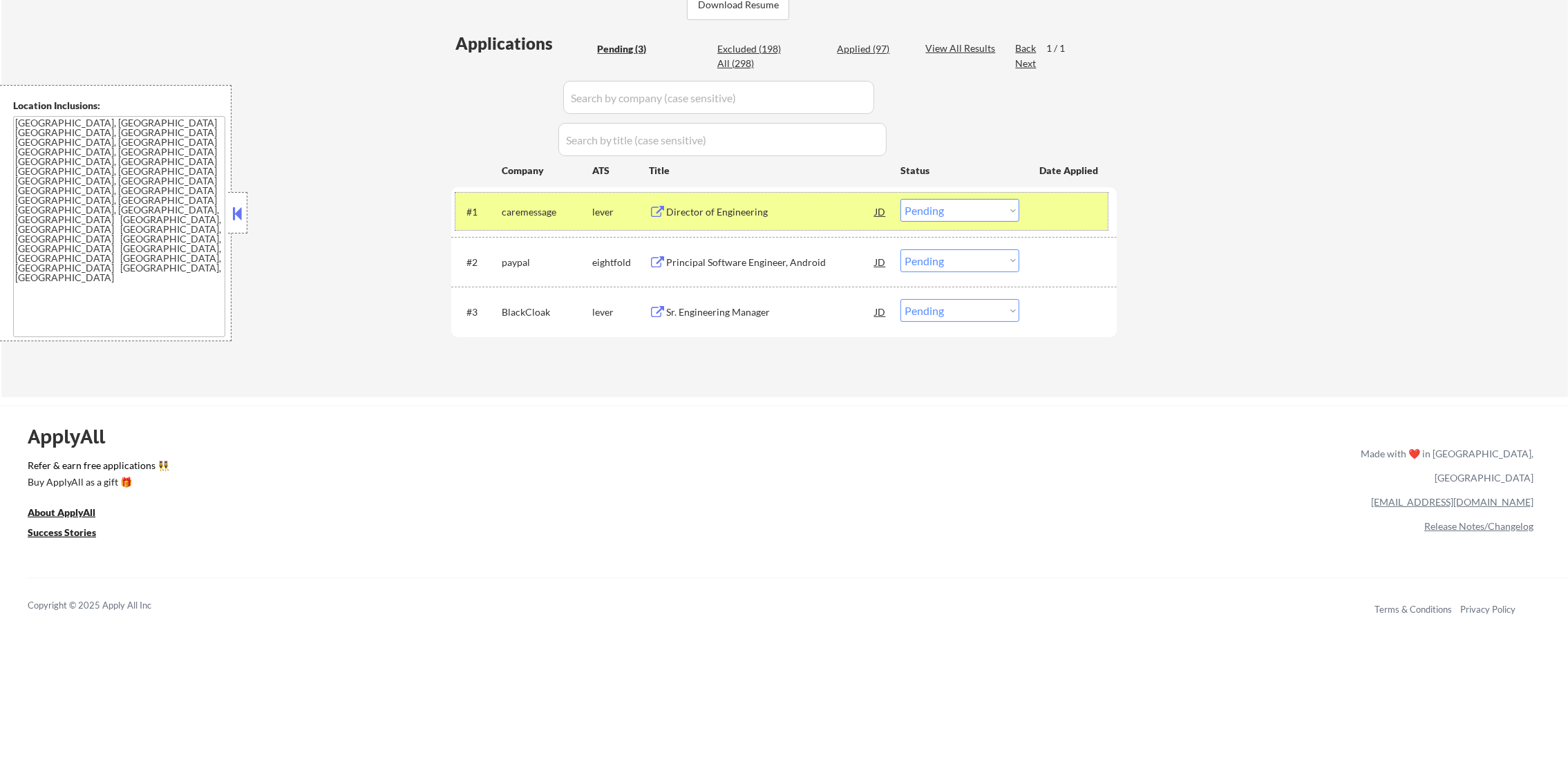
drag, startPoint x: 491, startPoint y: 198, endPoint x: 574, endPoint y: 224, distance: 87.0
click at [490, 198] on div "#1 caremessage lever Director of Engineering JD Choose an option... Pending App…" at bounding box center [781, 212] width 652 height 37
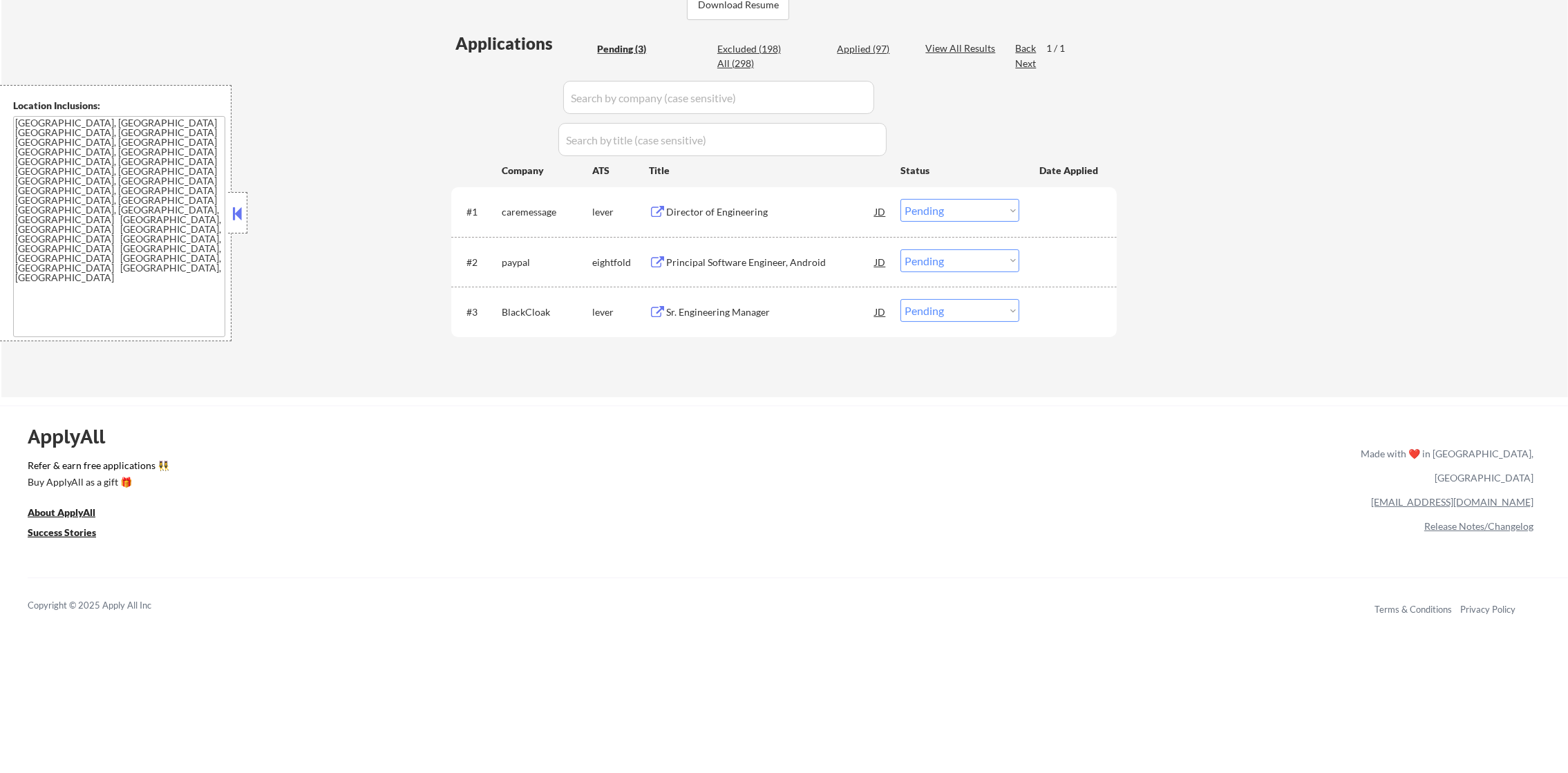
click at [748, 208] on div "Director of Engineering" at bounding box center [770, 212] width 209 height 14
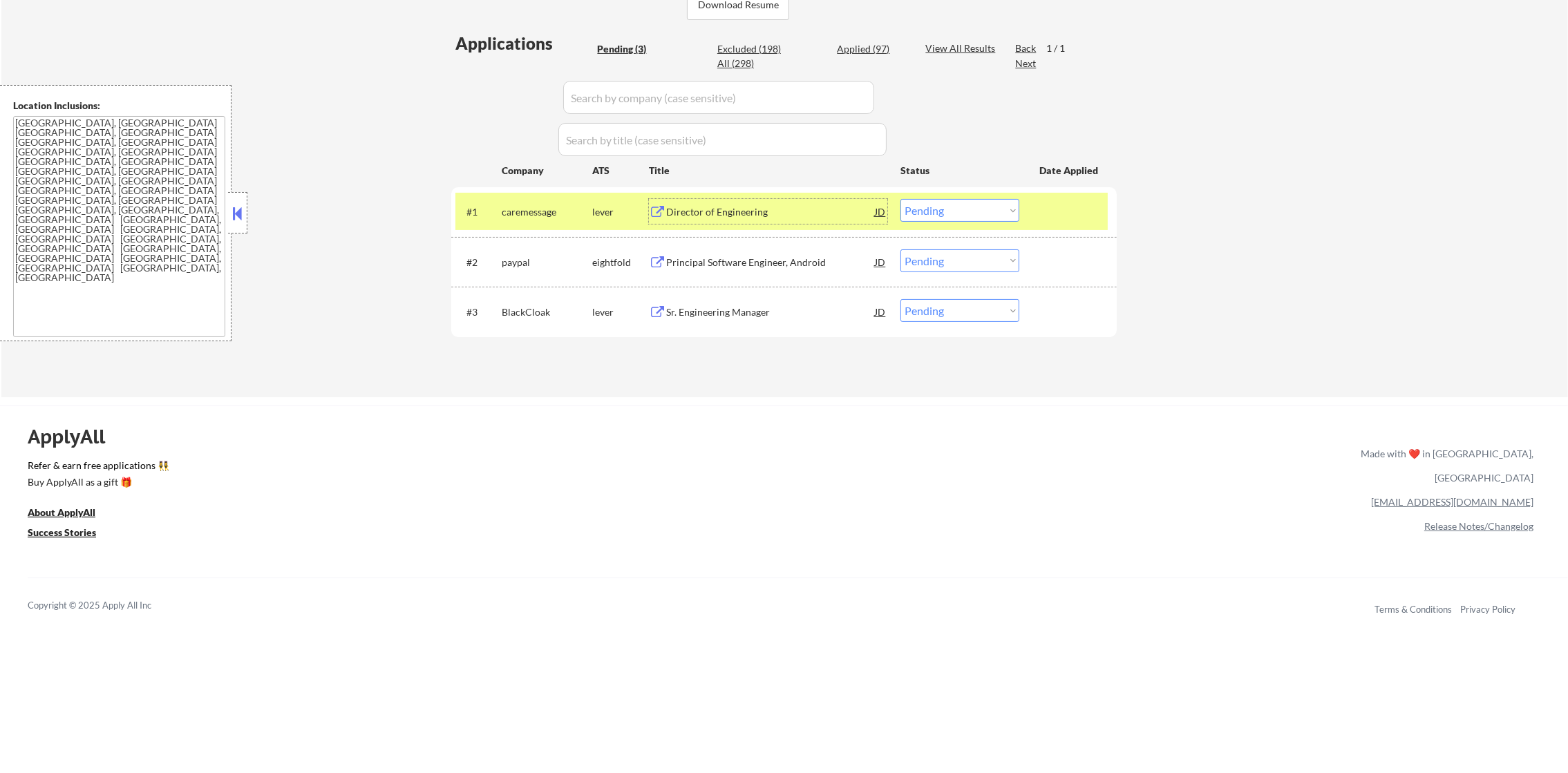
click at [954, 228] on div "#1 caremessage lever Director of Engineering JD Choose an option... Pending App…" at bounding box center [781, 212] width 652 height 37
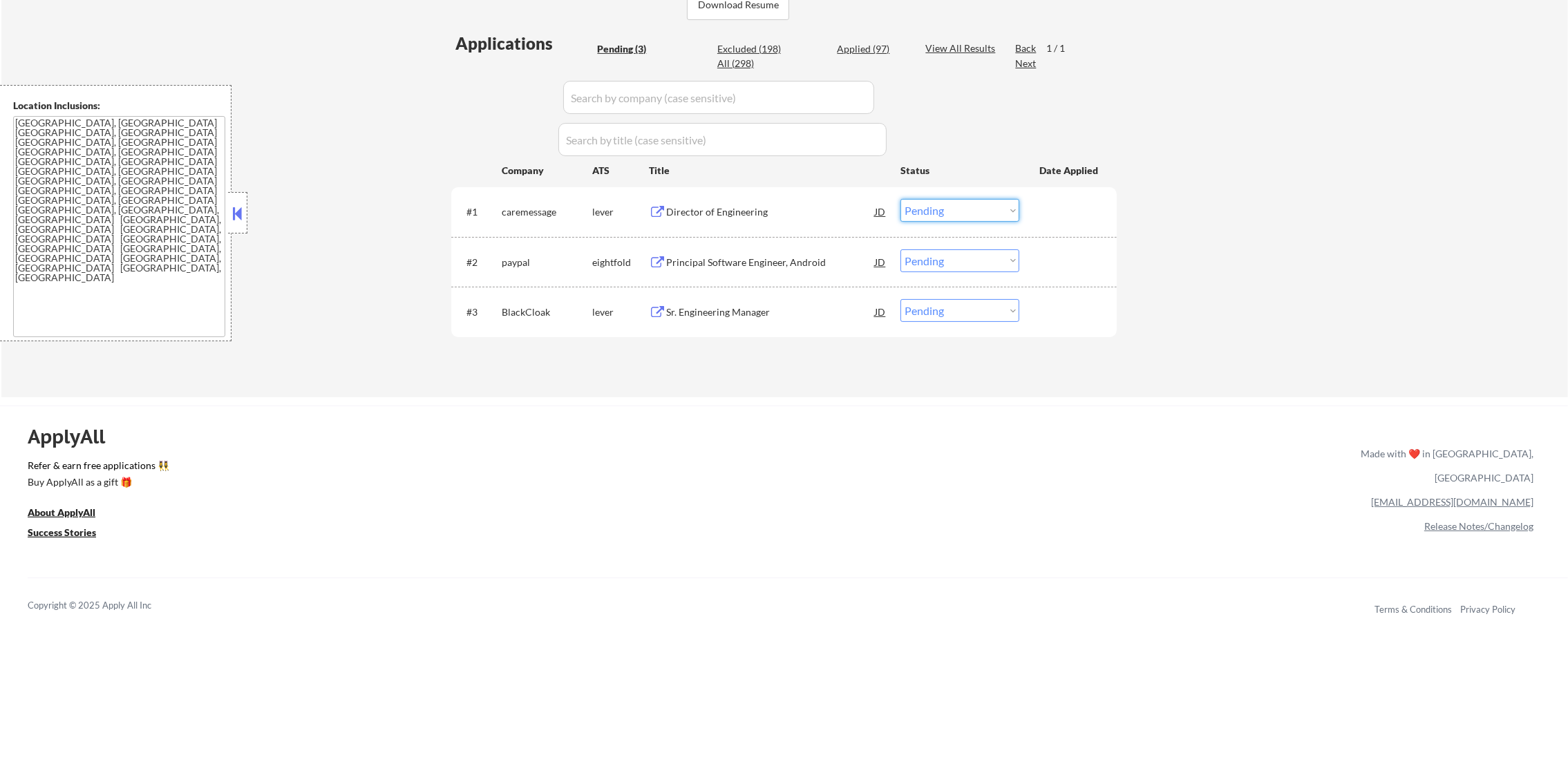
click at [958, 214] on select "Choose an option... Pending Applied Excluded (Questions) Excluded (Expired) Exc…" at bounding box center [959, 210] width 119 height 23
click at [900, 199] on select "Choose an option... Pending Applied Excluded (Questions) Excluded (Expired) Exc…" at bounding box center [959, 210] width 119 height 23
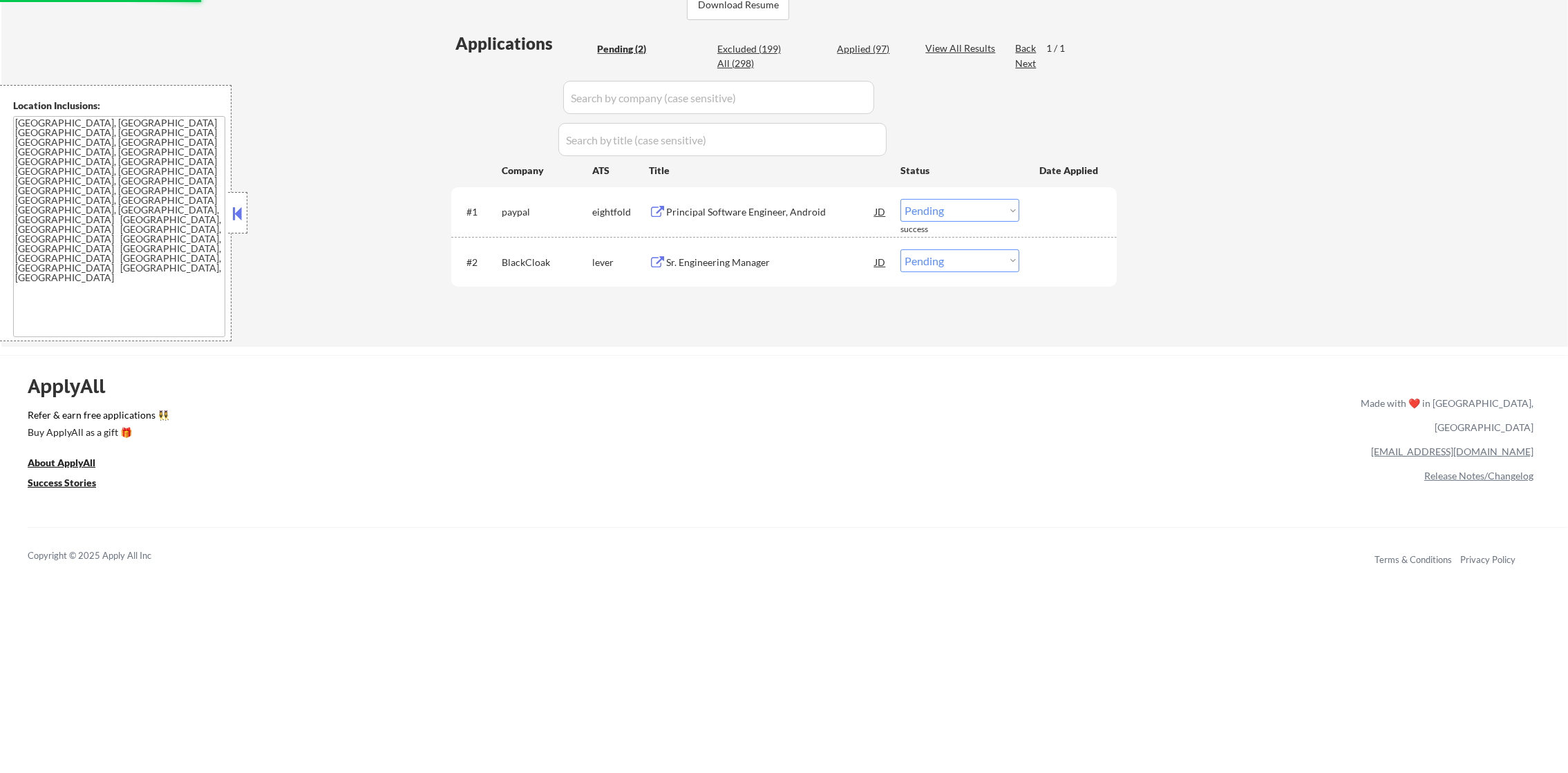
click at [732, 193] on div "#1 paypal eightfold Principal Software Engineer, Android JD Choose an option...…" at bounding box center [781, 212] width 652 height 37
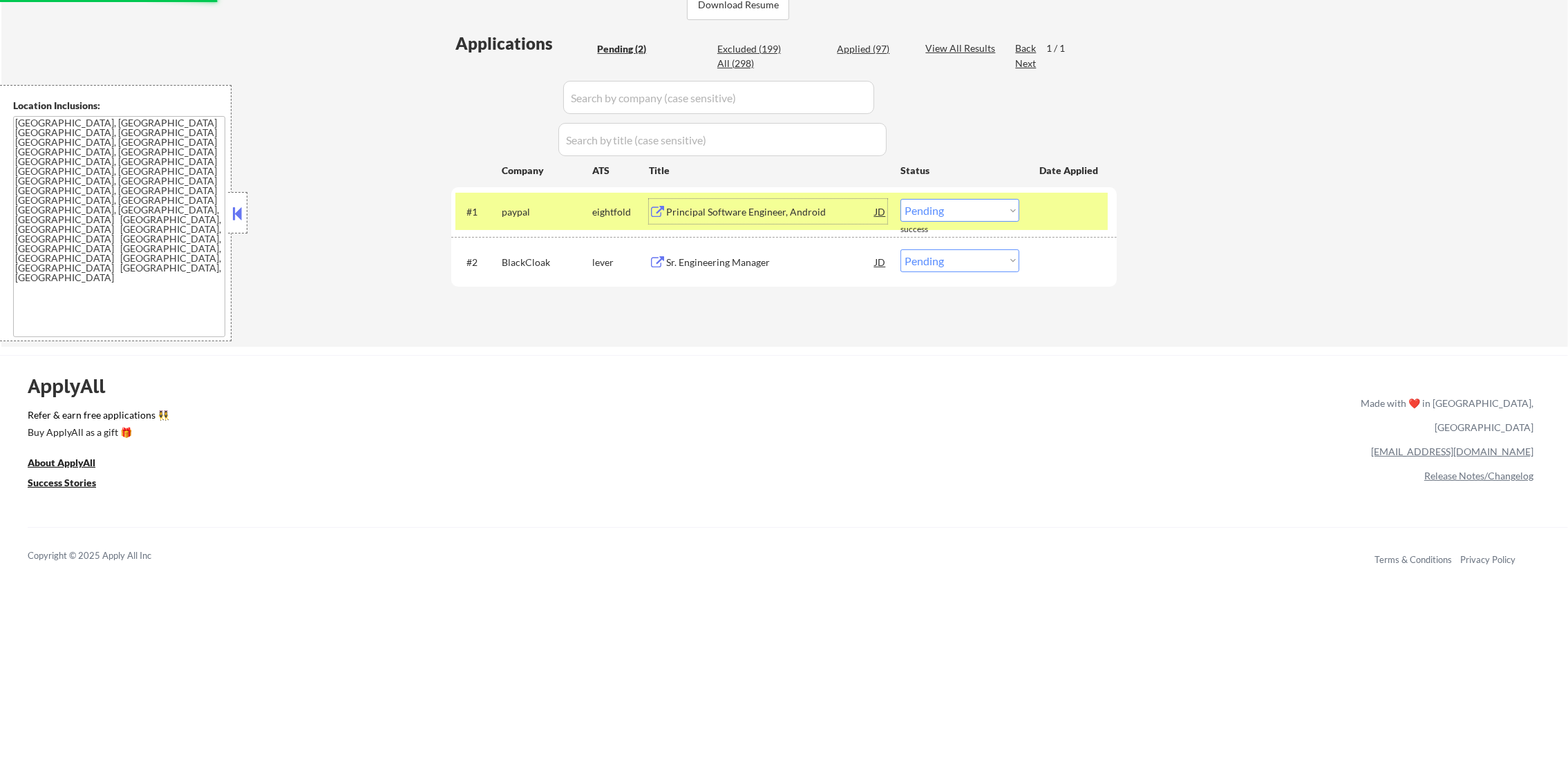
click at [731, 201] on div "Principal Software Engineer, Android" at bounding box center [770, 211] width 209 height 25
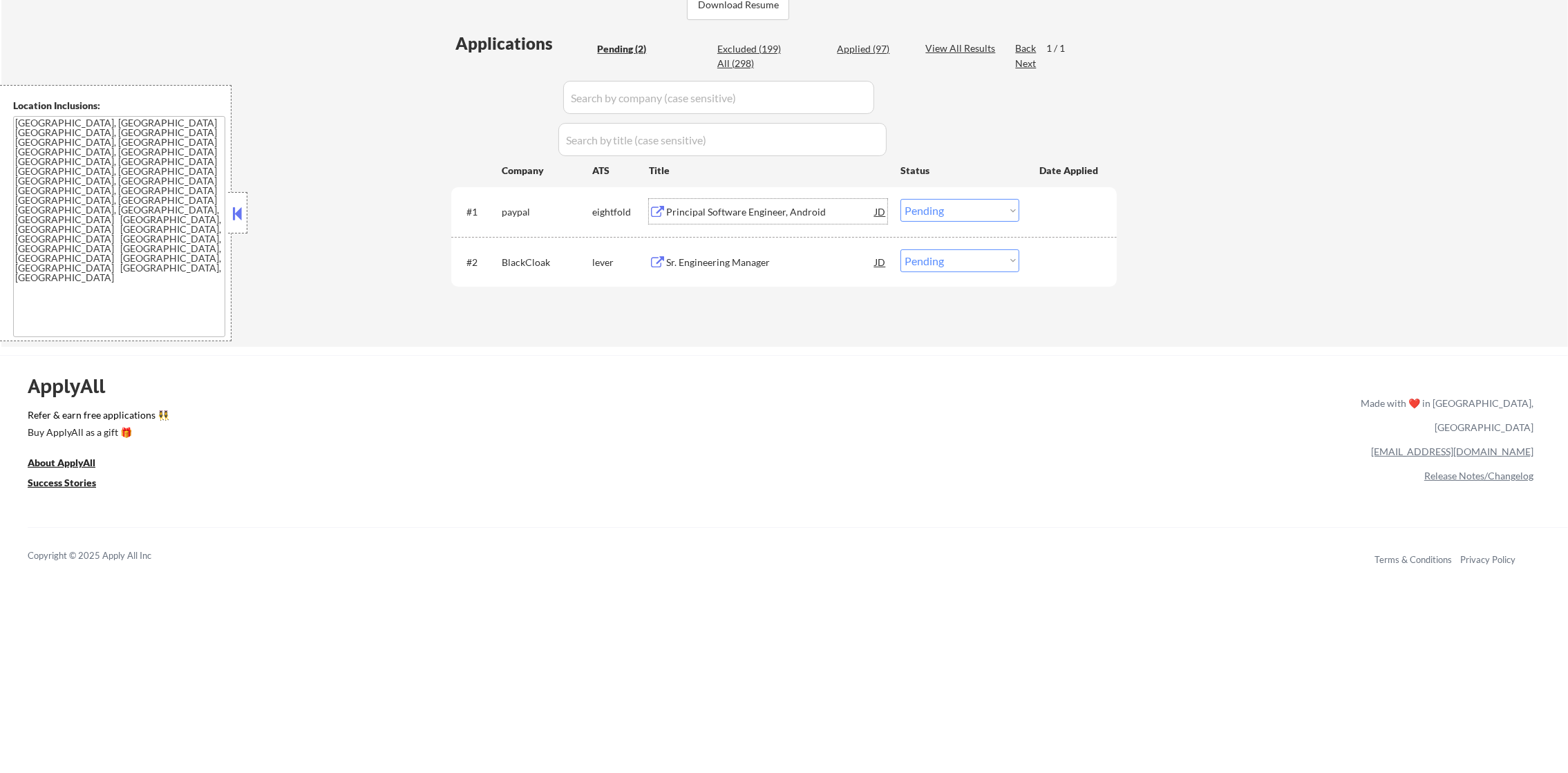
click at [921, 214] on select "Choose an option... Pending Applied Excluded (Questions) Excluded (Expired) Exc…" at bounding box center [959, 210] width 119 height 23
click at [900, 199] on select "Choose an option... Pending Applied Excluded (Questions) Excluded (Expired) Exc…" at bounding box center [959, 210] width 119 height 23
click at [768, 262] on div "Applications Pending (2) Excluded (199) Applied (97) All (298) View All Results…" at bounding box center [784, 176] width 665 height 288
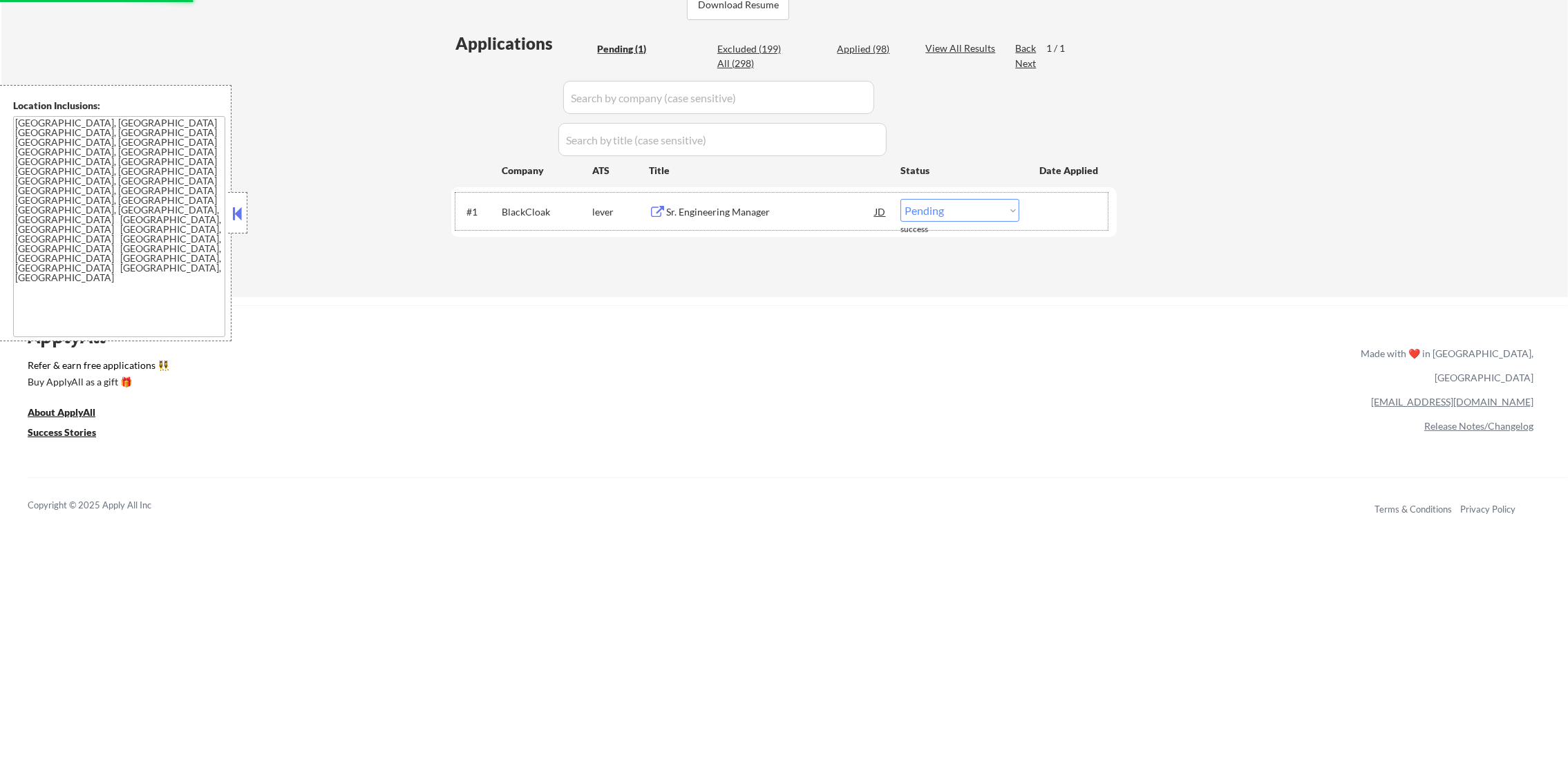
click at [776, 229] on div "#1 BlackCloak lever Sr. Engineering Manager JD Choose an option... Pending Appl…" at bounding box center [781, 212] width 652 height 37
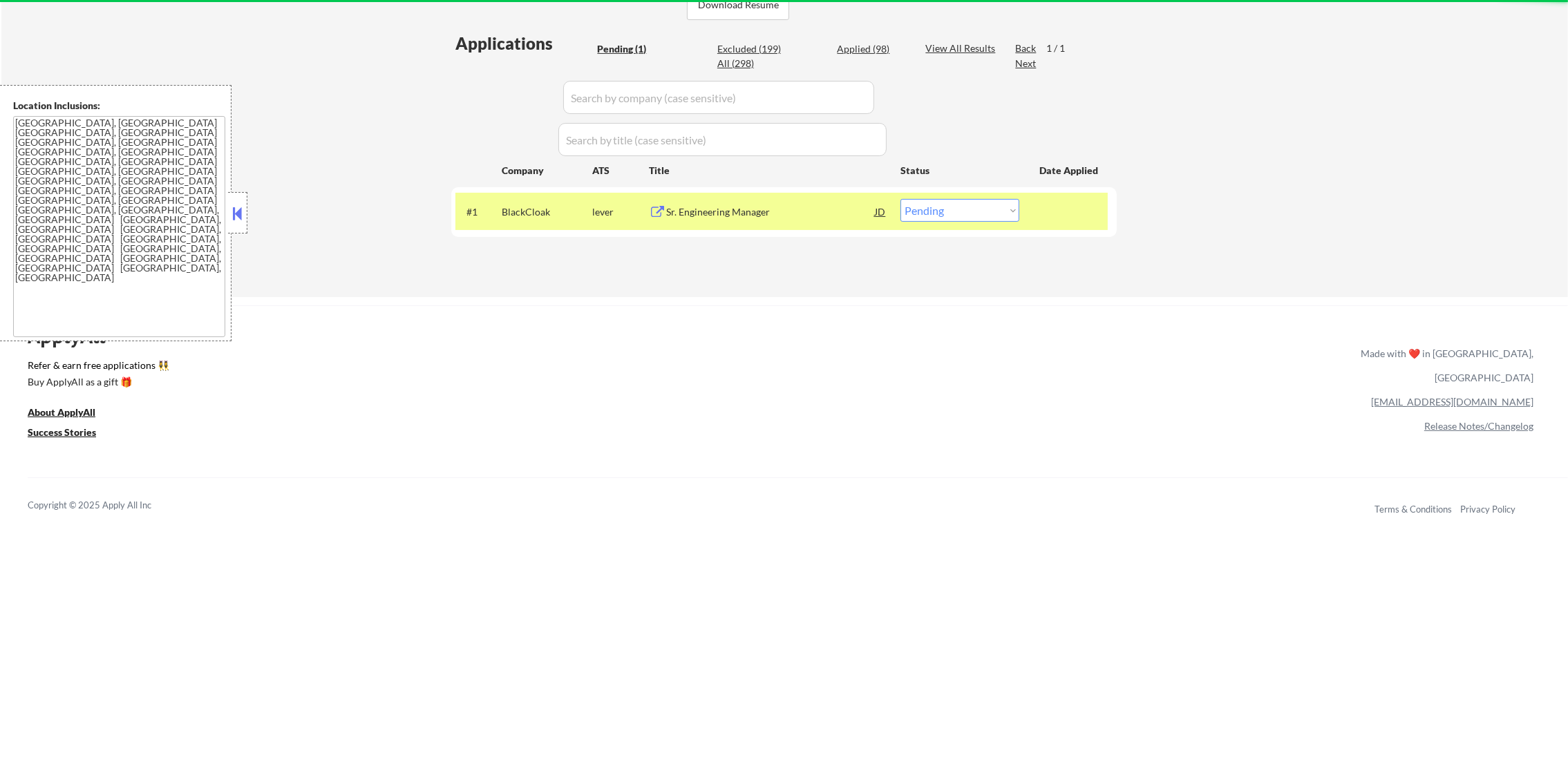
click at [778, 199] on div "Sr. Engineering Manager" at bounding box center [770, 211] width 209 height 25
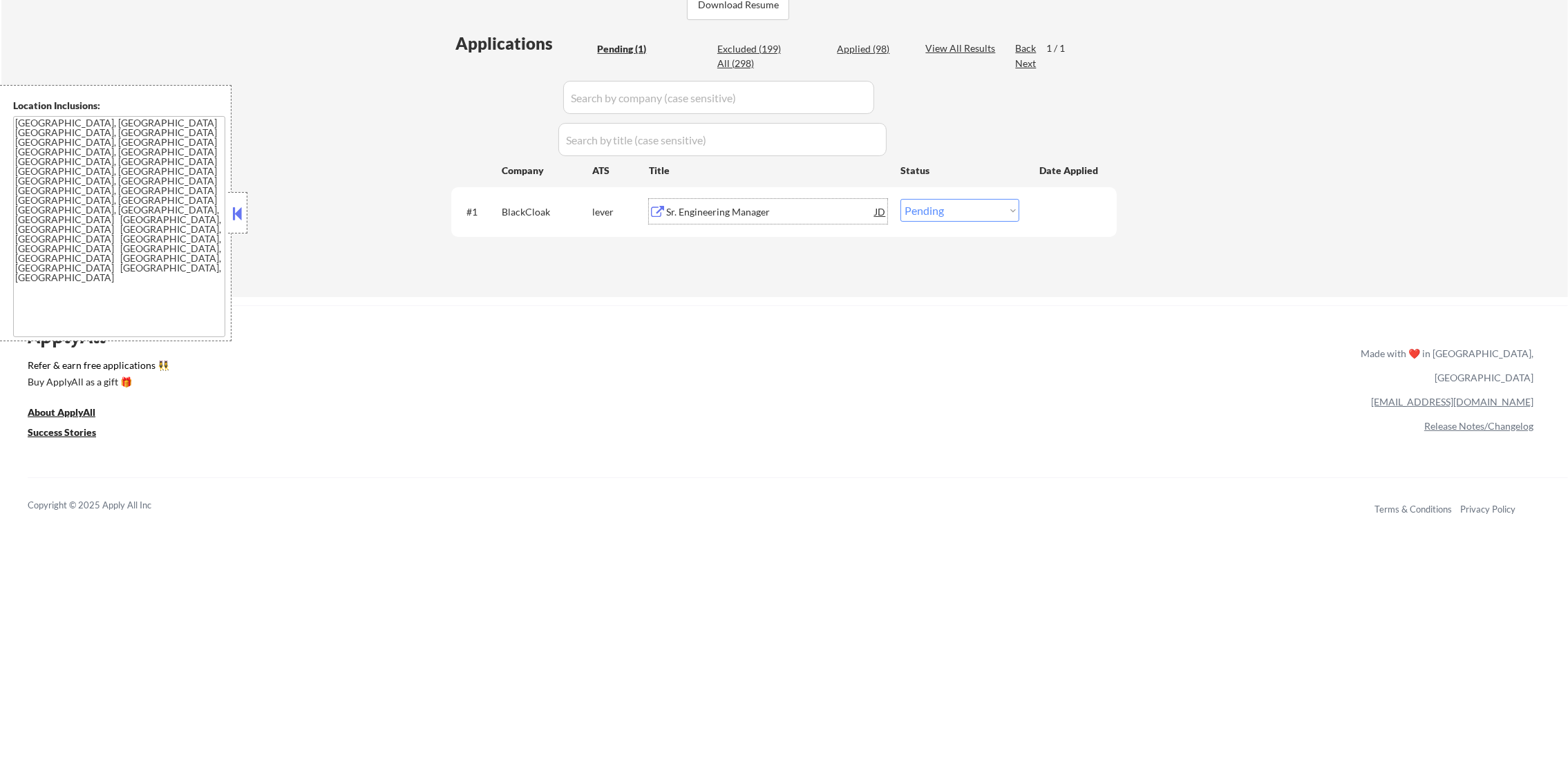
click at [969, 223] on div "#1 BlackCloak lever Sr. Engineering Manager JD Choose an option... Pending Appl…" at bounding box center [781, 212] width 652 height 37
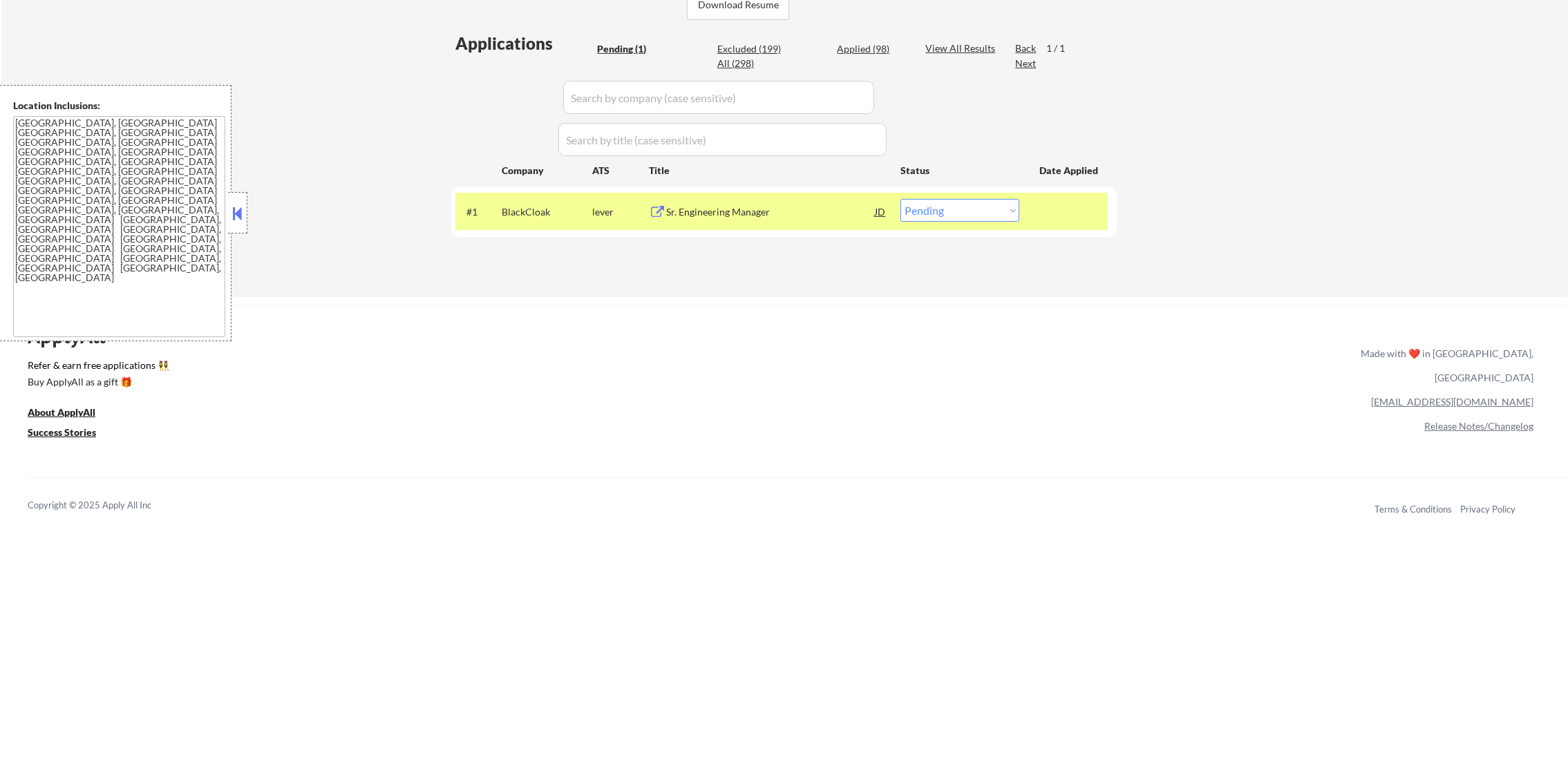
drag, startPoint x: 963, startPoint y: 206, endPoint x: 960, endPoint y: 220, distance: 14.3
click at [963, 206] on select "Choose an option... Pending Applied Excluded (Questions) Excluded (Expired) Exc…" at bounding box center [959, 210] width 119 height 23
select select ""excluded__salary_""
click at [900, 199] on select "Choose an option... Pending Applied Excluded (Questions) Excluded (Expired) Exc…" at bounding box center [959, 210] width 119 height 23
click at [521, 177] on div "Company" at bounding box center [547, 171] width 90 height 14
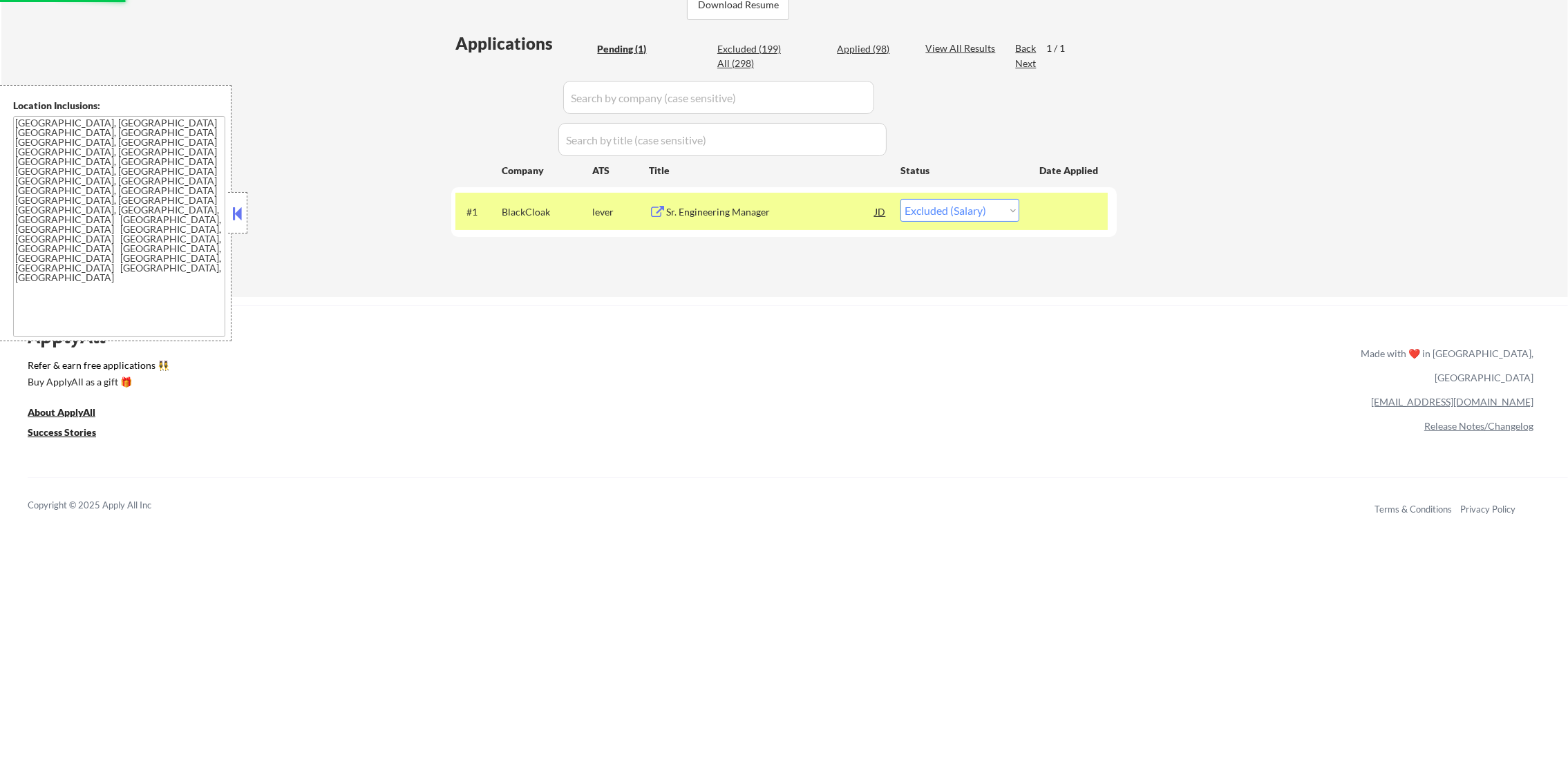
click at [515, 205] on div "BlackCloak" at bounding box center [547, 212] width 90 height 14
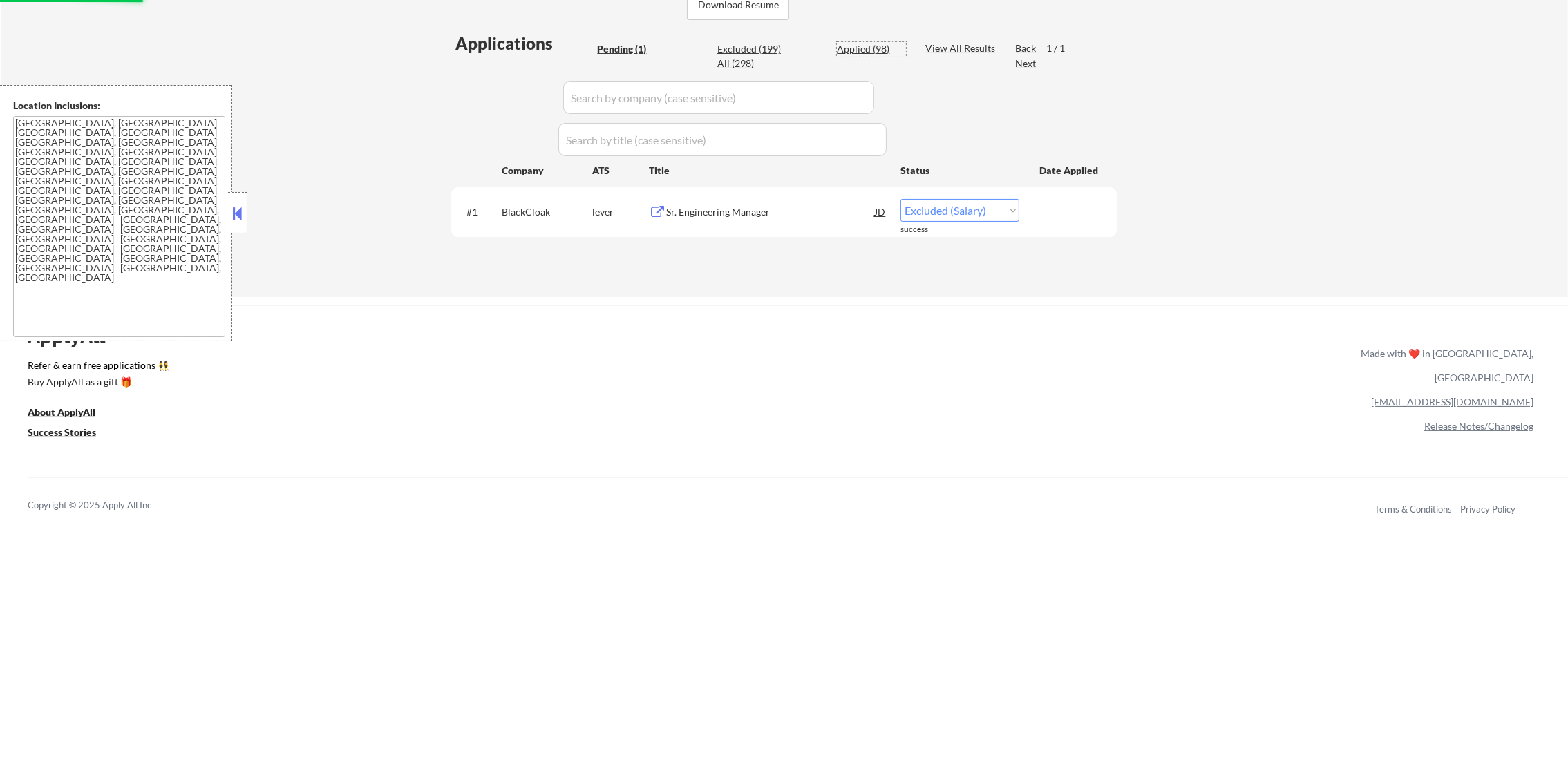
click at [872, 42] on div "Applied (98)" at bounding box center [871, 49] width 69 height 14
click at [872, 47] on div "Applied (98)" at bounding box center [871, 49] width 69 height 14
select select ""applied""
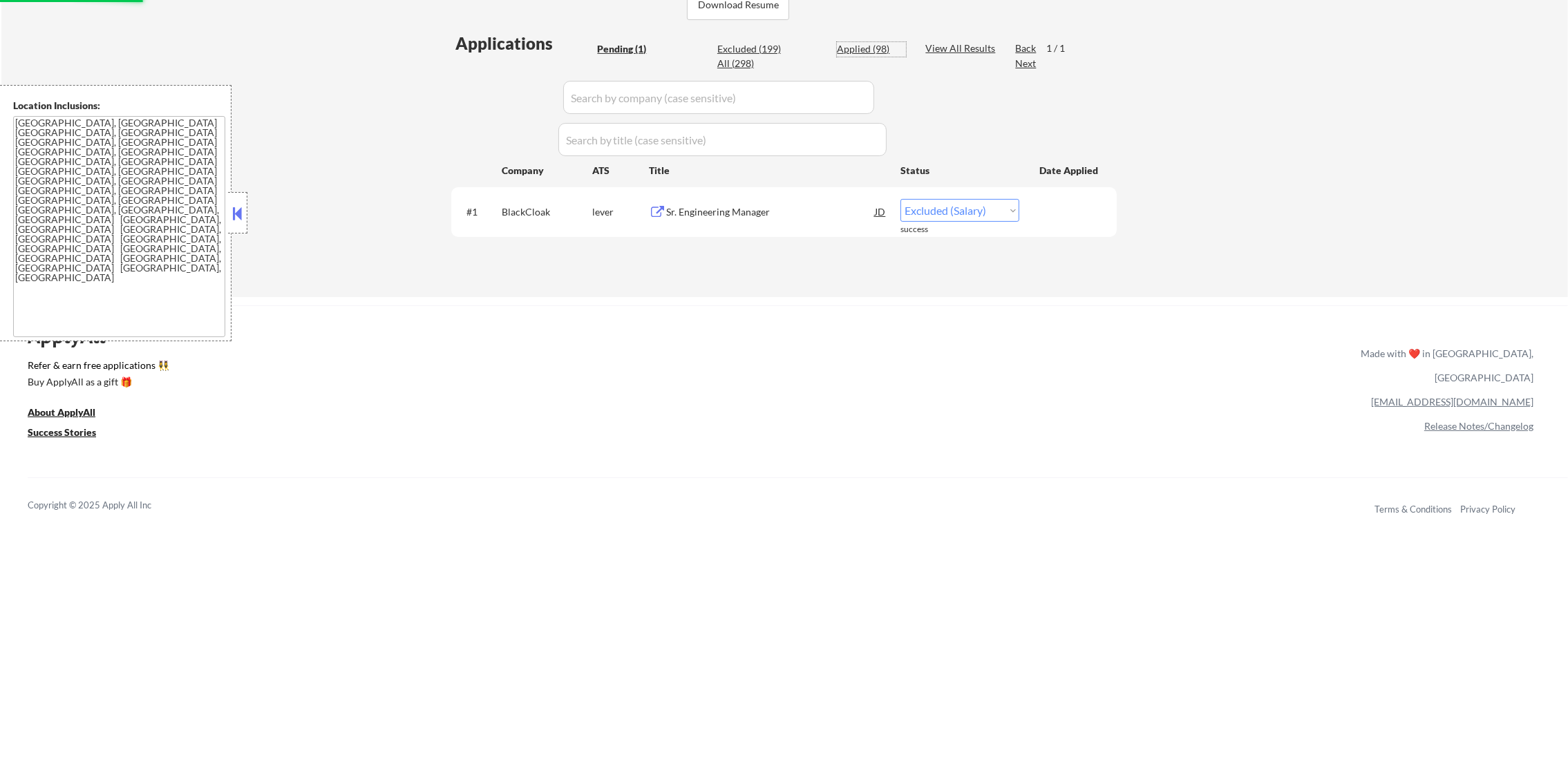
select select ""applied""
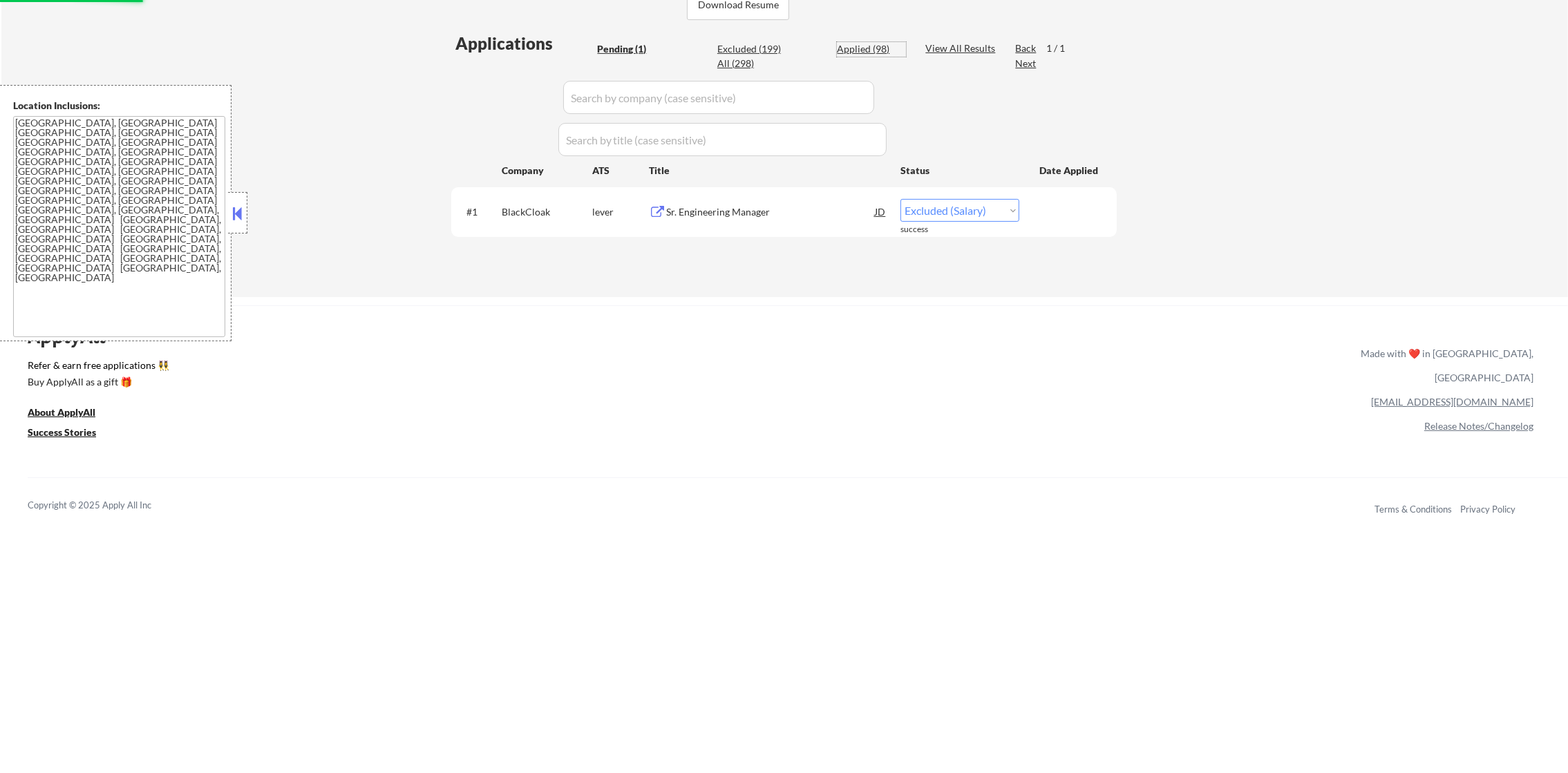
select select ""applied""
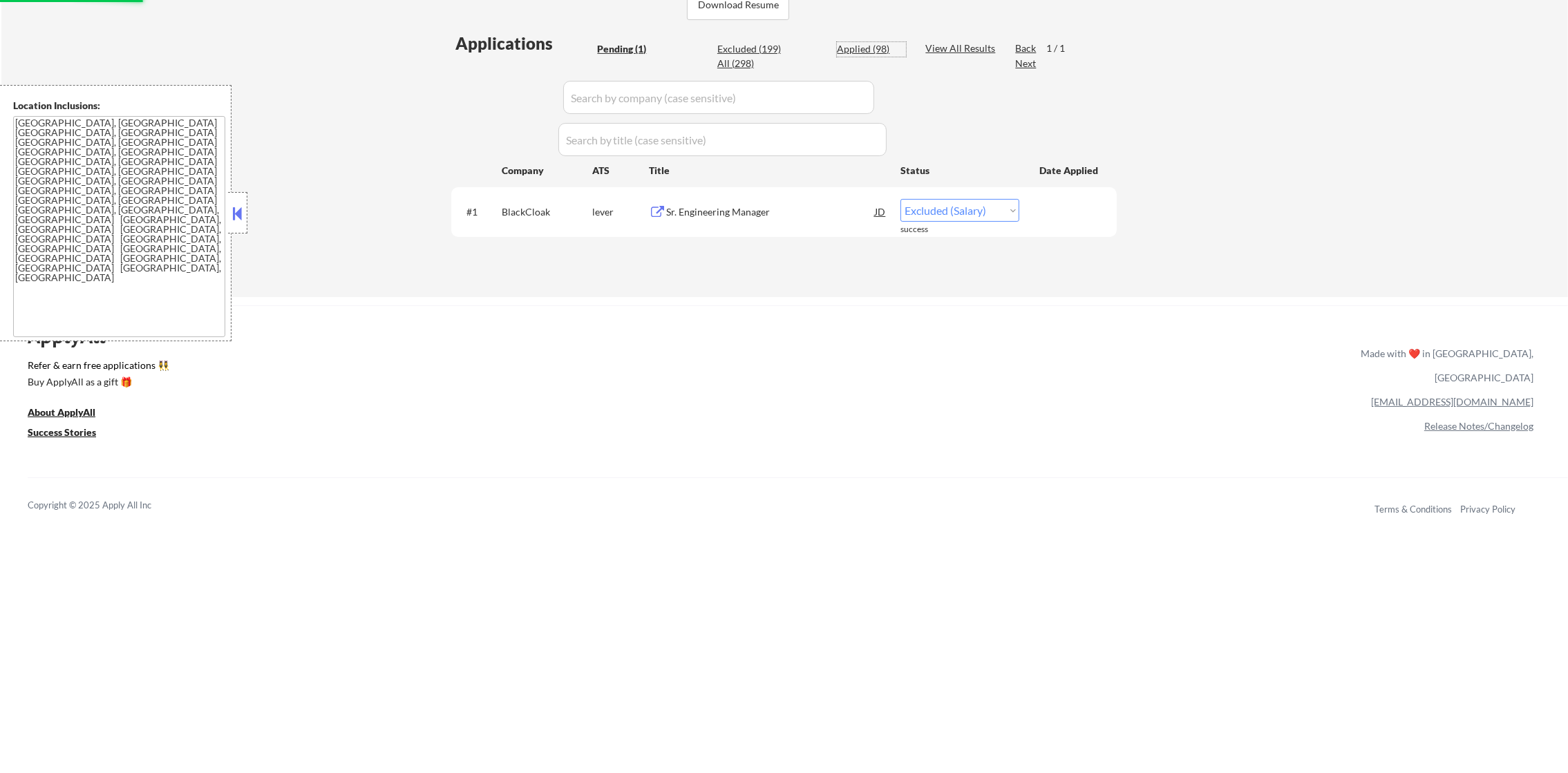
select select ""applied""
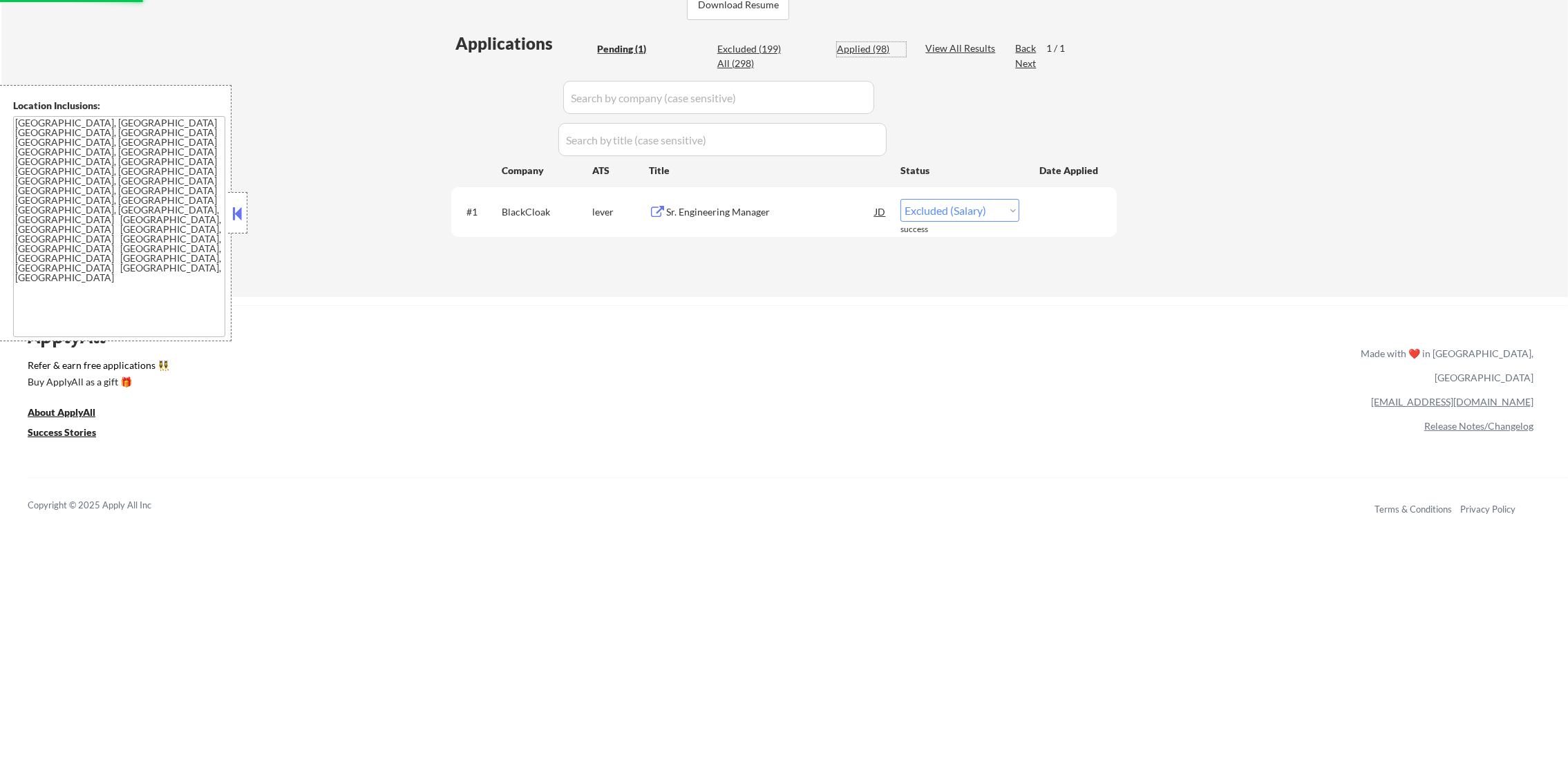
select select ""applied""
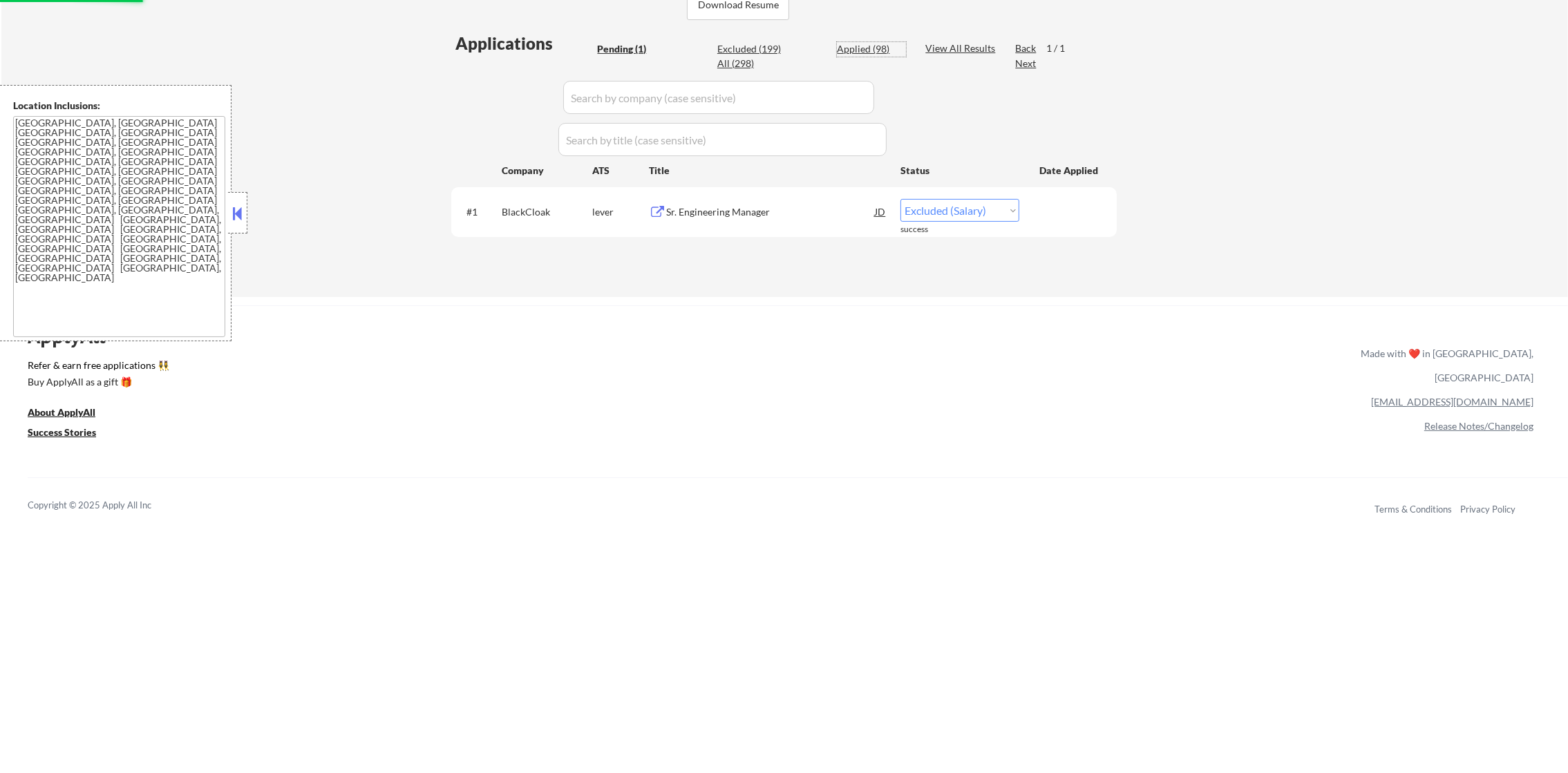
select select ""applied""
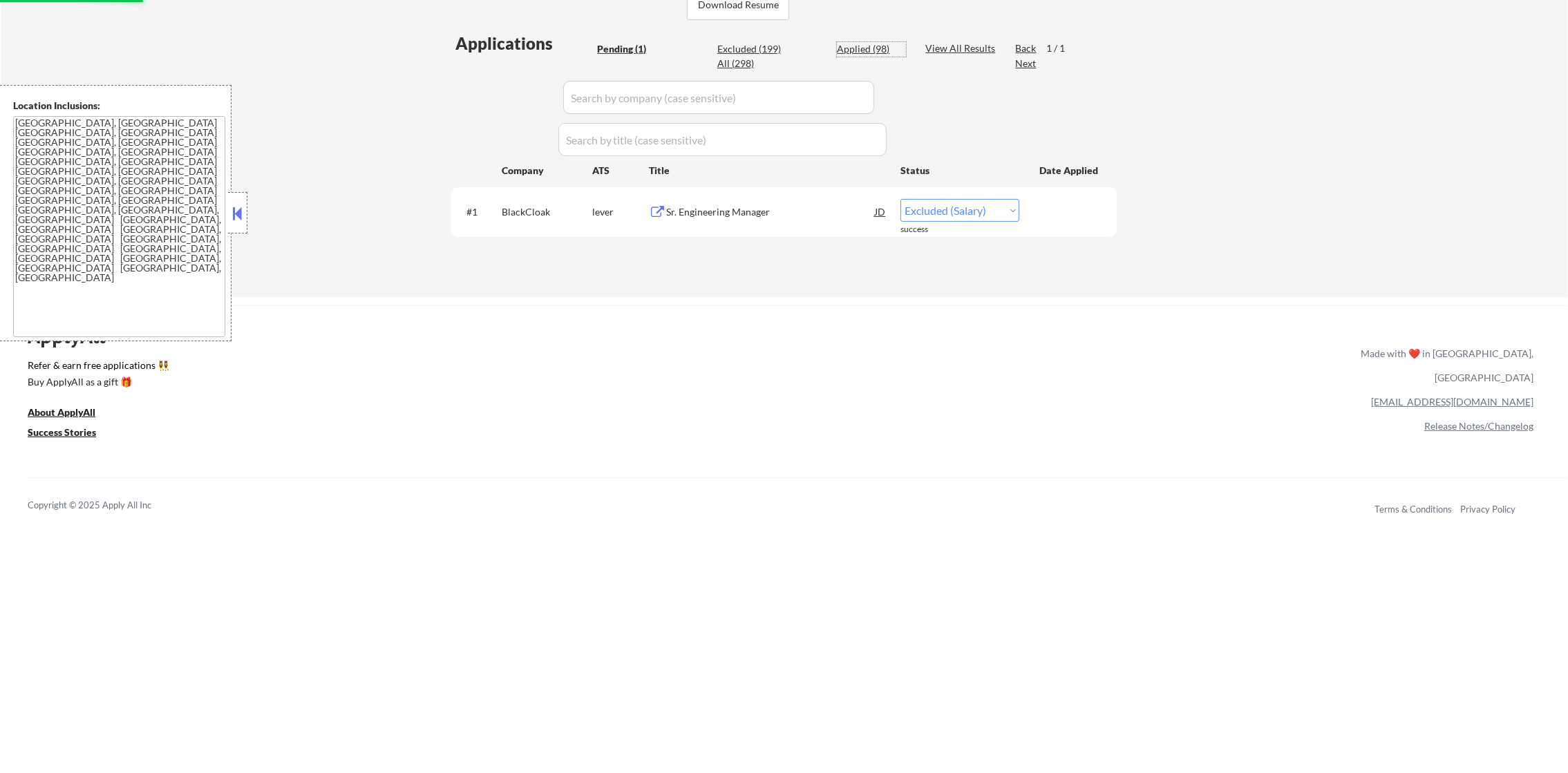
select select ""applied""
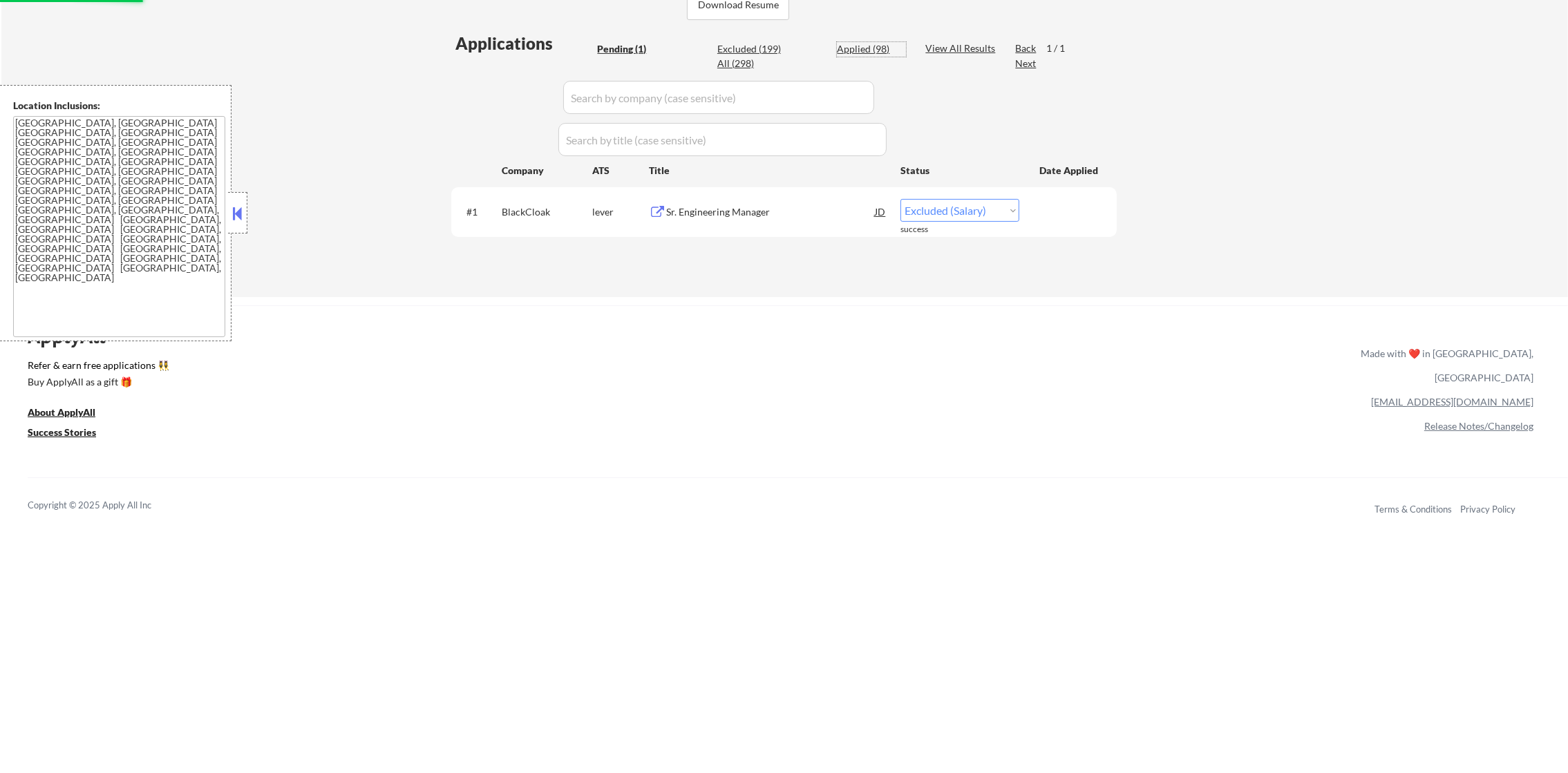
select select ""applied""
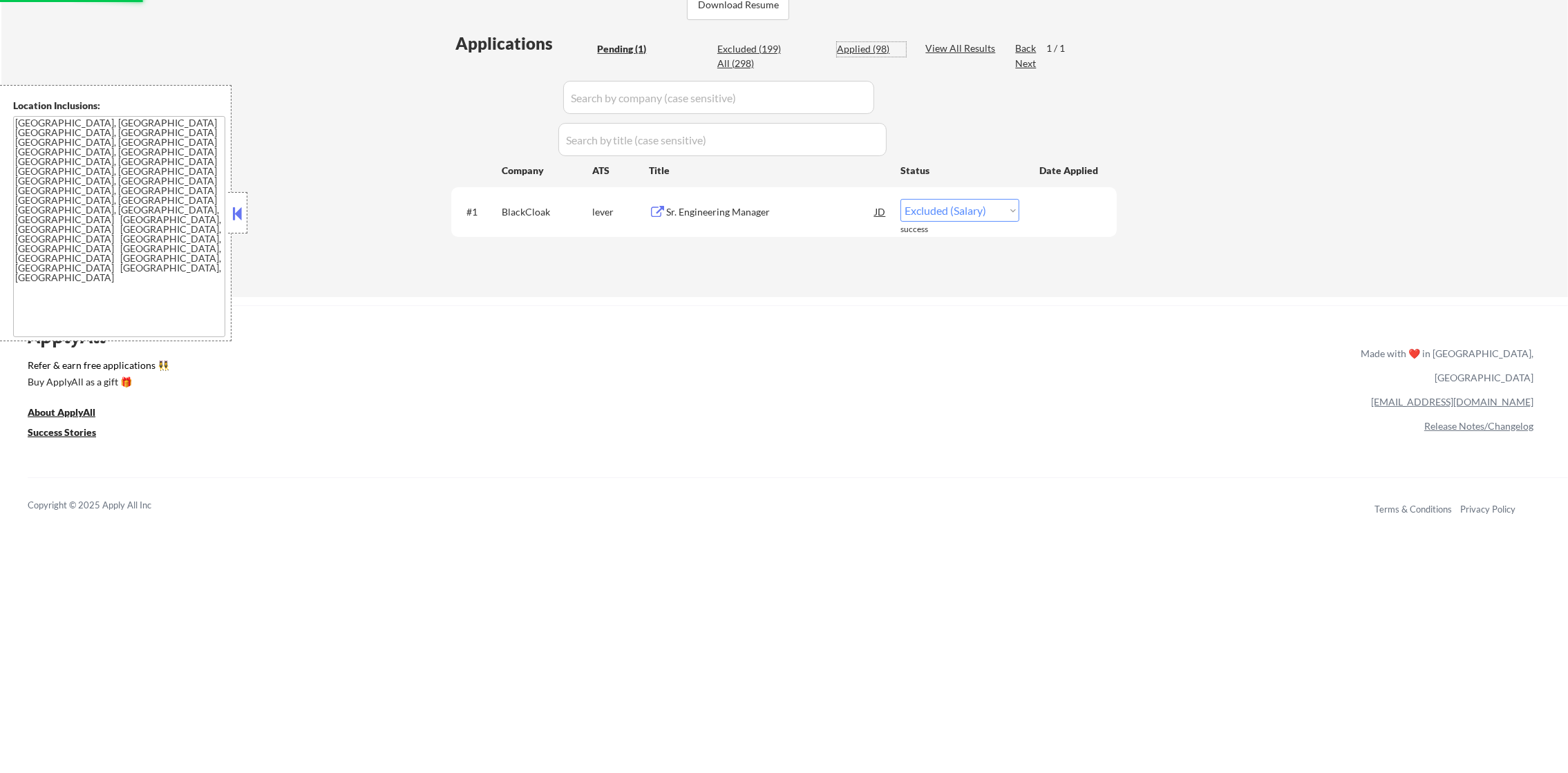
select select ""applied""
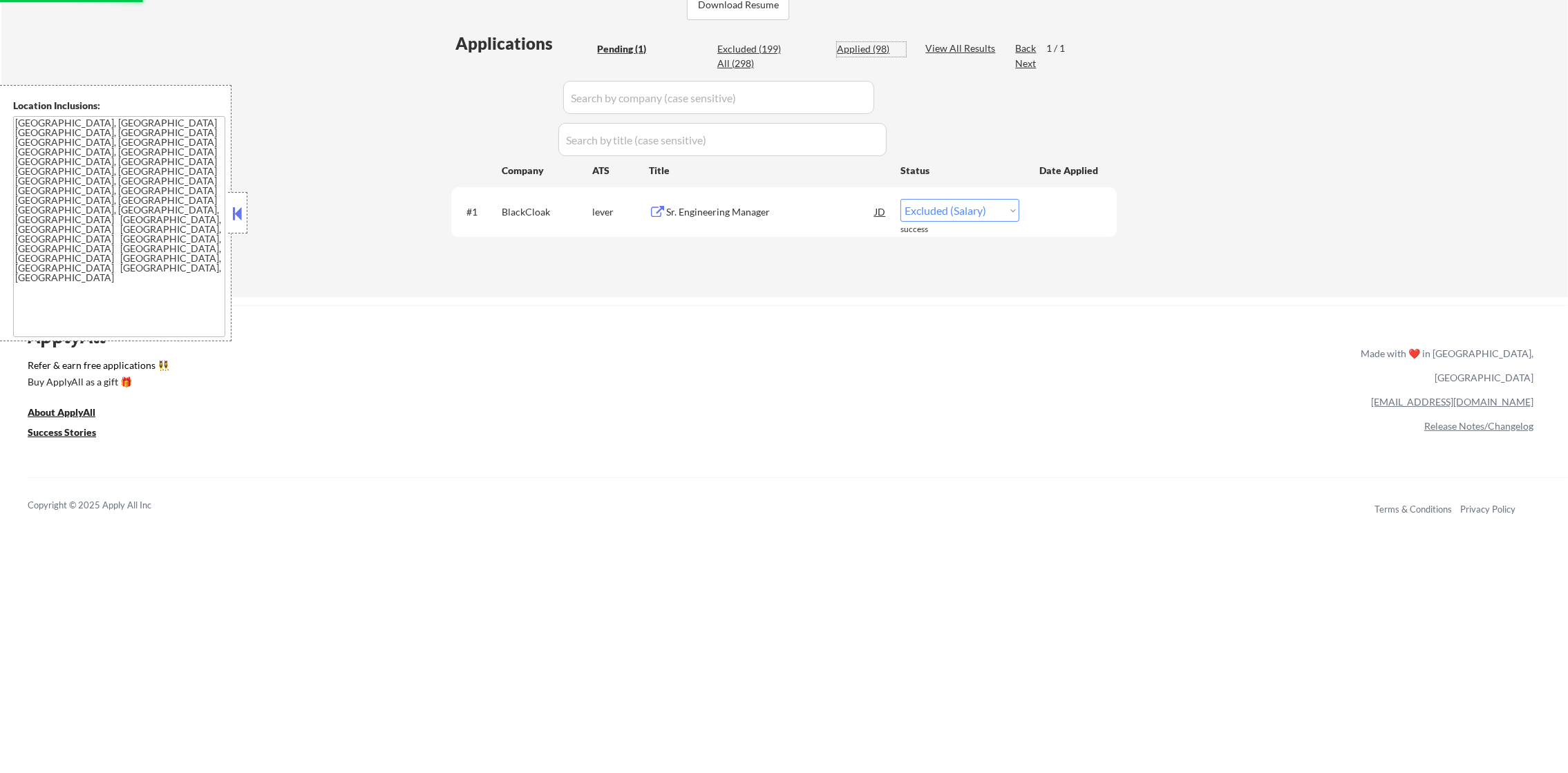
select select ""applied""
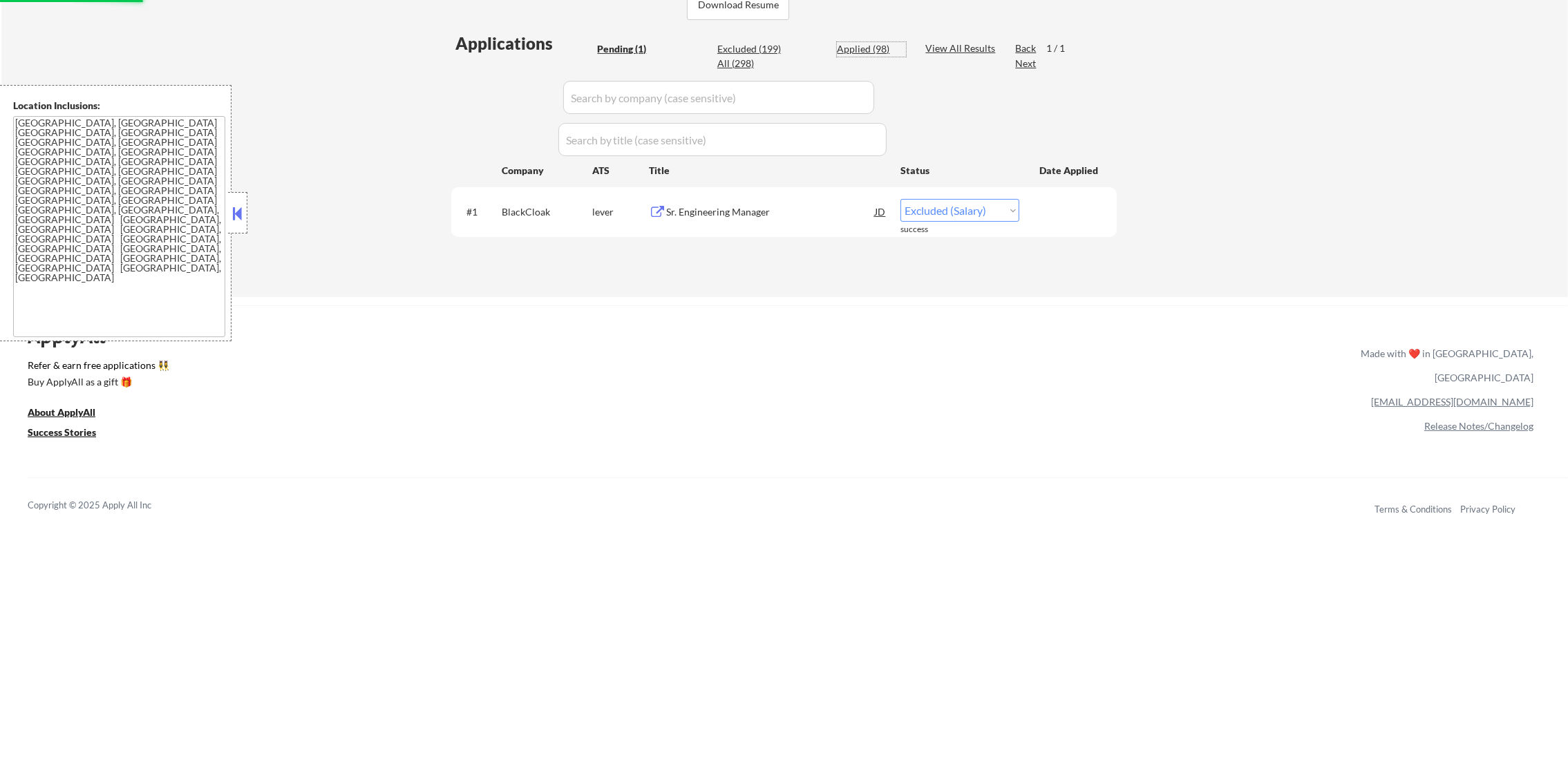
select select ""applied""
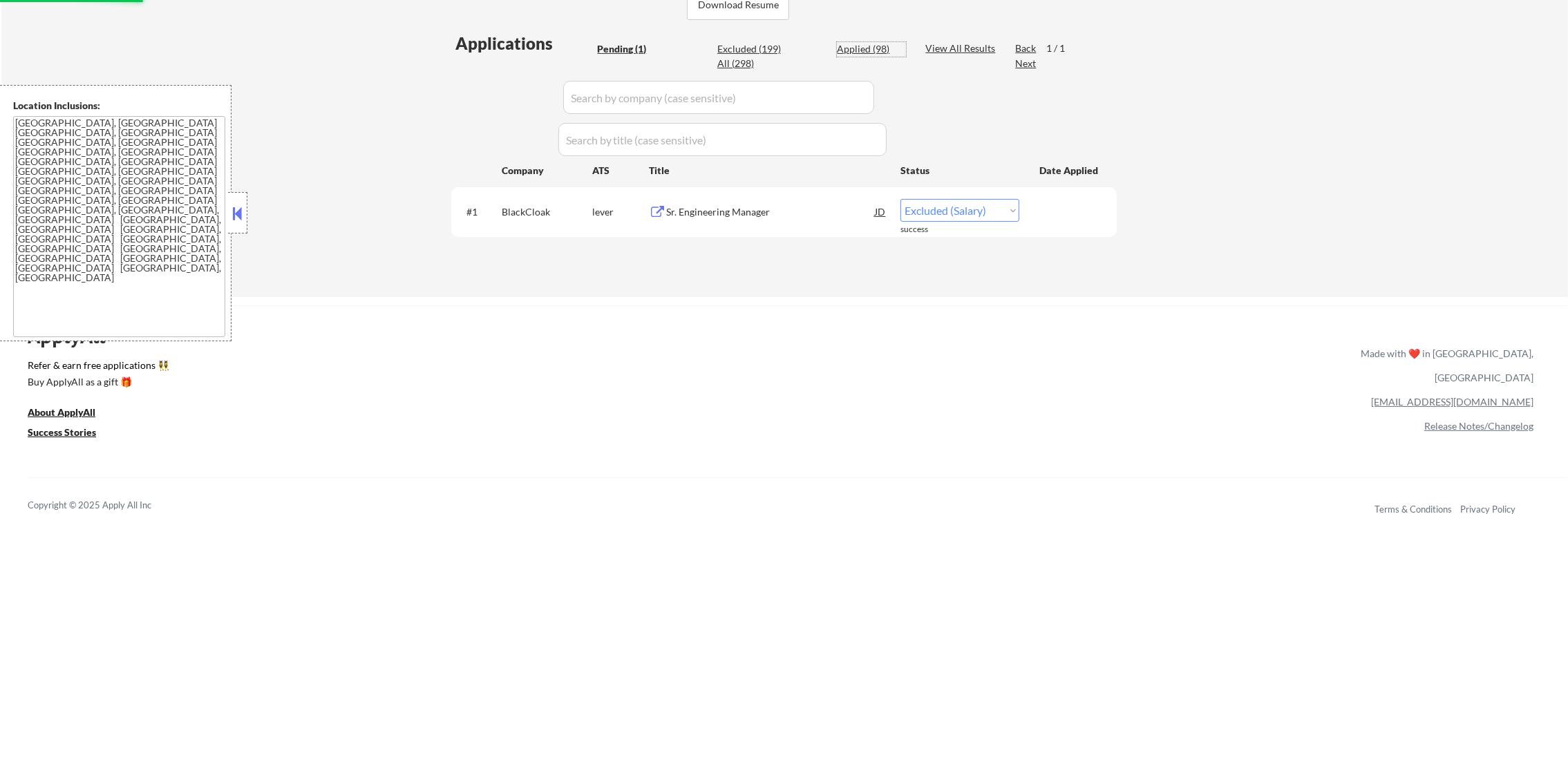
select select ""applied""
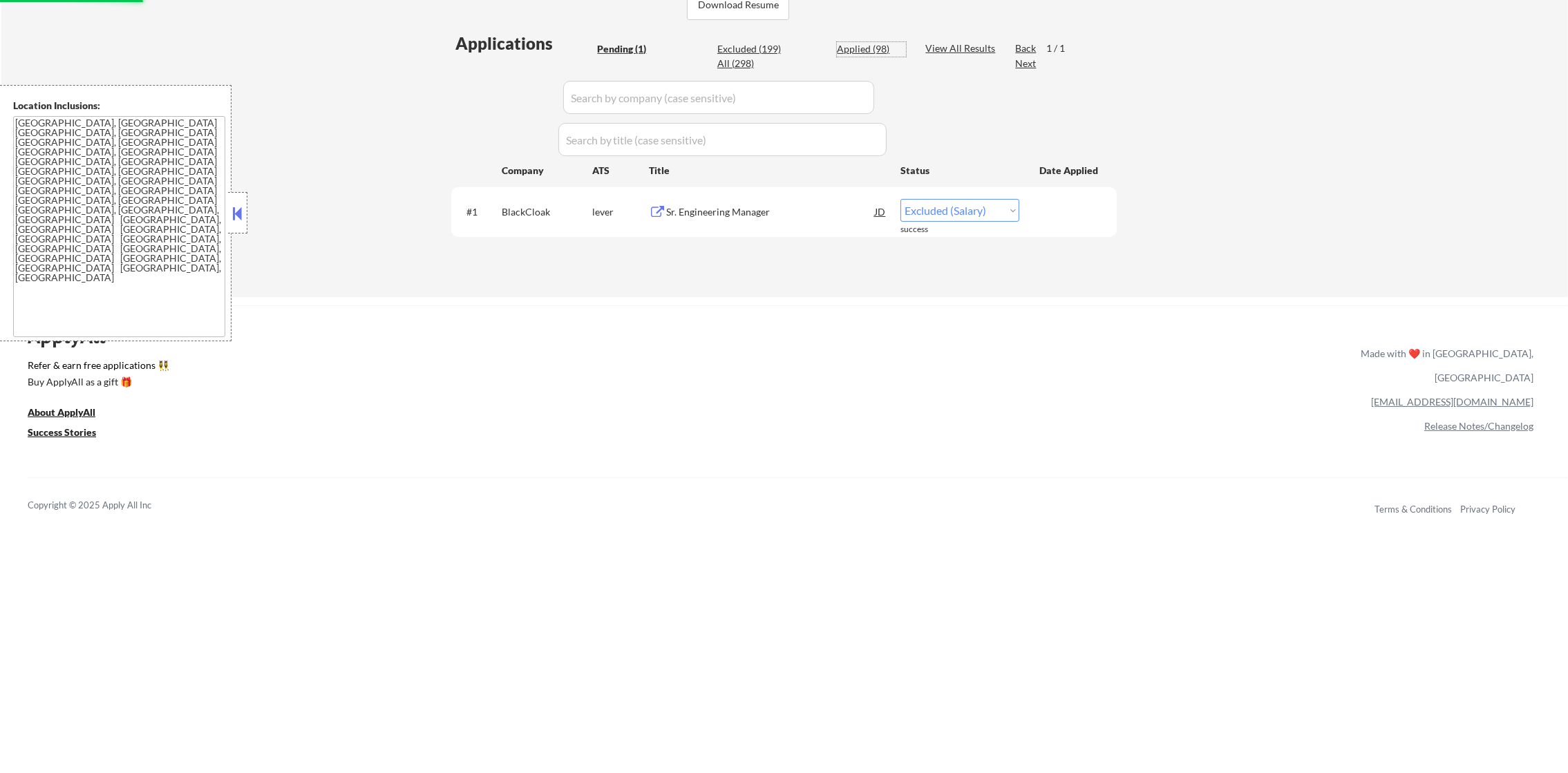
select select ""applied""
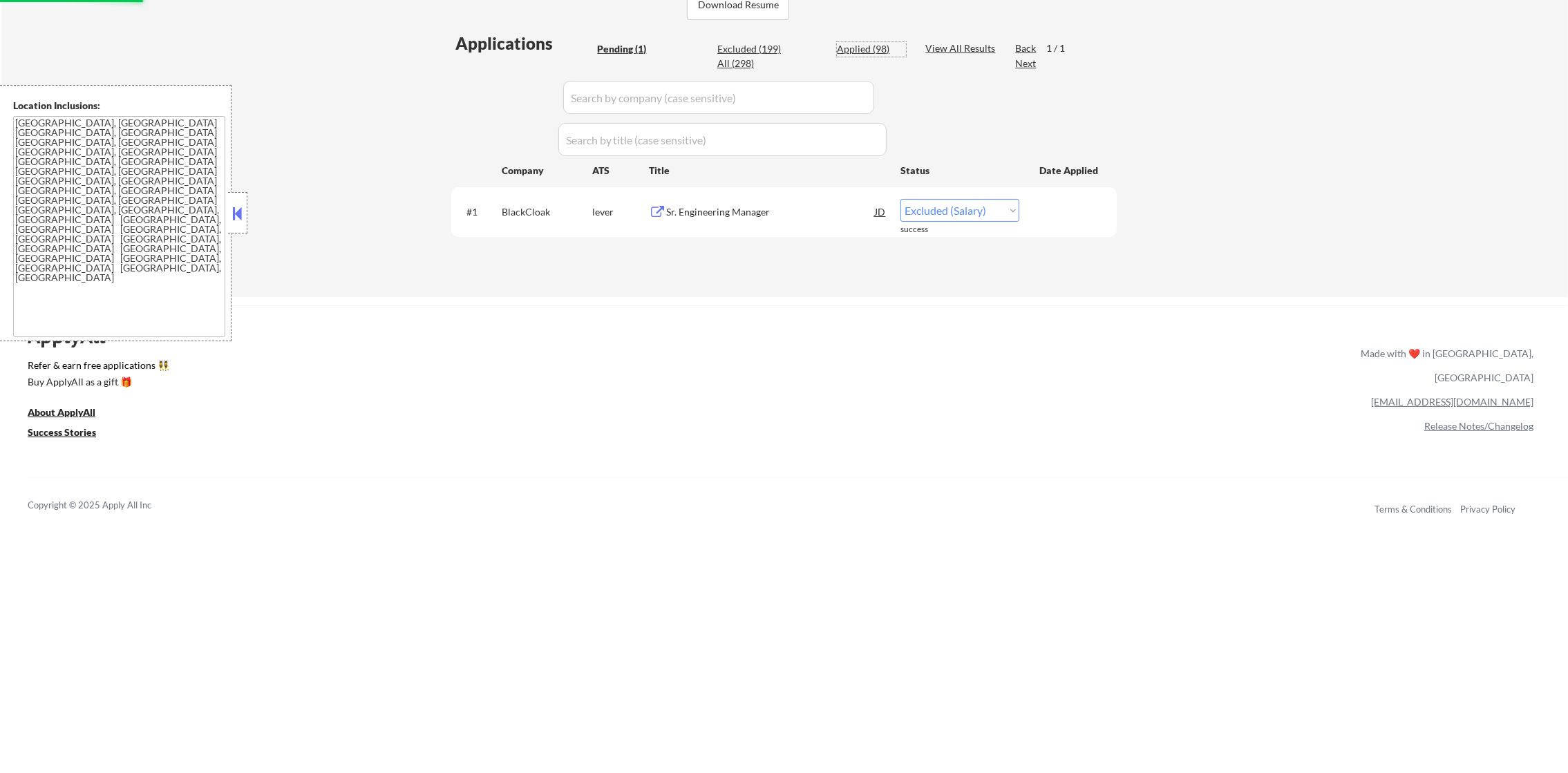
select select ""applied""
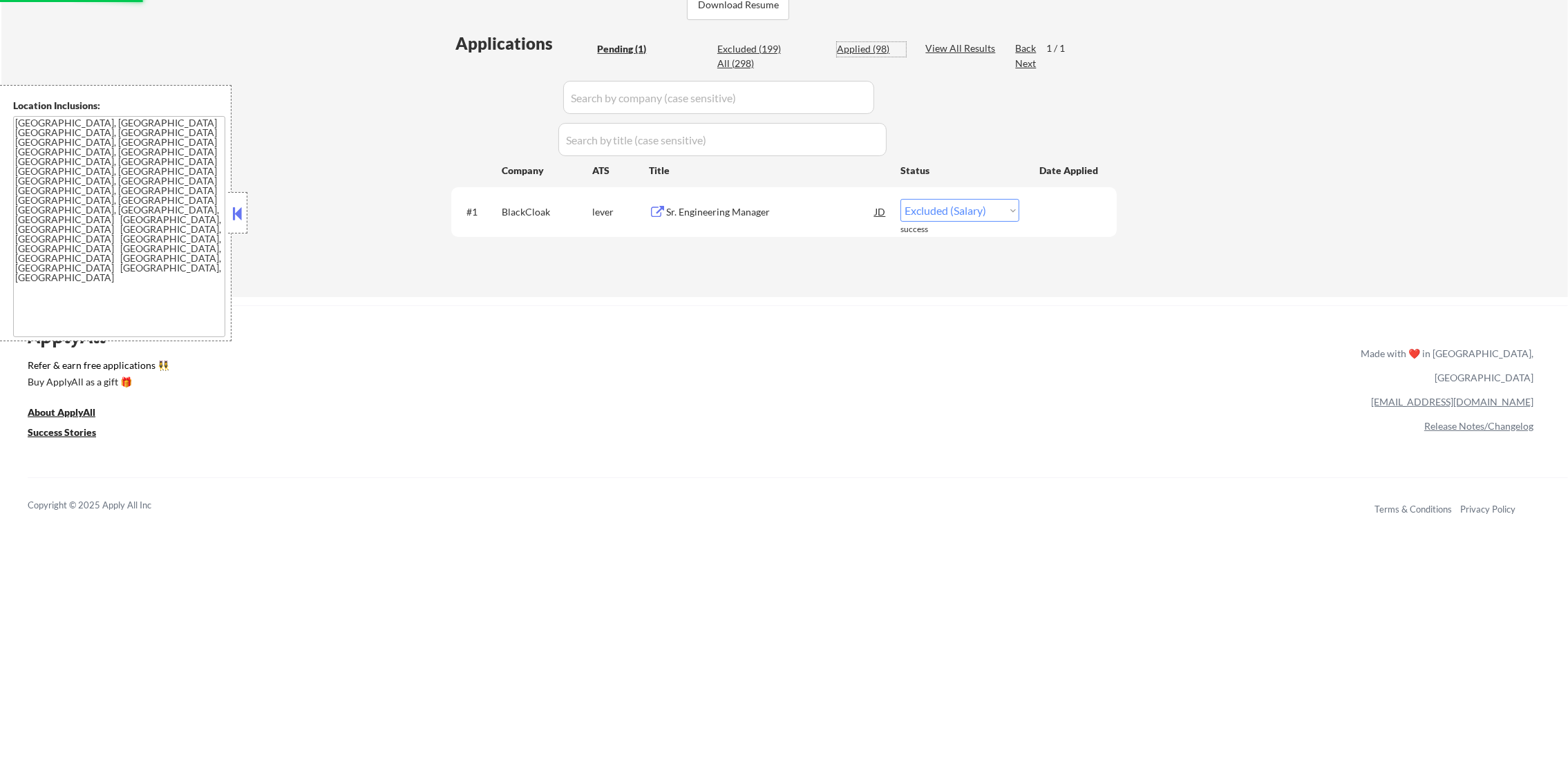
select select ""applied""
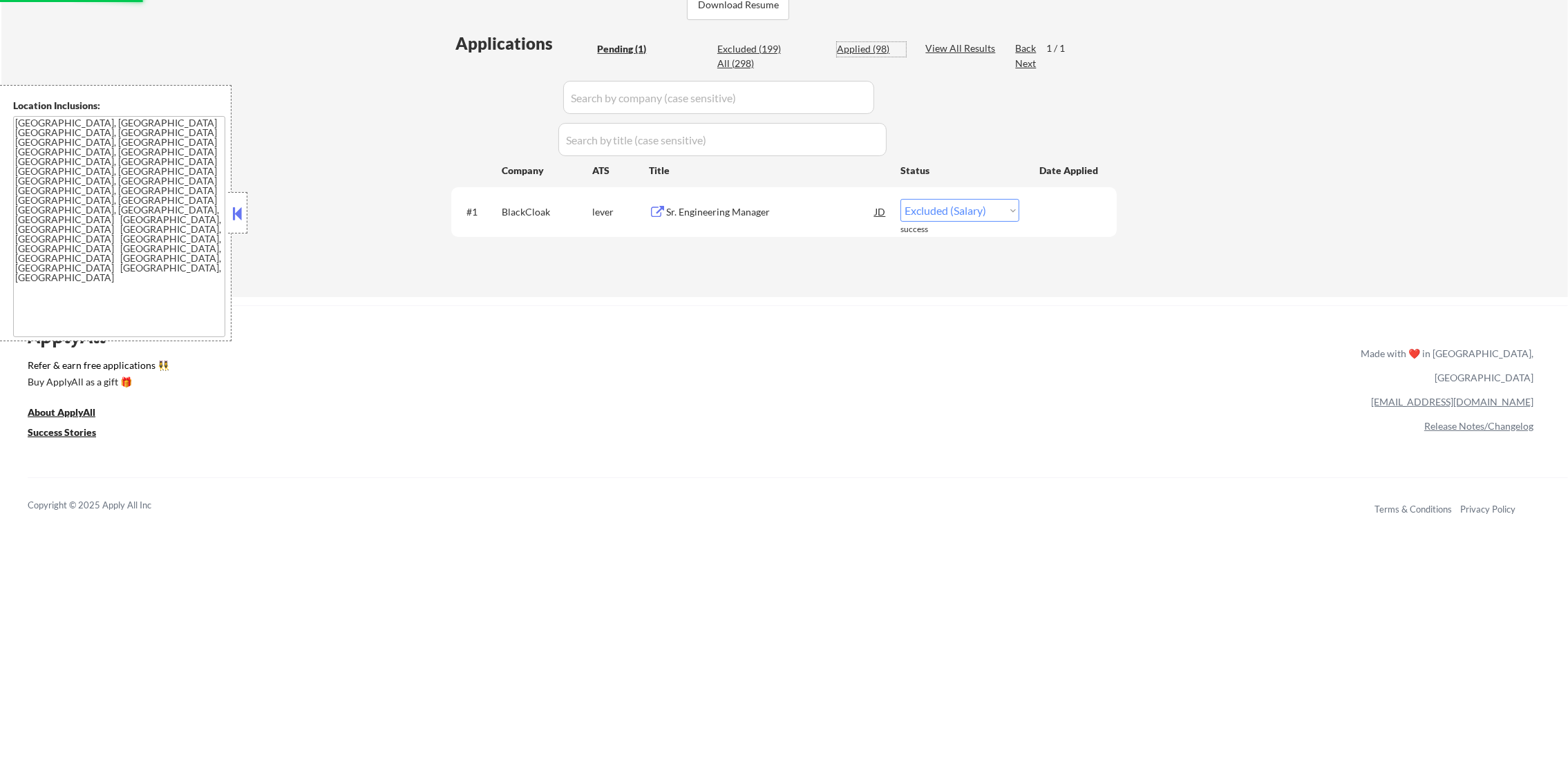
select select ""applied""
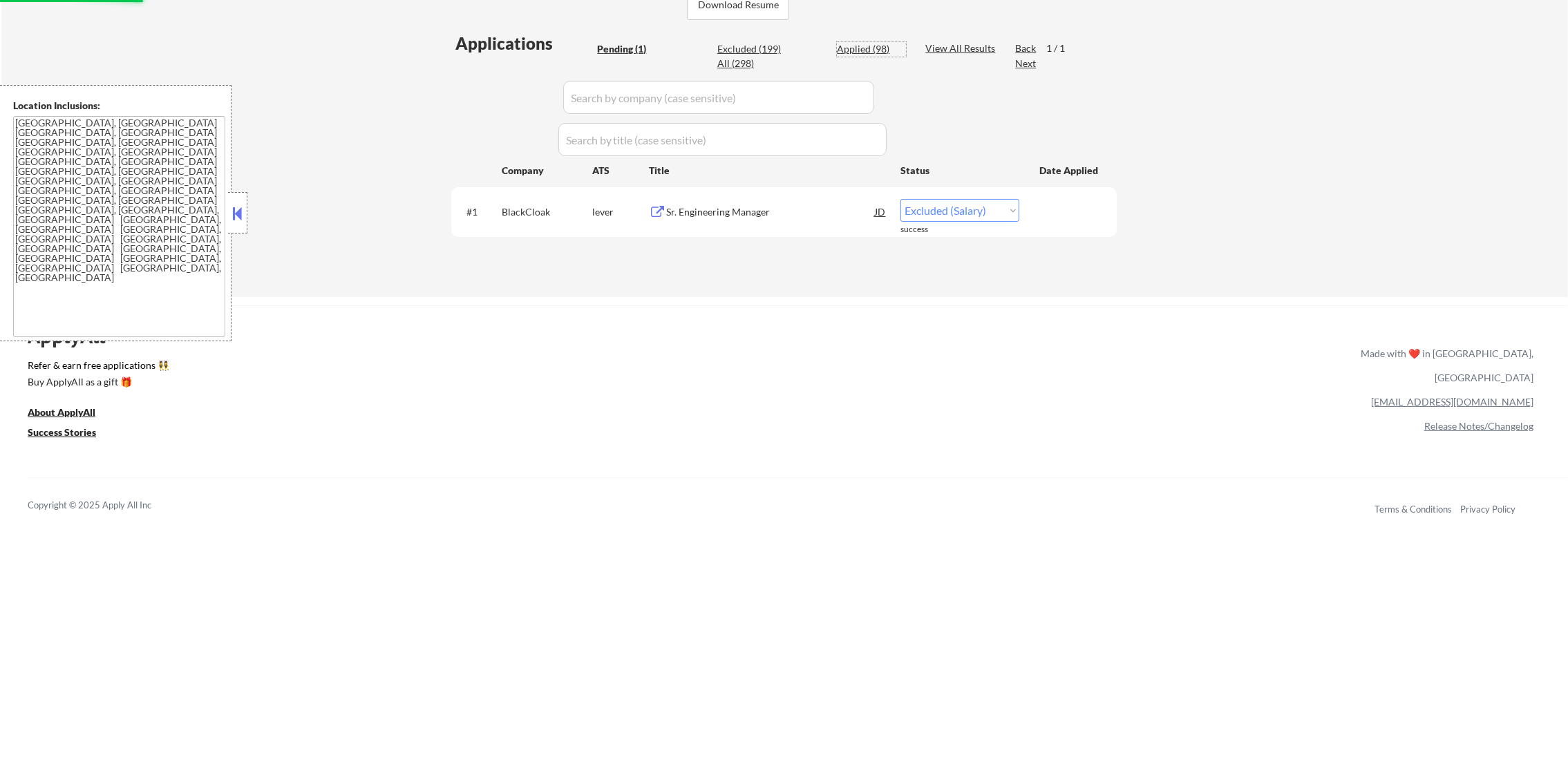
select select ""applied""
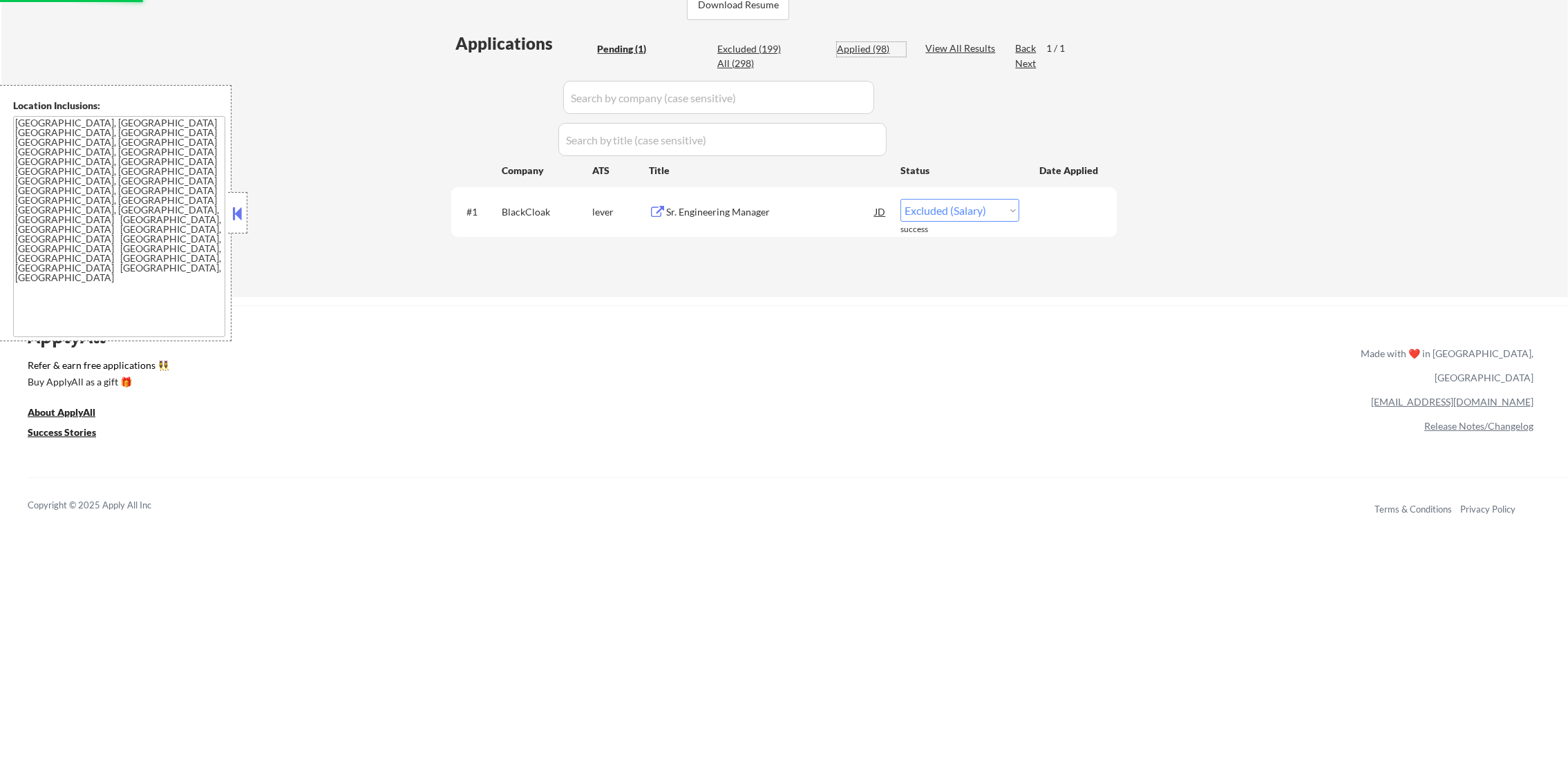
select select ""applied""
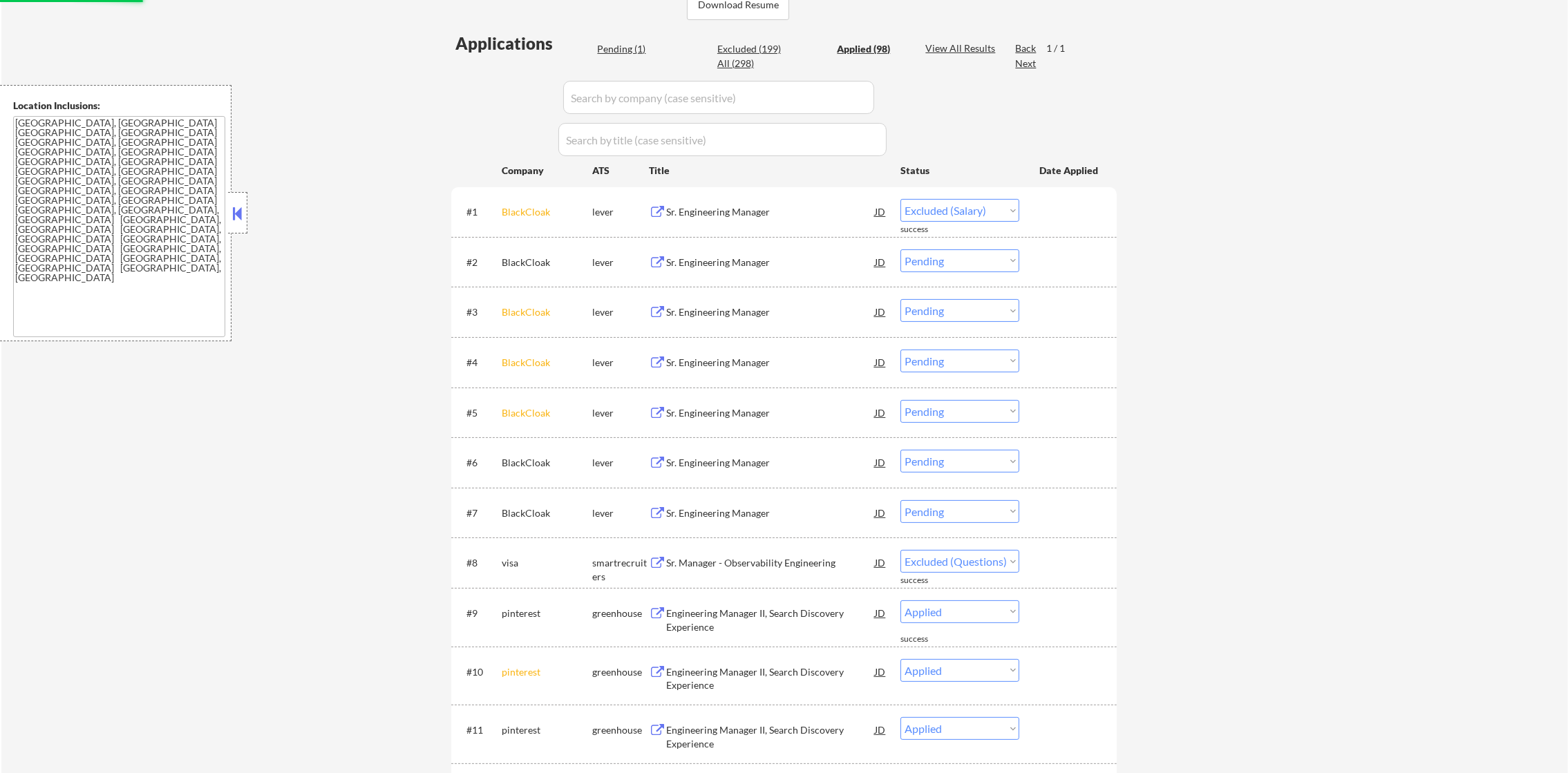
select select ""applied""
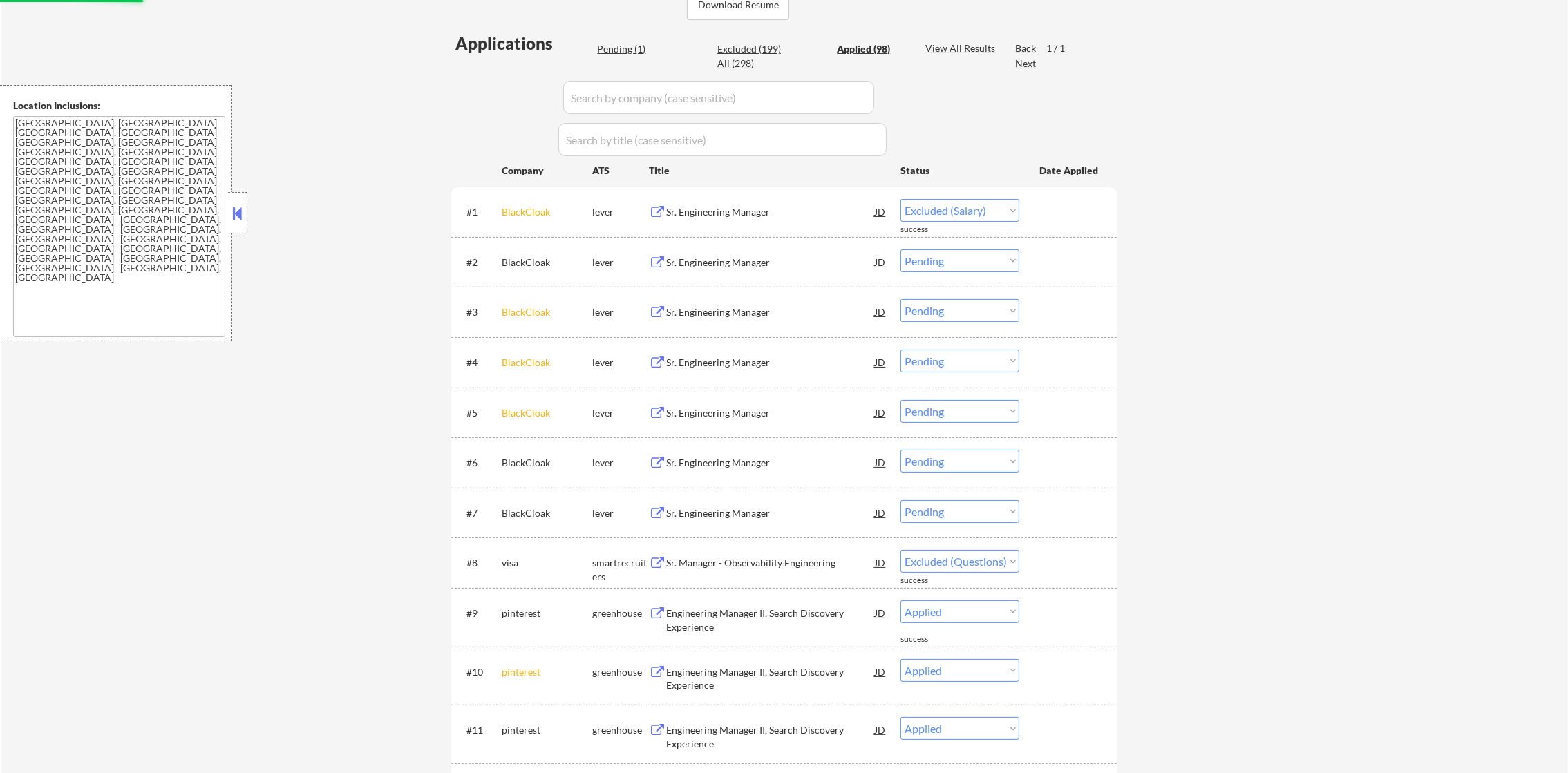
select select ""applied""
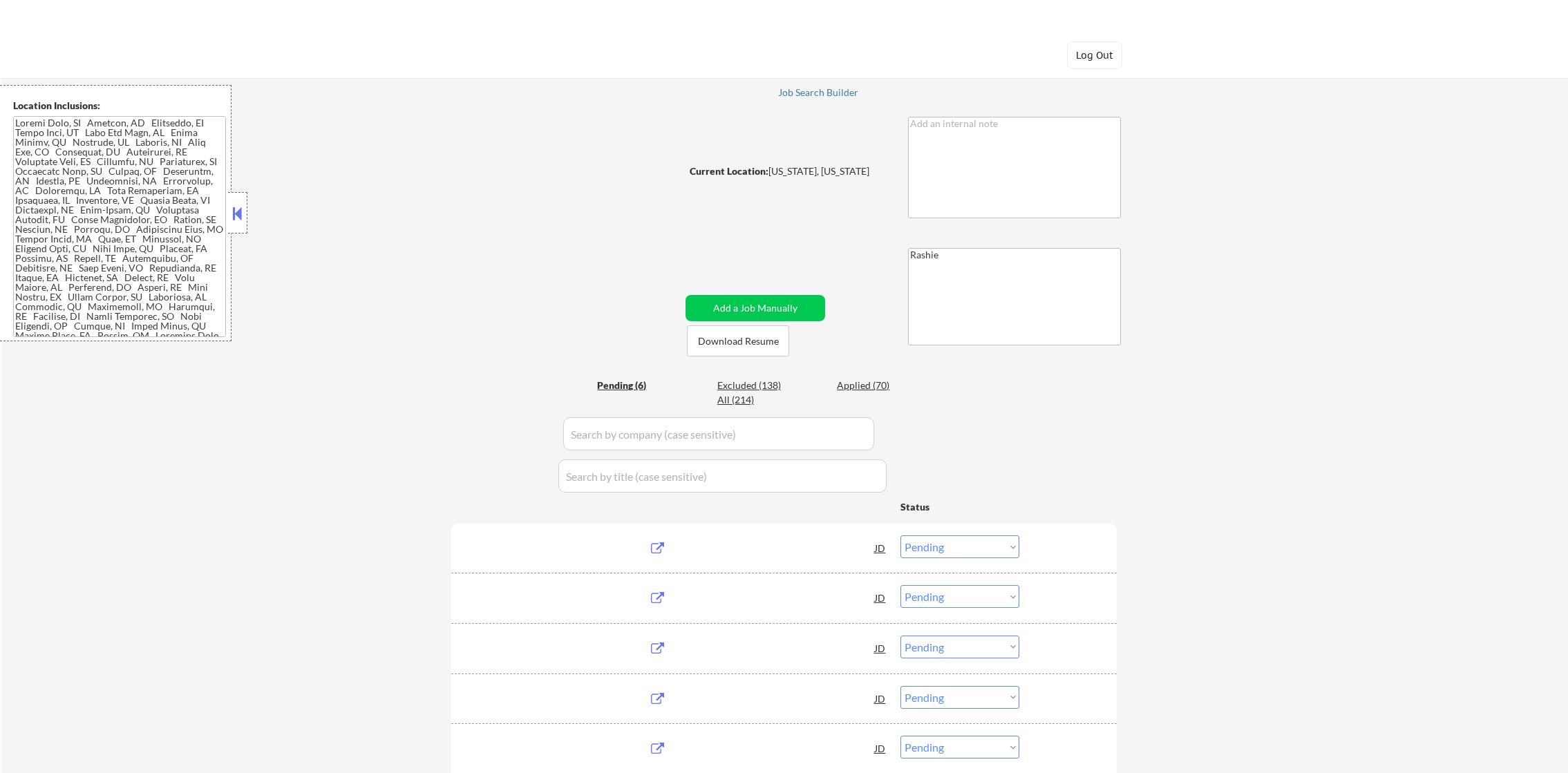
select select ""pending""
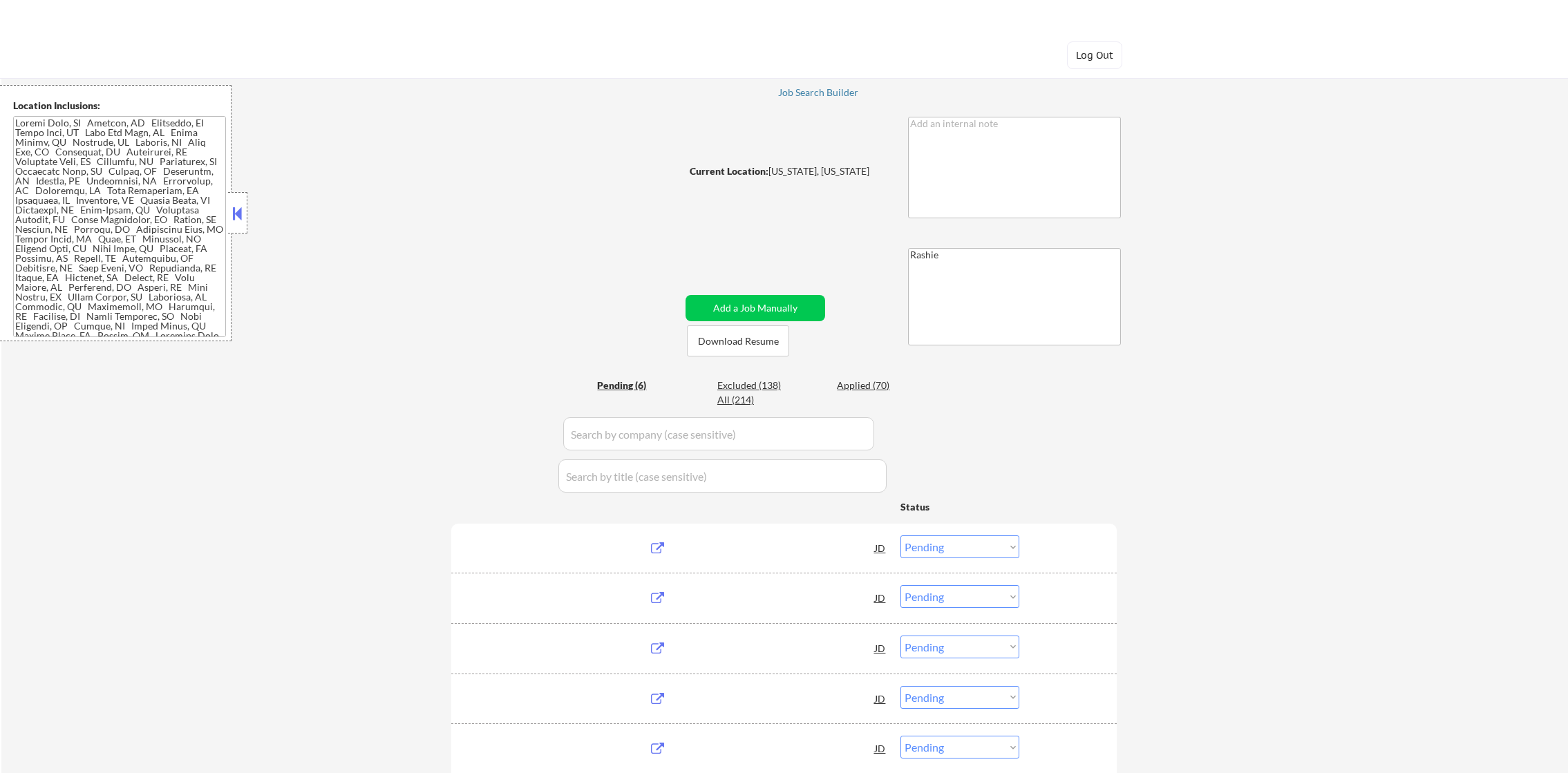
select select ""pending""
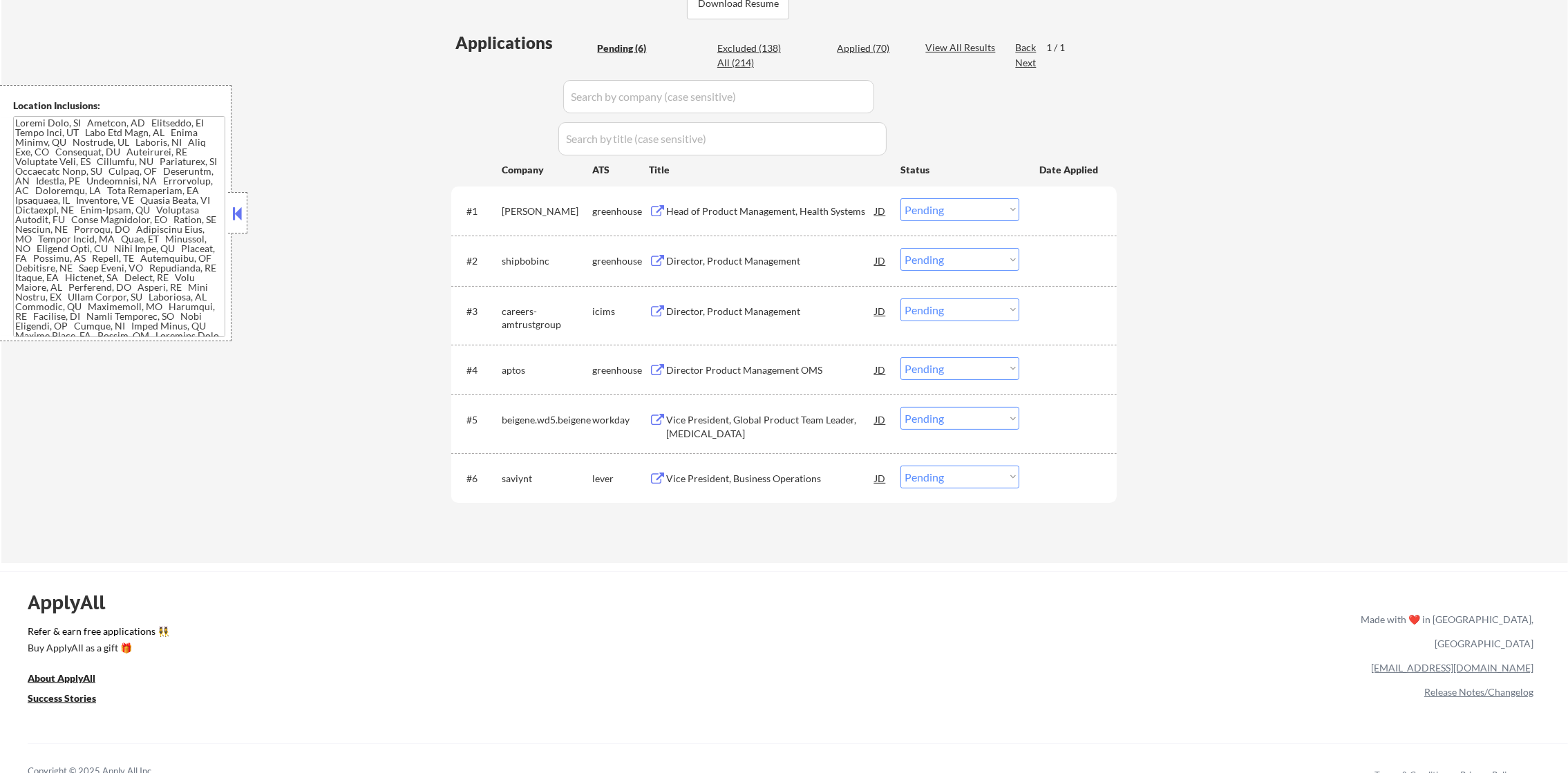
scroll to position [379, 0]
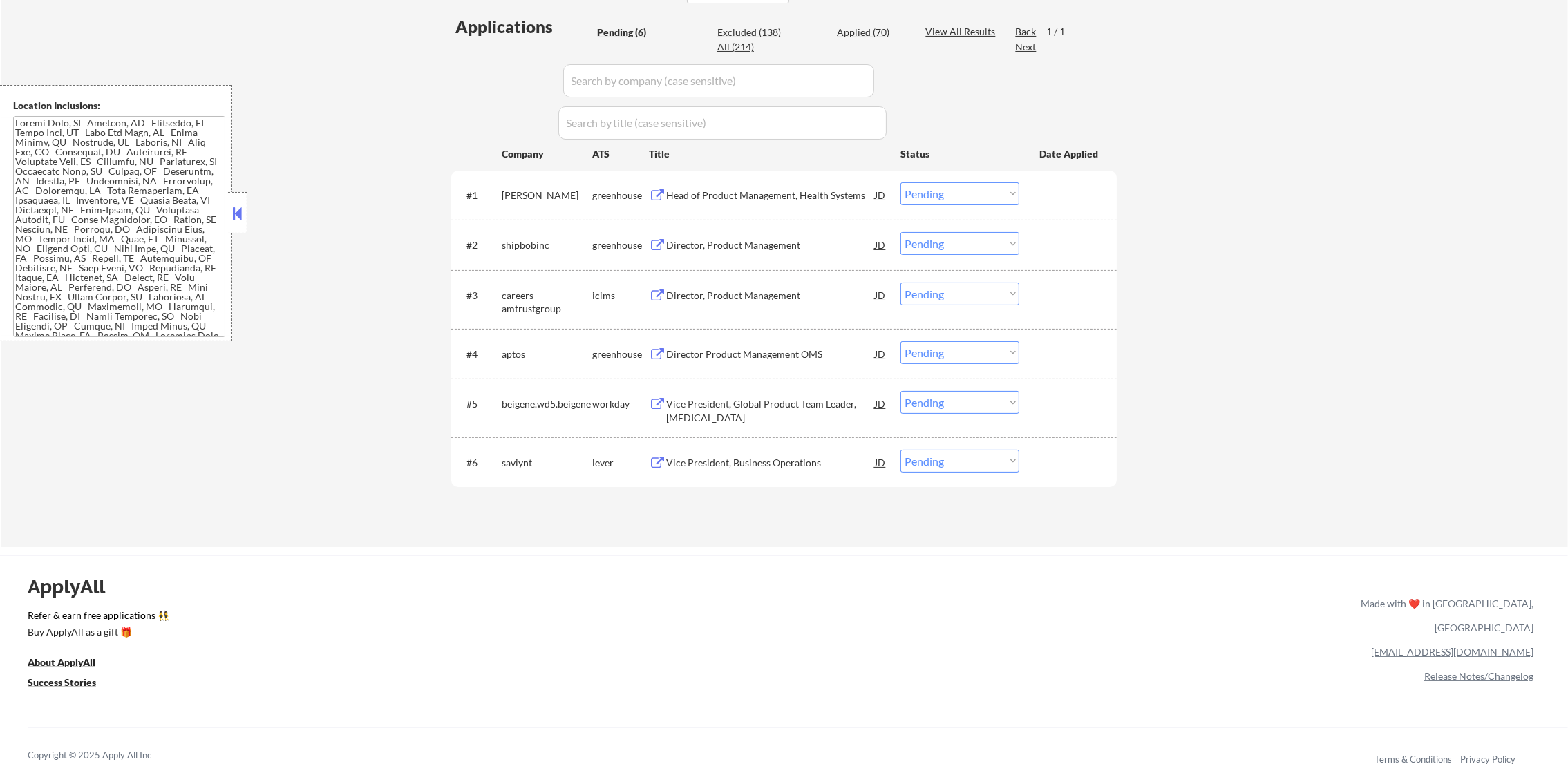
click at [761, 193] on div "Head of Product Management, Health Systems" at bounding box center [770, 195] width 209 height 14
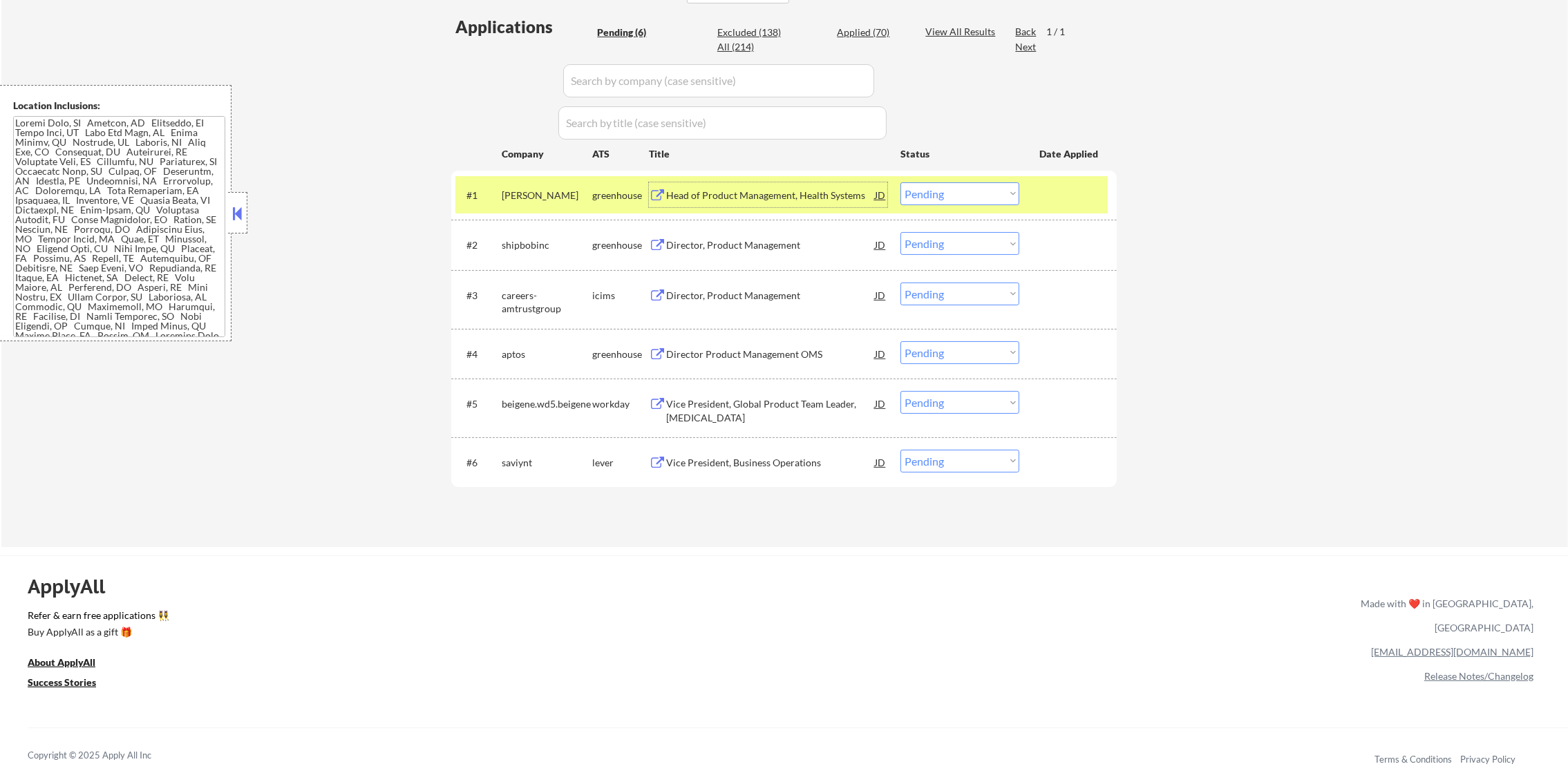
click at [626, 198] on div "greenhouse" at bounding box center [620, 195] width 57 height 14
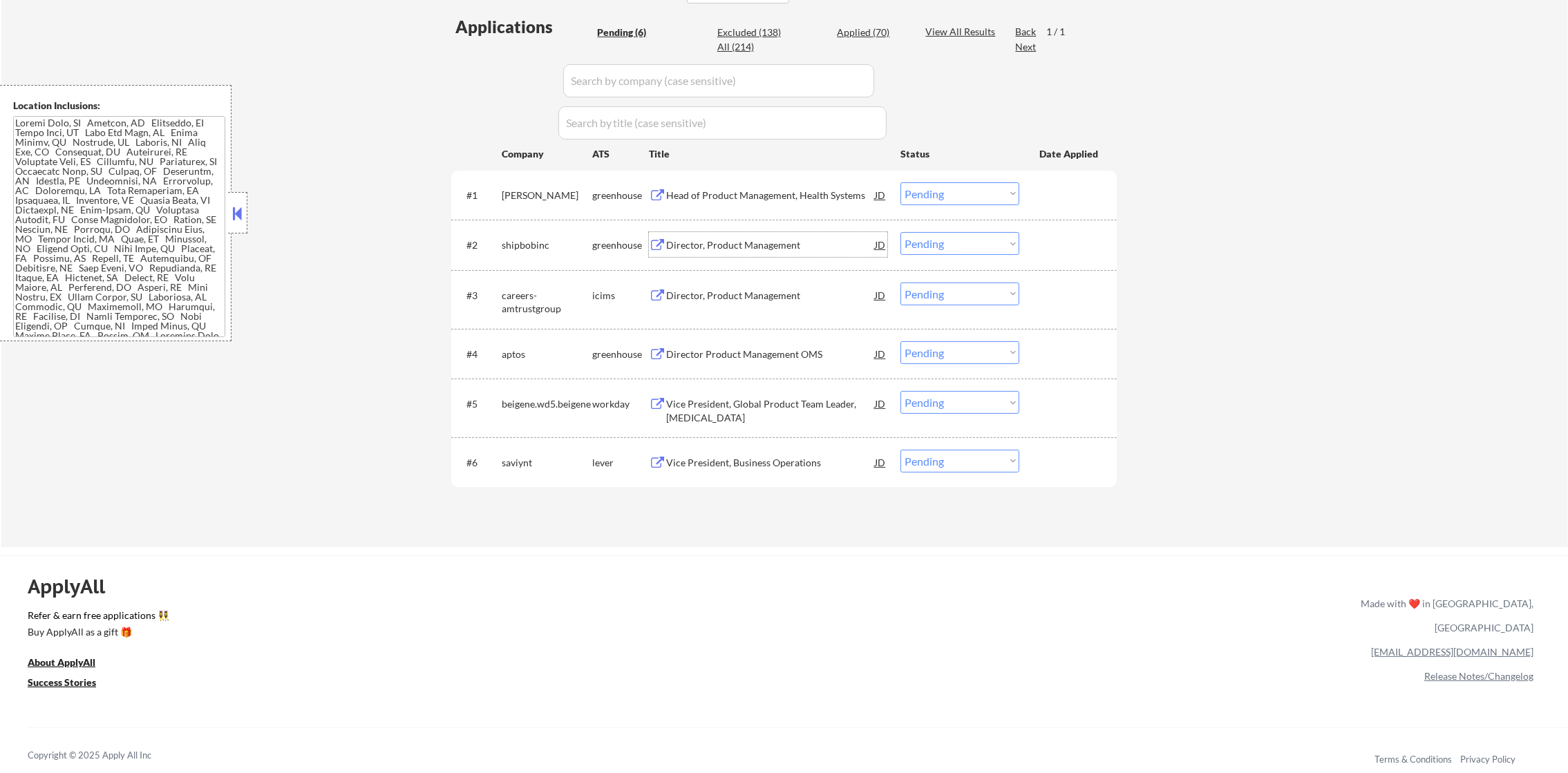
click at [728, 233] on div "Director, Product Management" at bounding box center [770, 244] width 209 height 25
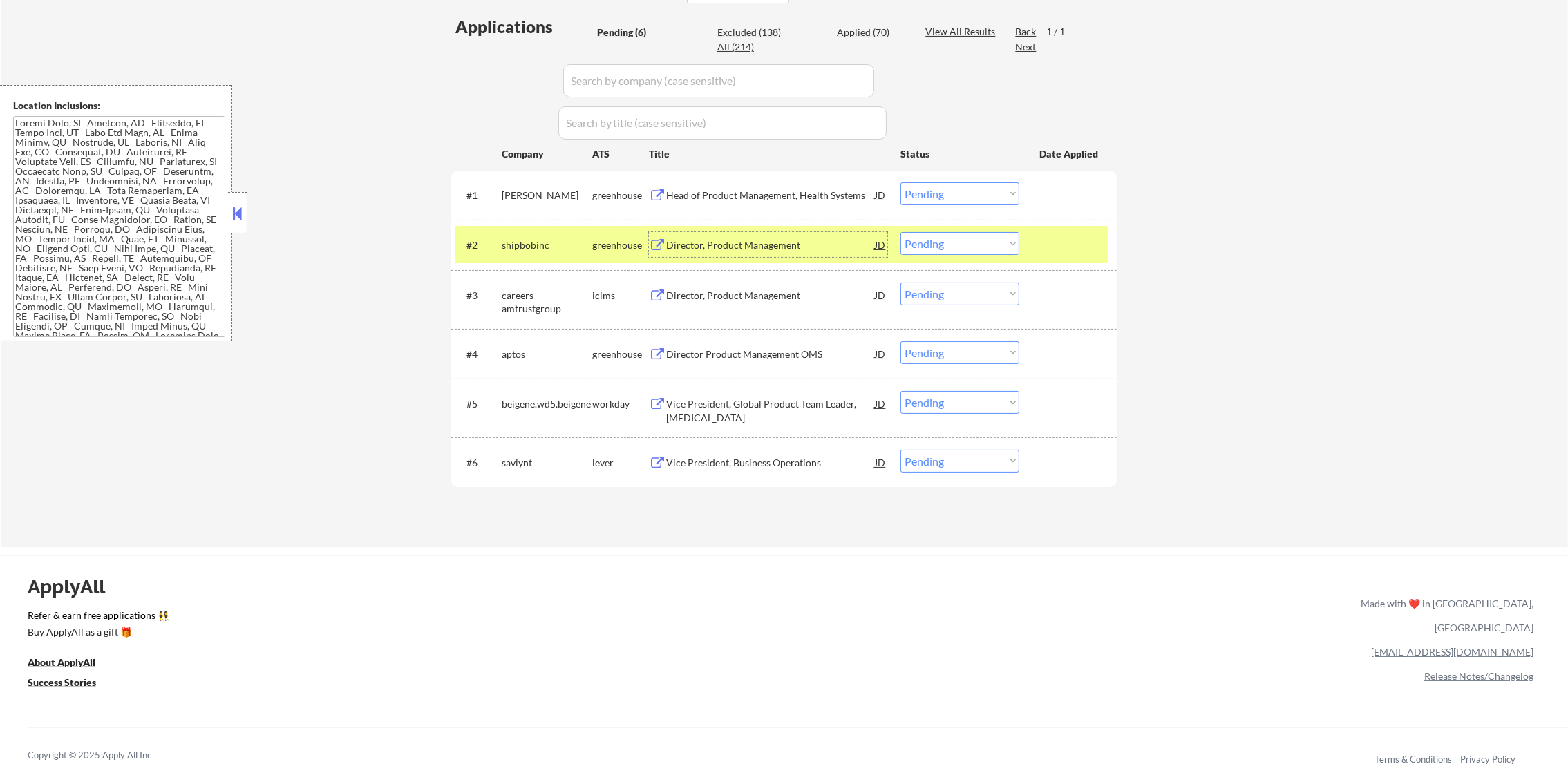
click at [932, 242] on select "Choose an option... Pending Applied Excluded (Questions) Excluded (Expired) Exc…" at bounding box center [959, 243] width 119 height 23
click at [900, 232] on select "Choose an option... Pending Applied Excluded (Questions) Excluded (Expired) Exc…" at bounding box center [959, 243] width 119 height 23
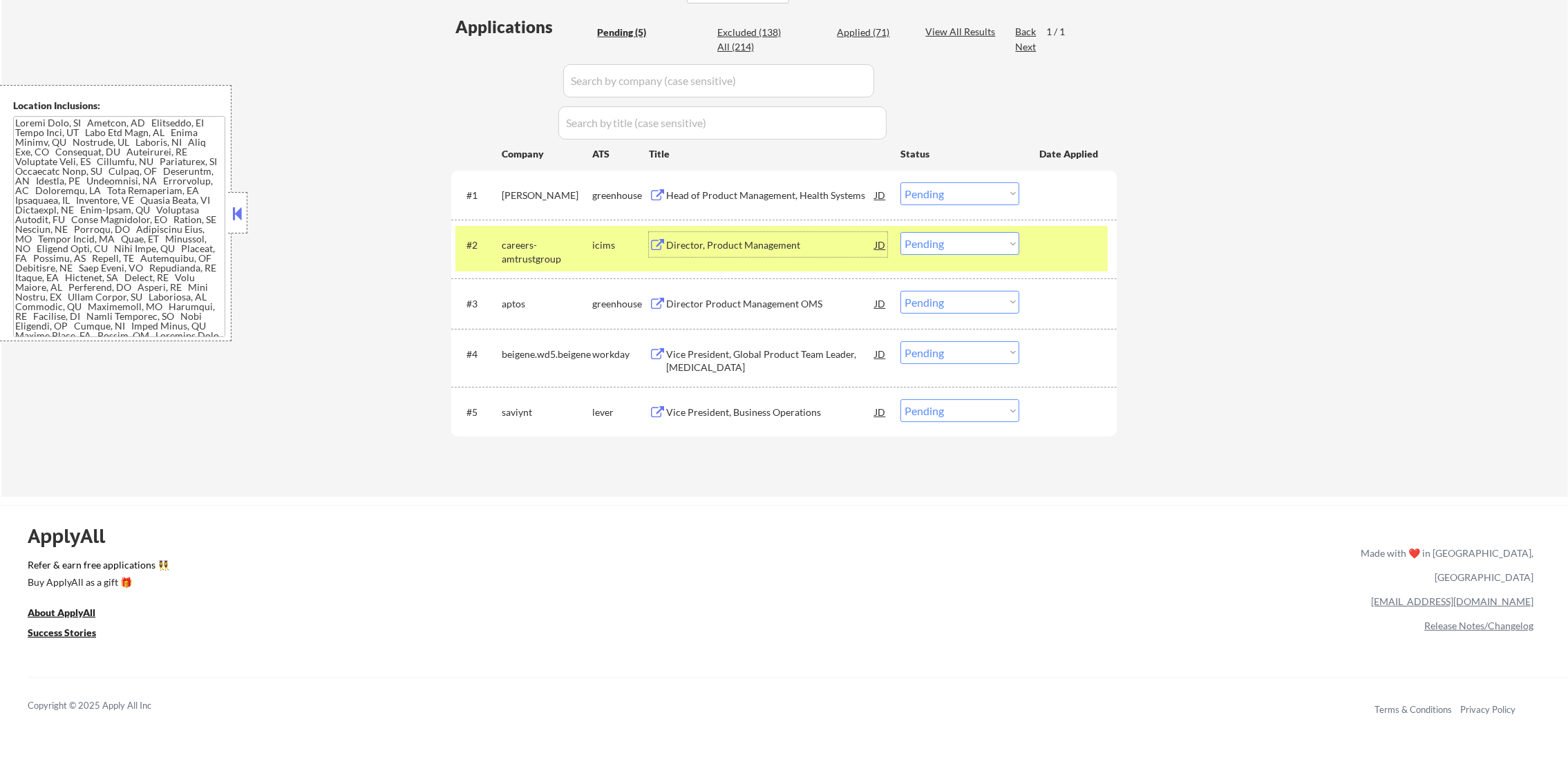
click at [700, 242] on div "Director, Product Management" at bounding box center [770, 245] width 209 height 14
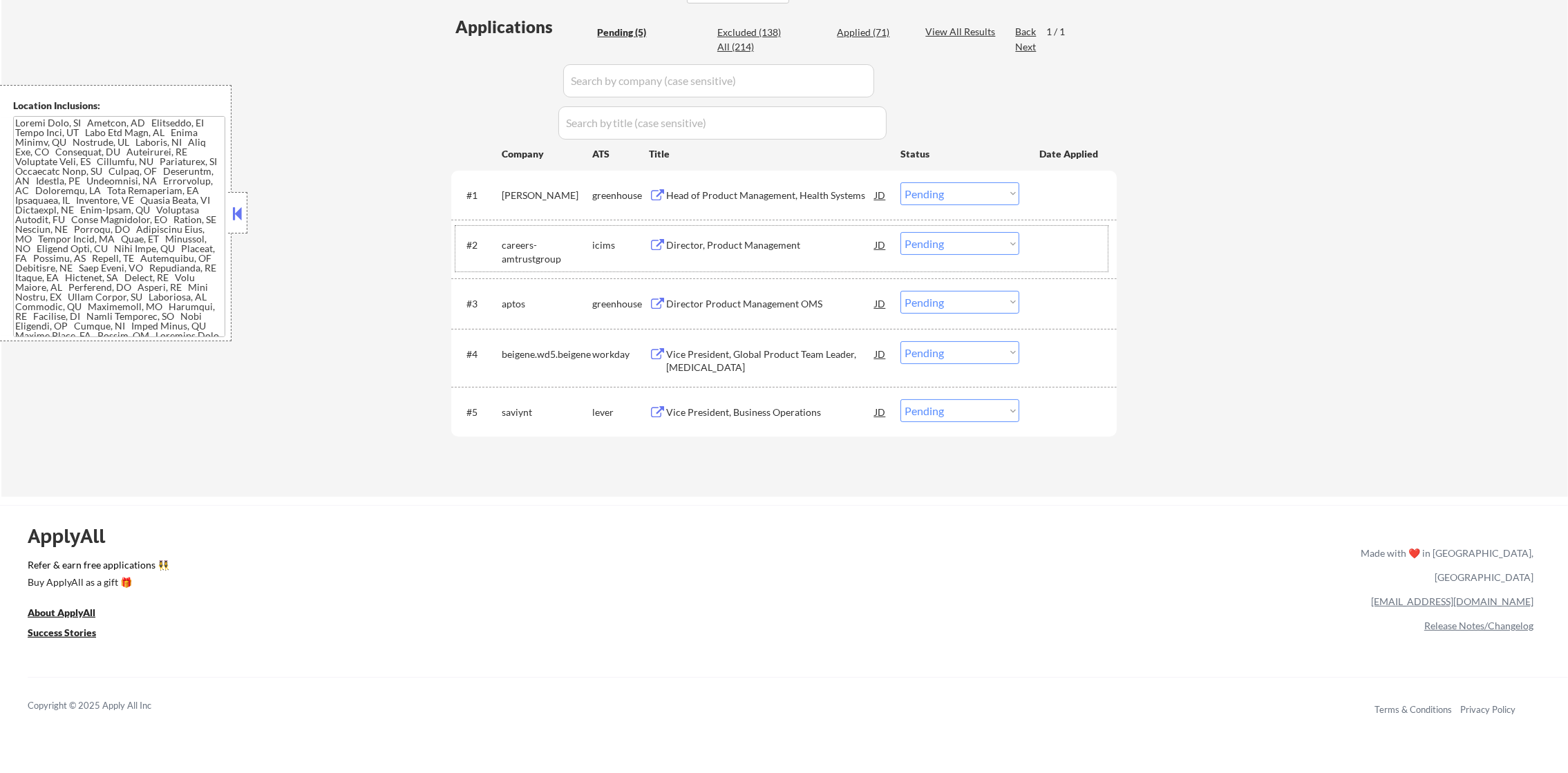
click at [545, 245] on div "careers-amtrustgroup" at bounding box center [547, 252] width 90 height 27
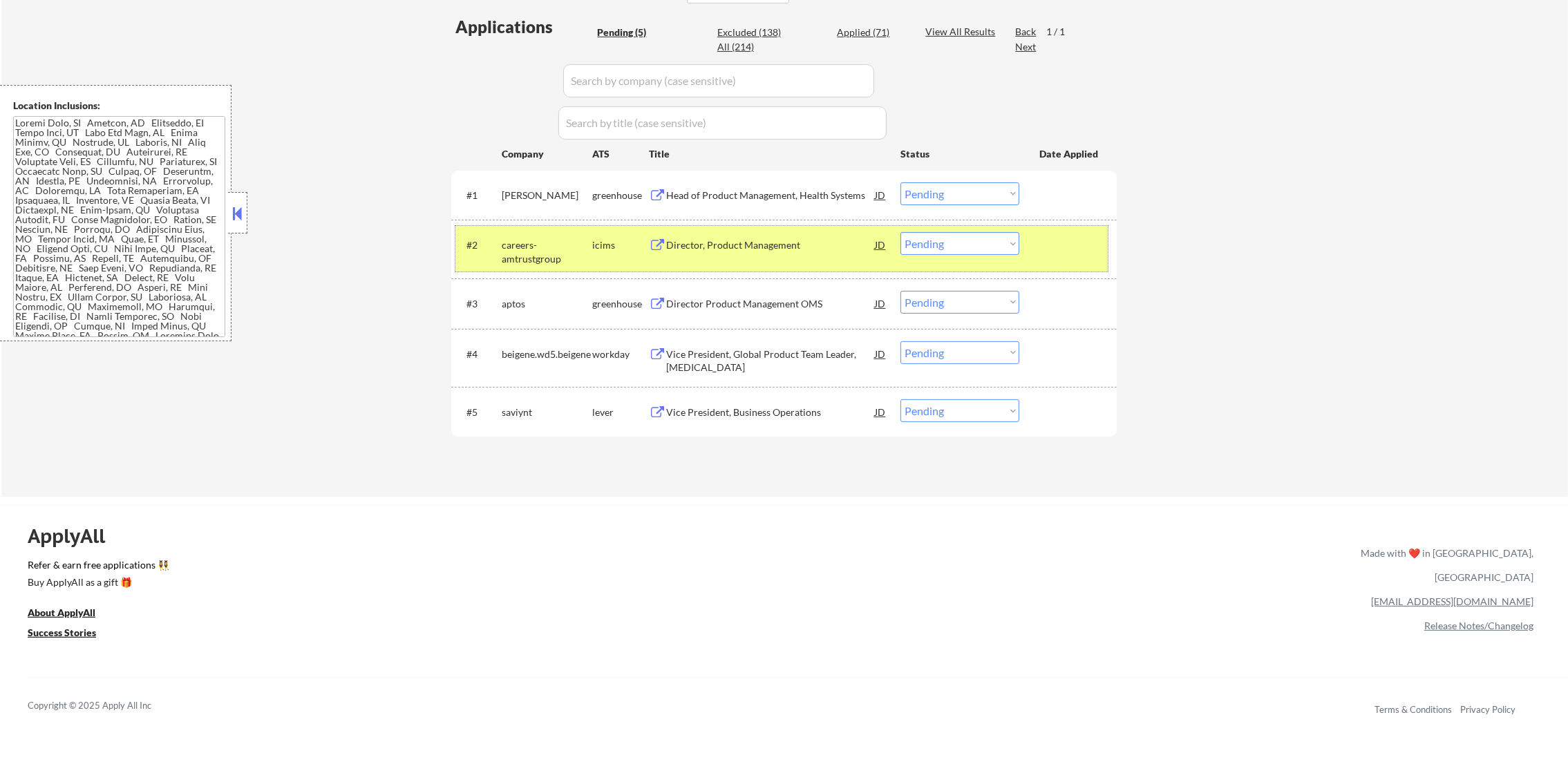
click at [944, 243] on select "Choose an option... Pending Applied Excluded (Questions) Excluded (Expired) Exc…" at bounding box center [959, 243] width 119 height 23
click at [900, 232] on select "Choose an option... Pending Applied Excluded (Questions) Excluded (Expired) Exc…" at bounding box center [959, 243] width 119 height 23
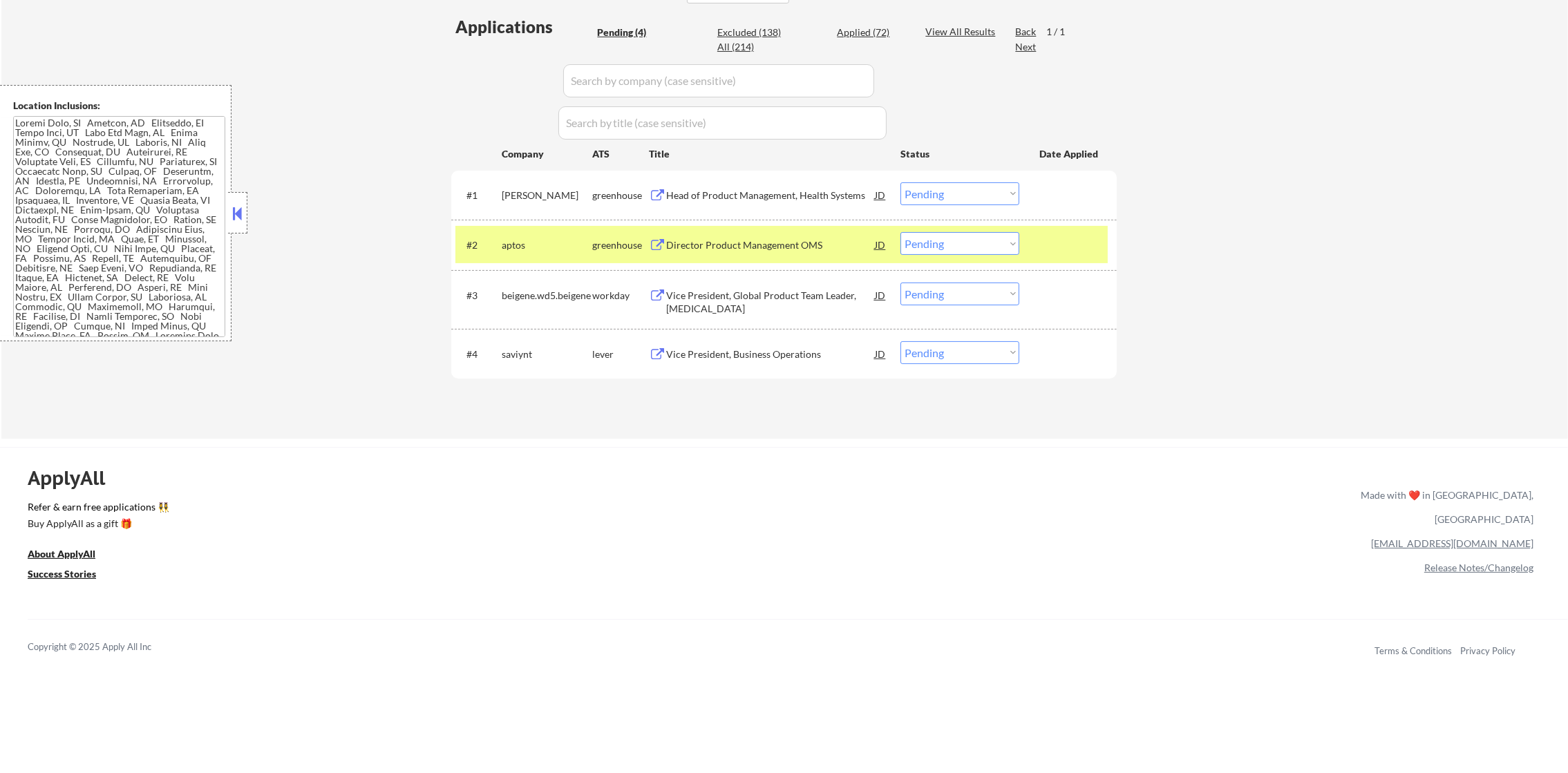
click at [719, 240] on div "Director Product Management OMS" at bounding box center [770, 245] width 209 height 14
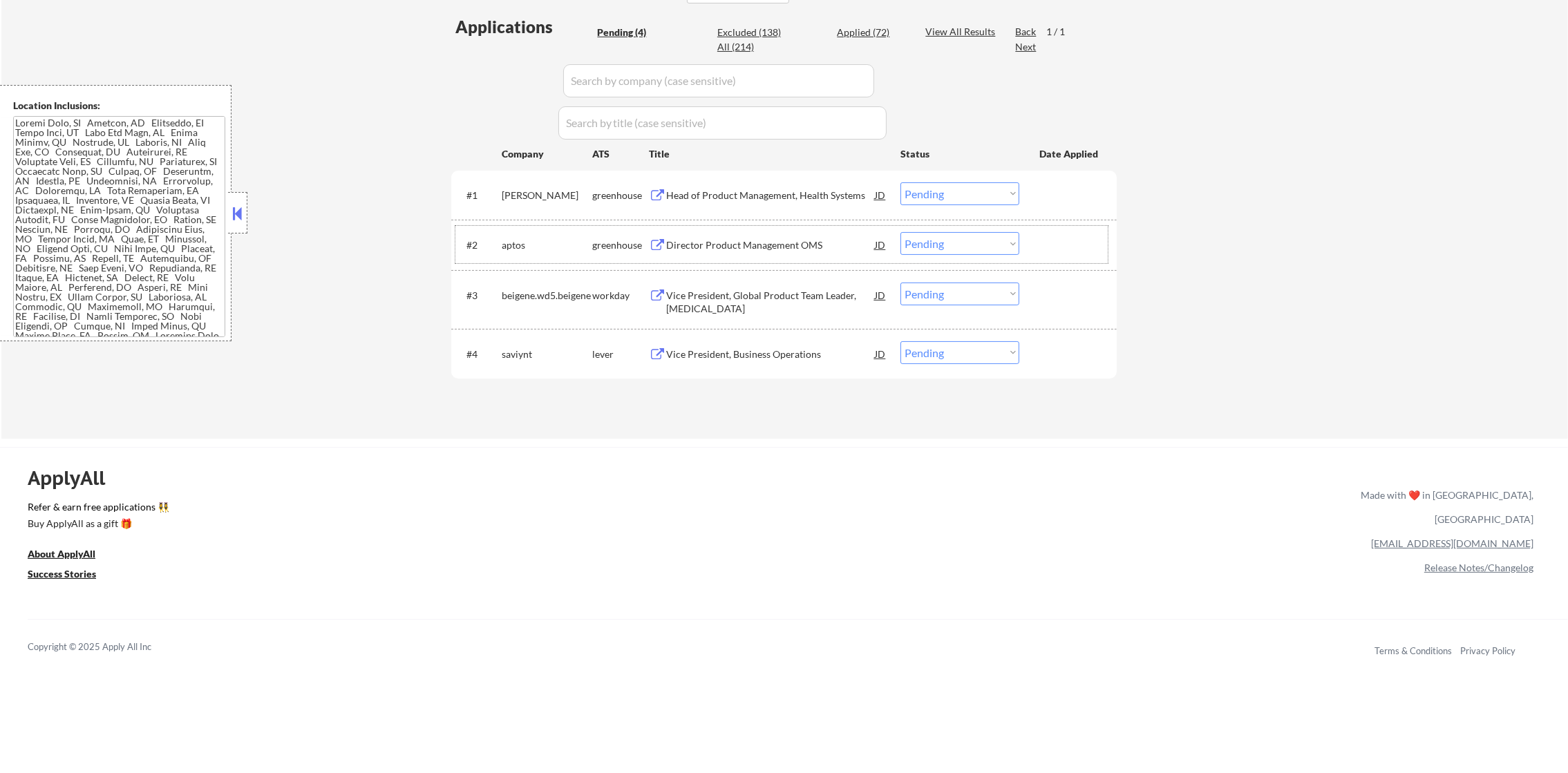
click at [990, 254] on div "#2 aptos greenhouse Director Product Management OMS JD Choose an option... Pend…" at bounding box center [781, 244] width 652 height 37
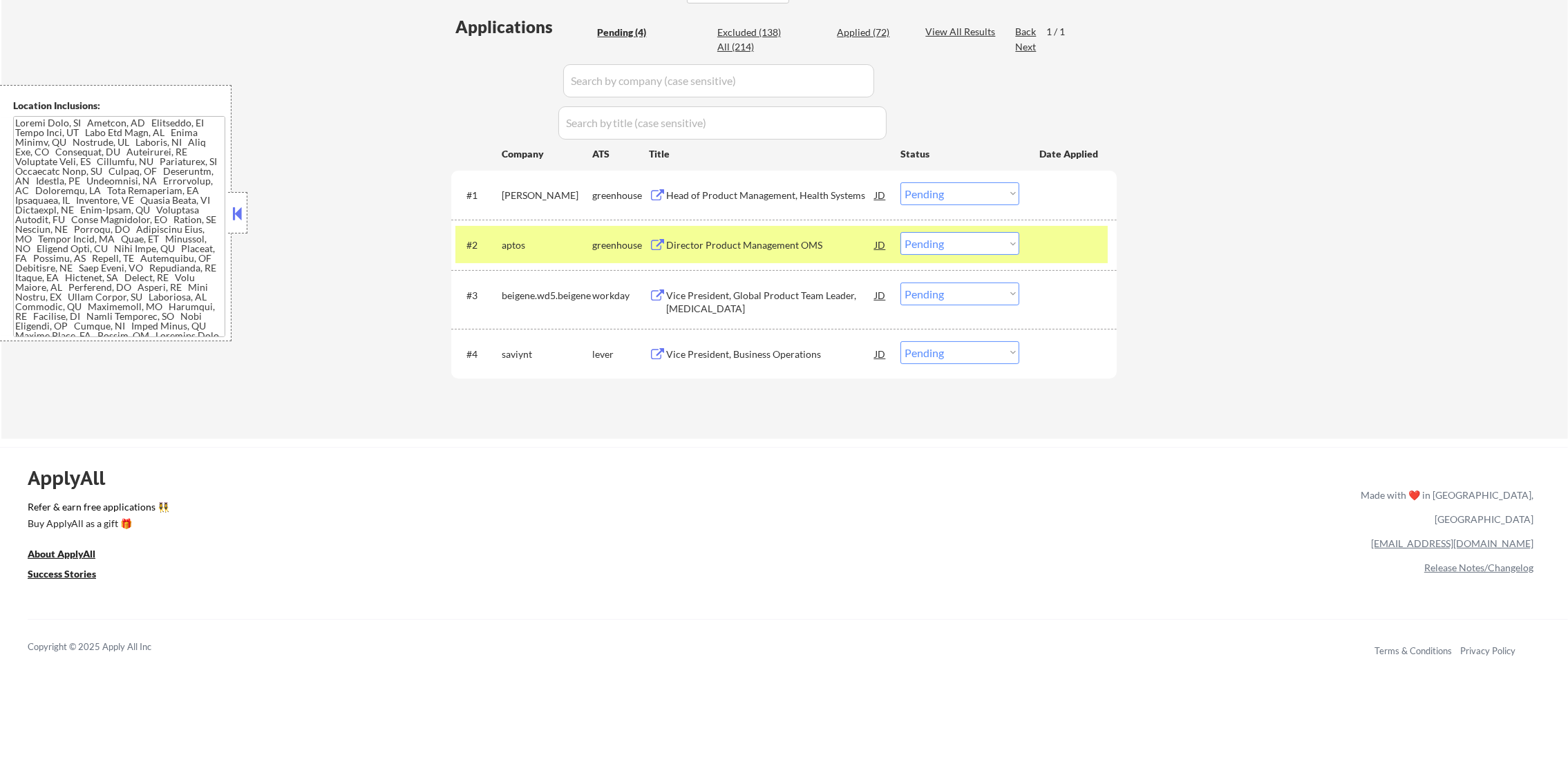
click at [996, 247] on select "Choose an option... Pending Applied Excluded (Questions) Excluded (Expired) Exc…" at bounding box center [959, 243] width 119 height 23
click at [900, 232] on select "Choose an option... Pending Applied Excluded (Questions) Excluded (Expired) Exc…" at bounding box center [959, 243] width 119 height 23
click at [513, 239] on div "aptos" at bounding box center [547, 245] width 90 height 14
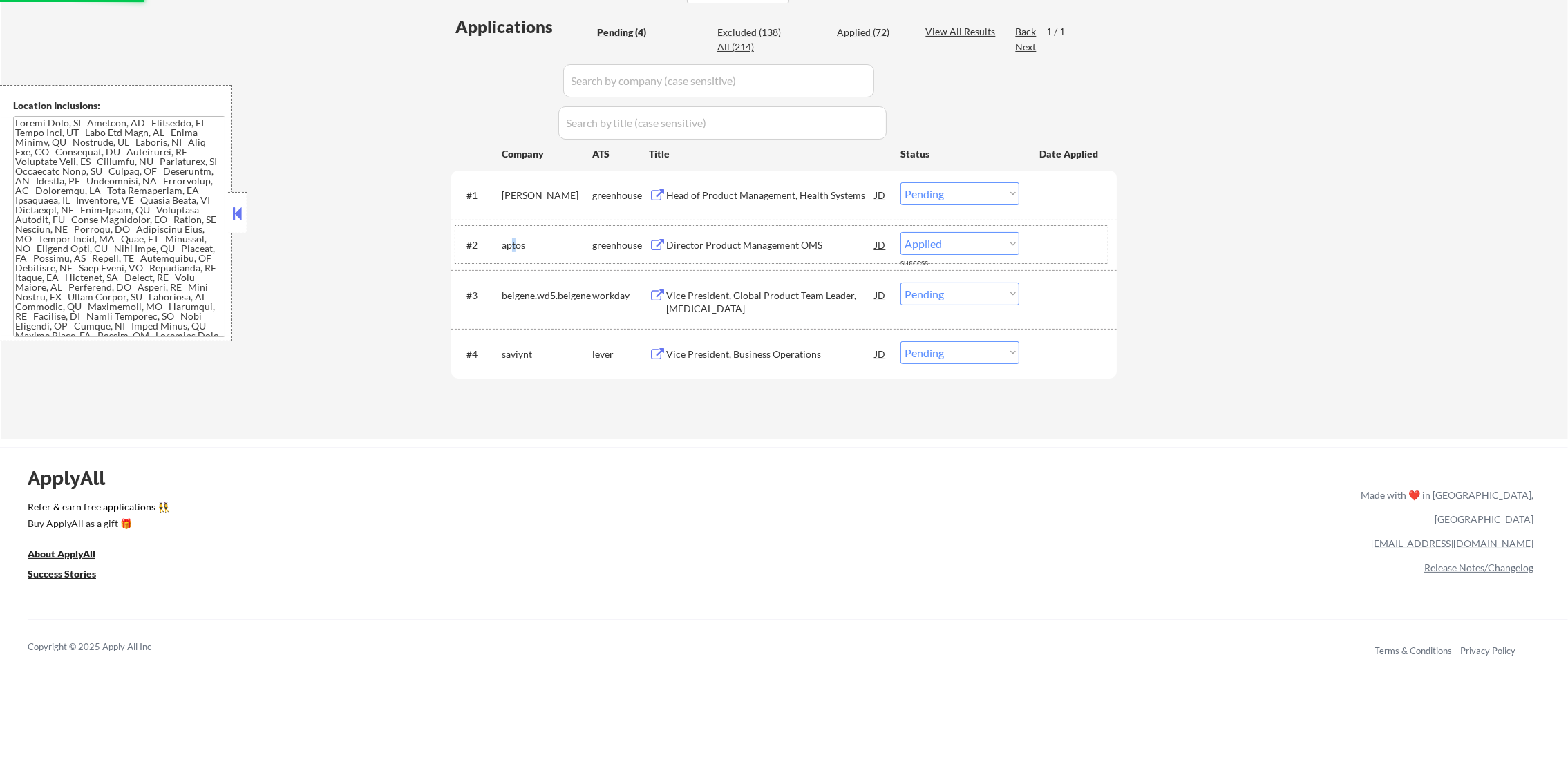
select select ""pending""
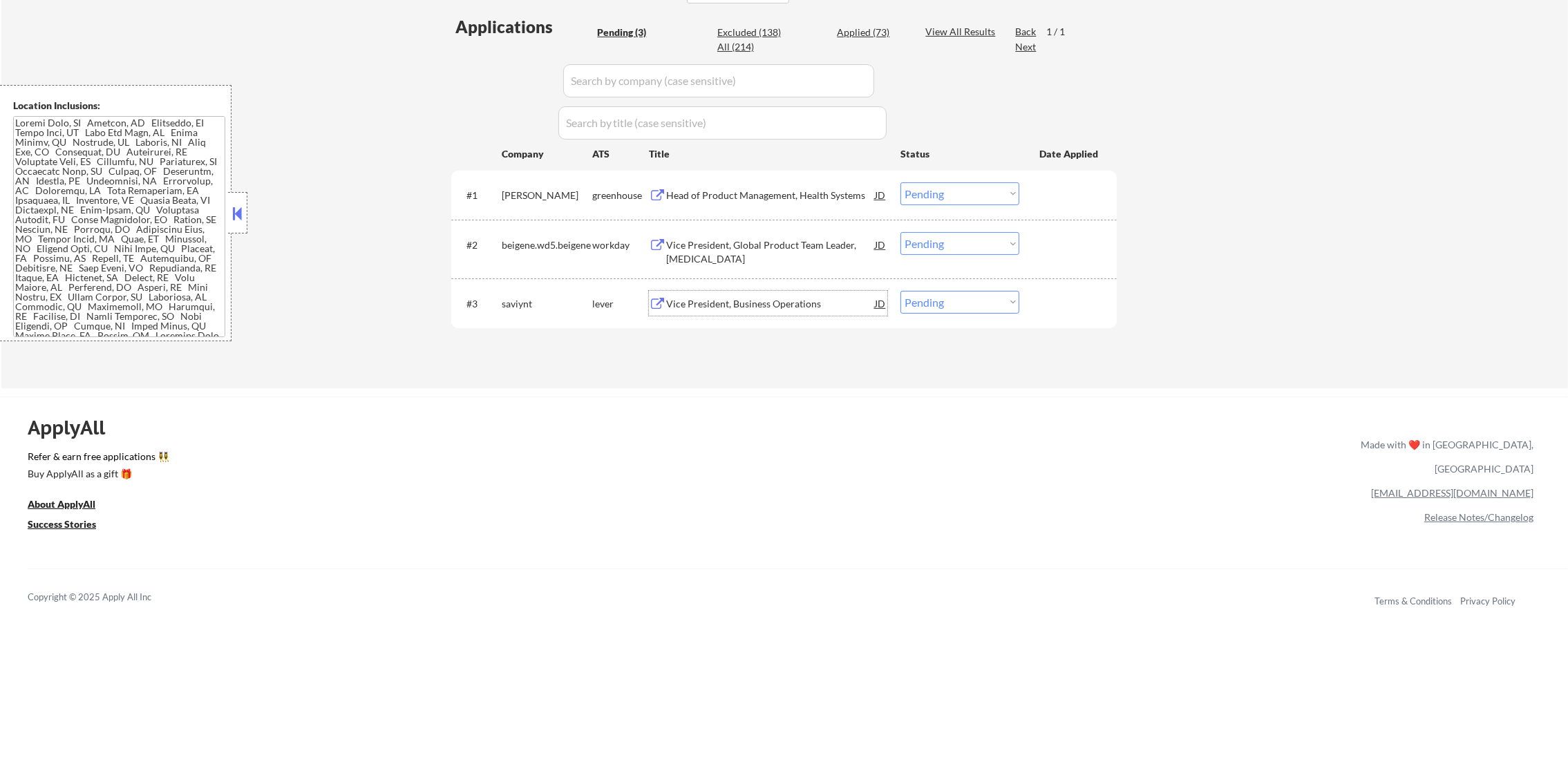
click at [729, 293] on div "Vice President, Business Operations" at bounding box center [770, 303] width 209 height 25
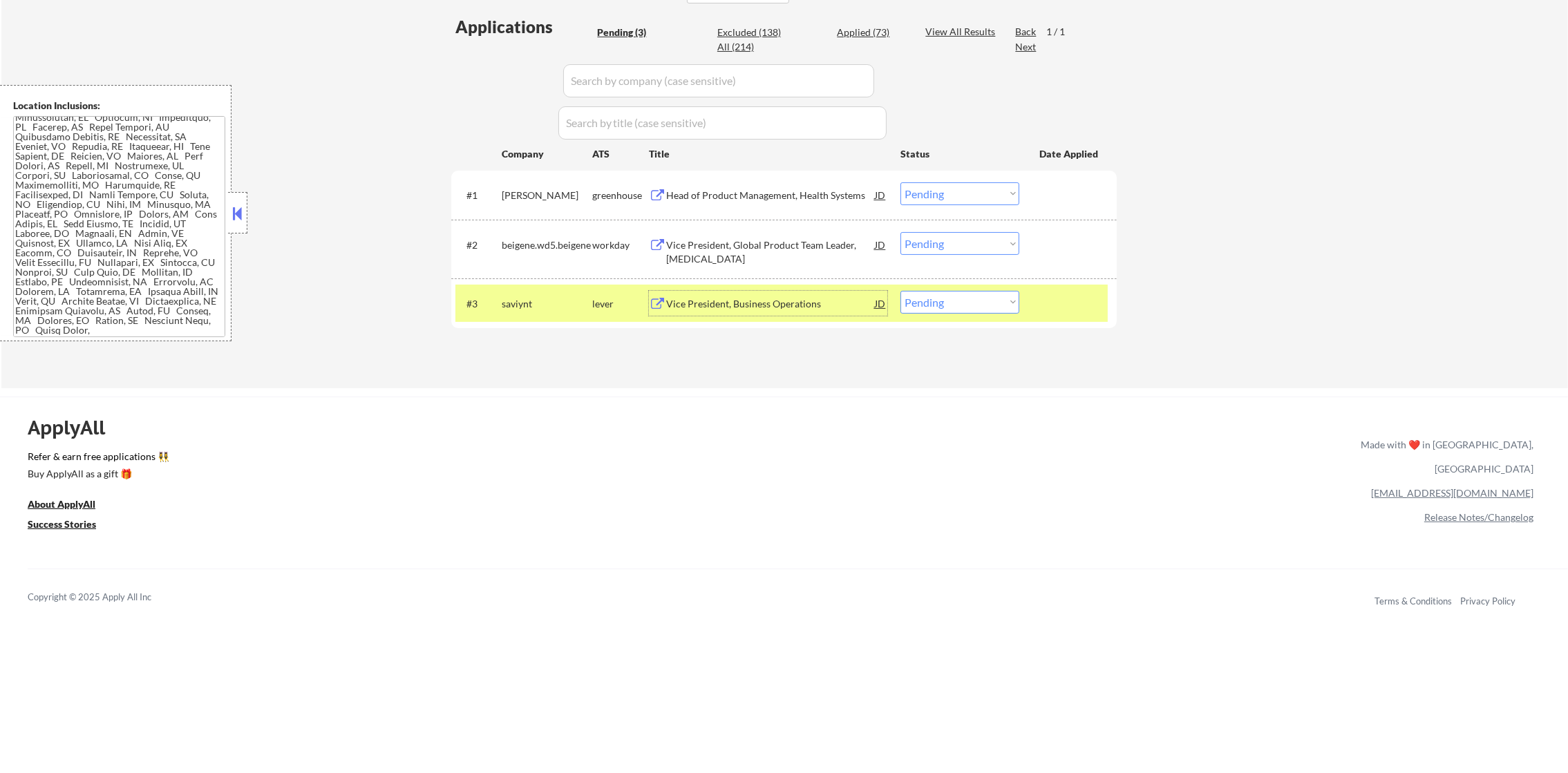
scroll to position [575, 0]
click at [958, 306] on select "Choose an option... Pending Applied Excluded (Questions) Excluded (Expired) Exc…" at bounding box center [959, 302] width 119 height 23
select select ""excluded__location_""
click at [900, 291] on select "Choose an option... Pending Applied Excluded (Questions) Excluded (Expired) Exc…" at bounding box center [959, 302] width 119 height 23
click at [556, 309] on div "saviynt" at bounding box center [547, 303] width 90 height 14
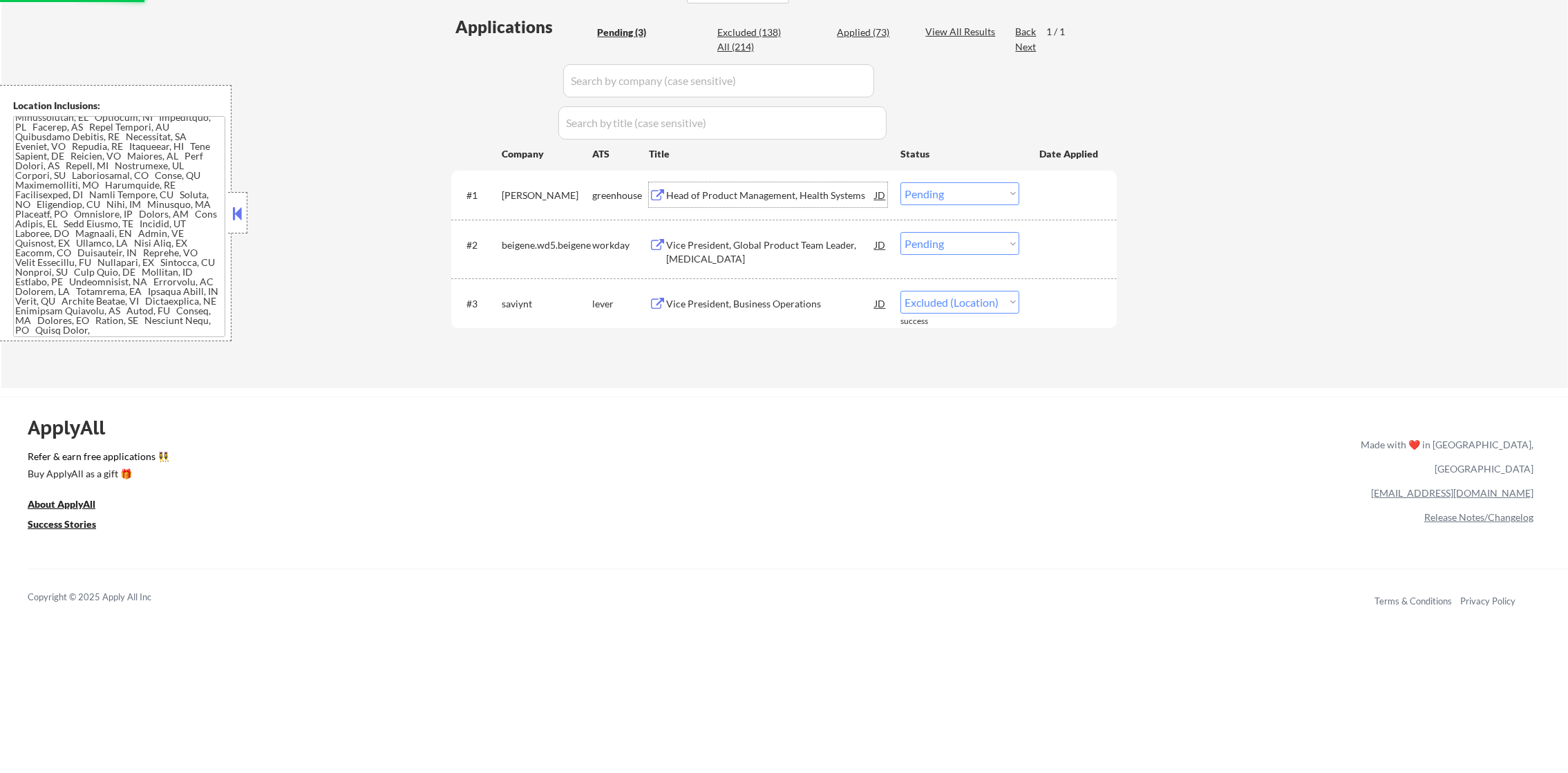
click at [762, 194] on div "Head of Product Management, Health Systems" at bounding box center [770, 195] width 209 height 14
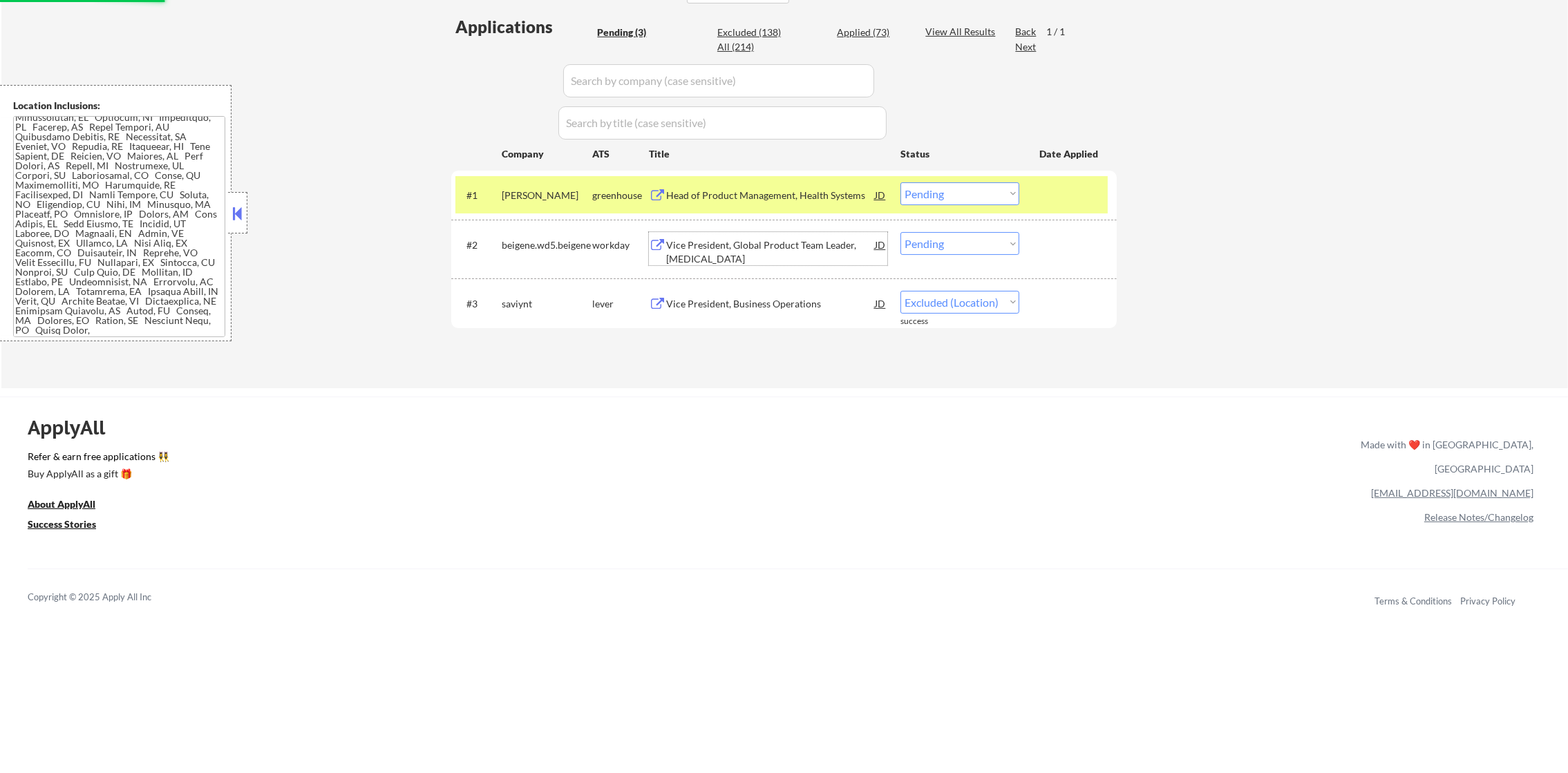
click at [740, 251] on div "Vice President, Global Product Team Leader, Breast Cancer" at bounding box center [770, 252] width 209 height 27
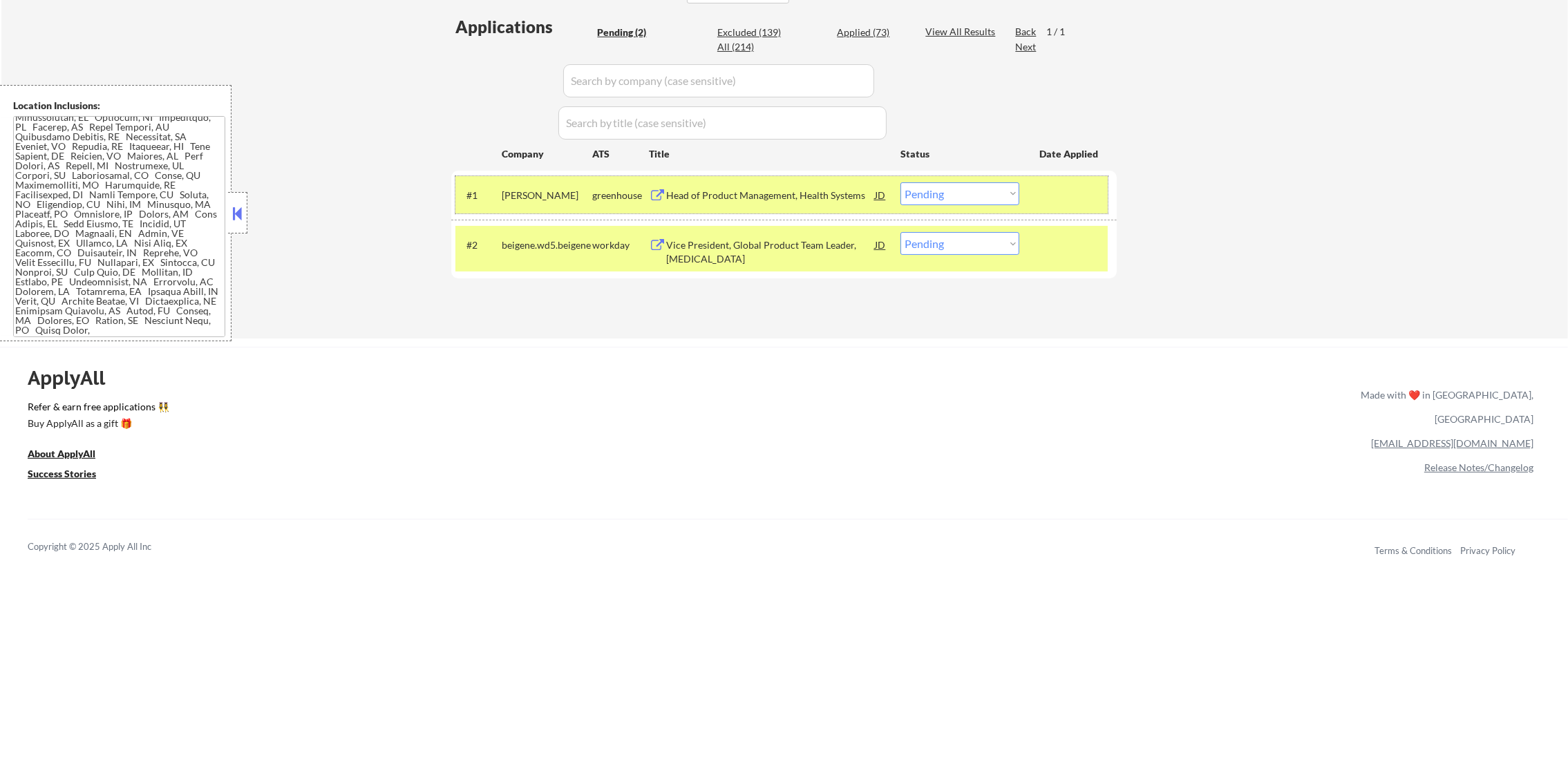
click at [552, 195] on div "natera" at bounding box center [547, 195] width 90 height 14
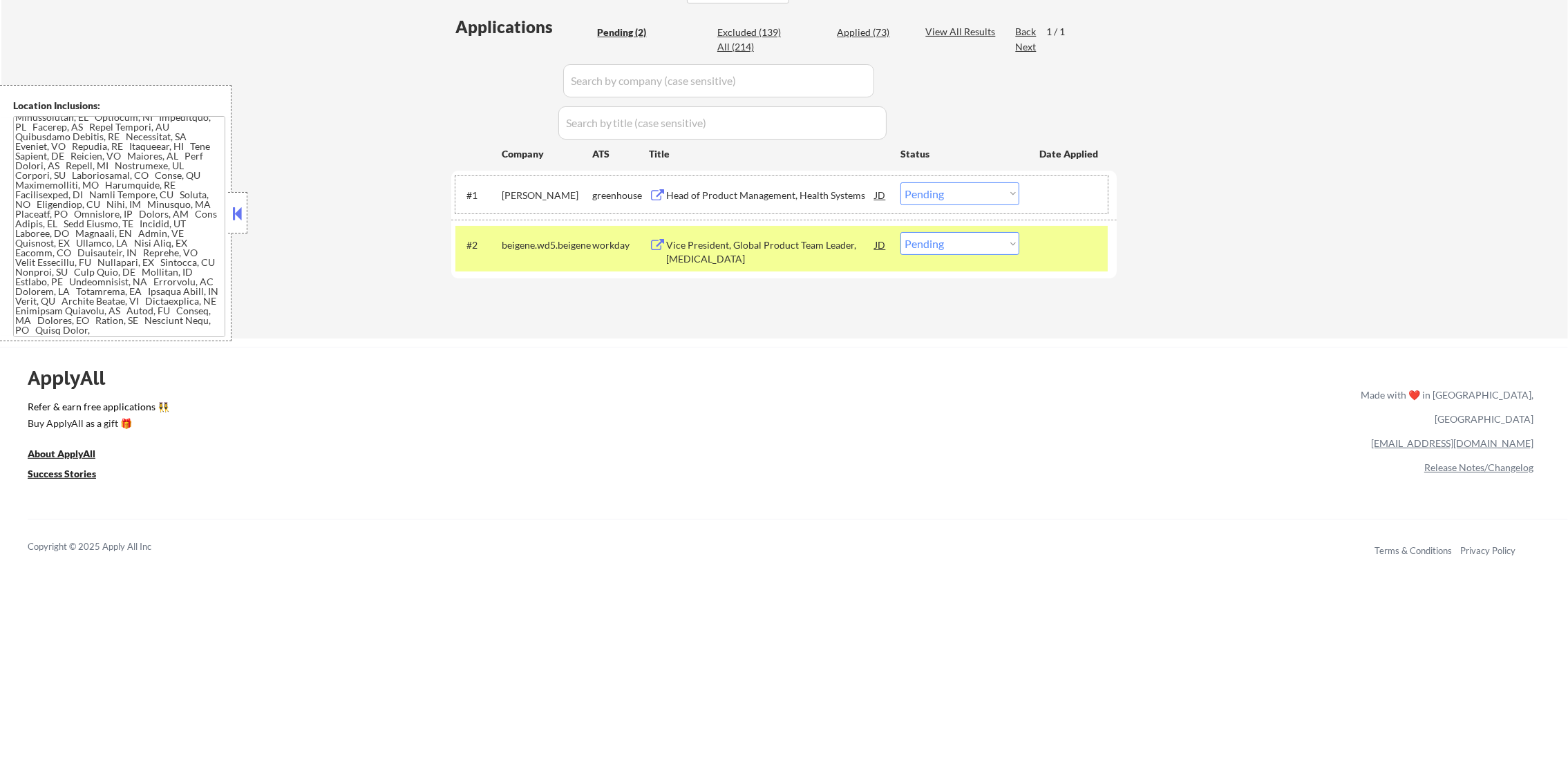
drag, startPoint x: 933, startPoint y: 245, endPoint x: 934, endPoint y: 258, distance: 13.0
click at [934, 248] on select "Choose an option... Pending Applied Excluded (Questions) Excluded (Expired) Exc…" at bounding box center [959, 243] width 119 height 23
select select ""applied""
click at [900, 232] on select "Choose an option... Pending Applied Excluded (Questions) Excluded (Expired) Exc…" at bounding box center [959, 243] width 119 height 23
click at [599, 244] on div "workday" at bounding box center [620, 245] width 57 height 14
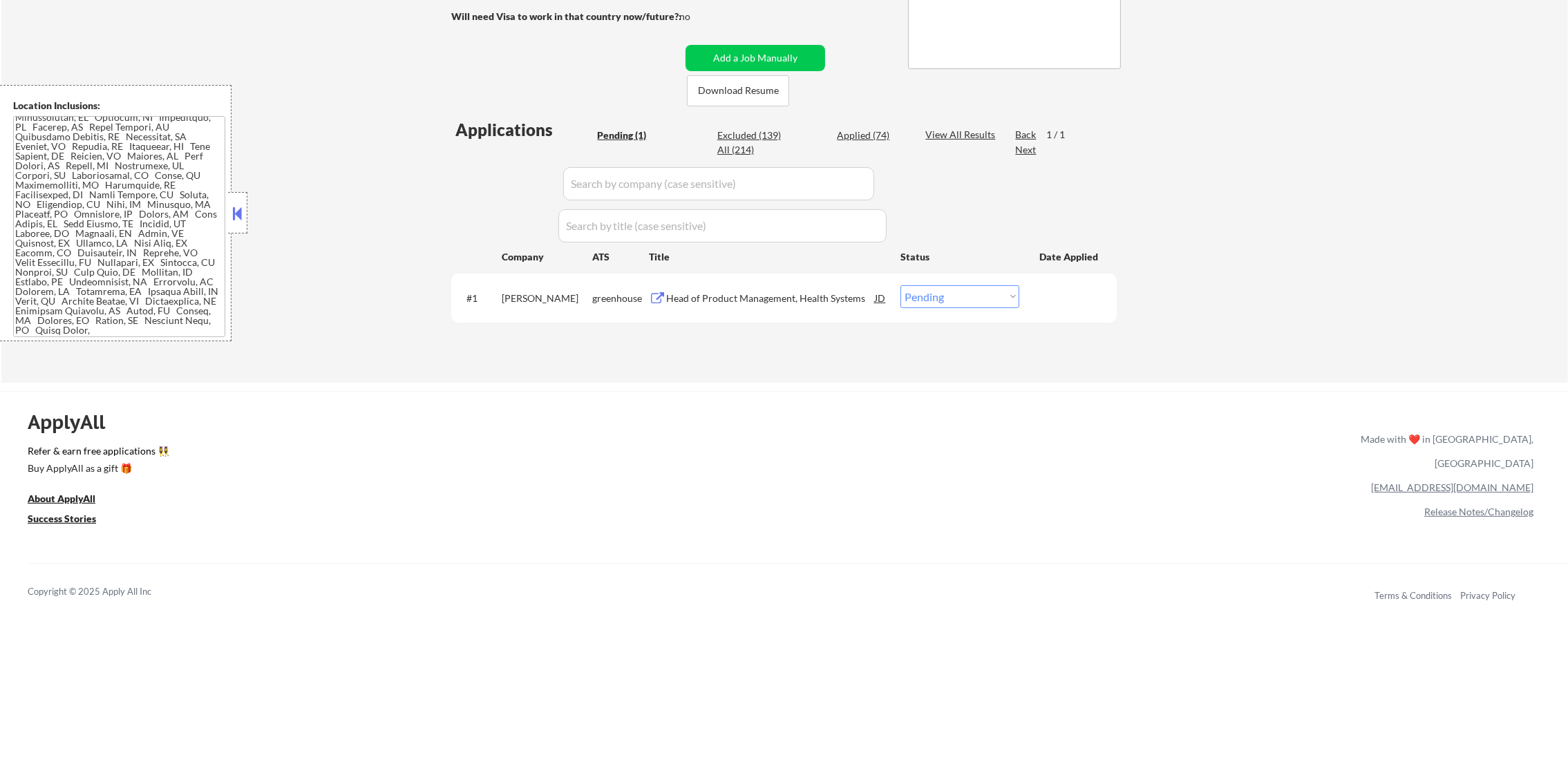
scroll to position [276, 0]
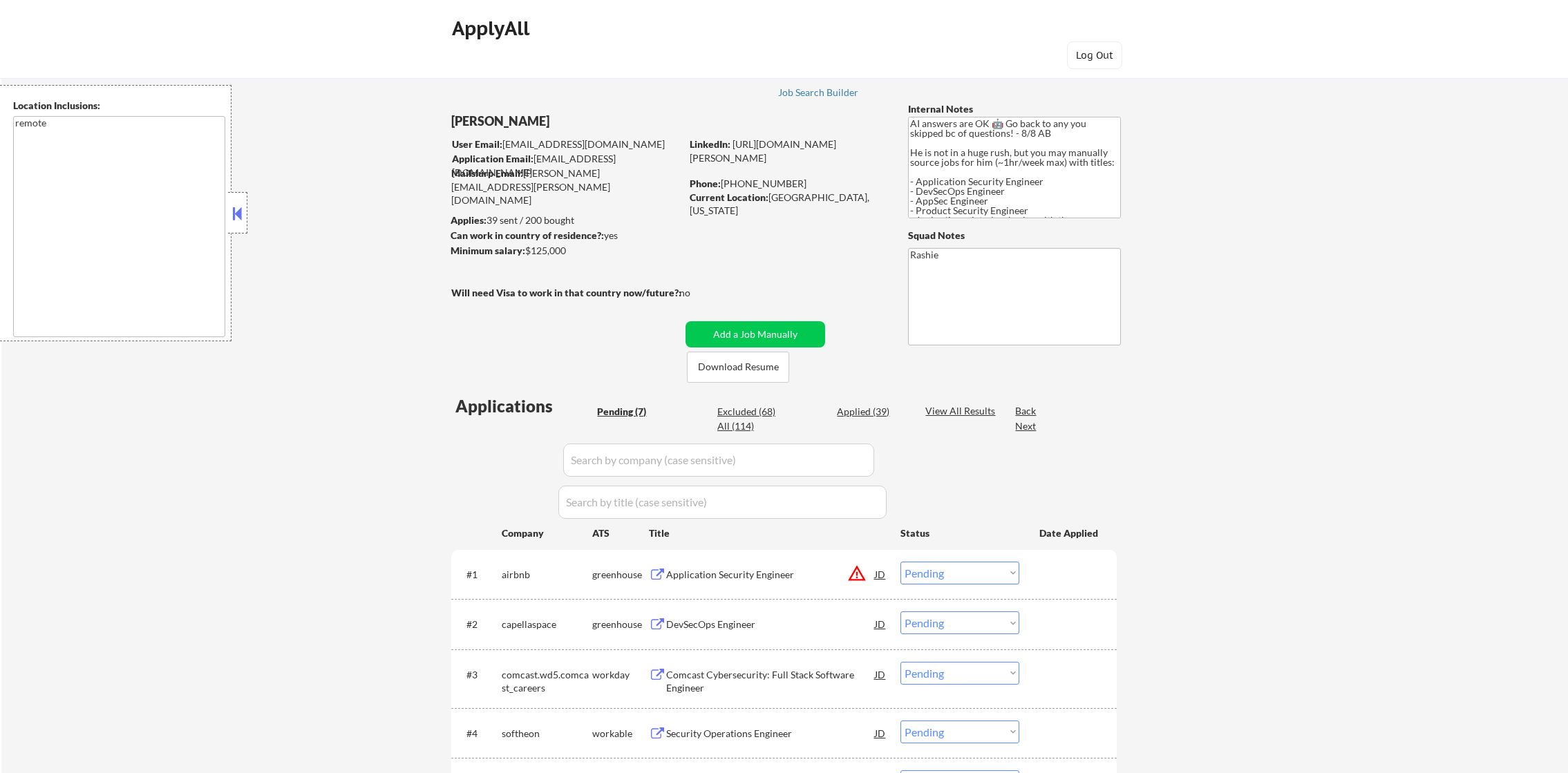
select select ""pending""
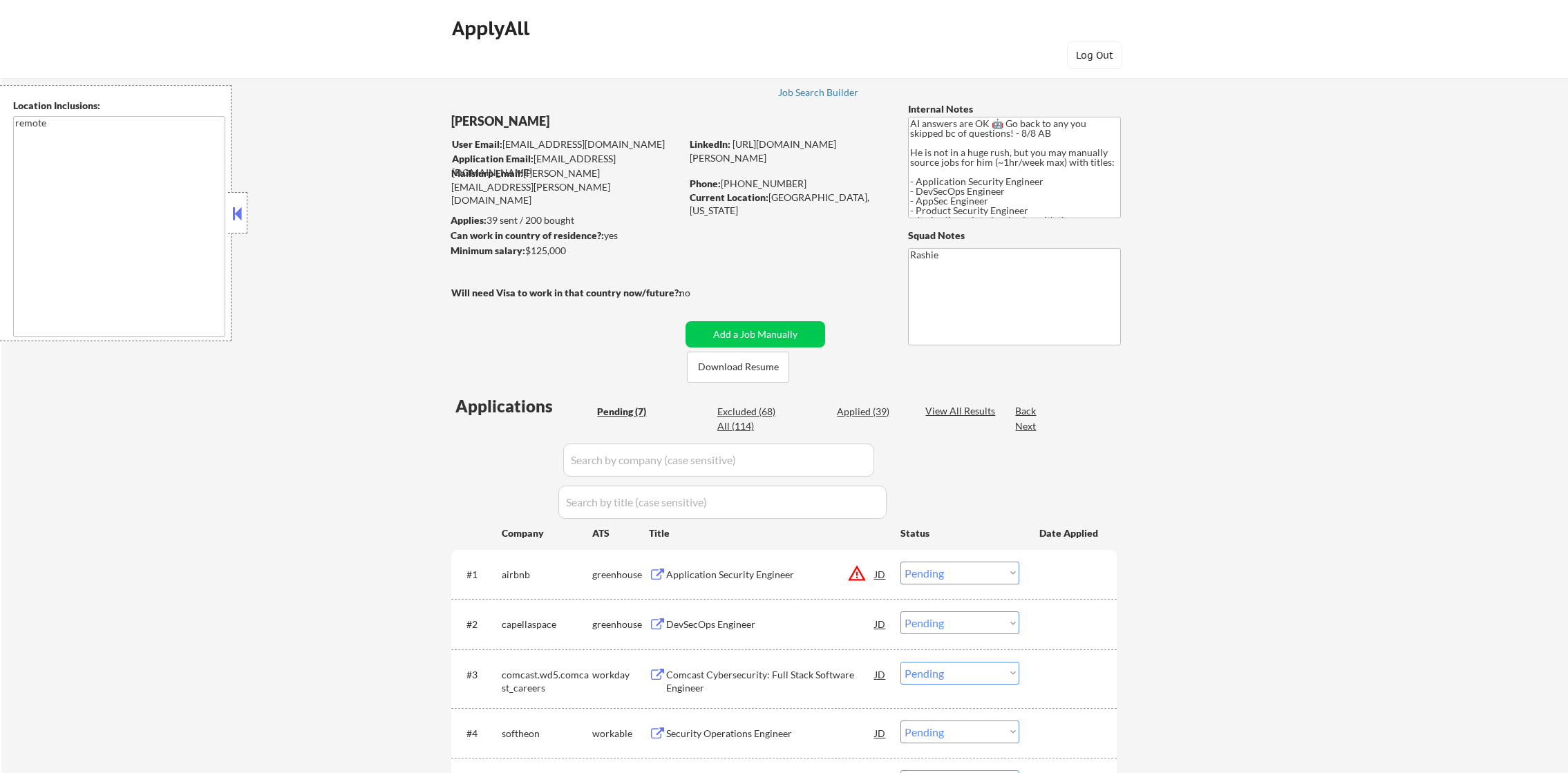
select select ""pending""
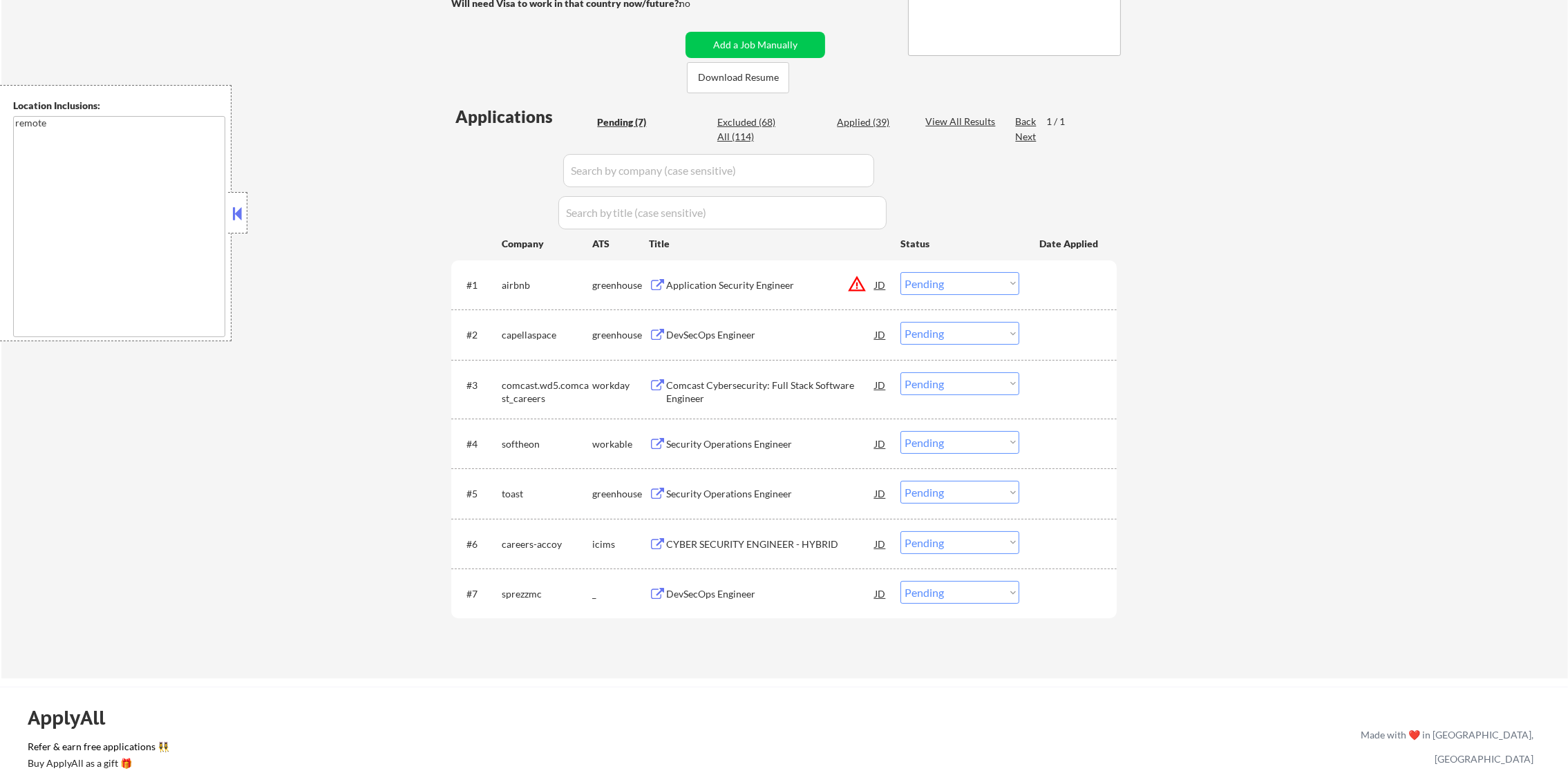
scroll to position [310, 0]
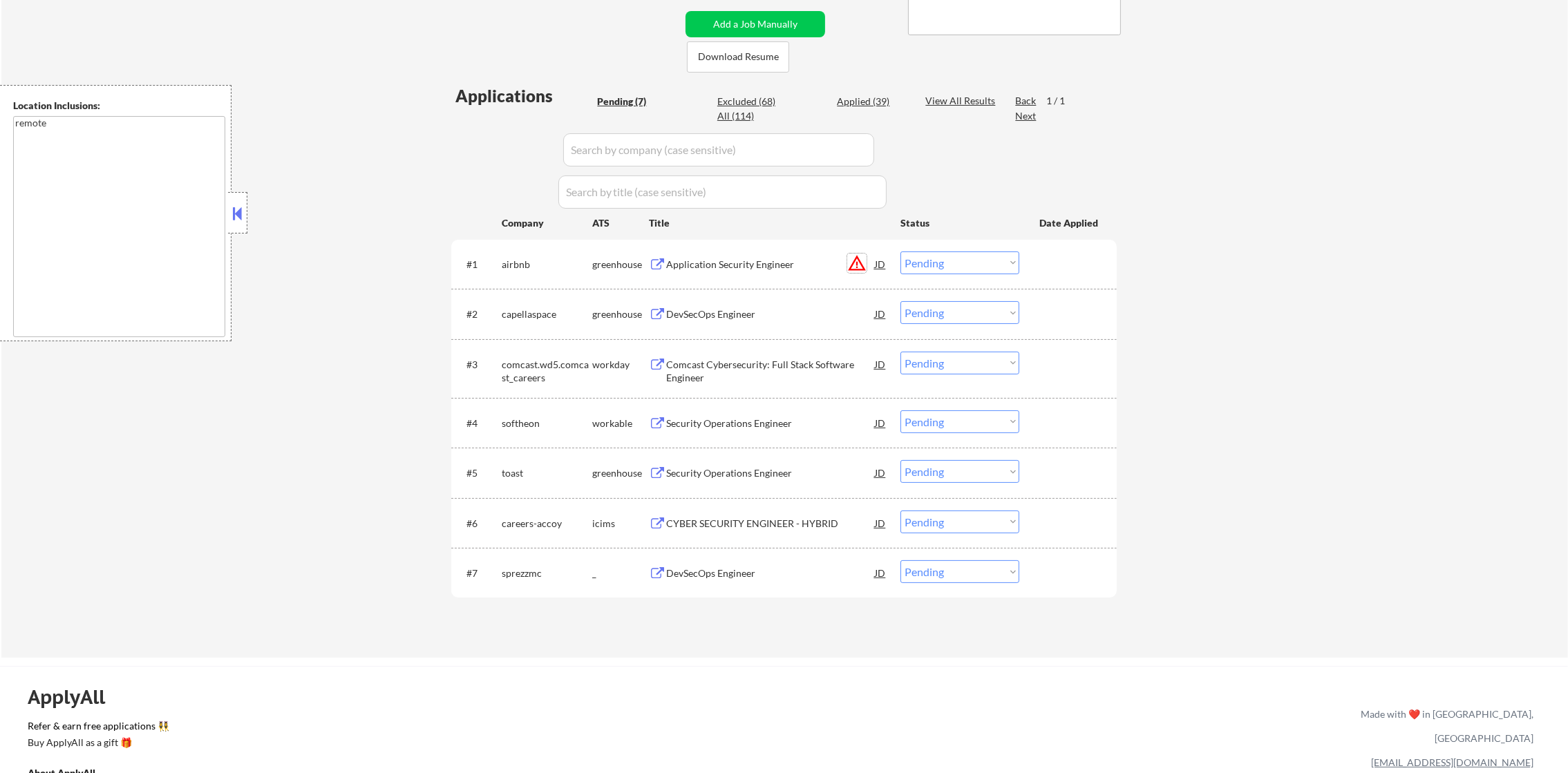
click at [853, 265] on button "warning_amber" at bounding box center [857, 263] width 19 height 19
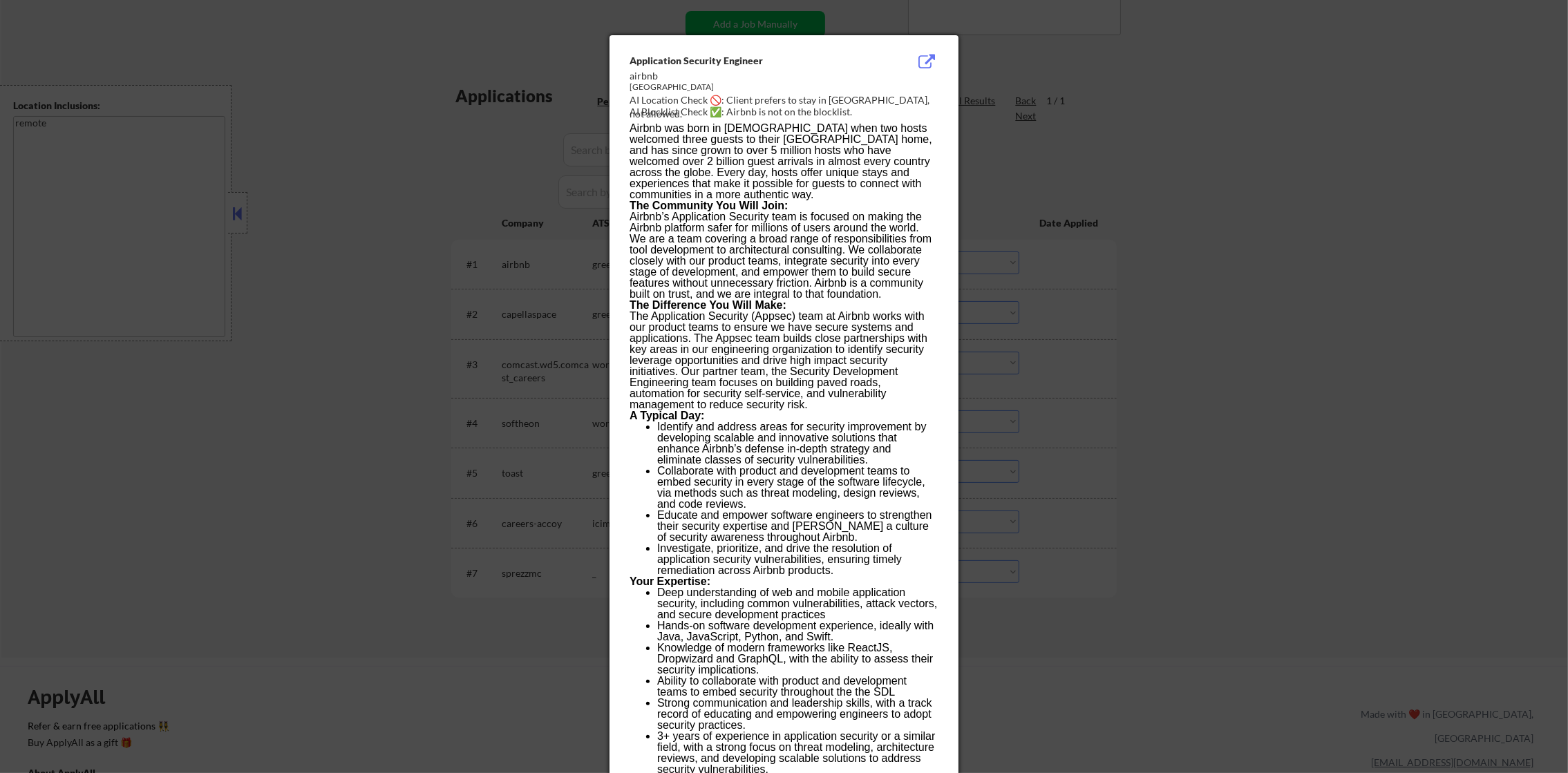
click at [1032, 262] on div at bounding box center [784, 386] width 1568 height 773
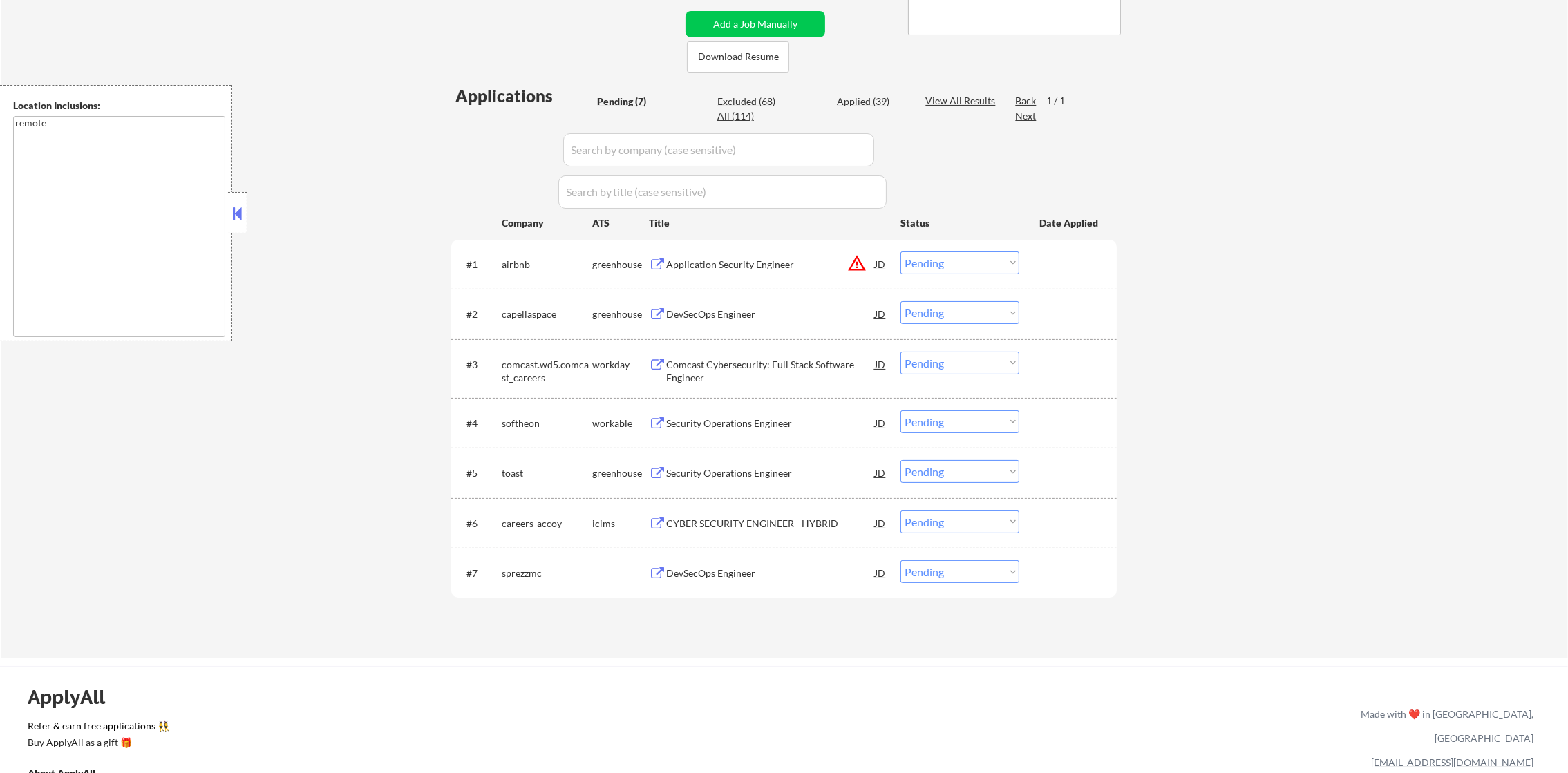
click at [932, 242] on div "#1 airbnb greenhouse Application Security Engineer JD warning_amber Choose an o…" at bounding box center [784, 265] width 665 height 49
drag, startPoint x: 932, startPoint y: 256, endPoint x: 932, endPoint y: 273, distance: 17.0
click at [932, 259] on select "Choose an option... Pending Applied Excluded (Questions) Excluded (Expired) Exc…" at bounding box center [959, 262] width 119 height 23
click at [900, 251] on select "Choose an option... Pending Applied Excluded (Questions) Excluded (Expired) Exc…" at bounding box center [959, 262] width 119 height 23
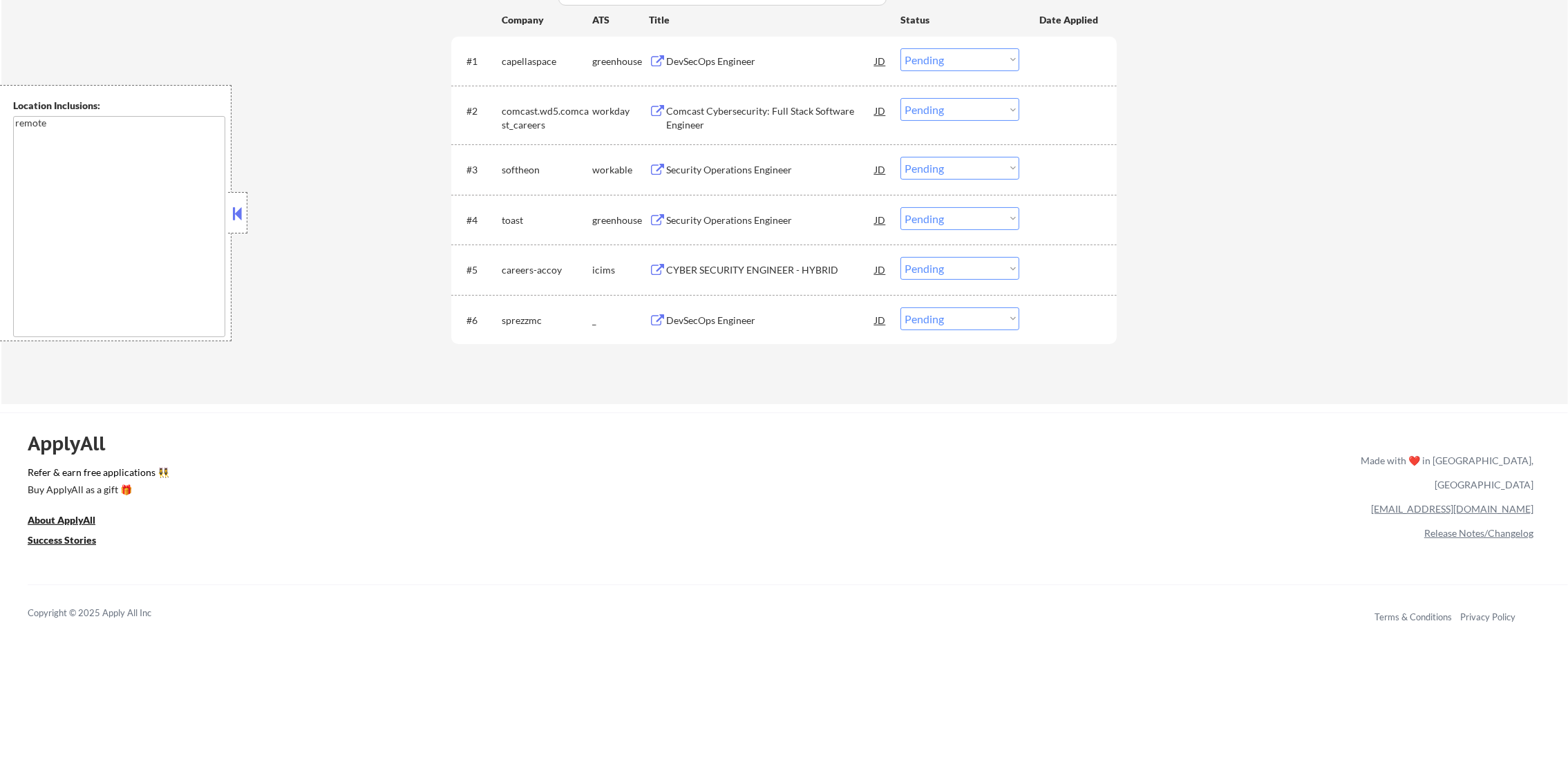
scroll to position [517, 0]
click at [757, 57] on div "DevSecOps Engineer" at bounding box center [770, 57] width 209 height 14
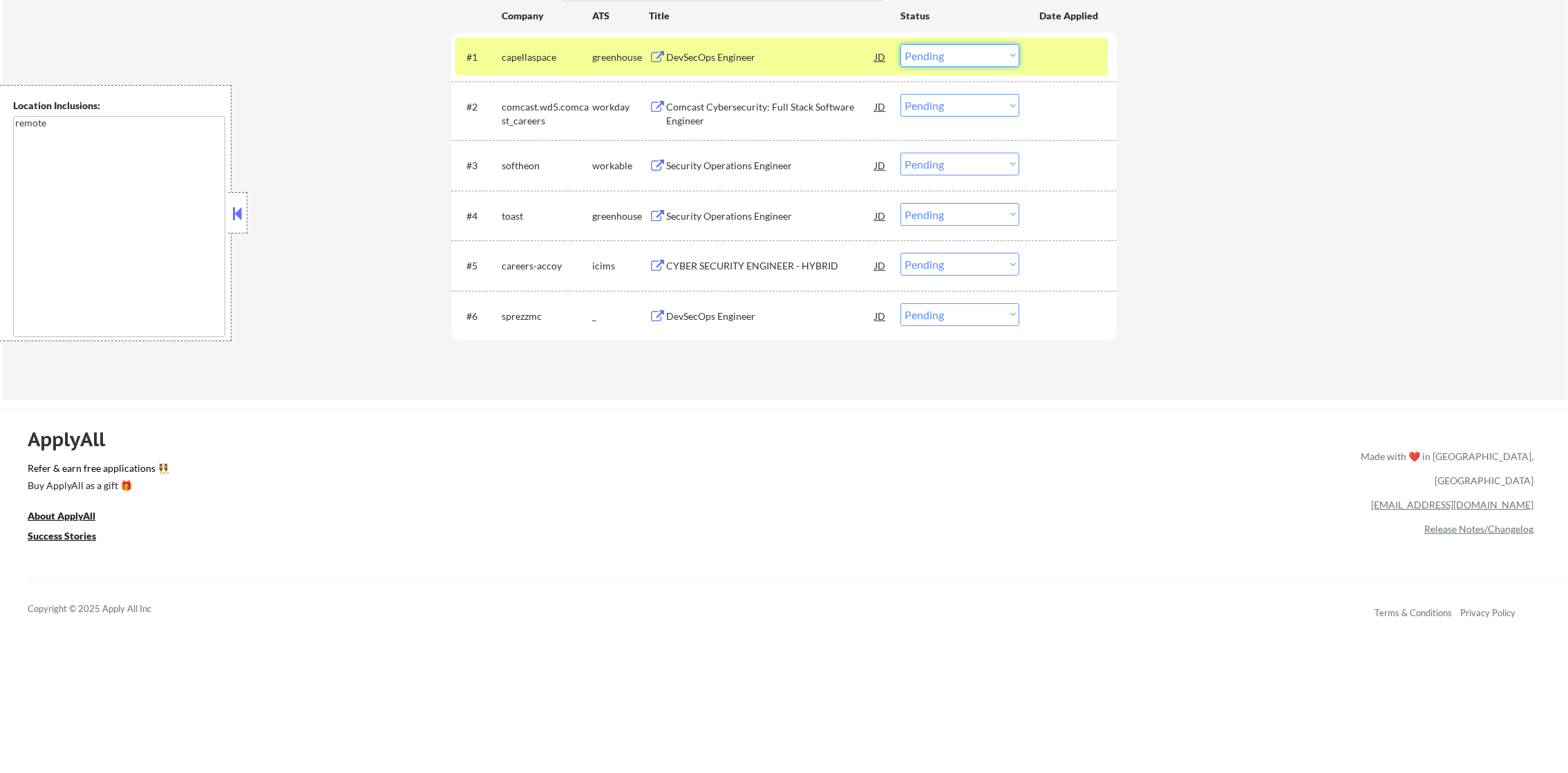
click at [966, 62] on select "Choose an option... Pending Applied Excluded (Questions) Excluded (Expired) Exc…" at bounding box center [959, 55] width 119 height 23
click at [900, 44] on select "Choose an option... Pending Applied Excluded (Questions) Excluded (Expired) Exc…" at bounding box center [959, 55] width 119 height 23
click at [537, 55] on div "capellaspace" at bounding box center [547, 57] width 90 height 14
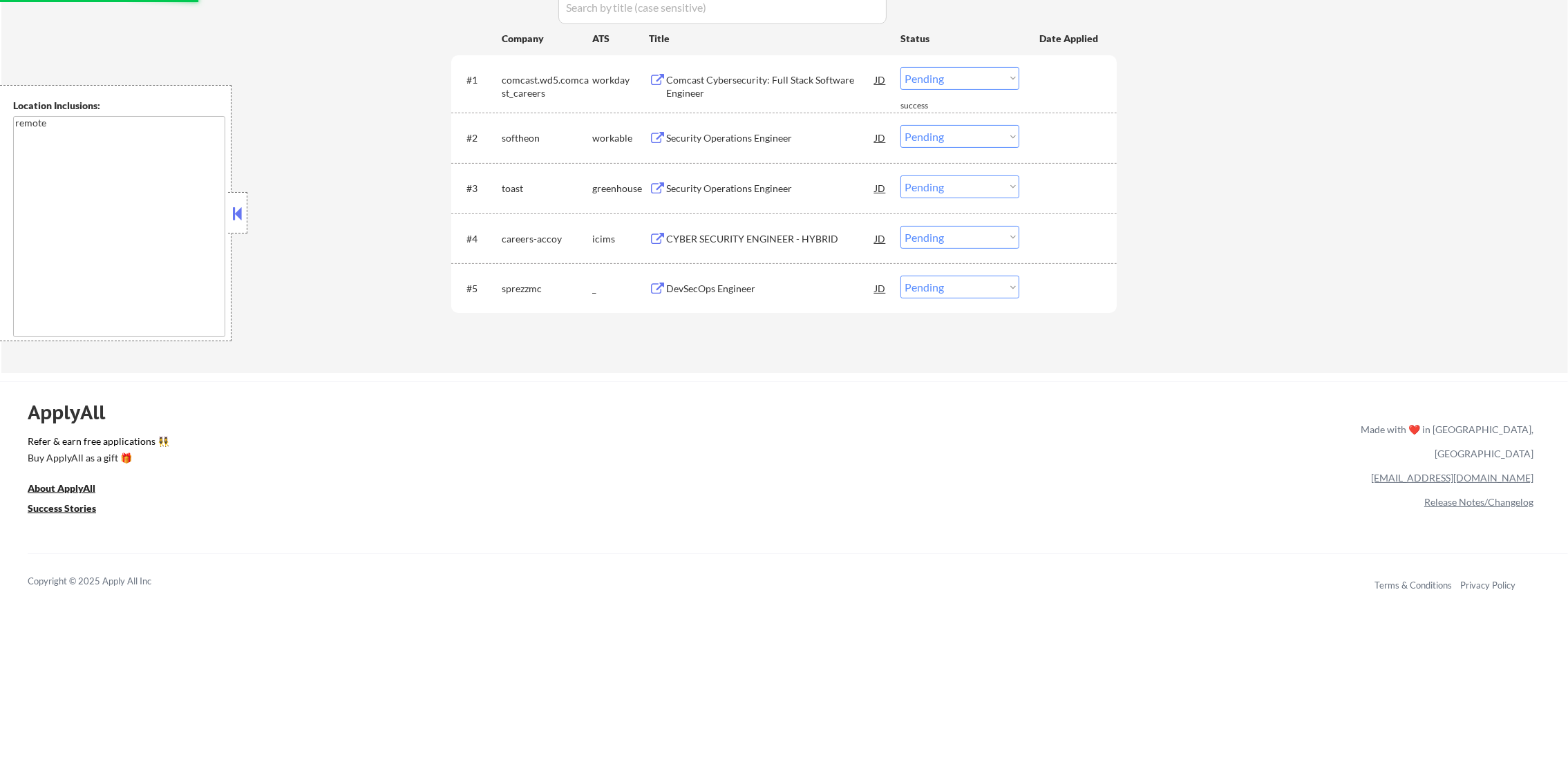
scroll to position [483, 0]
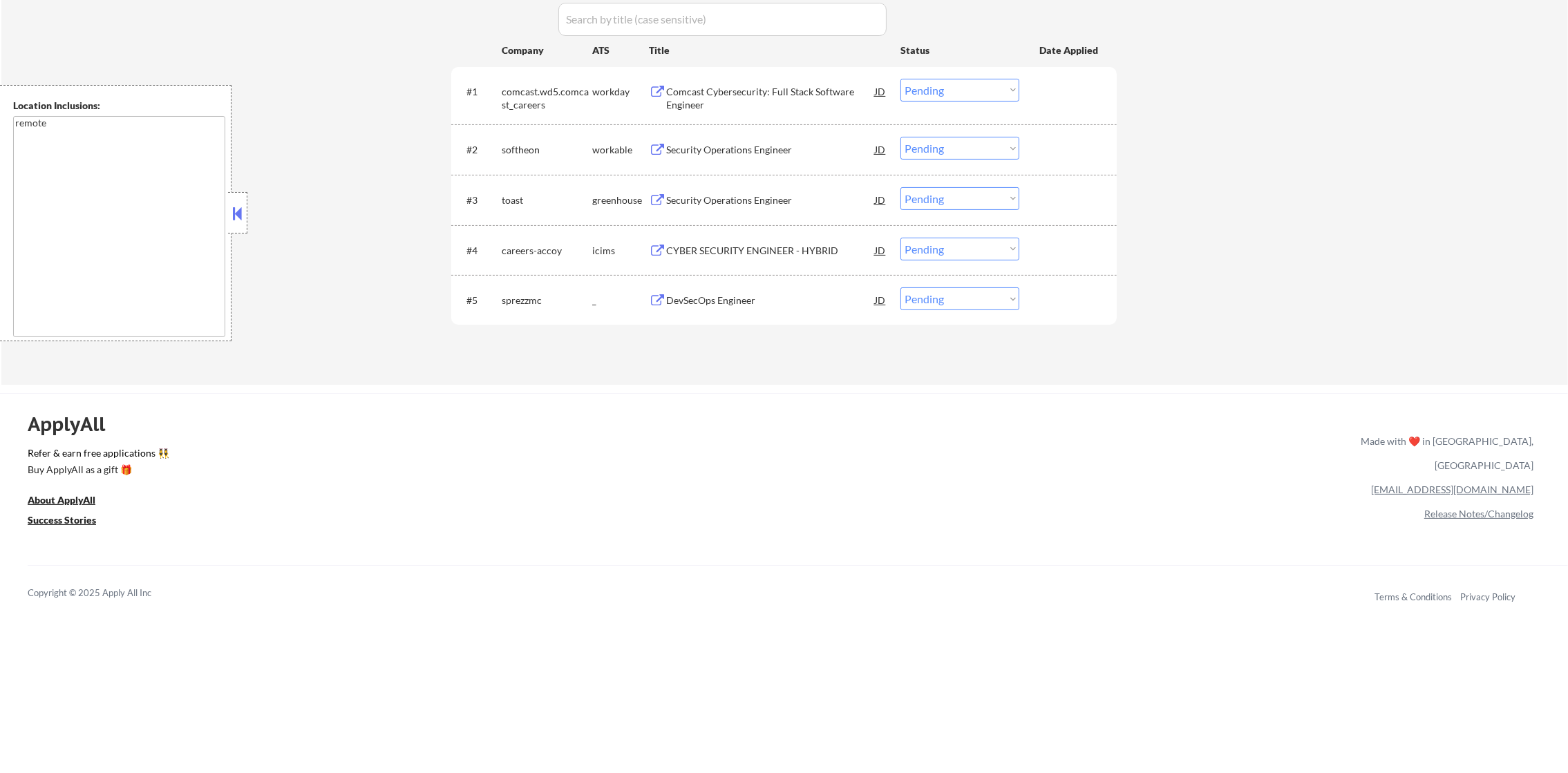
click at [736, 99] on div "Comcast Cybersecurity: Full Stack Software Engineer" at bounding box center [770, 98] width 209 height 27
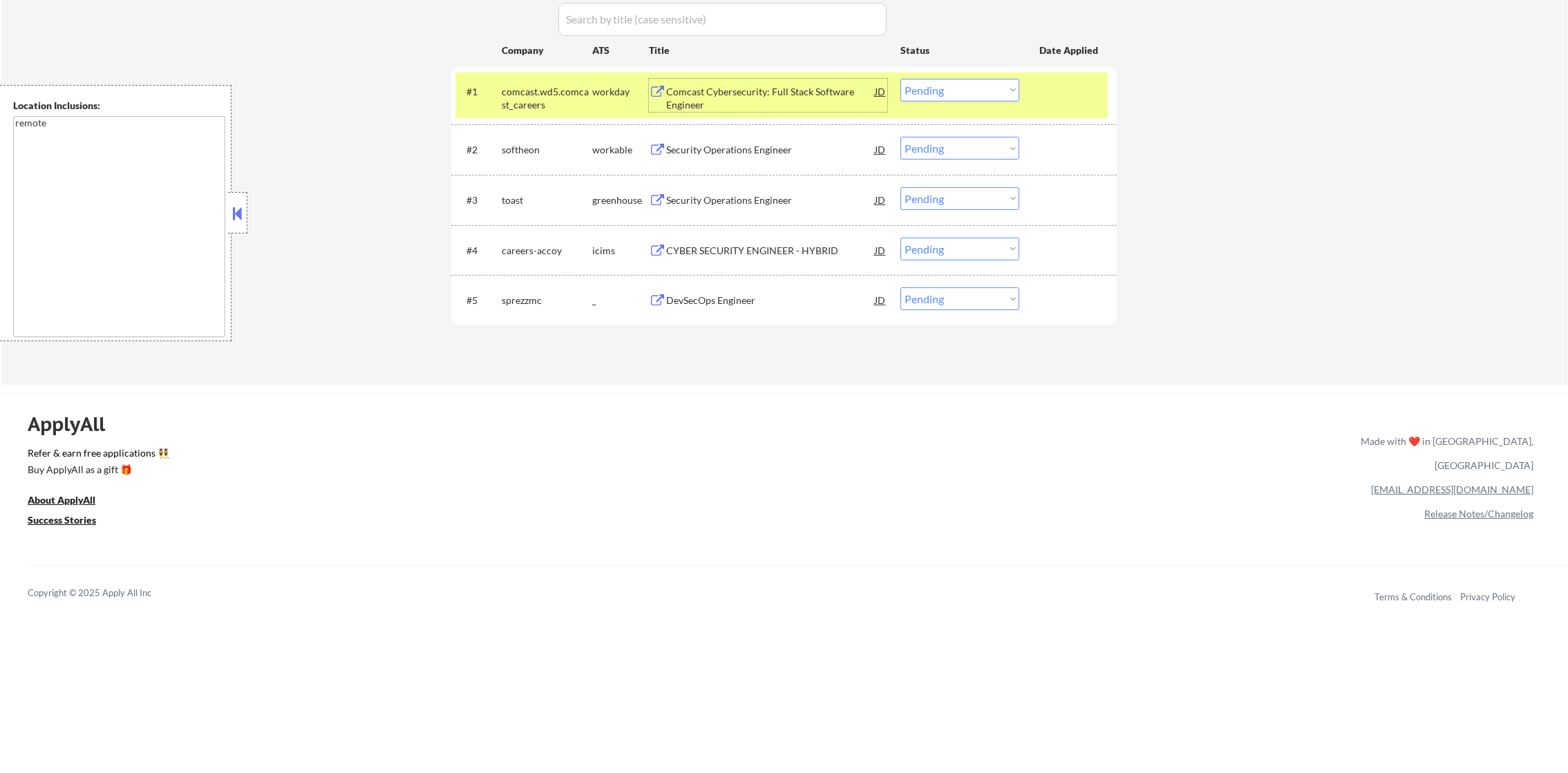
click at [945, 97] on select "Choose an option... Pending Applied Excluded (Questions) Excluded (Expired) Exc…" at bounding box center [959, 90] width 119 height 23
click at [900, 79] on select "Choose an option... Pending Applied Excluded (Questions) Excluded (Expired) Exc…" at bounding box center [959, 90] width 119 height 23
click at [523, 107] on div "comcast.wd5.comcast_careers" at bounding box center [547, 98] width 90 height 27
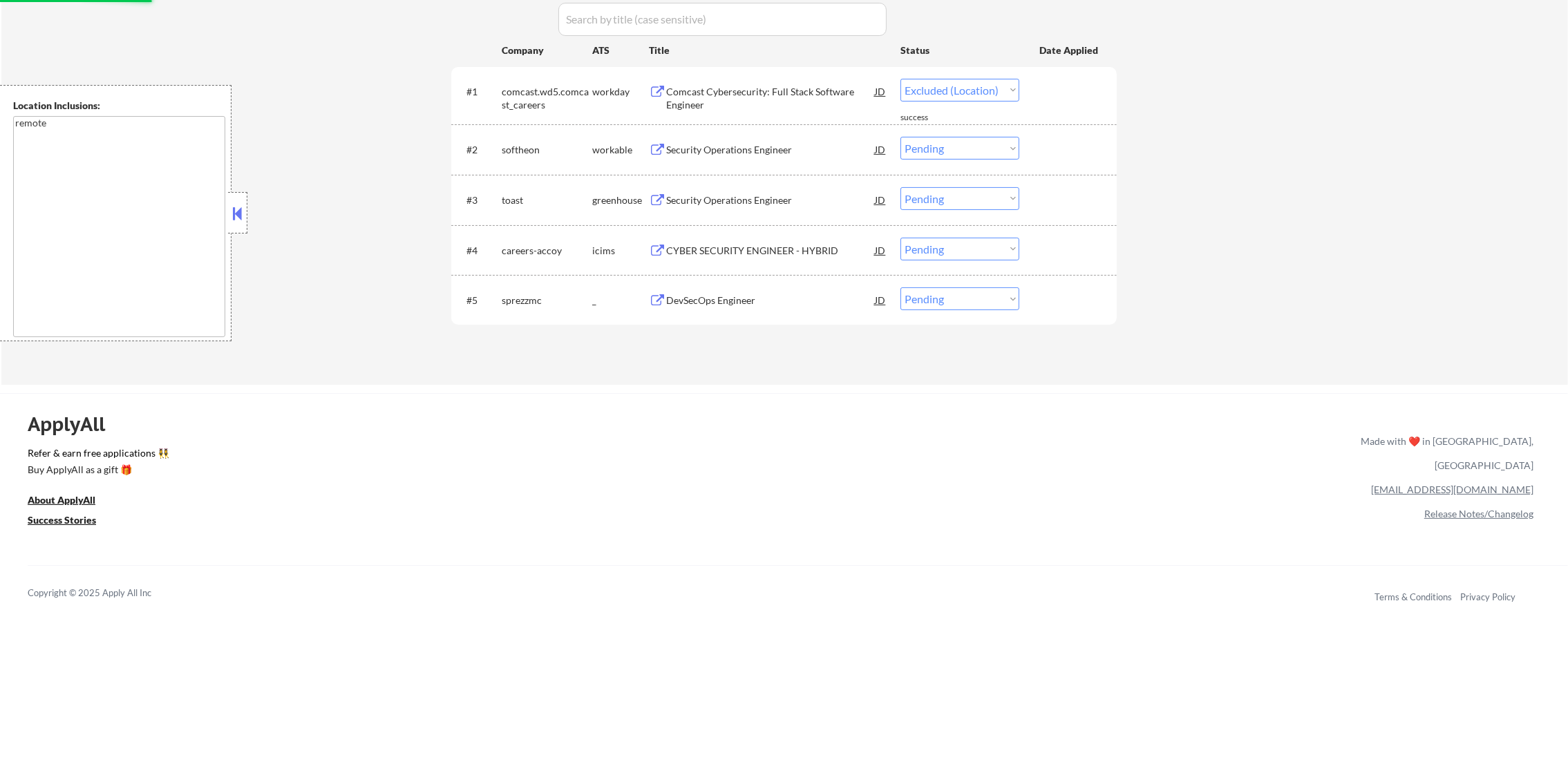
select select ""pending""
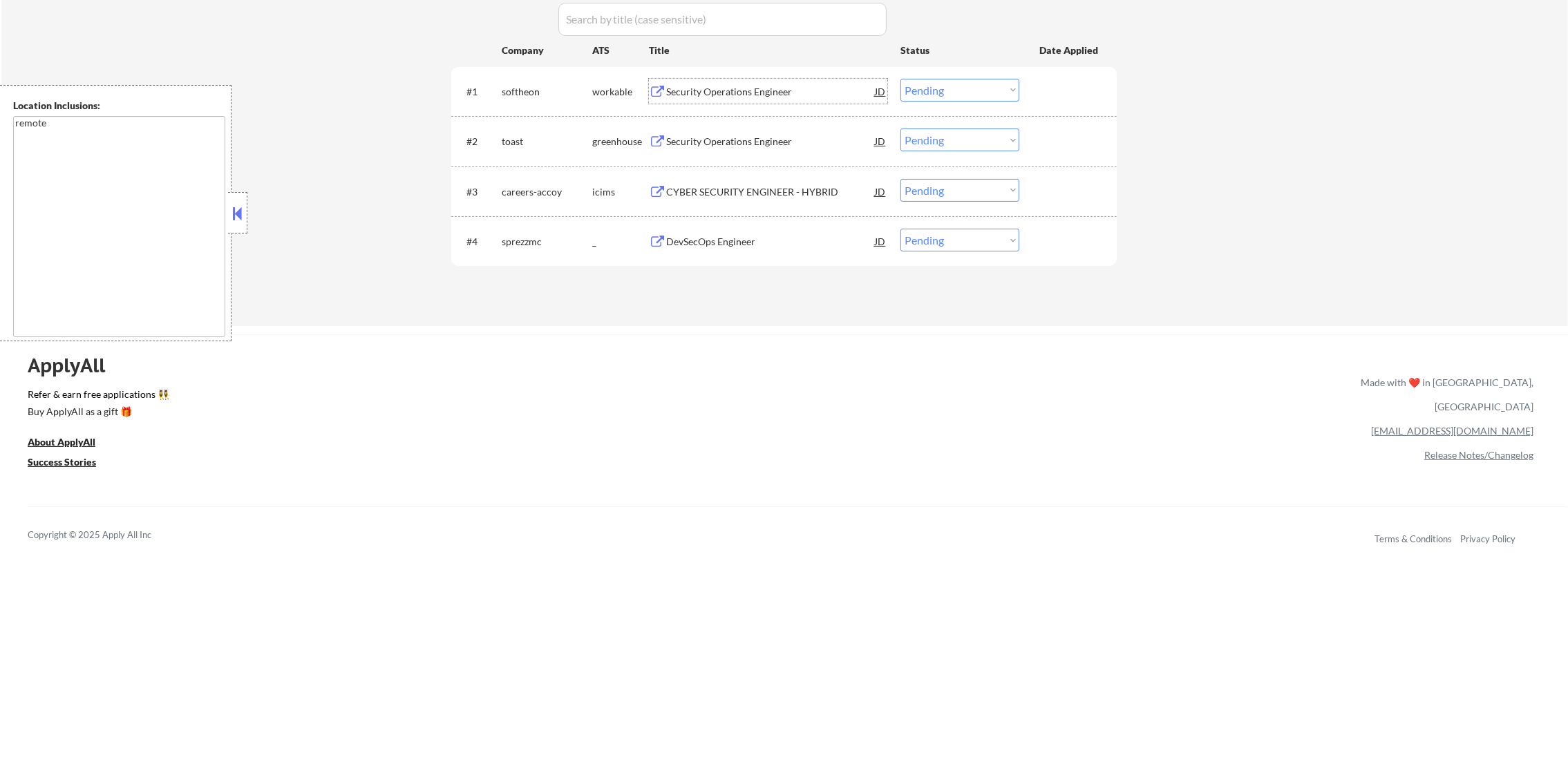
click at [711, 91] on div "Security Operations Engineer" at bounding box center [770, 92] width 209 height 14
